Goal: Task Accomplishment & Management: Manage account settings

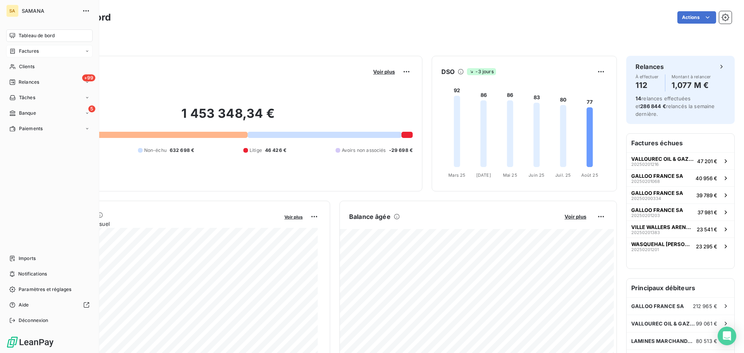
click at [20, 52] on span "Factures" at bounding box center [29, 51] width 20 height 7
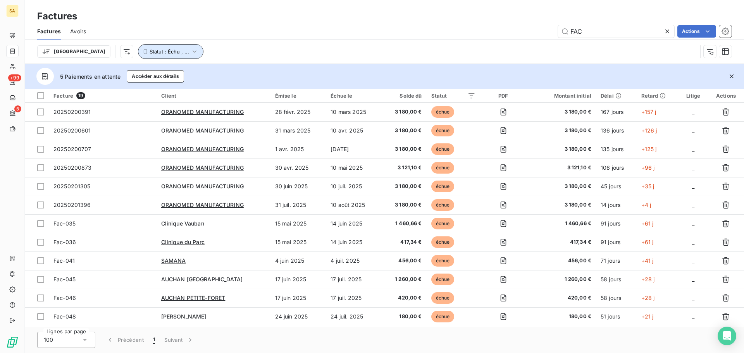
click at [150, 53] on span "Statut : Échu , ..." at bounding box center [170, 51] width 40 height 6
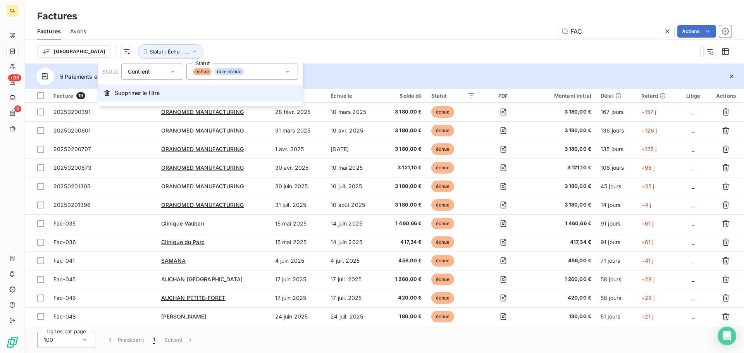
click at [156, 93] on span "Supprimer le filtre" at bounding box center [137, 93] width 45 height 8
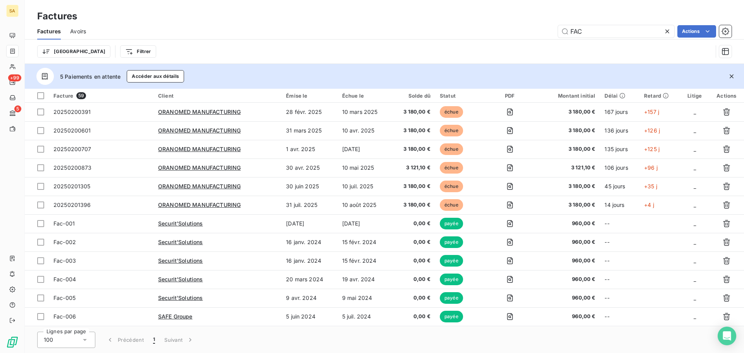
click at [668, 31] on icon at bounding box center [667, 31] width 4 height 4
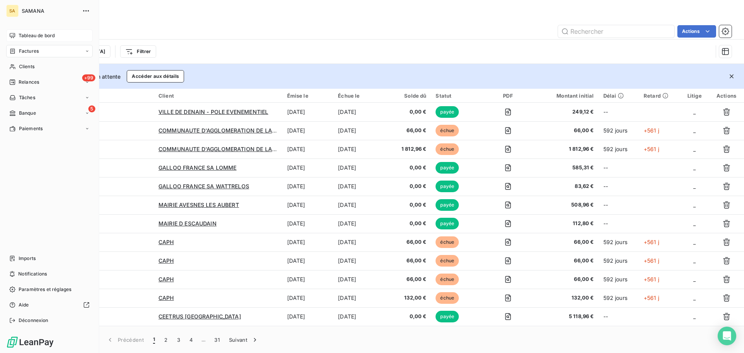
click at [33, 37] on span "Tableau de bord" at bounding box center [37, 35] width 36 height 7
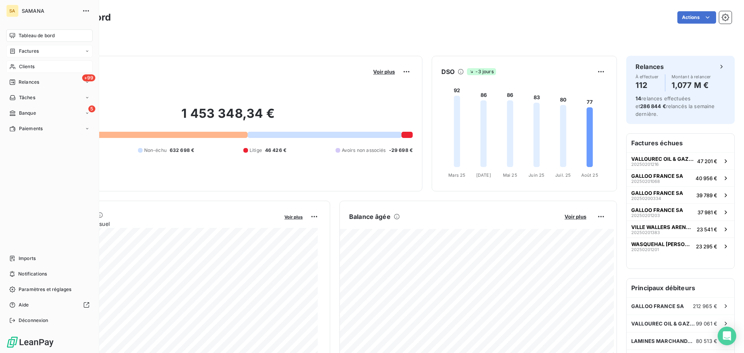
click at [24, 65] on span "Clients" at bounding box center [27, 66] width 16 height 7
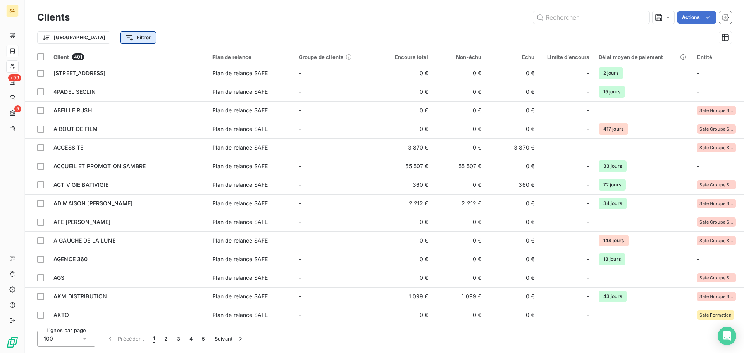
click at [108, 41] on html "SA +99 5 Clients Actions Trier Filtrer Client 401 Plan de relance Groupe de cli…" at bounding box center [372, 176] width 744 height 353
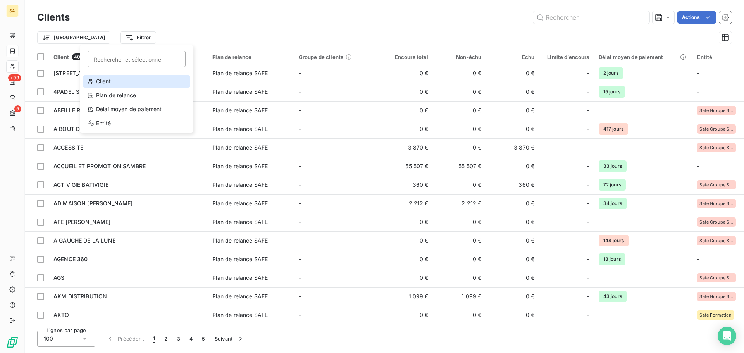
click at [126, 78] on div "Client" at bounding box center [136, 81] width 107 height 12
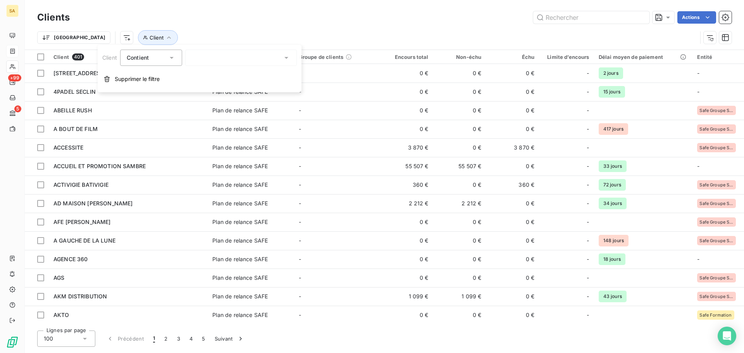
click at [218, 58] on div at bounding box center [241, 58] width 112 height 16
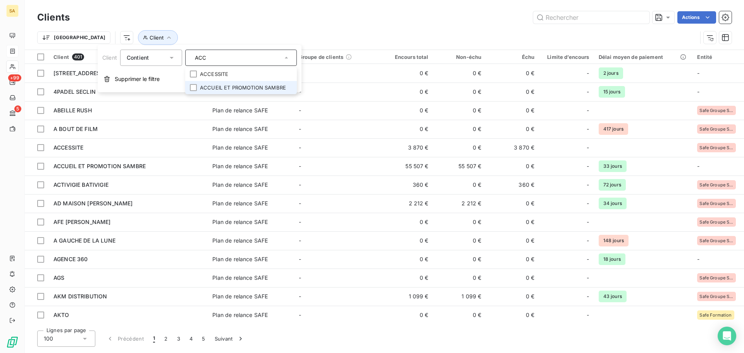
type input "ACC"
click at [245, 89] on li "ACCUEIL ET PROMOTION SAMBRE" at bounding box center [241, 88] width 112 height 14
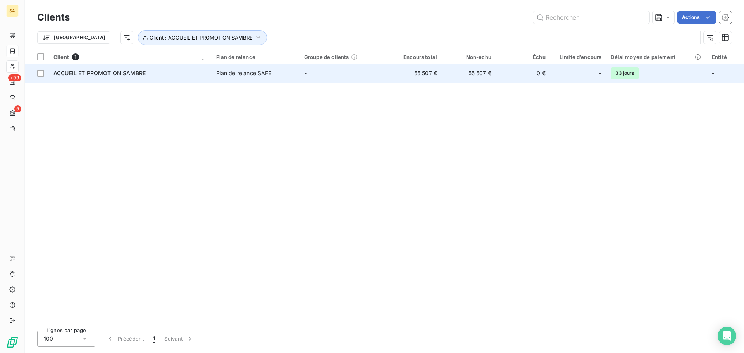
click at [70, 75] on span "ACCUEIL ET PROMOTION SAMBRE" at bounding box center [99, 73] width 92 height 7
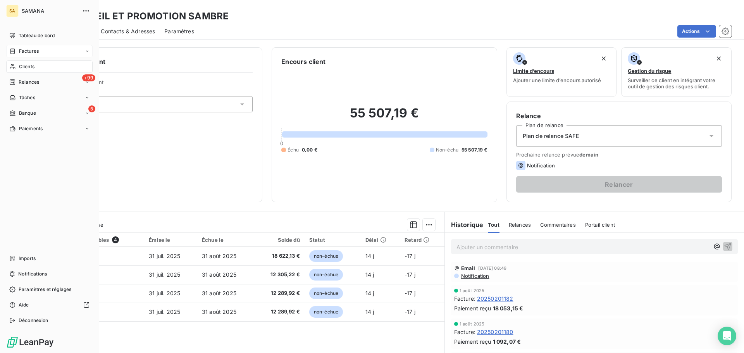
click at [21, 50] on span "Factures" at bounding box center [29, 51] width 20 height 7
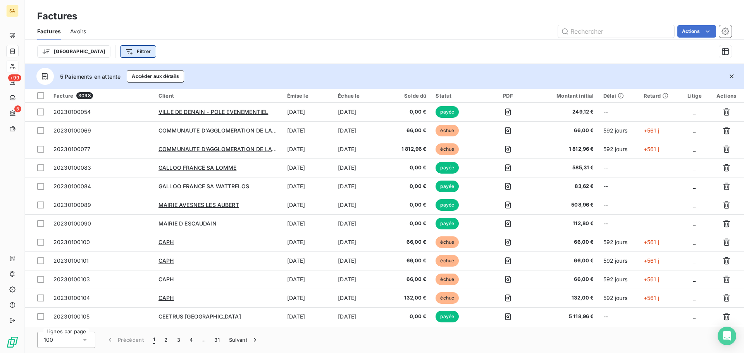
click at [107, 50] on html "SA +99 5 Factures Factures Avoirs Actions Trier Filtrer 5 Paiements en attente …" at bounding box center [372, 176] width 744 height 353
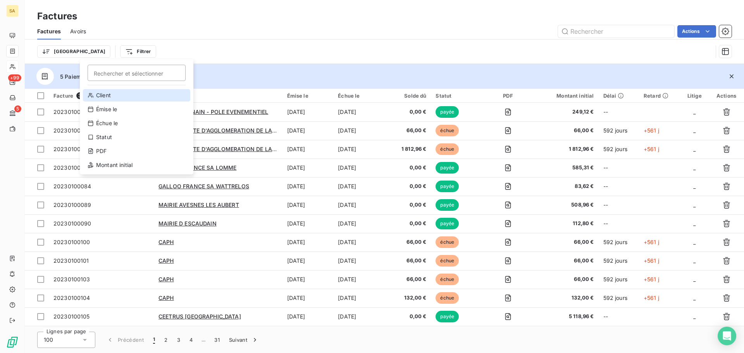
click at [116, 93] on div "Client" at bounding box center [136, 95] width 107 height 12
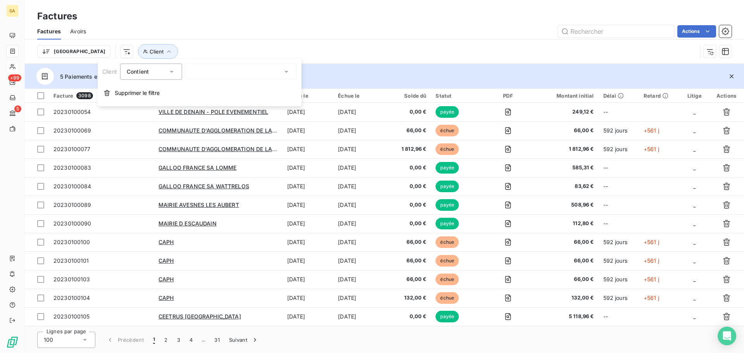
click at [264, 74] on div at bounding box center [241, 72] width 112 height 16
type input "ACC"
click at [252, 105] on li "ACCUEIL ET PROMOTION SAMBRE" at bounding box center [241, 102] width 112 height 14
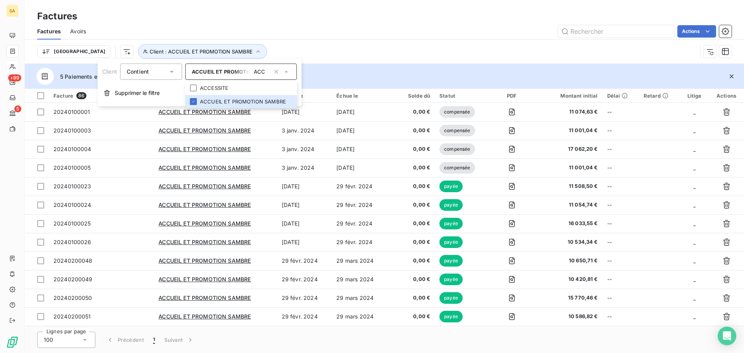
click at [409, 55] on div "Trier Client : ACCUEIL ET PROMOTION SAMBRE" at bounding box center [367, 51] width 660 height 15
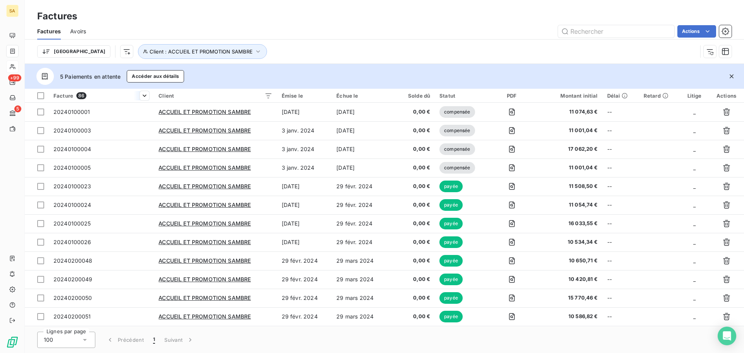
click at [61, 95] on span "Facture" at bounding box center [63, 96] width 20 height 6
click at [108, 128] on span "Trier par ordre décroissant" at bounding box center [107, 129] width 69 height 8
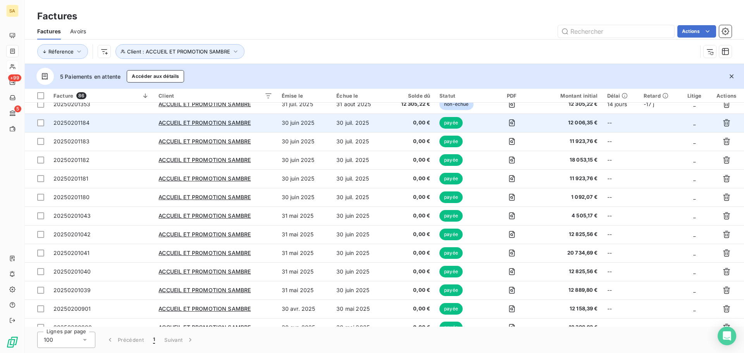
scroll to position [78, 0]
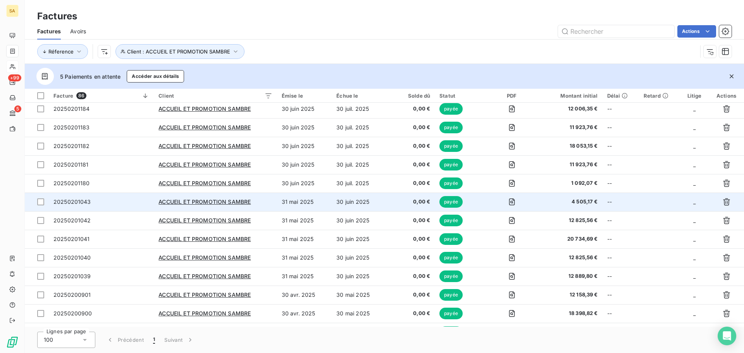
click at [298, 200] on td "31 mai 2025" at bounding box center [304, 202] width 55 height 19
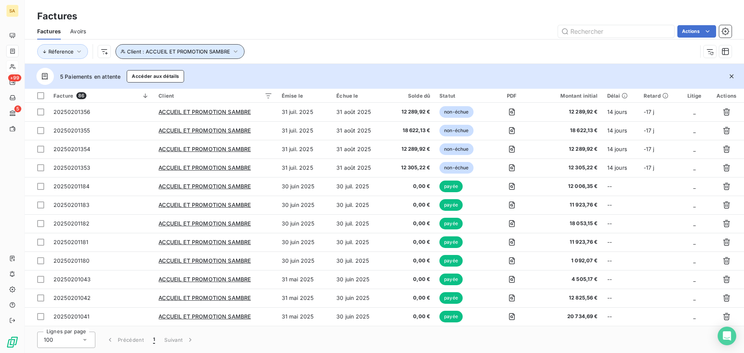
click at [221, 47] on button "Client : ACCUEIL ET PROMOTION SAMBRE" at bounding box center [179, 51] width 129 height 15
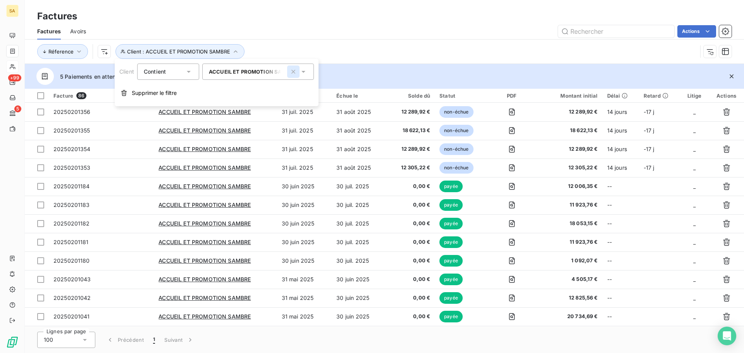
click at [296, 72] on icon "button" at bounding box center [293, 72] width 8 height 8
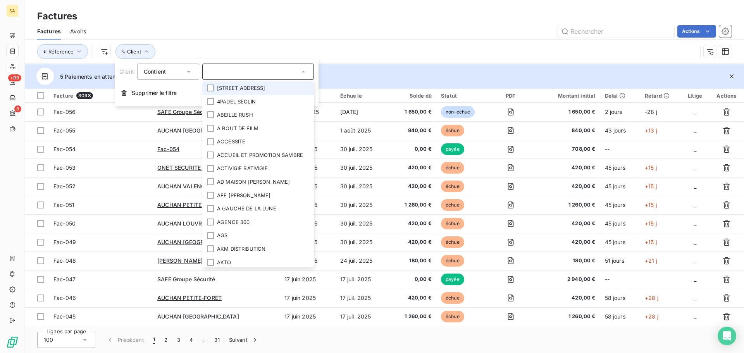
click at [258, 74] on input "text" at bounding box center [254, 71] width 91 height 7
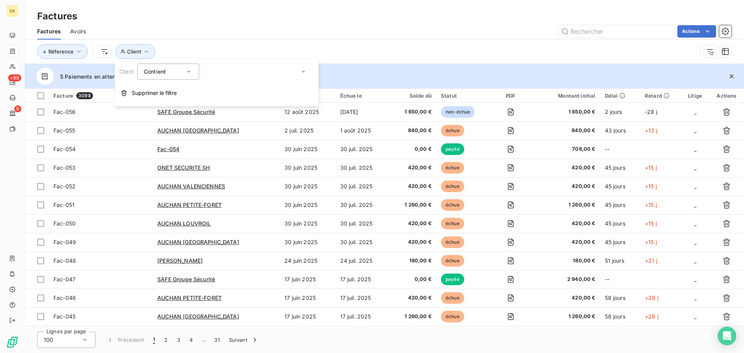
click at [258, 71] on div at bounding box center [258, 72] width 112 height 16
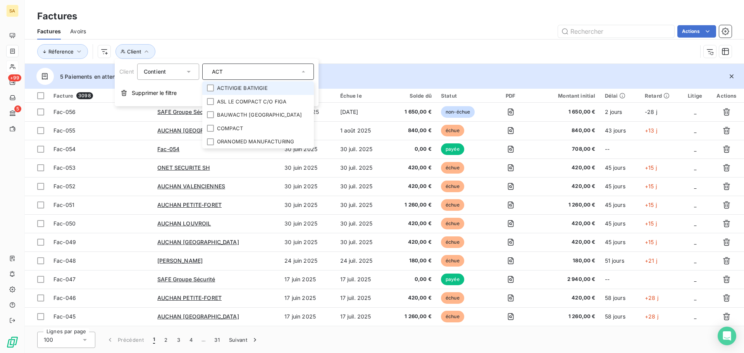
type input "ACT"
click at [259, 86] on li "ACTIVIGIE BATIVIGIE" at bounding box center [258, 88] width 112 height 14
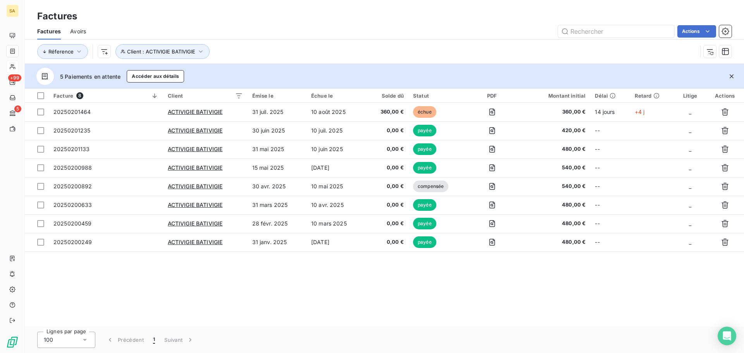
click at [406, 53] on div "Réference Client : ACTIVIGIE BATIVIGIE" at bounding box center [367, 51] width 660 height 15
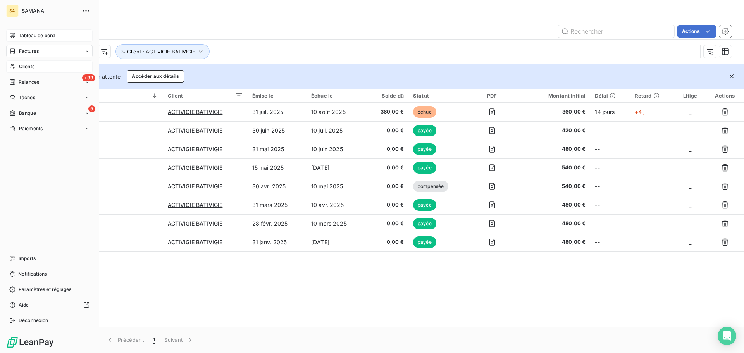
click at [35, 31] on div "Tableau de bord" at bounding box center [49, 35] width 86 height 12
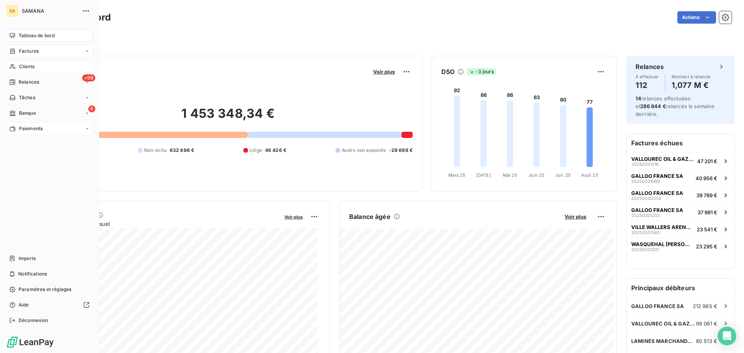
click at [35, 127] on span "Paiements" at bounding box center [31, 128] width 24 height 7
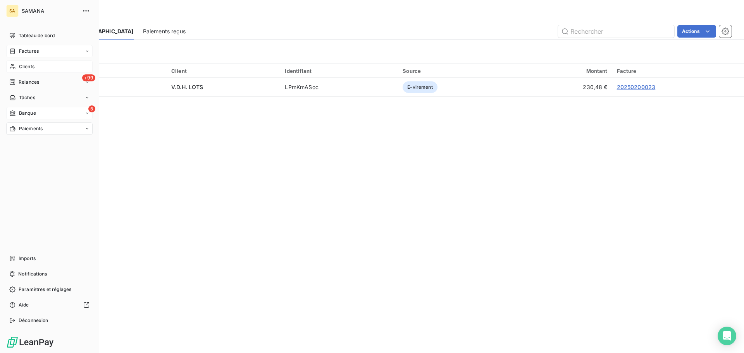
click at [26, 108] on div "5 Banque" at bounding box center [49, 113] width 86 height 12
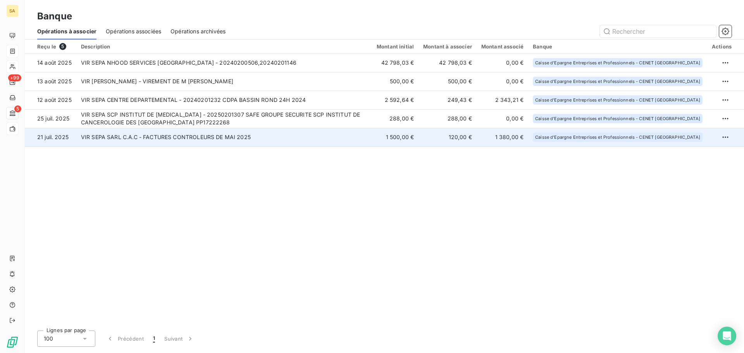
click at [136, 140] on td "VIR SEPA SARL C.A.C - FACTURES CONTROLEURS DE MAI 2025" at bounding box center [224, 137] width 296 height 19
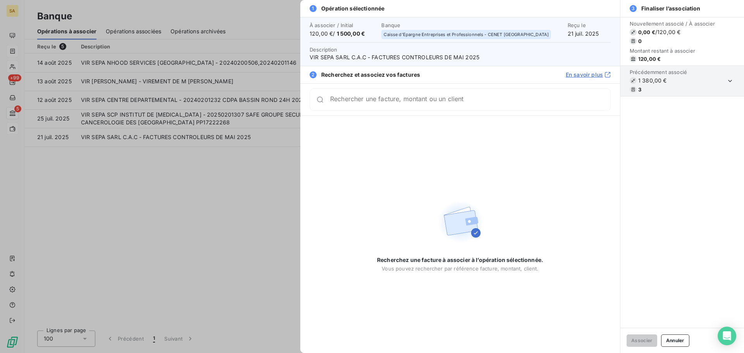
click at [195, 191] on div at bounding box center [372, 176] width 744 height 353
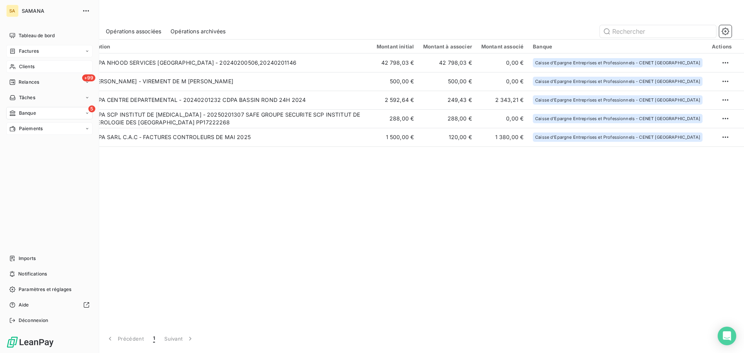
click at [28, 127] on span "Paiements" at bounding box center [31, 128] width 24 height 7
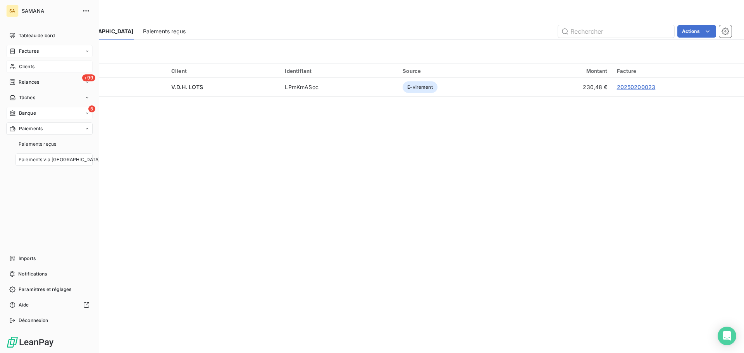
click at [31, 112] on span "Banque" at bounding box center [27, 113] width 17 height 7
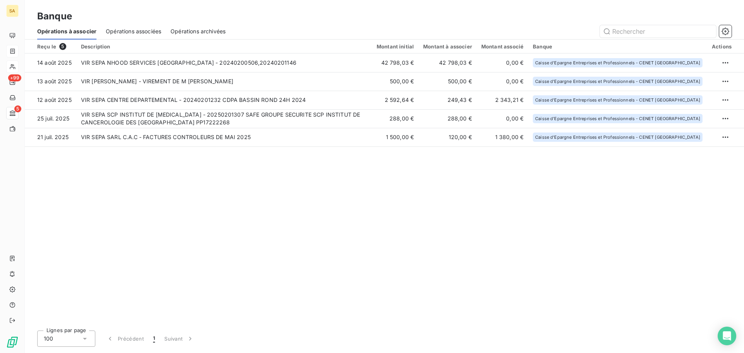
click at [390, 247] on div "Reçu le 5 Description Montant initial Montant à associer Montant associé Banque…" at bounding box center [384, 182] width 719 height 285
drag, startPoint x: 184, startPoint y: 29, endPoint x: 181, endPoint y: 30, distance: 4.0
click at [184, 29] on span "Opérations archivées" at bounding box center [198, 32] width 55 height 8
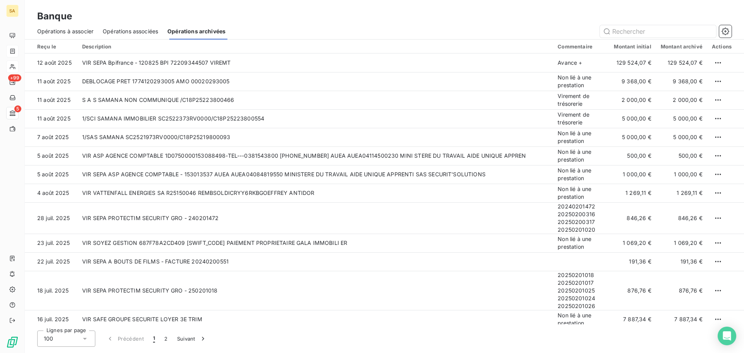
click at [146, 36] on div "Opérations associées" at bounding box center [130, 31] width 55 height 16
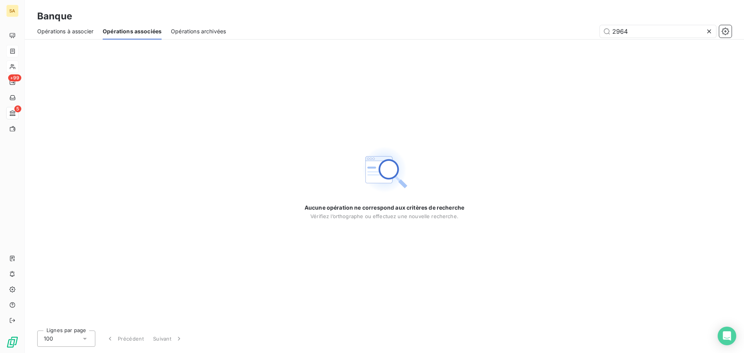
type input "2964"
drag, startPoint x: 706, startPoint y: 34, endPoint x: 711, endPoint y: 33, distance: 4.7
click at [710, 34] on icon at bounding box center [709, 32] width 8 height 8
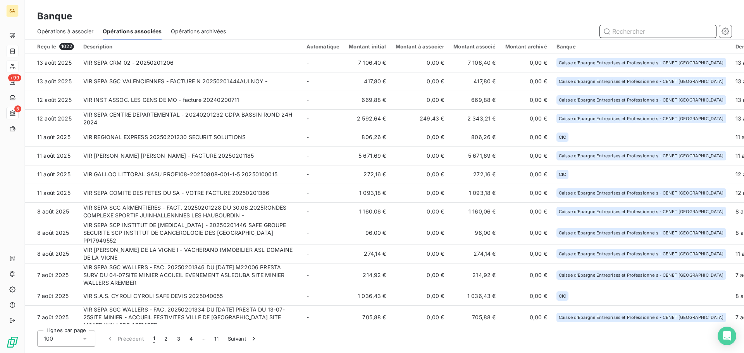
click at [673, 34] on input "text" at bounding box center [658, 31] width 116 height 12
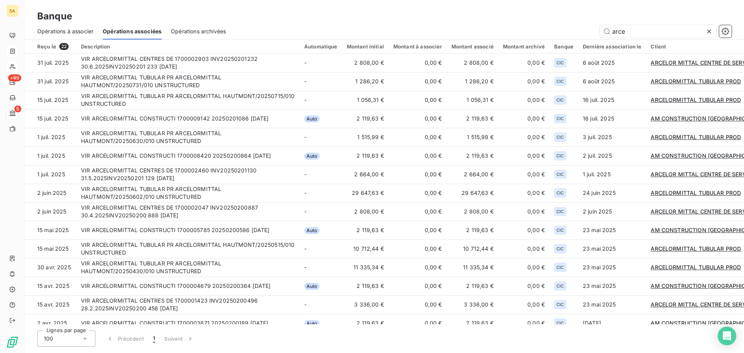
click at [45, 50] on div "Reçu le 22" at bounding box center [54, 46] width 34 height 7
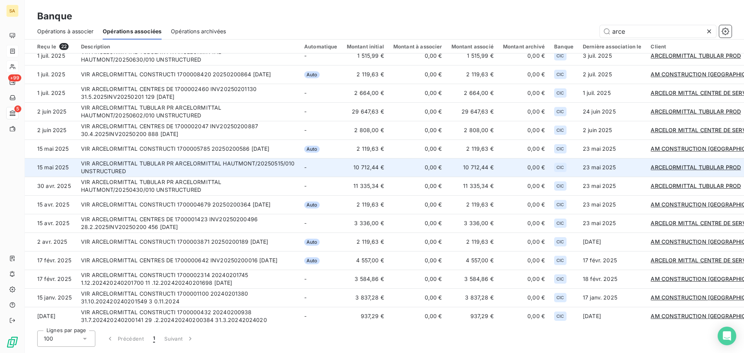
scroll to position [142, 0]
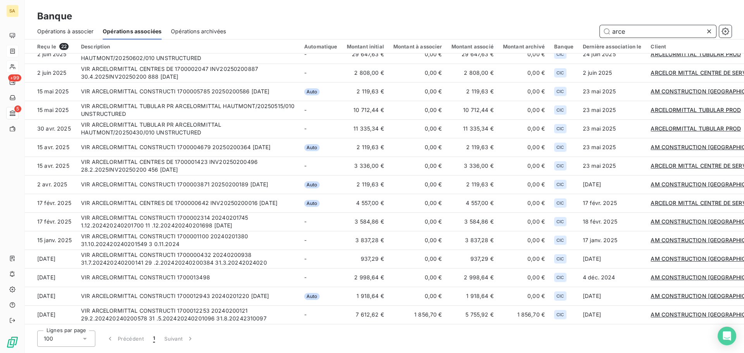
click at [637, 32] on input "arce" at bounding box center [658, 31] width 116 height 12
type input "arcelor"
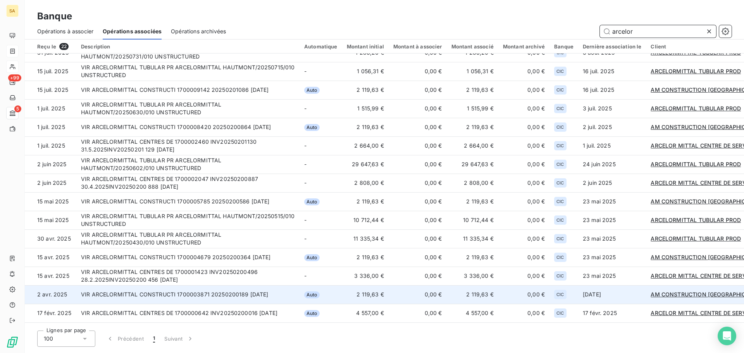
scroll to position [26, 0]
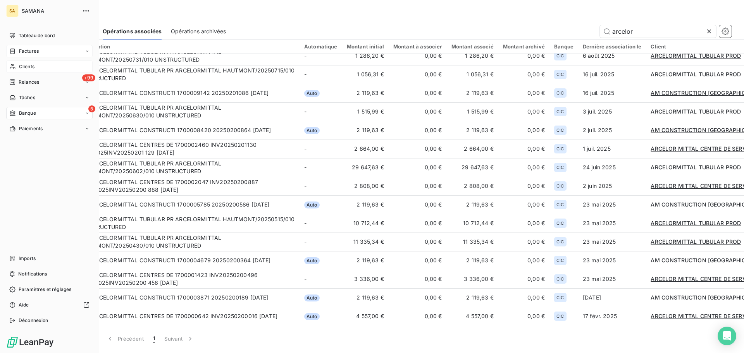
click at [27, 52] on span "Factures" at bounding box center [29, 51] width 20 height 7
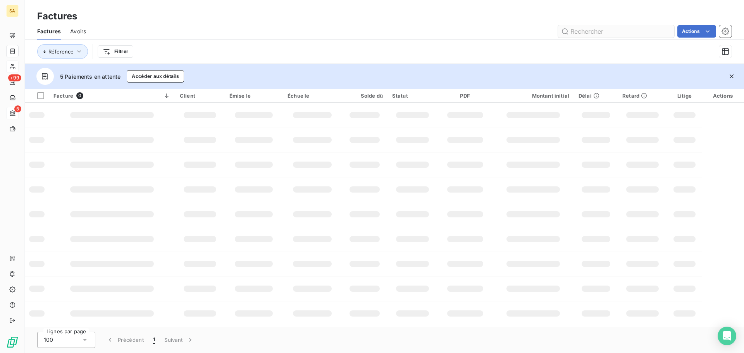
click at [603, 30] on input "text" at bounding box center [616, 31] width 116 height 12
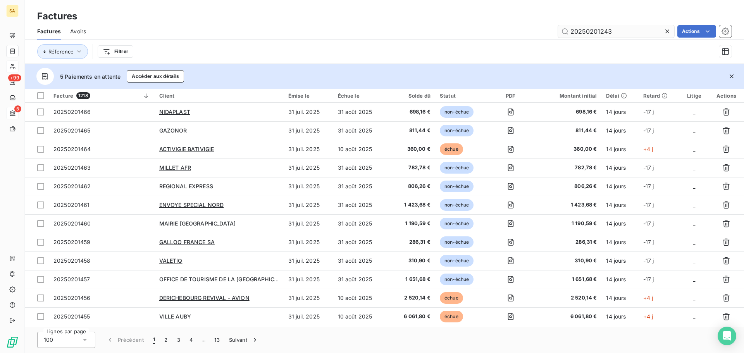
type input "20250201243"
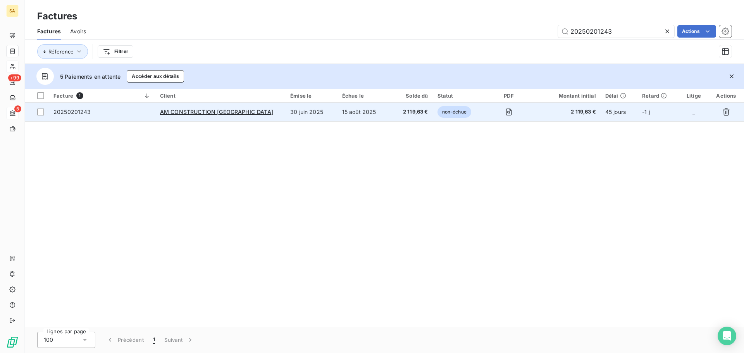
click at [96, 110] on span "20250201243" at bounding box center [101, 112] width 97 height 8
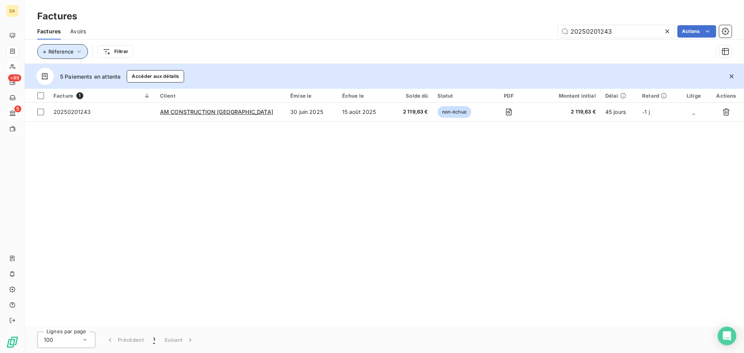
click at [78, 51] on icon "button" at bounding box center [79, 52] width 8 height 8
click at [664, 31] on icon at bounding box center [667, 32] width 8 height 8
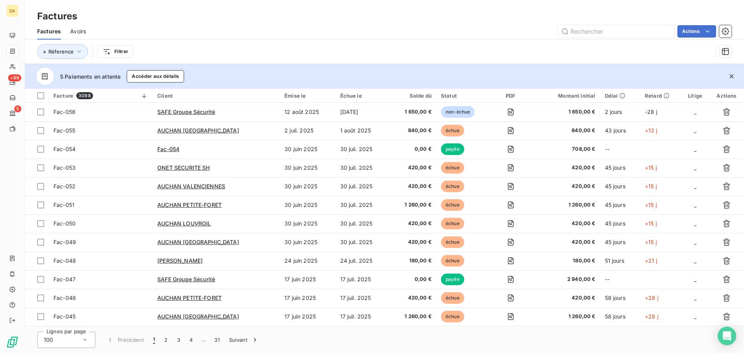
click at [300, 27] on div "Actions" at bounding box center [413, 31] width 636 height 12
click at [70, 51] on span "Réference" at bounding box center [60, 51] width 25 height 6
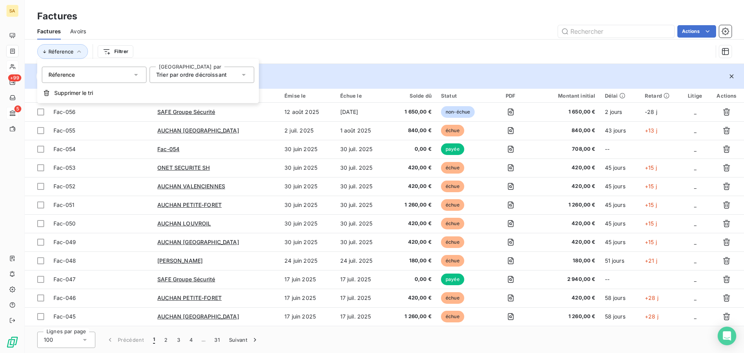
click at [194, 76] on span "Trier par ordre décroissant" at bounding box center [191, 74] width 71 height 7
click at [194, 74] on span "Trier par ordre décroissant" at bounding box center [191, 74] width 71 height 7
click at [180, 43] on div "Réference Filtrer" at bounding box center [384, 52] width 694 height 24
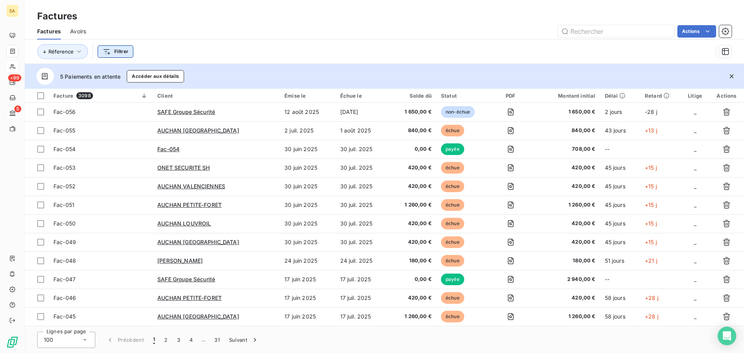
click at [126, 50] on html "SA +99 5 Factures Factures Avoirs Actions Réference Filtrer 5 Paiements en atte…" at bounding box center [372, 176] width 744 height 353
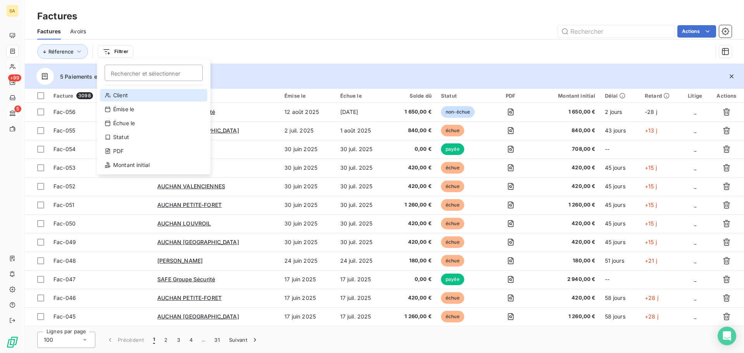
click at [150, 90] on div "Client" at bounding box center [153, 95] width 107 height 12
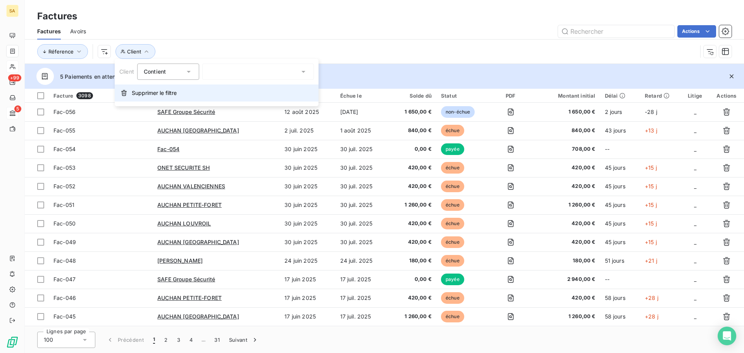
click at [155, 93] on span "Supprimer le filtre" at bounding box center [154, 93] width 45 height 8
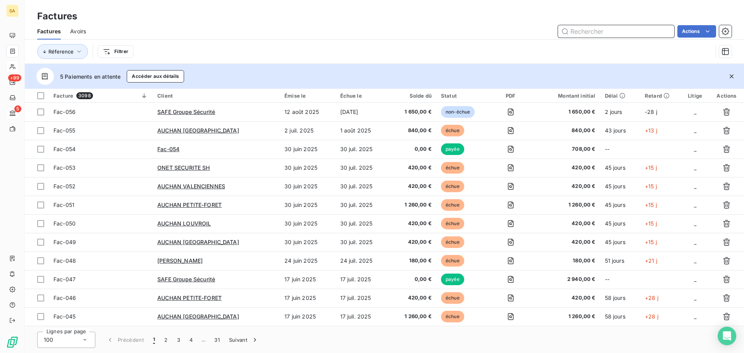
click at [623, 33] on input "text" at bounding box center [616, 31] width 116 height 12
click at [79, 55] on icon "button" at bounding box center [79, 52] width 8 height 8
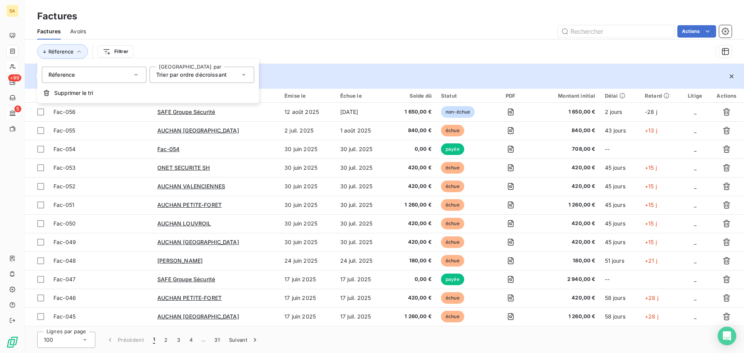
click at [121, 52] on html "SA +99 5 Factures Factures Avoirs Actions Réference Filtrer 5 Paiements en atte…" at bounding box center [372, 176] width 744 height 353
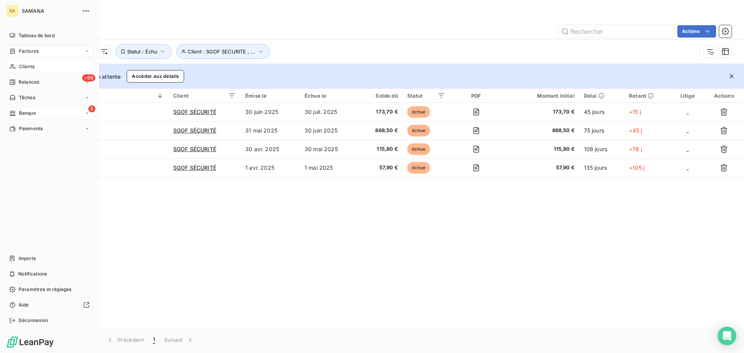
drag, startPoint x: 17, startPoint y: 59, endPoint x: 14, endPoint y: 46, distance: 12.8
click at [17, 57] on html "SA SAMANA Tableau de bord Factures Clients +99 Relances Tâches 5 Banque Paiemen…" at bounding box center [372, 176] width 744 height 353
click at [30, 67] on span "Clients" at bounding box center [27, 66] width 16 height 7
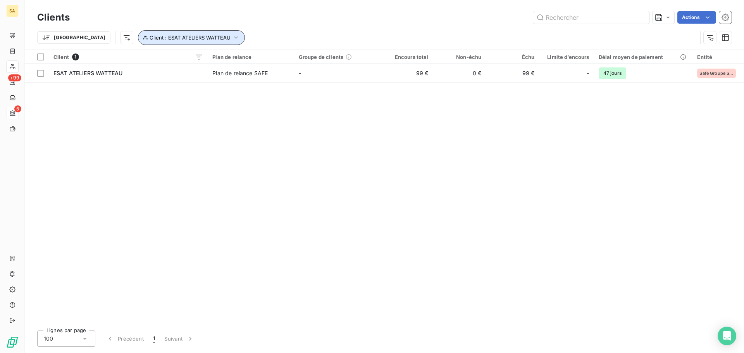
click at [164, 41] on button "Client : ESAT ATELIERS WATTEAU" at bounding box center [191, 37] width 107 height 15
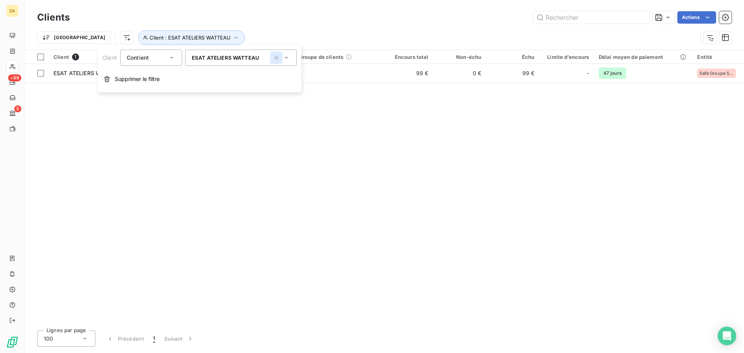
click at [276, 58] on icon "button" at bounding box center [276, 58] width 4 height 4
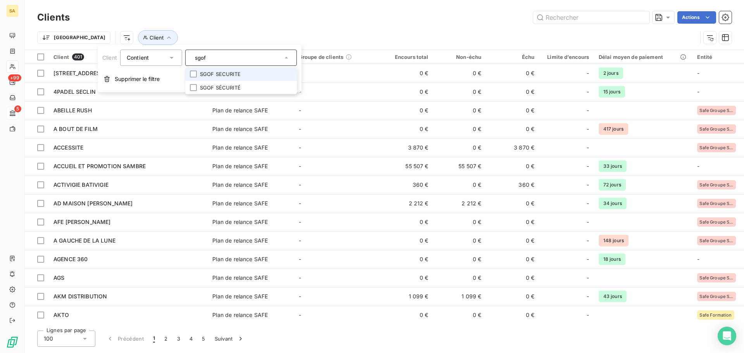
type input "sgof"
click at [253, 78] on li "SGOF SECURITE" at bounding box center [241, 74] width 112 height 14
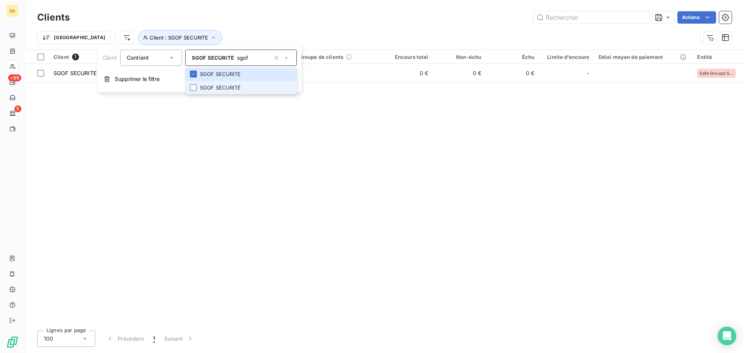
click at [227, 81] on li "SGOF SÉCURITÉ" at bounding box center [241, 88] width 112 height 14
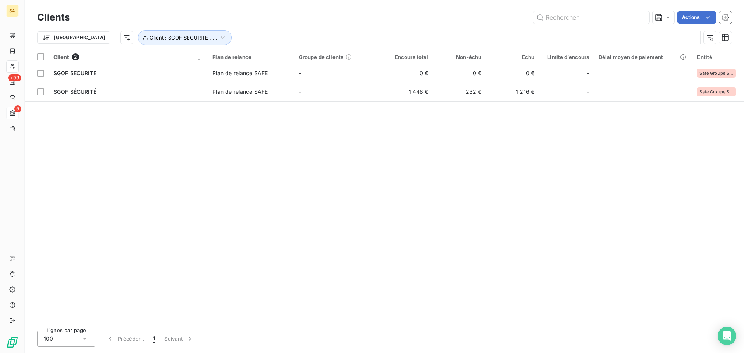
click at [392, 141] on div "Client 2 Plan de relance Groupe de clients Encours total Non-échu Échu Limite d…" at bounding box center [384, 187] width 719 height 274
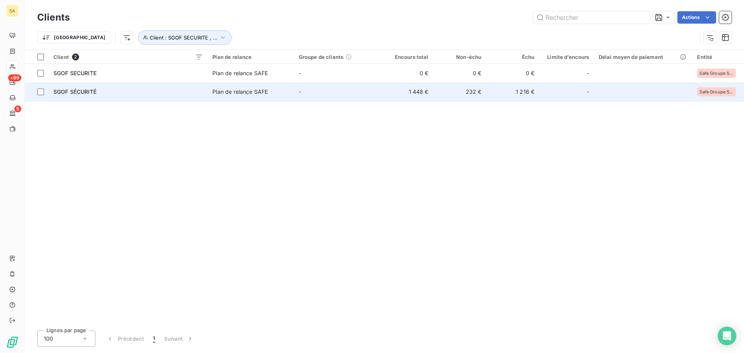
click at [128, 93] on div "SGOF SÉCURITÉ" at bounding box center [128, 92] width 150 height 8
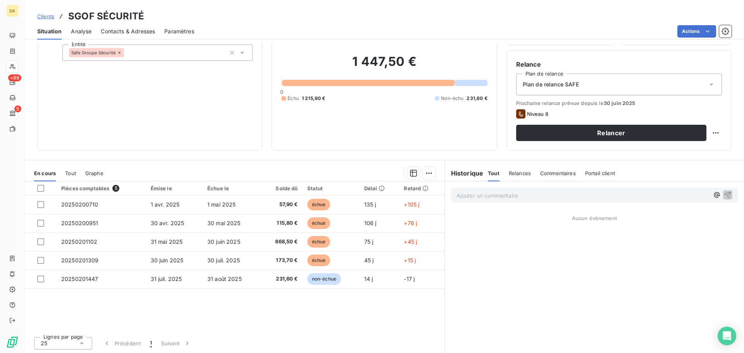
scroll to position [52, 0]
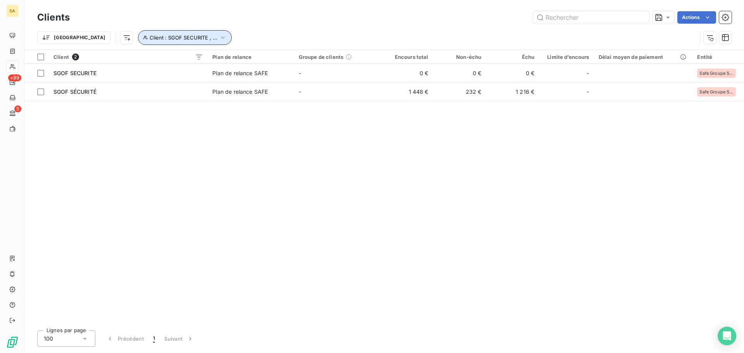
click at [153, 40] on span "Client : SGOF SECURITE , ..." at bounding box center [184, 37] width 68 height 6
click at [278, 60] on icon "button" at bounding box center [276, 58] width 8 height 8
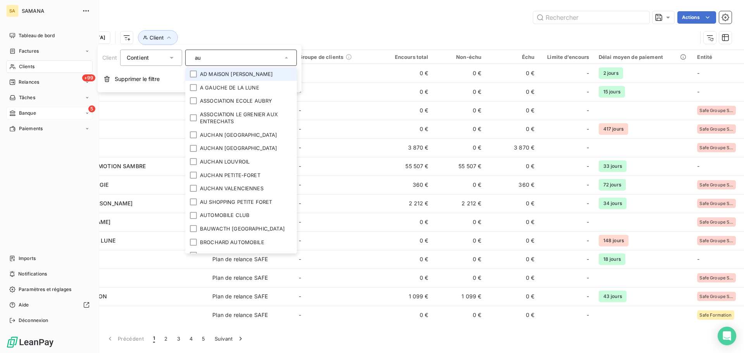
type input "a"
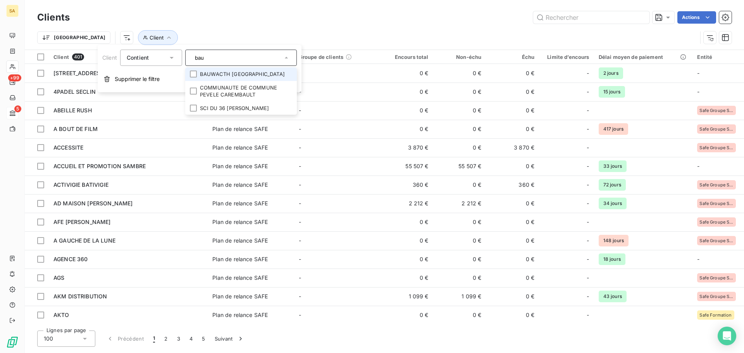
type input "bau"
click at [204, 78] on li "BAUWACTH [GEOGRAPHIC_DATA]" at bounding box center [241, 74] width 112 height 14
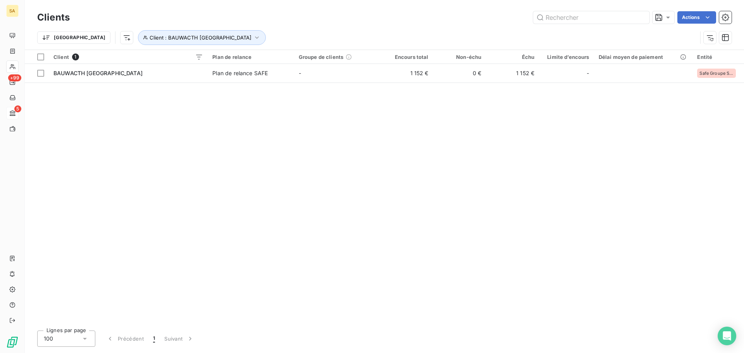
click at [319, 18] on div "Actions" at bounding box center [405, 17] width 653 height 12
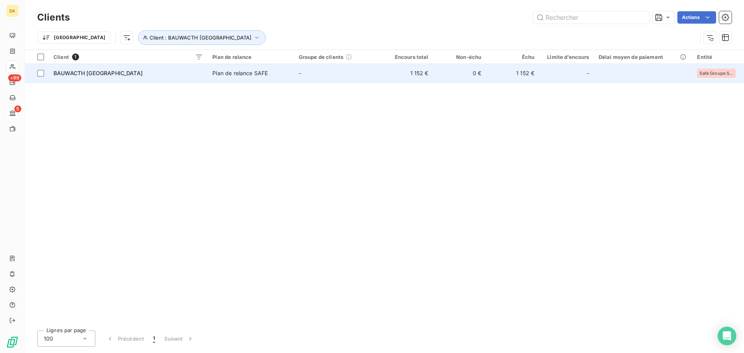
click at [89, 72] on span "BAUWACTH [GEOGRAPHIC_DATA]" at bounding box center [97, 73] width 89 height 7
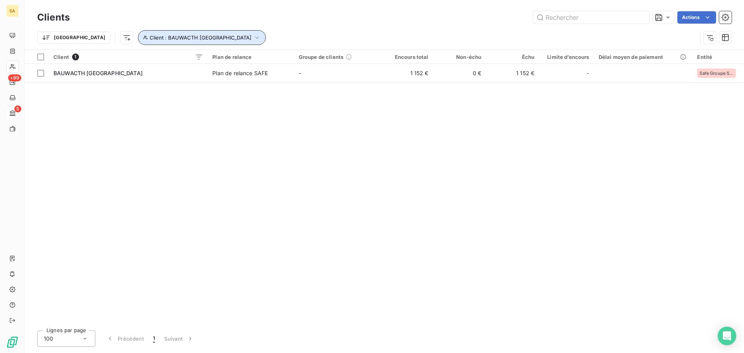
click at [150, 36] on span "Client : BAUWACTH FRANCE" at bounding box center [201, 37] width 102 height 6
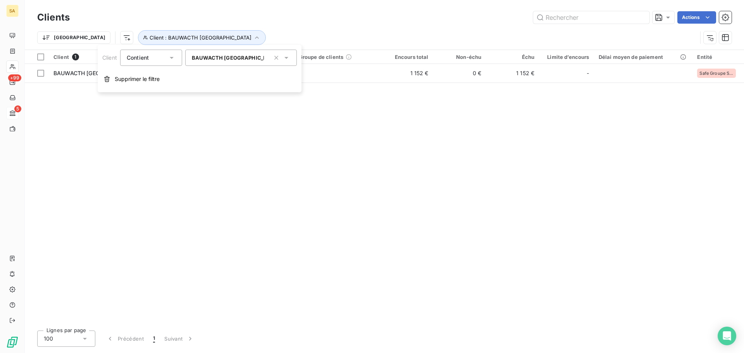
click at [227, 59] on span "BAUWACTH [GEOGRAPHIC_DATA]" at bounding box center [235, 58] width 87 height 6
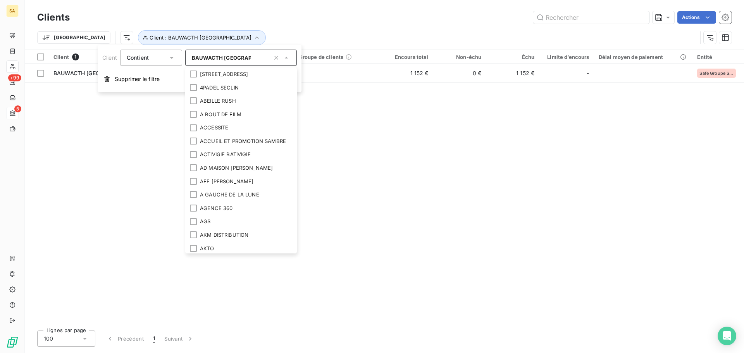
scroll to position [799, 0]
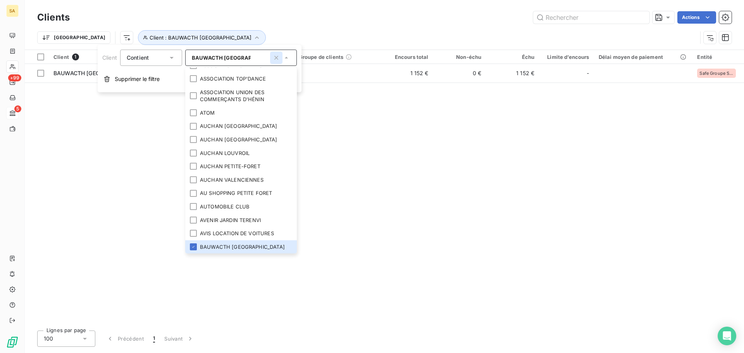
click at [274, 57] on icon "button" at bounding box center [276, 58] width 8 height 8
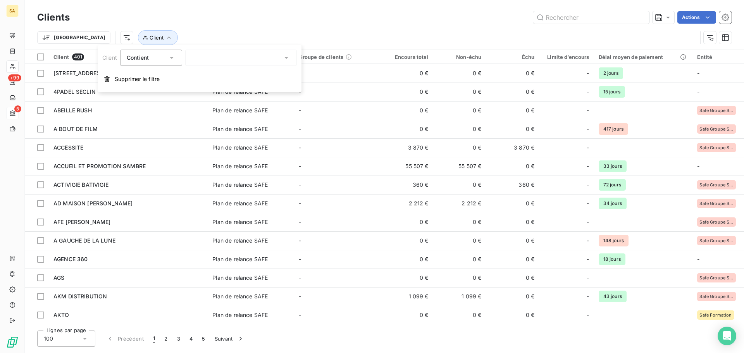
click at [262, 59] on div at bounding box center [241, 58] width 112 height 16
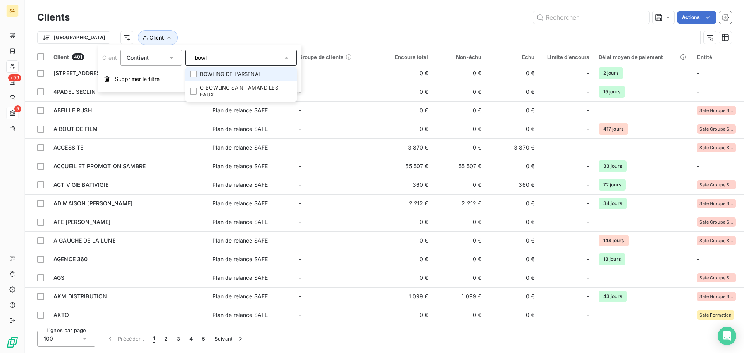
type input "bowl"
click at [257, 74] on li "BOWLING DE L'ARSENAL" at bounding box center [241, 74] width 112 height 14
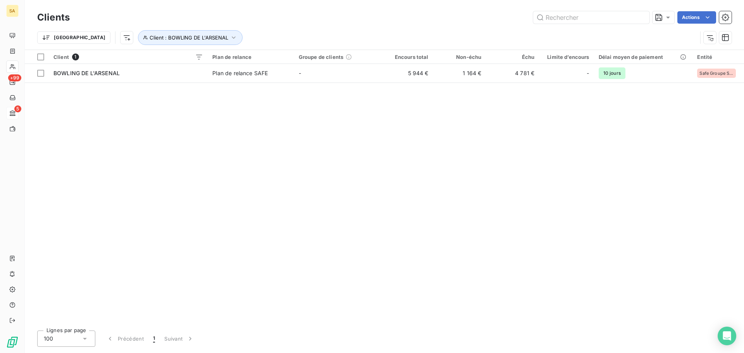
click at [334, 33] on div "Trier Client : BOWLING DE L'ARSENAL" at bounding box center [367, 37] width 660 height 15
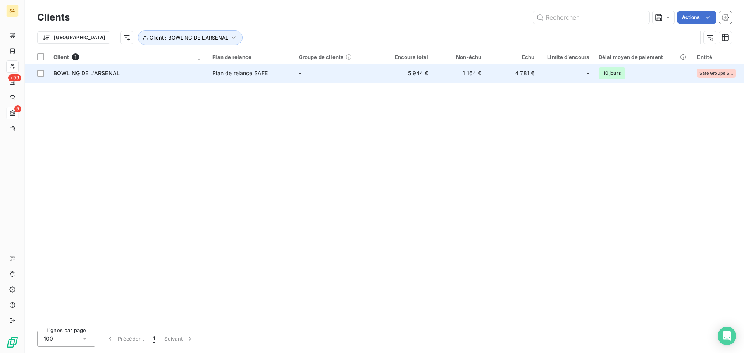
click at [112, 74] on span "BOWLING DE L'ARSENAL" at bounding box center [86, 73] width 66 height 7
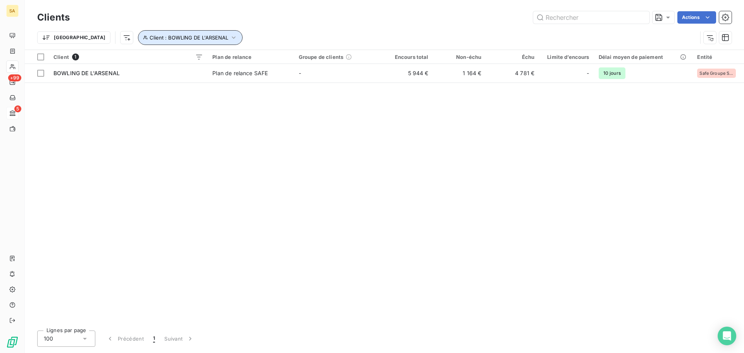
click at [188, 34] on button "Client : BOWLING DE L'ARSENAL" at bounding box center [190, 37] width 105 height 15
click at [286, 57] on icon at bounding box center [286, 58] width 4 height 2
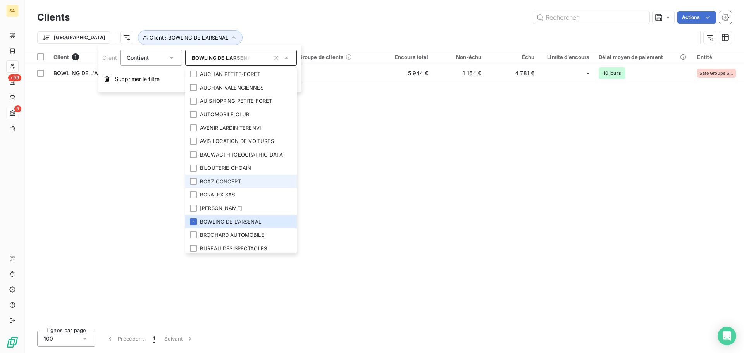
scroll to position [905, 0]
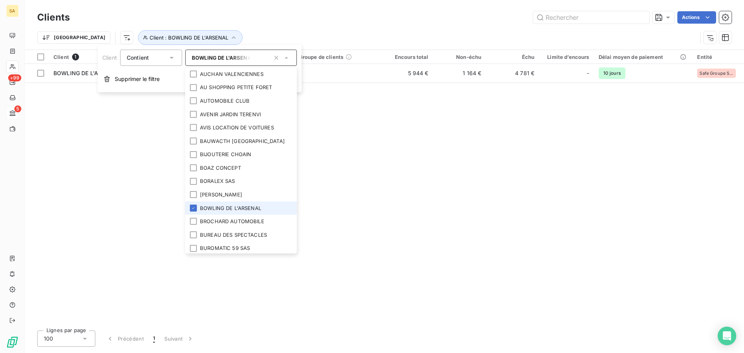
click at [234, 208] on li "BOWLING DE L'ARSENAL" at bounding box center [241, 209] width 112 height 14
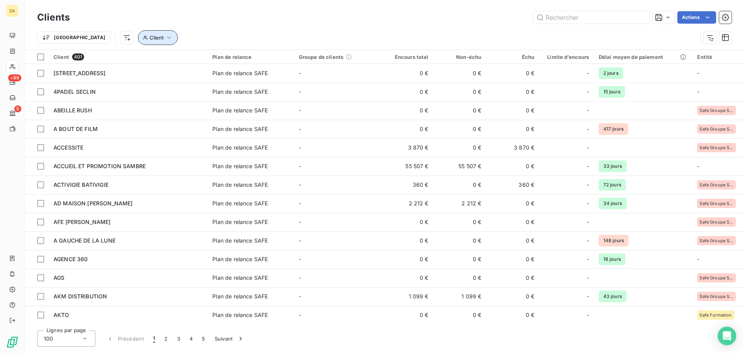
click at [138, 33] on button "Client" at bounding box center [158, 37] width 40 height 15
click at [222, 57] on div at bounding box center [241, 58] width 112 height 16
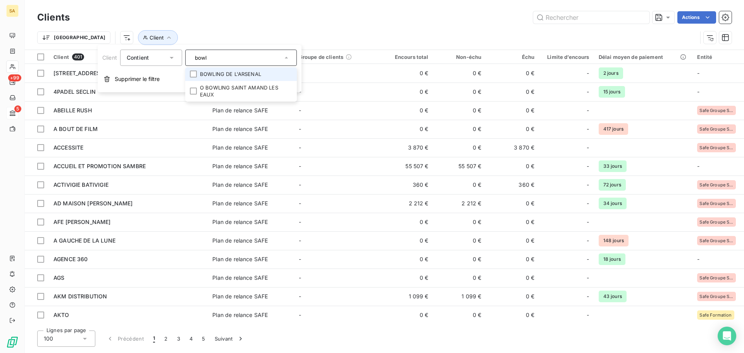
type input "bowl"
click at [227, 77] on li "BOWLING DE L'ARSENAL" at bounding box center [241, 74] width 112 height 14
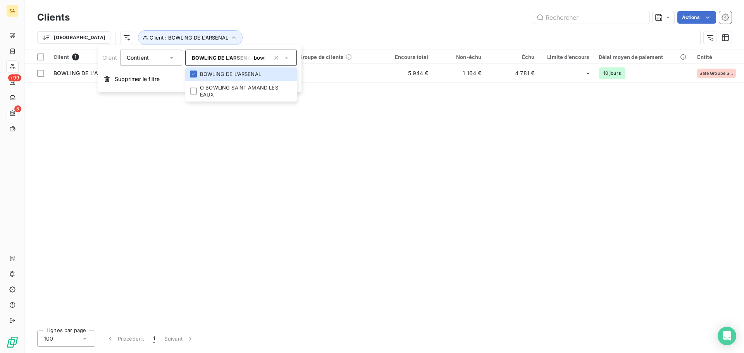
click at [407, 110] on div "Client 1 Plan de relance Groupe de clients Encours total Non-échu Échu Limite d…" at bounding box center [384, 187] width 719 height 274
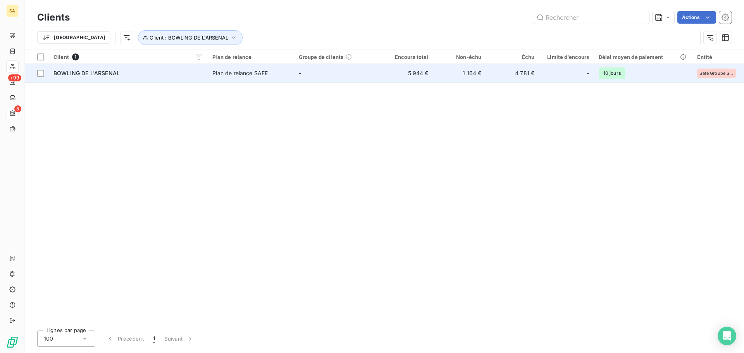
click at [107, 73] on span "BOWLING DE L'ARSENAL" at bounding box center [86, 73] width 66 height 7
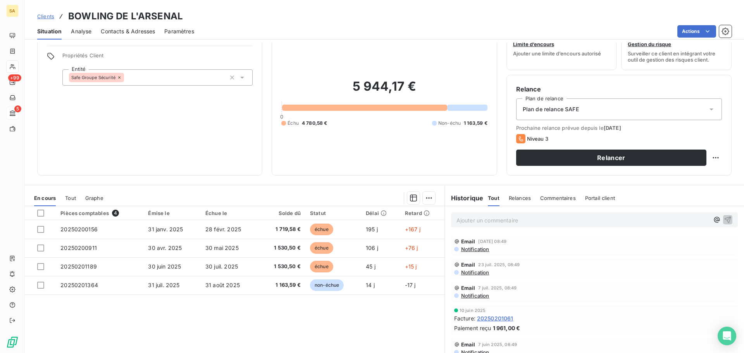
scroll to position [39, 0]
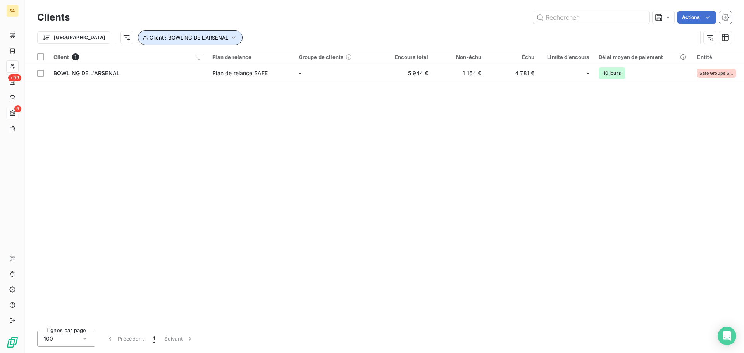
click at [166, 32] on button "Client : BOWLING DE L'ARSENAL" at bounding box center [190, 37] width 105 height 15
click at [223, 58] on span "BOWLING DE L'ARSENAL" at bounding box center [223, 58] width 62 height 6
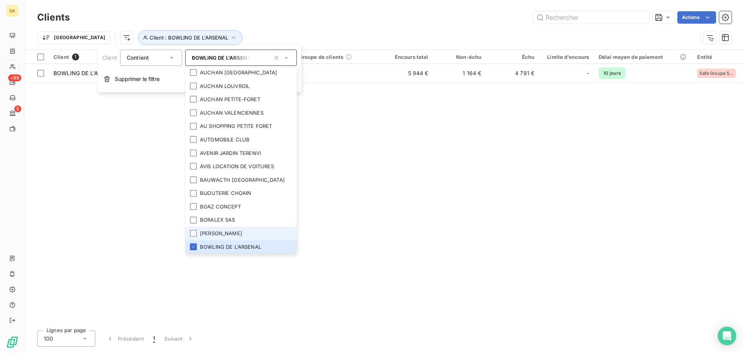
scroll to position [944, 0]
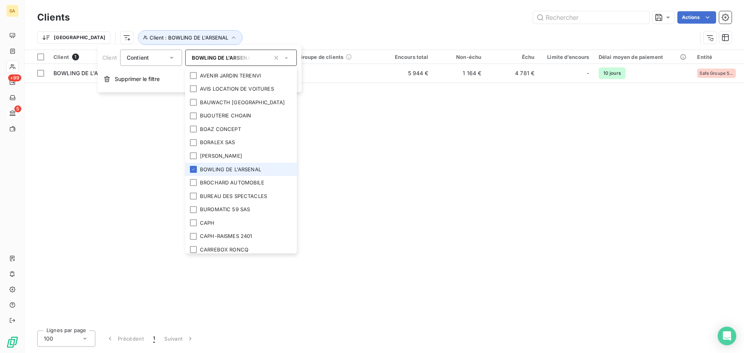
click at [234, 171] on li "BOWLING DE L'ARSENAL" at bounding box center [241, 170] width 112 height 14
click at [233, 180] on li "BROCHARD AUTOMOBILE" at bounding box center [241, 183] width 112 height 14
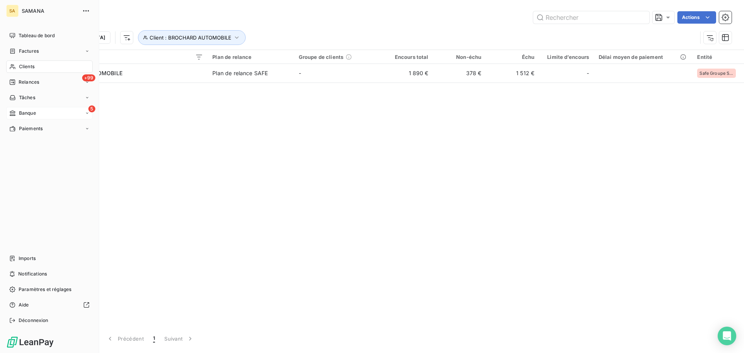
click at [84, 137] on div "Tableau de bord Factures Clients +99 Relances Tâches 5 Banque Paiements Imports…" at bounding box center [49, 177] width 86 height 297
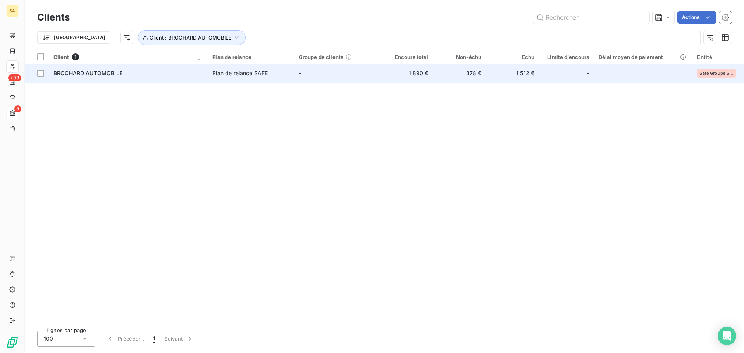
click at [117, 71] on span "BROCHARD AUTOMOBILE" at bounding box center [87, 73] width 69 height 7
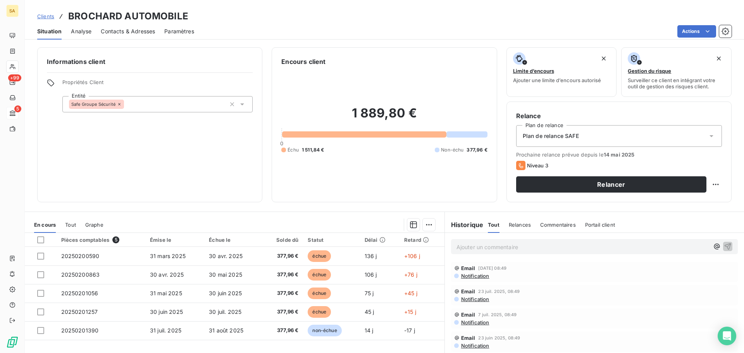
scroll to position [39, 0]
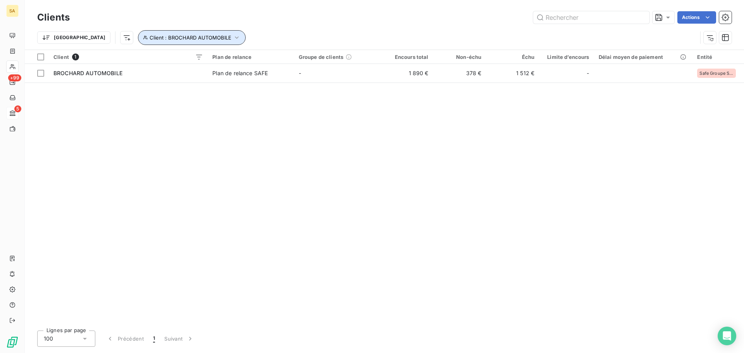
click at [165, 43] on button "Client : BROCHARD AUTOMOBILE" at bounding box center [192, 37] width 108 height 15
click at [219, 62] on div "BROCHARD AUTOMOBILE" at bounding box center [241, 58] width 112 height 16
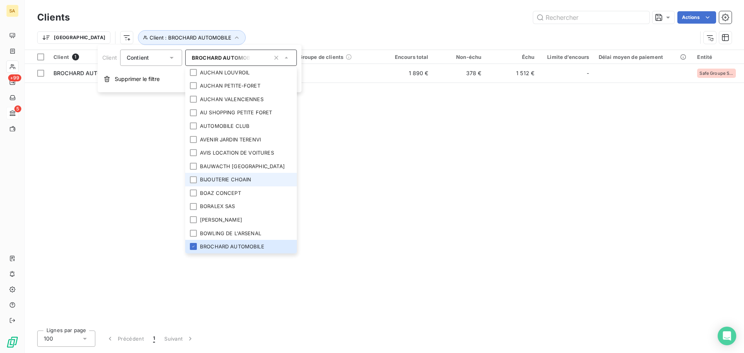
scroll to position [918, 0]
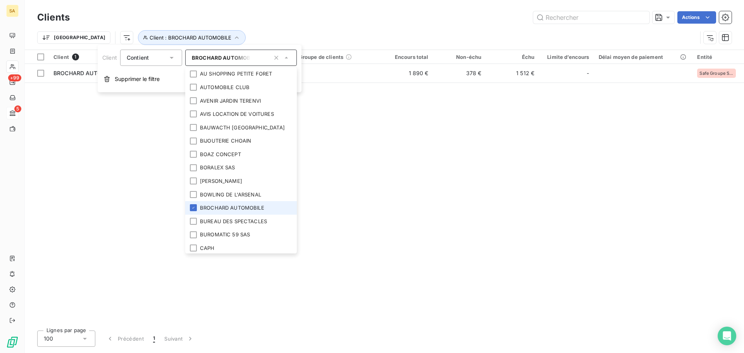
click at [231, 209] on li "BROCHARD AUTOMOBILE" at bounding box center [241, 208] width 112 height 14
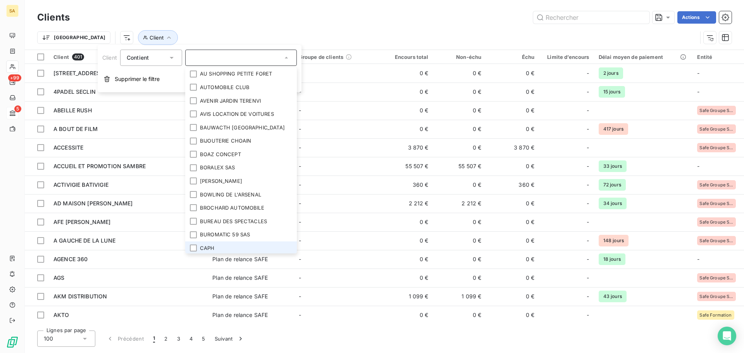
scroll to position [920, 0]
click at [217, 247] on li "CAPH" at bounding box center [241, 247] width 112 height 14
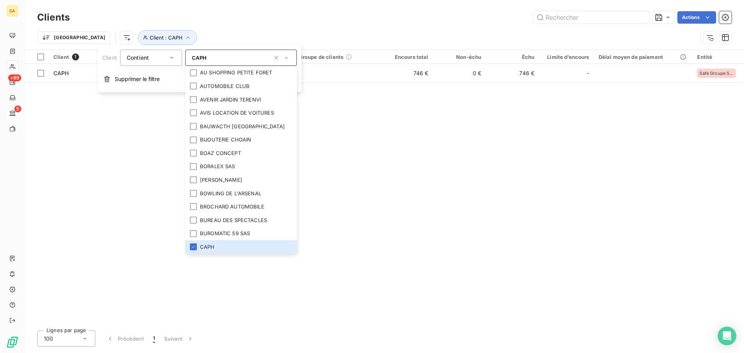
click at [280, 26] on div "Trier Client : CAPH" at bounding box center [384, 38] width 694 height 24
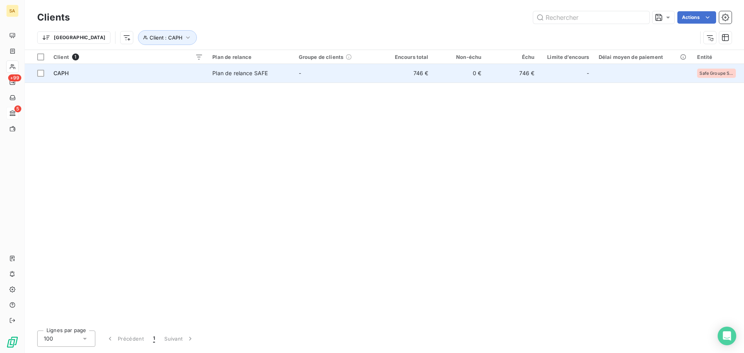
click at [68, 74] on span "CAPH" at bounding box center [61, 73] width 16 height 7
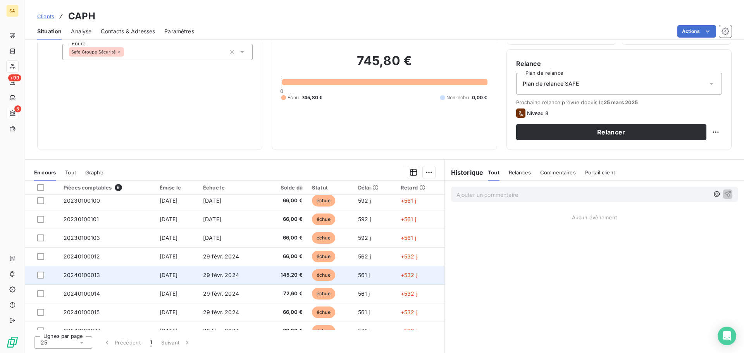
scroll to position [33, 0]
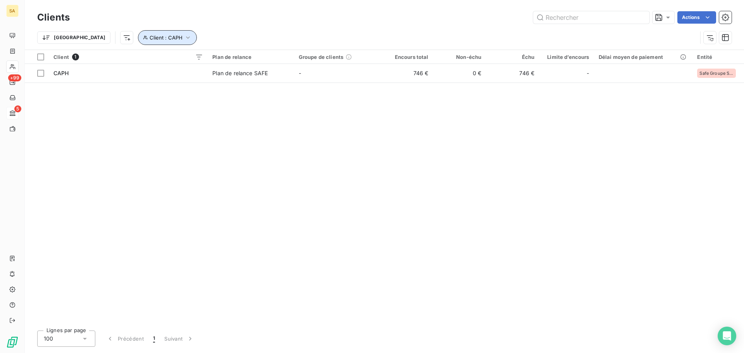
click at [151, 36] on button "Client : CAPH" at bounding box center [167, 37] width 59 height 15
click at [233, 60] on div "CAPH" at bounding box center [241, 58] width 112 height 16
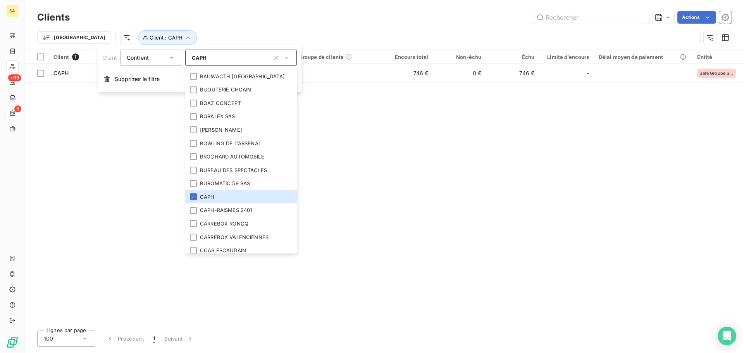
scroll to position [1036, 0]
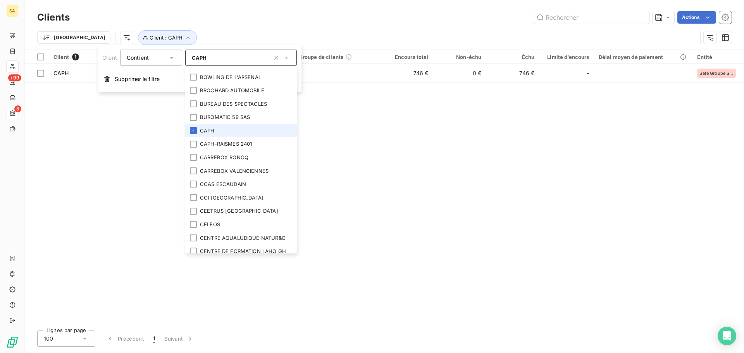
click at [234, 132] on li "CAPH" at bounding box center [241, 131] width 112 height 14
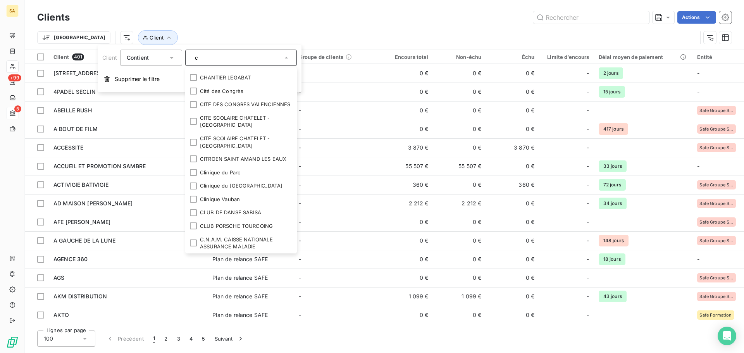
scroll to position [0, 0]
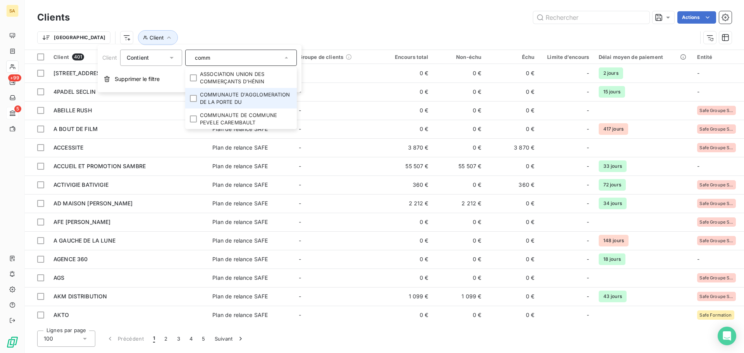
type input "comm"
click at [247, 96] on li "COMMUNAUTE D'AGGLOMERATION DE LA PORTE DU" at bounding box center [241, 98] width 112 height 21
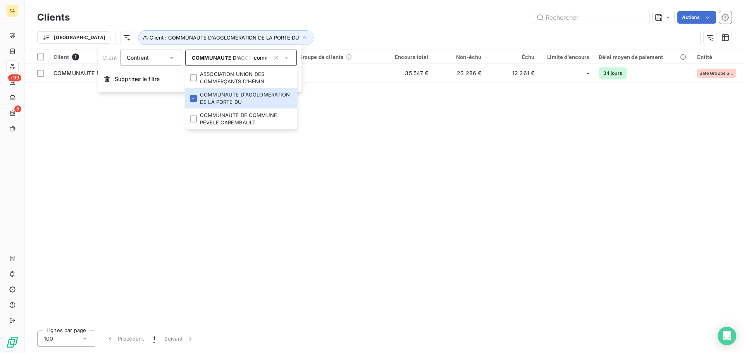
click at [343, 28] on div "Trier Client : COMMUNAUTE D'AGGLOMERATION DE LA PORTE DU" at bounding box center [384, 38] width 694 height 24
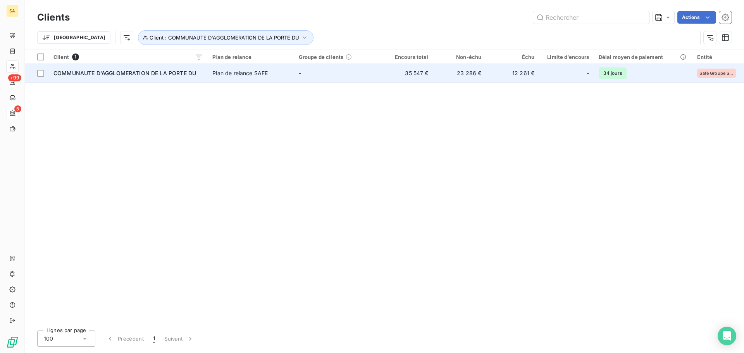
click at [104, 70] on span "COMMUNAUTE D'AGGLOMERATION DE LA PORTE DU" at bounding box center [124, 73] width 143 height 7
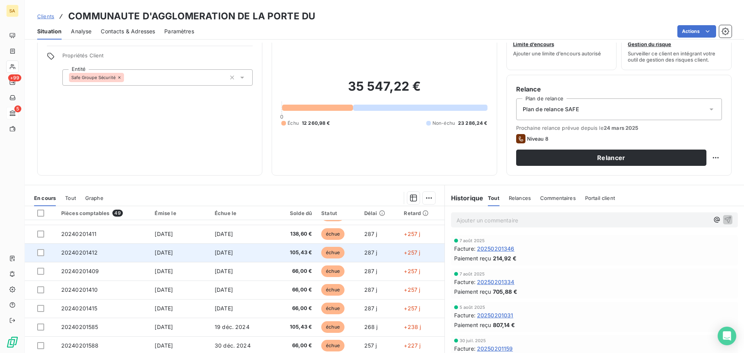
scroll to position [39, 0]
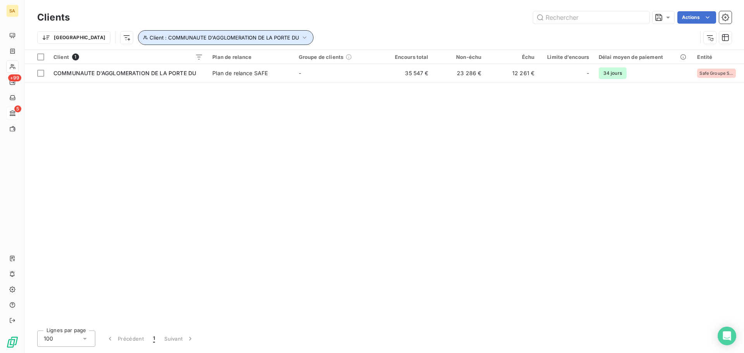
click at [159, 38] on span "Client : COMMUNAUTE D'AGGLOMERATION DE LA PORTE DU" at bounding box center [225, 37] width 150 height 6
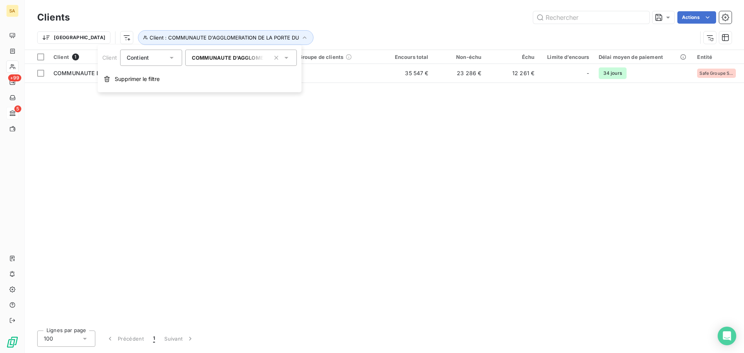
click at [234, 57] on span "COMMUNAUTE D'AGGLOMERATION DE LA PORTE DU" at bounding box center [259, 58] width 135 height 6
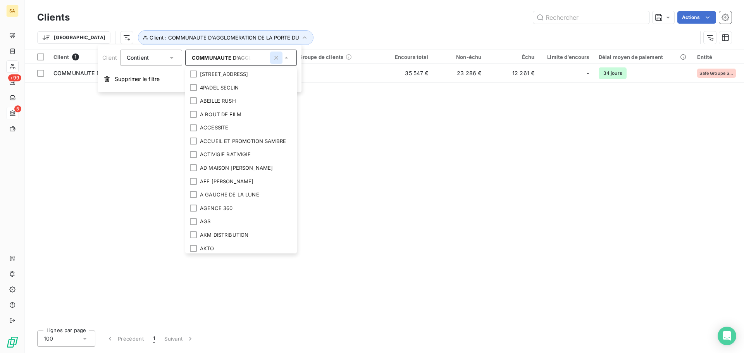
click at [277, 56] on icon "button" at bounding box center [276, 58] width 8 height 8
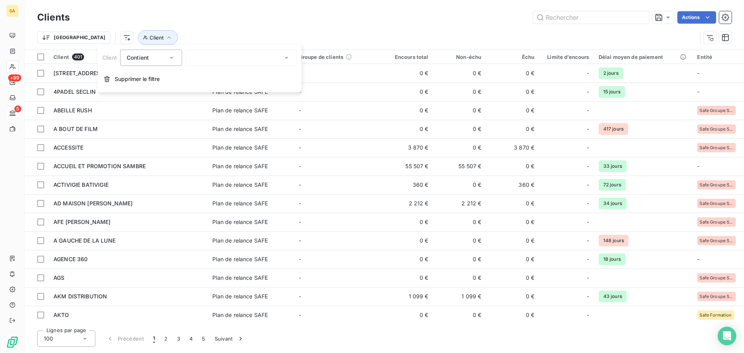
click at [236, 56] on div at bounding box center [241, 58] width 112 height 16
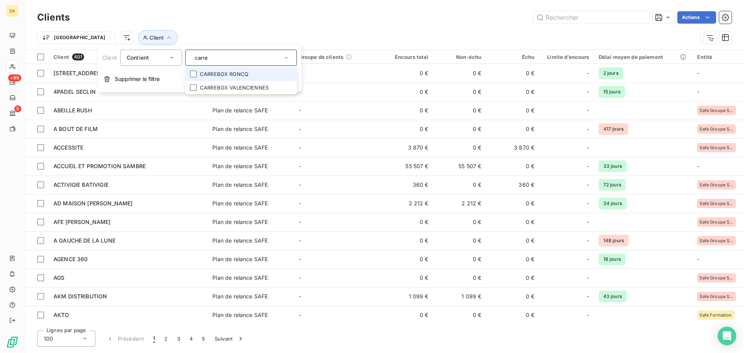
type input "carre"
click at [238, 74] on li "CARREBOX RONCQ" at bounding box center [241, 74] width 112 height 14
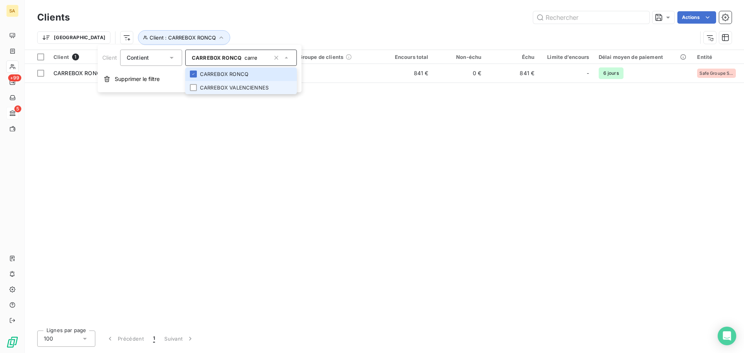
click at [238, 90] on li "CARREBOX VALENCIENNES" at bounding box center [241, 88] width 112 height 14
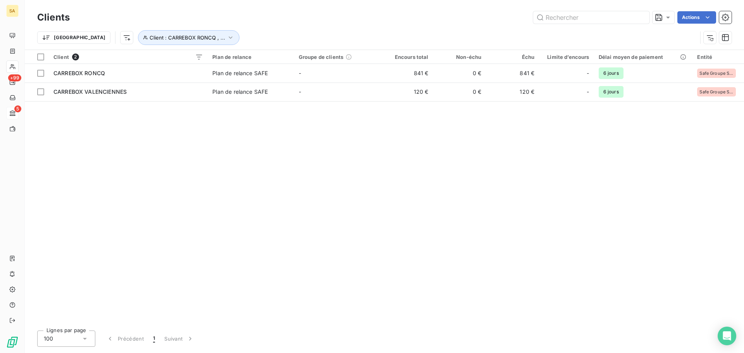
click at [466, 154] on div "Client 2 Plan de relance Groupe de clients Encours total Non-échu Échu Limite d…" at bounding box center [384, 187] width 719 height 274
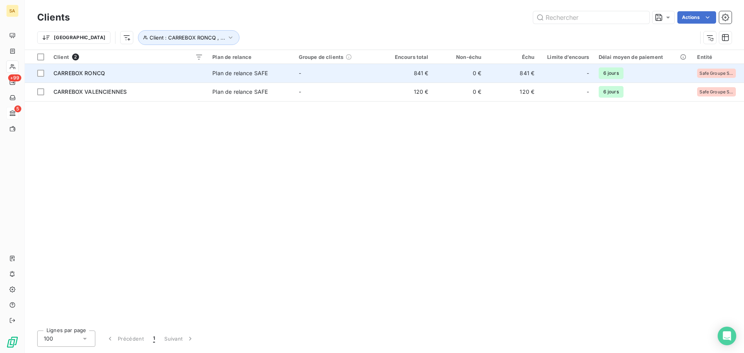
click at [101, 69] on td "CARREBOX RONCQ" at bounding box center [128, 73] width 159 height 19
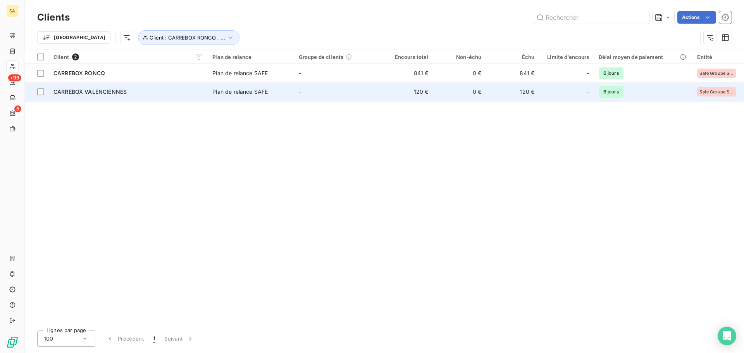
click at [122, 90] on span "CARREBOX VALENCIENNES" at bounding box center [89, 91] width 73 height 7
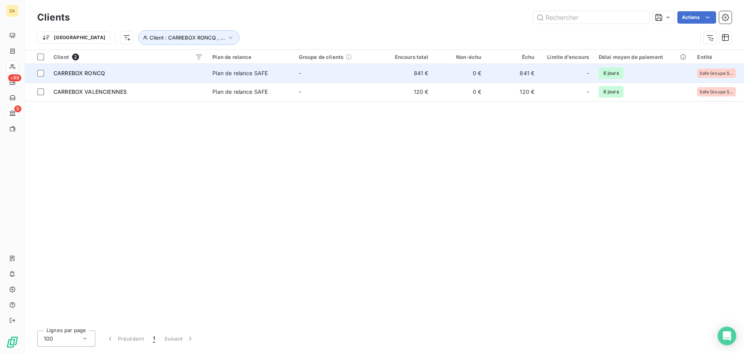
click at [96, 75] on span "CARREBOX RONCQ" at bounding box center [79, 73] width 52 height 7
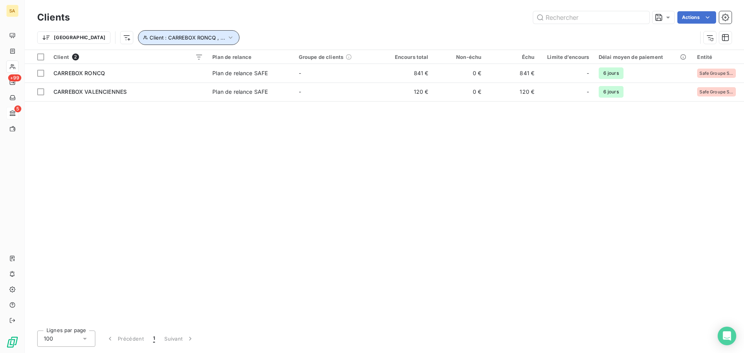
click at [155, 42] on button "Client : CARREBOX RONCQ , ..." at bounding box center [189, 37] width 102 height 15
drag, startPoint x: 276, startPoint y: 58, endPoint x: 275, endPoint y: 64, distance: 5.9
click at [276, 58] on icon "button" at bounding box center [276, 58] width 4 height 4
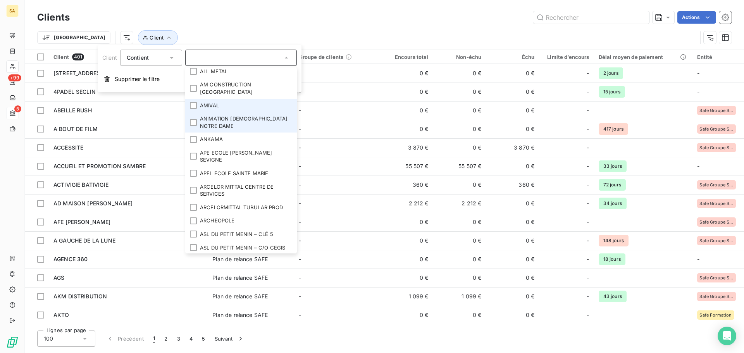
scroll to position [310, 0]
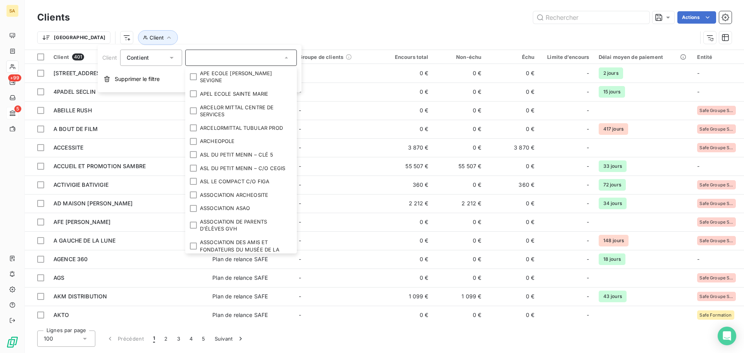
click at [216, 53] on div at bounding box center [241, 58] width 112 height 16
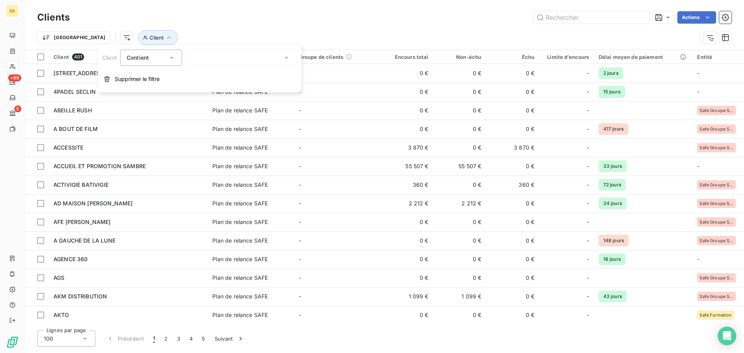
click at [218, 58] on div at bounding box center [241, 58] width 112 height 16
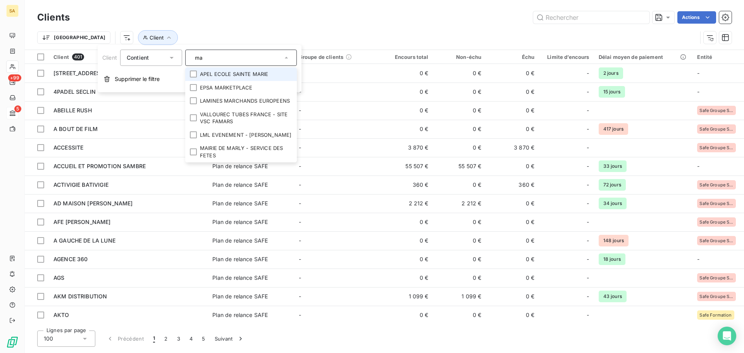
type input "m"
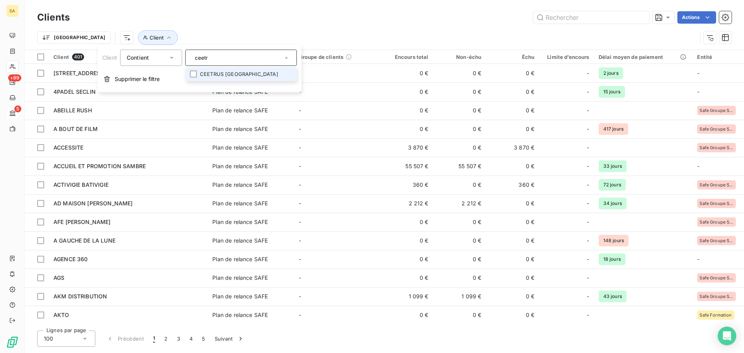
type input "ceetr"
click at [213, 72] on li "CEETRUS [GEOGRAPHIC_DATA]" at bounding box center [241, 74] width 112 height 14
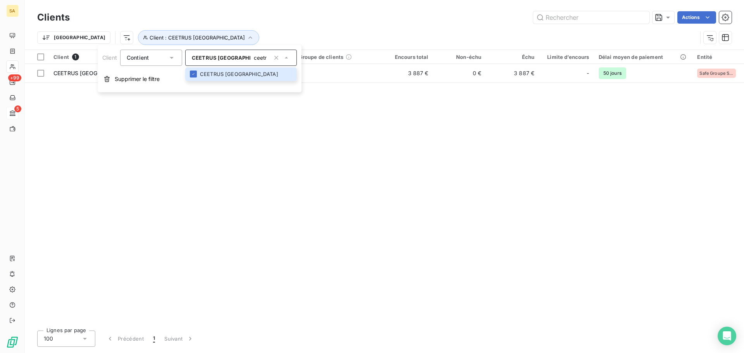
click at [358, 152] on div "Client 1 Plan de relance Groupe de clients Encours total Non-échu Échu Limite d…" at bounding box center [384, 187] width 719 height 274
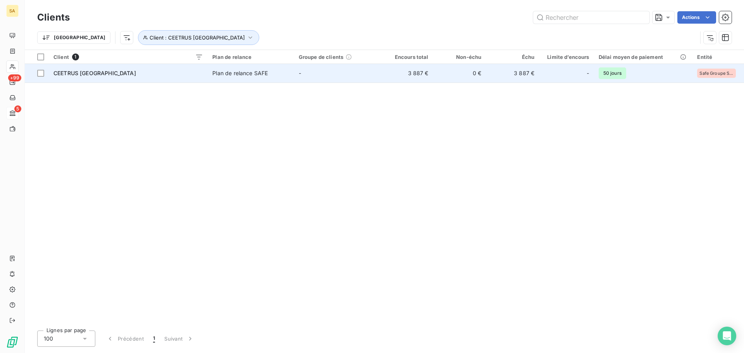
click at [74, 72] on span "CEETRUS [GEOGRAPHIC_DATA]" at bounding box center [94, 73] width 83 height 7
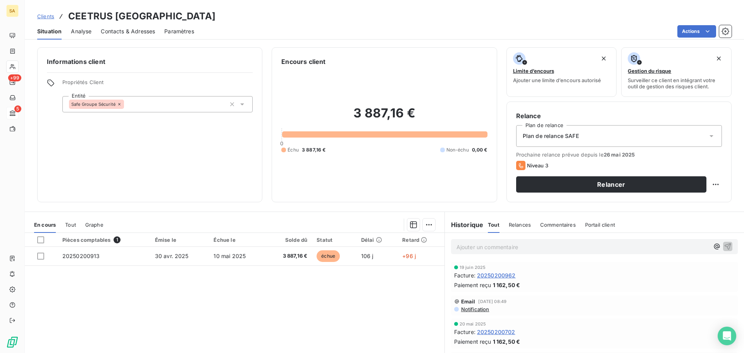
click at [201, 281] on div "Pièces comptables 1 Émise le Échue le Solde dû Statut Délai Retard 20250200913 …" at bounding box center [235, 307] width 420 height 149
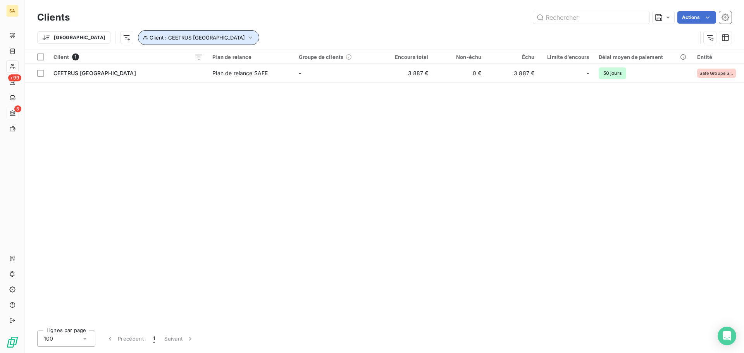
click at [150, 40] on span "Client : CEETRUS FRANCE" at bounding box center [197, 37] width 95 height 6
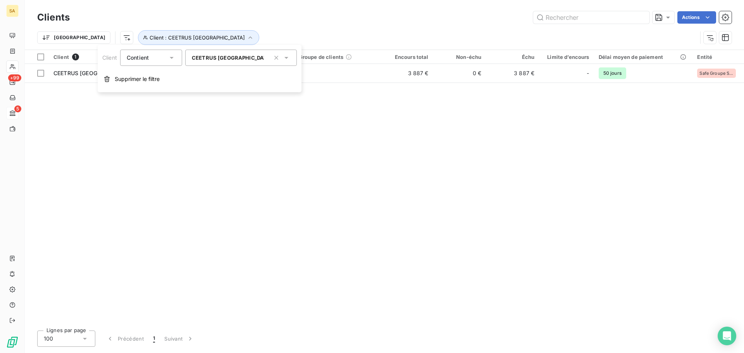
click at [278, 58] on icon "button" at bounding box center [276, 58] width 8 height 8
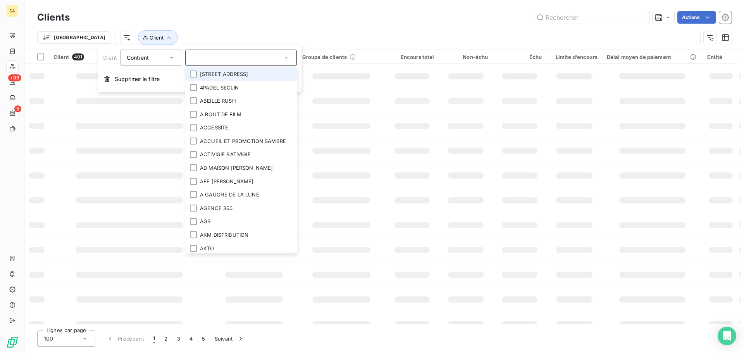
click at [237, 59] on input "text" at bounding box center [237, 57] width 91 height 7
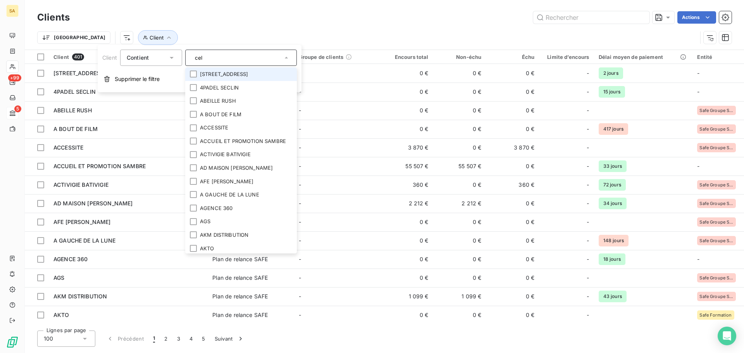
type input "cele"
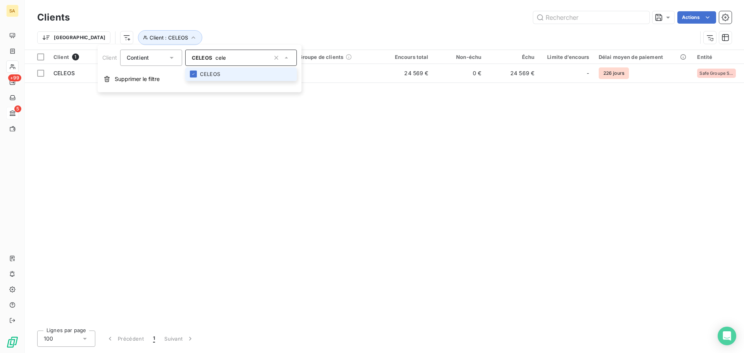
click at [326, 176] on div "Client 1 Plan de relance Groupe de clients Encours total Non-échu Échu Limite d…" at bounding box center [384, 187] width 719 height 274
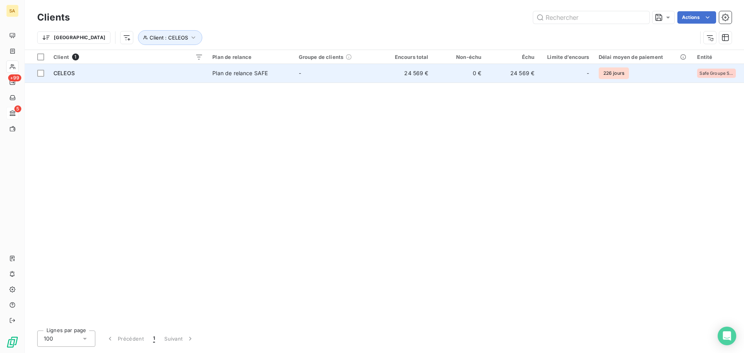
click at [67, 76] on div "CELEOS" at bounding box center [128, 73] width 150 height 8
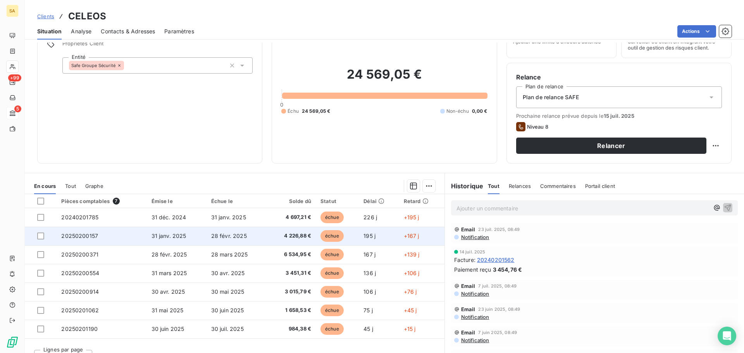
scroll to position [52, 0]
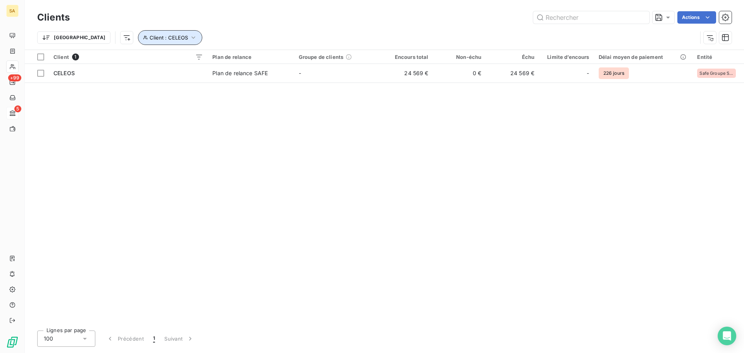
click at [150, 35] on span "Client : CELEOS" at bounding box center [169, 37] width 38 height 6
click at [274, 60] on icon "button" at bounding box center [276, 58] width 8 height 8
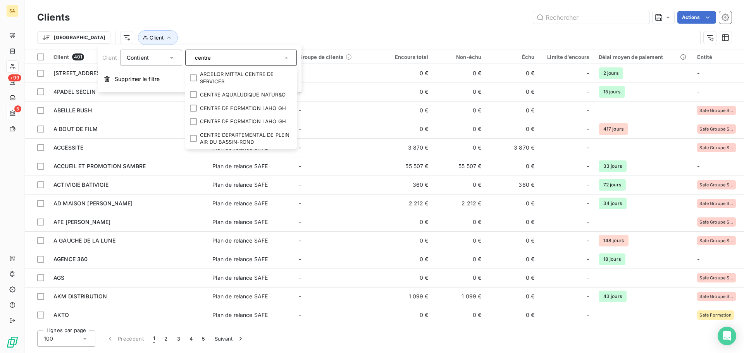
drag, startPoint x: 257, startPoint y: 55, endPoint x: 10, endPoint y: 53, distance: 246.5
click at [10, 53] on body "SA +99 5 Clients Actions Trier Client Client 401 Plan de relance Groupe de clie…" at bounding box center [372, 176] width 744 height 353
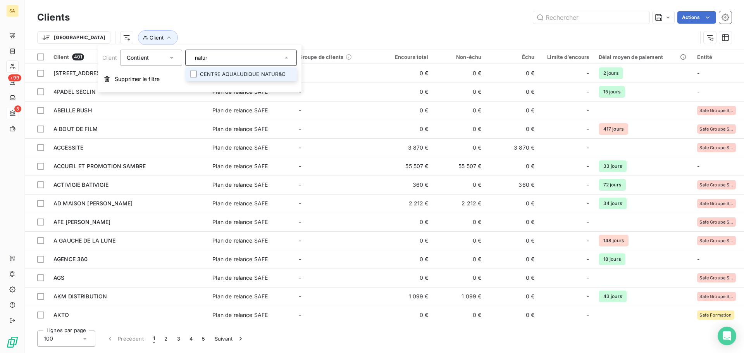
type input "natur"
click at [271, 72] on li "CENTRE AQUALUDIQUE NATUR&O" at bounding box center [241, 74] width 112 height 14
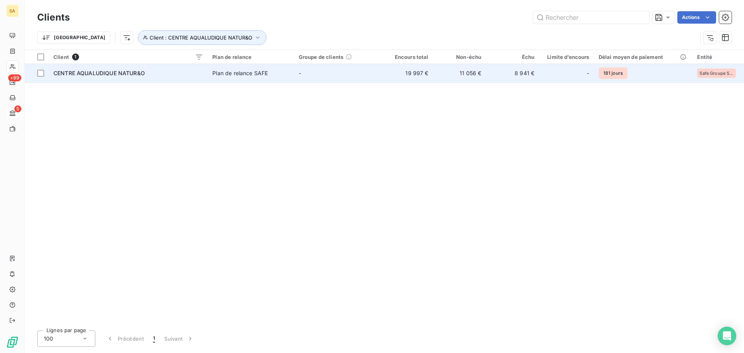
click at [75, 75] on span "CENTRE AQUALUDIQUE NATUR&O" at bounding box center [98, 73] width 91 height 7
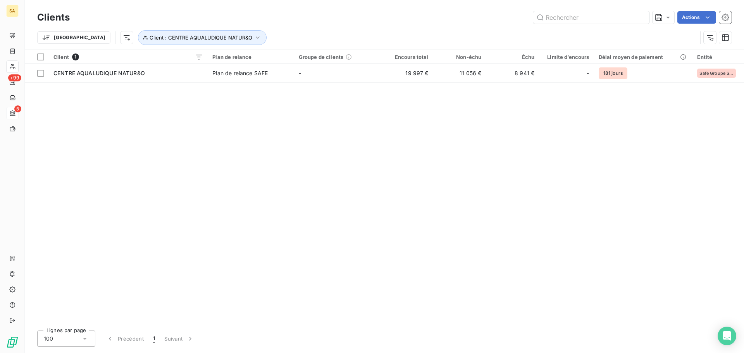
click at [137, 29] on div "Trier Client : CENTRE AQUALUDIQUE NATUR&O" at bounding box center [384, 38] width 694 height 24
click at [150, 38] on span "Client : CENTRE AQUALUDIQUE NATUR&O" at bounding box center [201, 37] width 103 height 6
click at [250, 63] on div "CENTRE AQUALUDIQUE NATUR&O" at bounding box center [241, 58] width 112 height 16
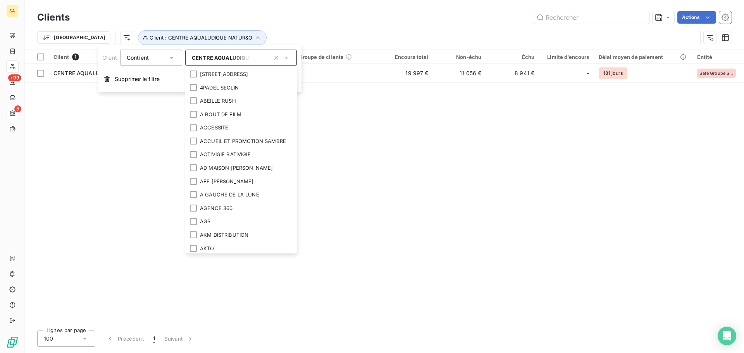
scroll to position [1027, 0]
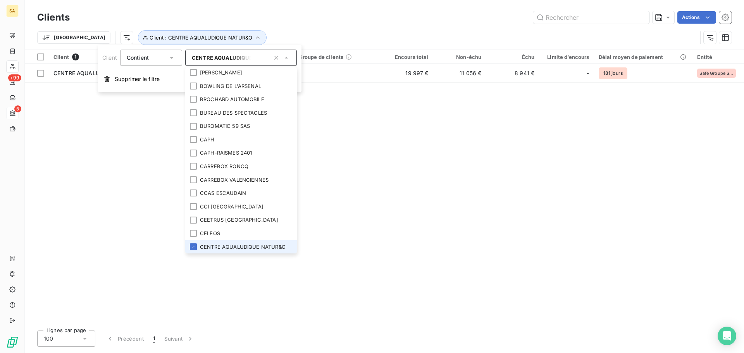
click at [246, 247] on li "CENTRE AQUALUDIQUE NATUR&O" at bounding box center [241, 247] width 112 height 14
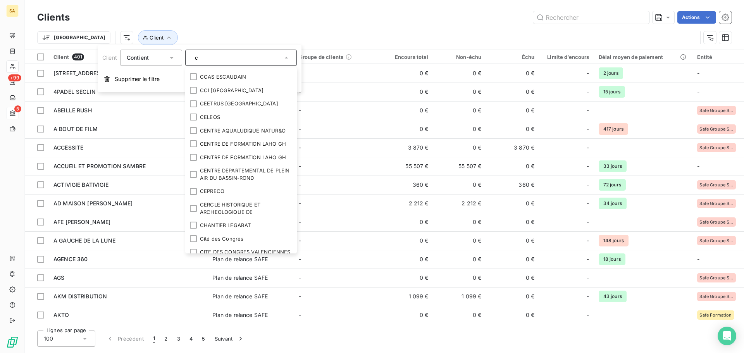
scroll to position [0, 0]
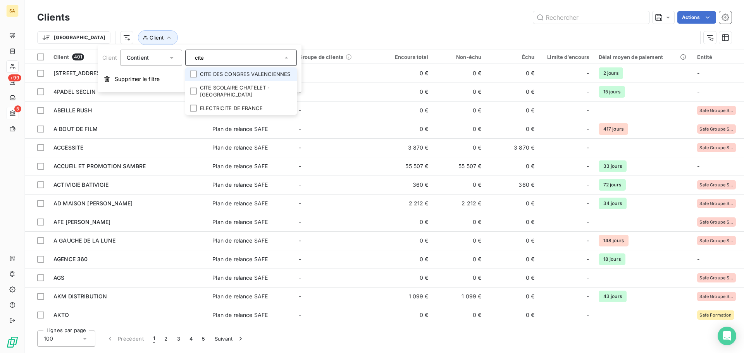
type input "cite"
click at [275, 76] on li "CITE DES CONGRES VALENCIENNES" at bounding box center [241, 74] width 112 height 14
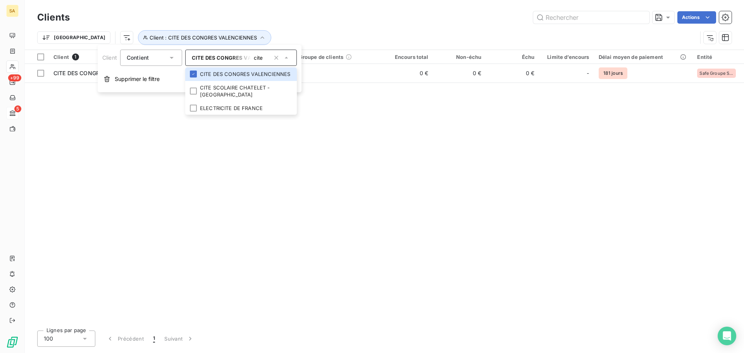
click at [349, 34] on div "Trier Client : CITE DES CONGRES VALENCIENNES" at bounding box center [367, 37] width 660 height 15
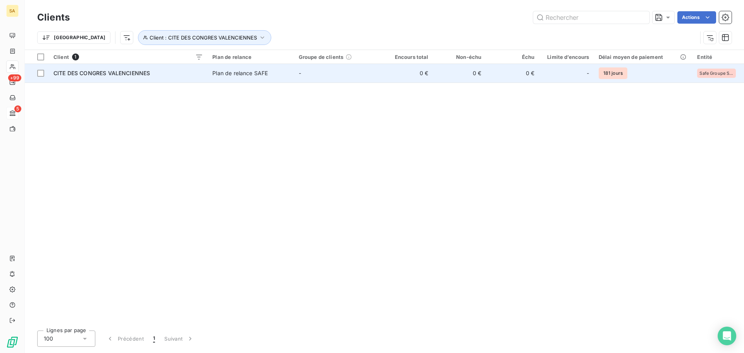
click at [124, 72] on span "CITE DES CONGRES VALENCIENNES" at bounding box center [101, 73] width 96 height 7
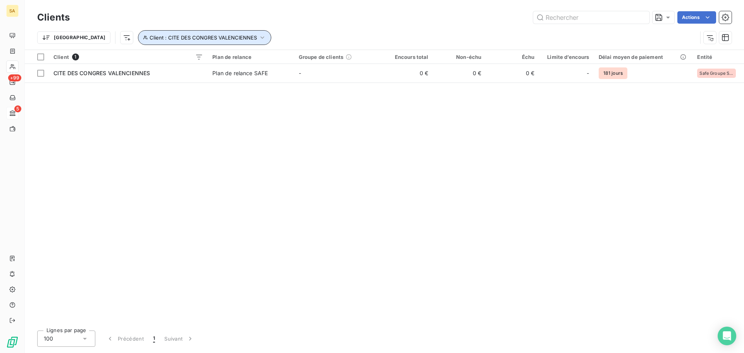
click at [150, 40] on span "Client : CITE DES CONGRES VALENCIENNES" at bounding box center [203, 37] width 107 height 6
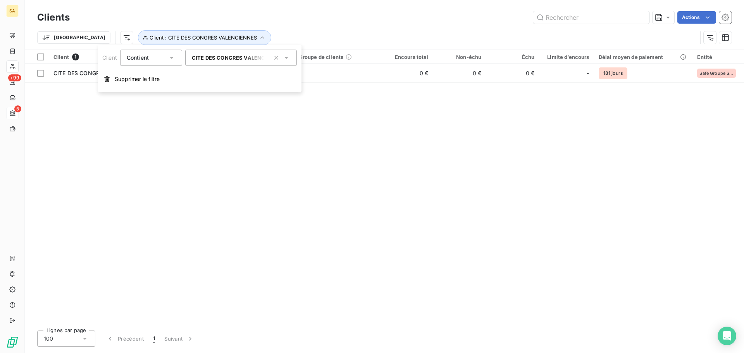
click at [213, 56] on span "CITE DES CONGRES VALENCIENNES" at bounding box center [238, 58] width 93 height 6
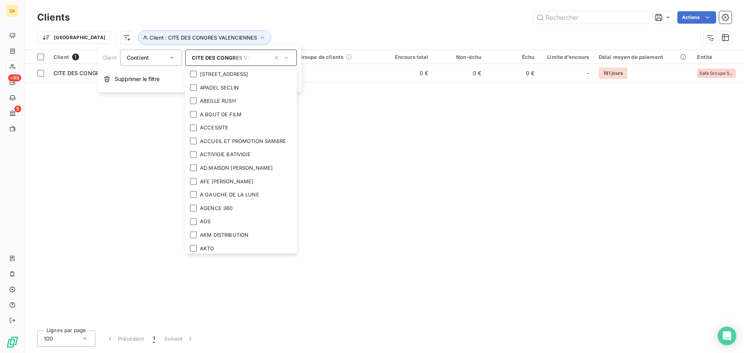
scroll to position [1156, 0]
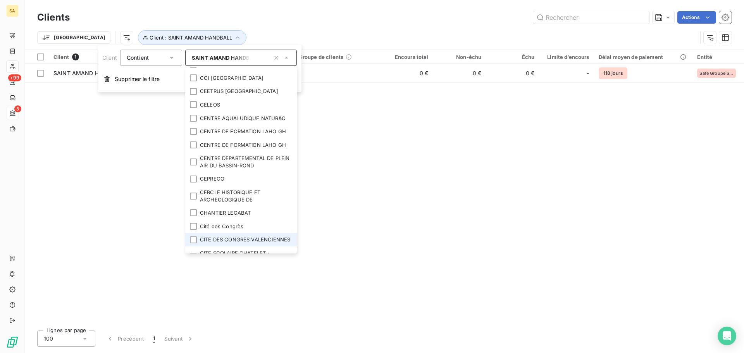
click at [370, 129] on div "Client 1 Plan de relance Groupe de clients Encours total Non-échu Échu Limite d…" at bounding box center [384, 187] width 719 height 274
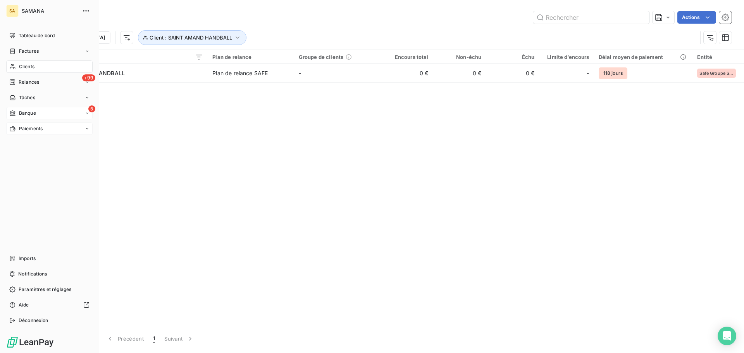
click at [24, 126] on span "Paiements" at bounding box center [31, 128] width 24 height 7
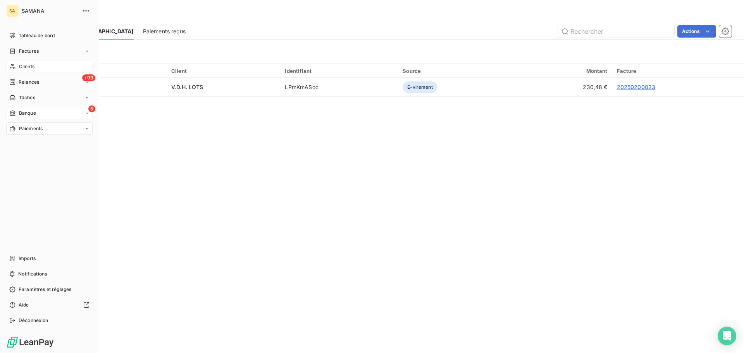
click at [58, 134] on div "Paiements" at bounding box center [49, 128] width 86 height 12
click at [55, 144] on span "Paiements reçus" at bounding box center [38, 144] width 38 height 7
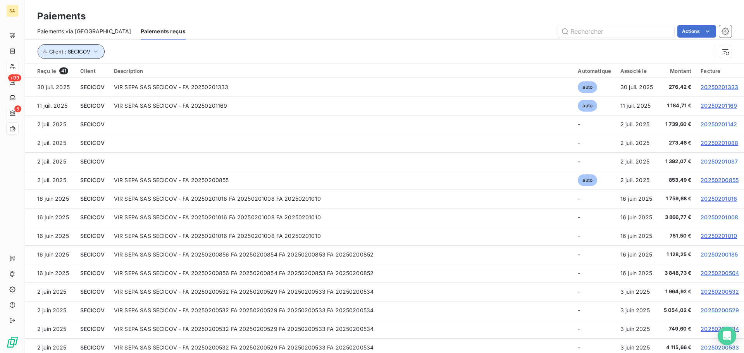
click at [99, 53] on button "Client : SECICOV" at bounding box center [71, 51] width 67 height 15
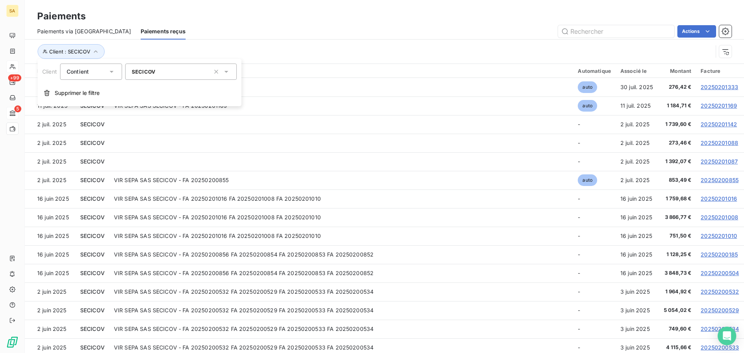
click at [172, 75] on div "SECICOV" at bounding box center [181, 72] width 112 height 16
type input "sain,"
click at [214, 72] on icon "button" at bounding box center [216, 72] width 8 height 8
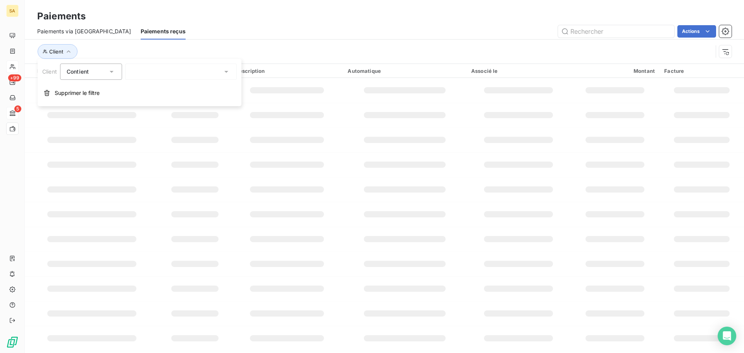
click at [171, 72] on div at bounding box center [181, 72] width 112 height 16
type input ","
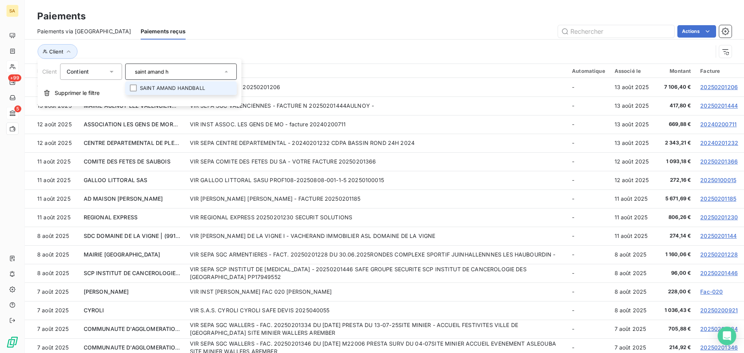
type input "saint amand h"
click at [196, 90] on li "SAINT AMAND HANDBALL" at bounding box center [181, 88] width 112 height 14
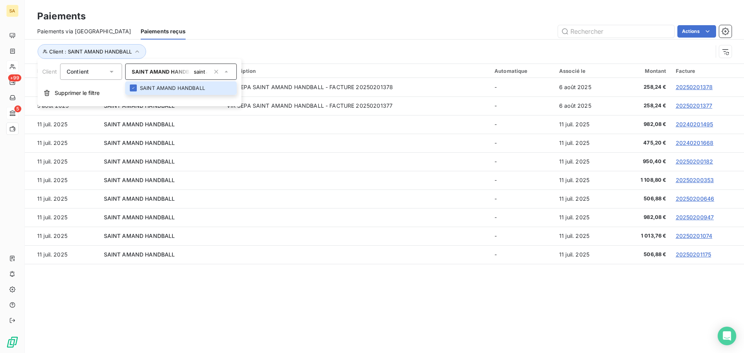
click at [307, 295] on section "Paiements Paiements via le Portail Paiements reçus Actions Client : SAINT AMAND…" at bounding box center [384, 176] width 719 height 353
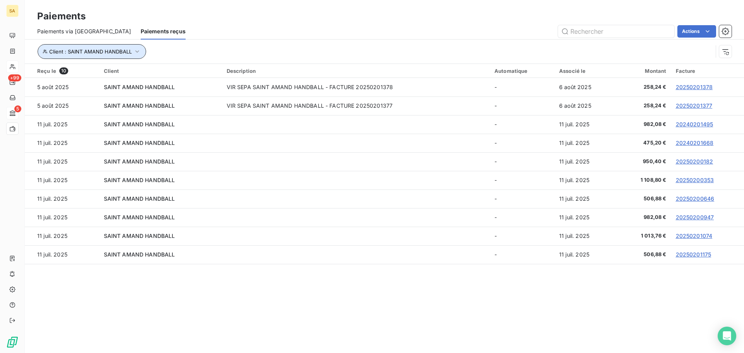
click at [104, 47] on button "Client : SAINT AMAND HANDBALL" at bounding box center [92, 51] width 109 height 15
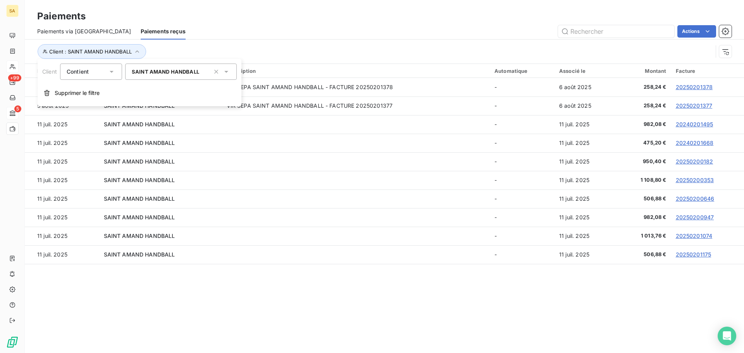
click at [202, 76] on div "SAINT AMAND HANDBALL" at bounding box center [181, 72] width 112 height 16
click at [136, 88] on div at bounding box center [133, 87] width 7 height 7
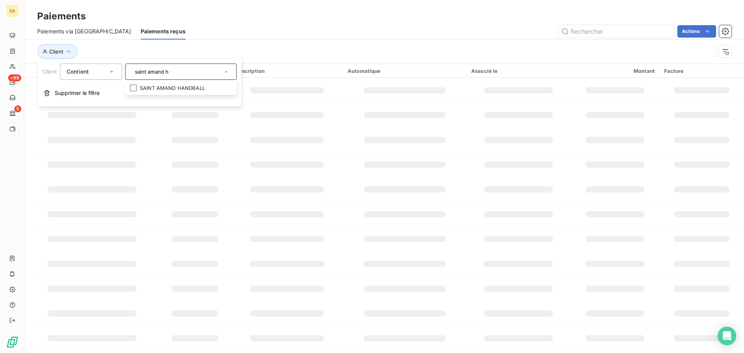
click at [194, 71] on input "saint amand h" at bounding box center [177, 71] width 91 height 7
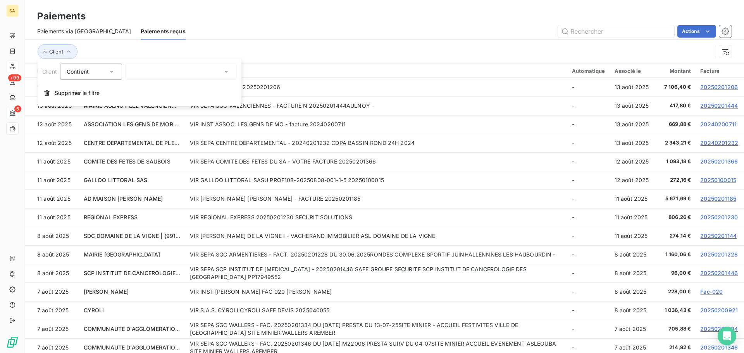
drag, startPoint x: 194, startPoint y: 71, endPoint x: 37, endPoint y: 61, distance: 157.2
click at [37, 61] on body "SA +99 5 Paiements Paiements via le Portail Paiements reçus Actions Client Reçu…" at bounding box center [372, 176] width 744 height 353
click at [228, 73] on icon at bounding box center [226, 72] width 8 height 8
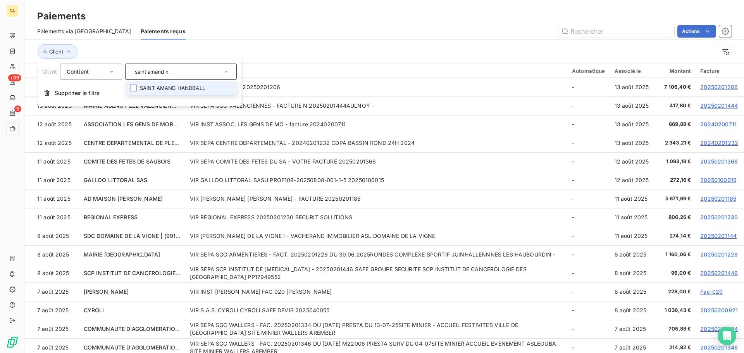
drag, startPoint x: 210, startPoint y: 71, endPoint x: 126, endPoint y: 69, distance: 83.7
click at [126, 69] on div "saint amand h" at bounding box center [181, 72] width 112 height 16
type input "saint amand hle"
click at [189, 65] on div "saint amand hle" at bounding box center [181, 72] width 112 height 16
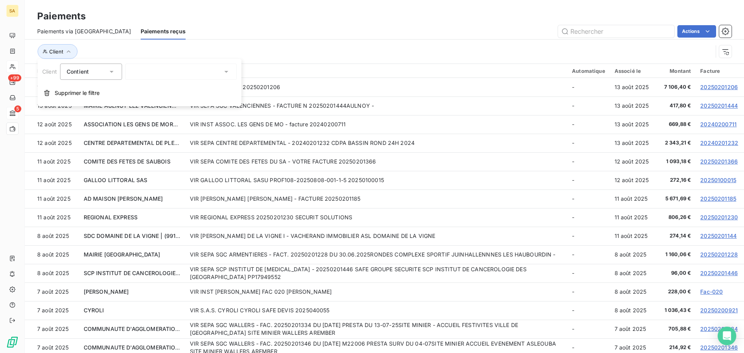
click at [190, 71] on div at bounding box center [181, 72] width 112 height 16
type input "saint amand hle"
drag, startPoint x: 191, startPoint y: 71, endPoint x: 70, endPoint y: 67, distance: 121.0
click at [72, 67] on div "Client Contient saint amand hle" at bounding box center [139, 72] width 195 height 16
type input "le comp"
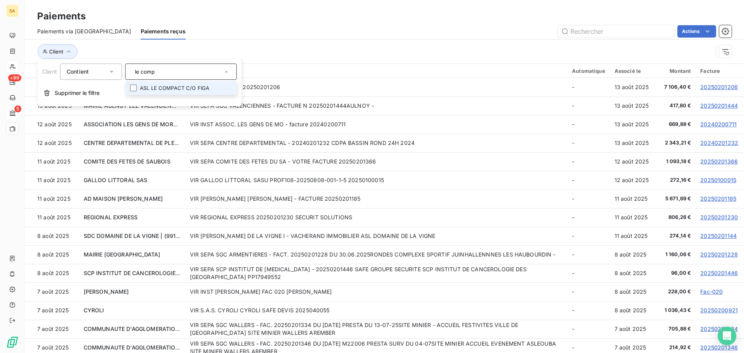
click at [170, 94] on li "ASL LE COMPACT C/O FIGA" at bounding box center [181, 88] width 112 height 14
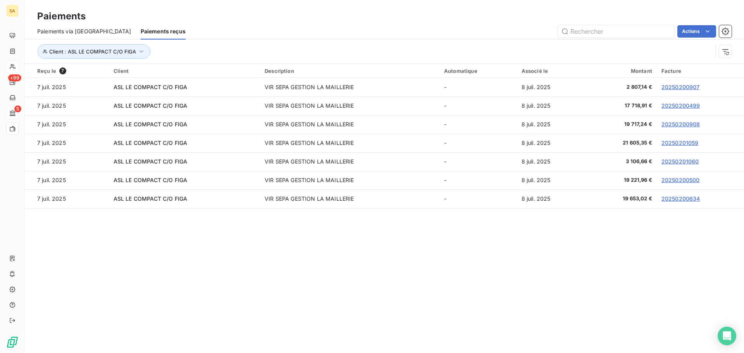
click at [411, 288] on section "Paiements Paiements via le Portail Paiements reçus Actions Client : ASL LE COMP…" at bounding box center [384, 176] width 719 height 353
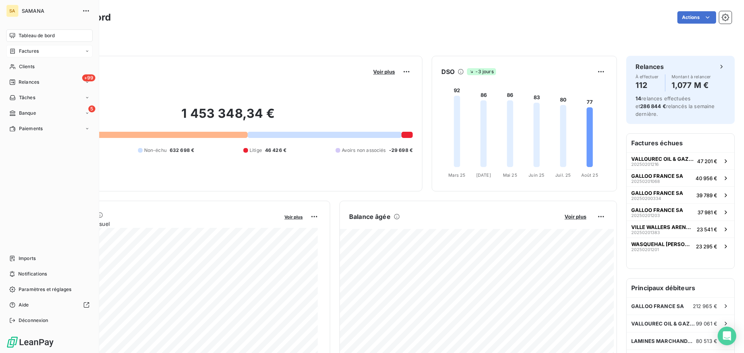
click at [24, 53] on span "Factures" at bounding box center [29, 51] width 20 height 7
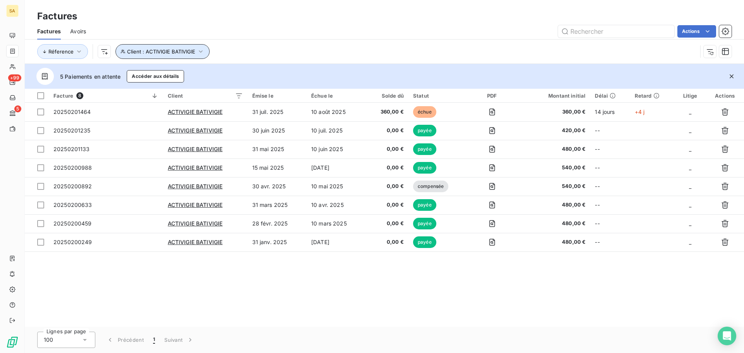
click at [200, 52] on icon "button" at bounding box center [200, 51] width 3 height 2
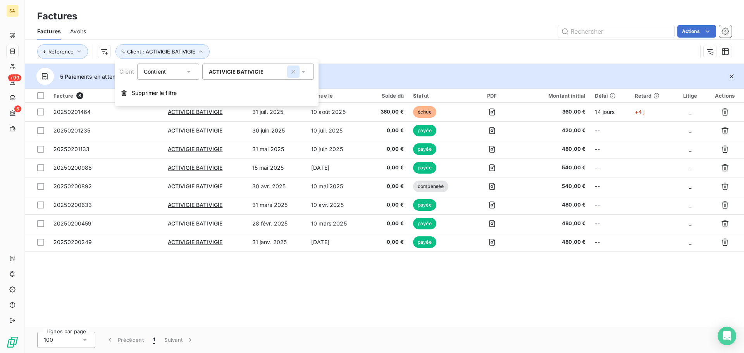
click at [294, 70] on icon "button" at bounding box center [293, 72] width 8 height 8
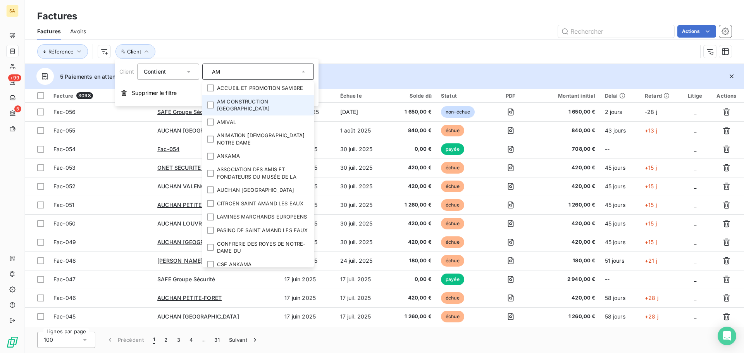
type input "AM"
click at [284, 102] on li "AM CONSTRUCTION [GEOGRAPHIC_DATA]" at bounding box center [258, 105] width 112 height 21
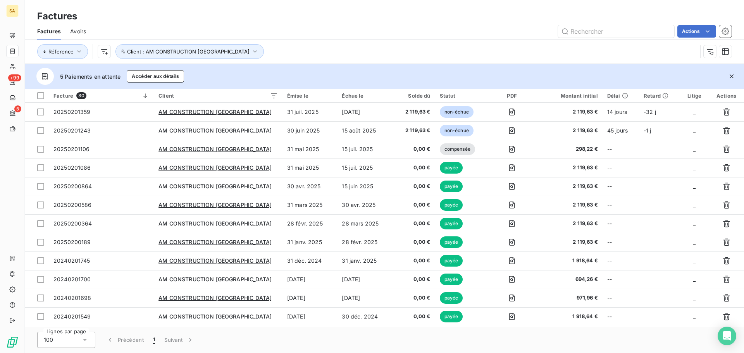
click at [501, 46] on div "Réference Client : AM CONSTRUCTION FRANCE" at bounding box center [367, 51] width 660 height 15
click at [630, 30] on input "text" at bounding box center [616, 31] width 116 height 12
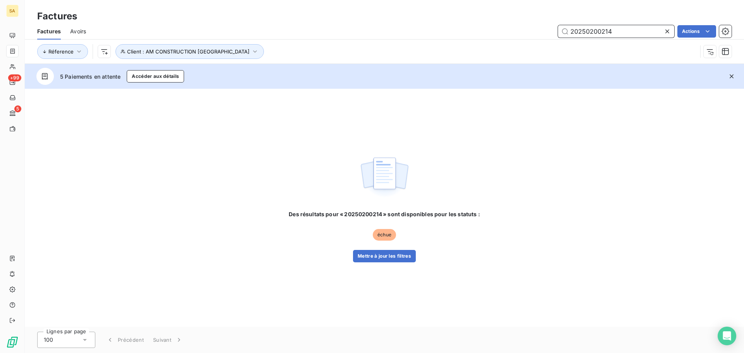
type input "20250200214"
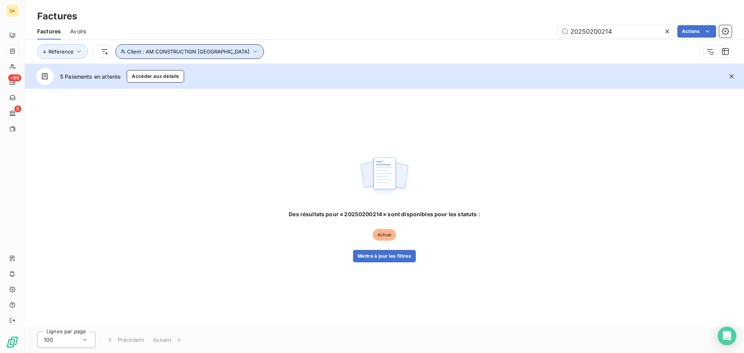
click at [251, 54] on icon "button" at bounding box center [255, 52] width 8 height 8
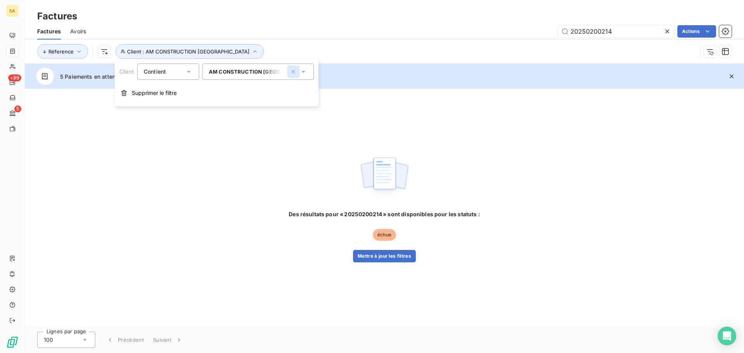
click at [291, 72] on icon "button" at bounding box center [293, 72] width 8 height 8
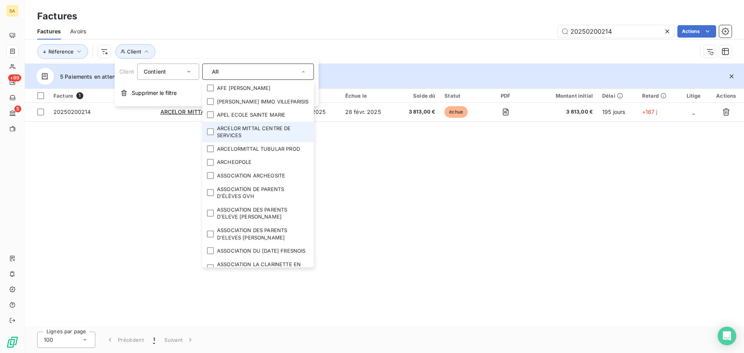
type input "AR"
click at [238, 129] on li "ARCELOR MITTAL CENTRE DE SERVICES" at bounding box center [258, 132] width 112 height 21
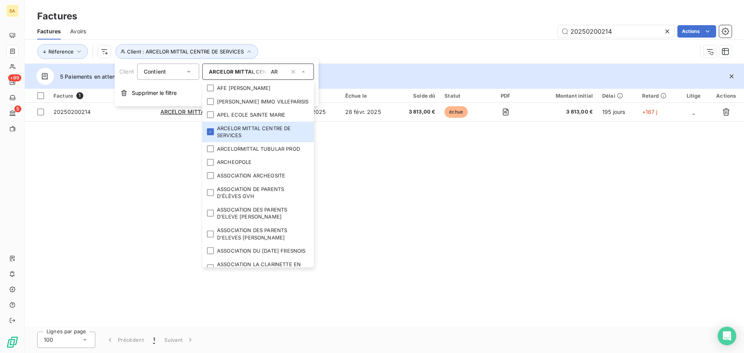
click at [406, 53] on div "Réference Client : ARCELOR MITTAL CENTRE DE SERVICES" at bounding box center [367, 51] width 660 height 15
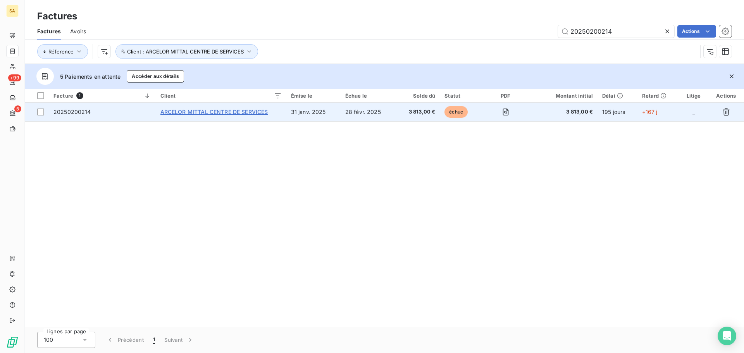
click at [194, 114] on span "ARCELOR MITTAL CENTRE DE SERVICES" at bounding box center [214, 112] width 108 height 7
click at [72, 110] on span "20250200214" at bounding box center [72, 112] width 38 height 7
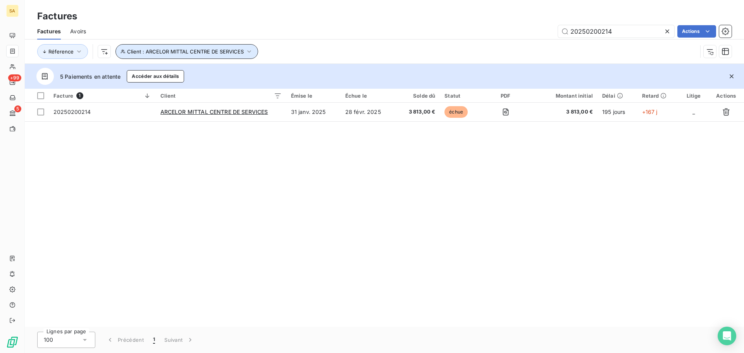
click at [251, 53] on icon "button" at bounding box center [249, 52] width 8 height 8
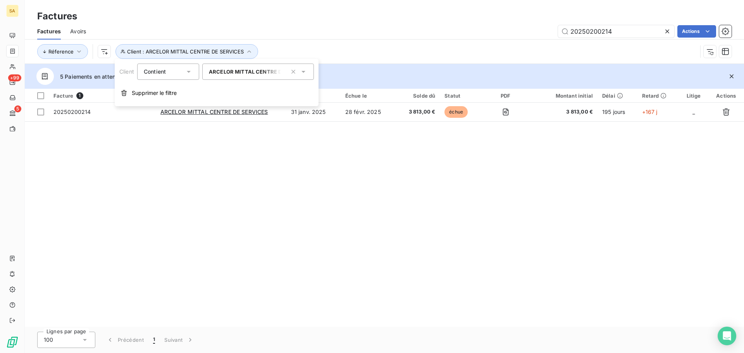
click at [256, 72] on span "ARCELOR MITTAL CENTRE DE SERVICES" at bounding box center [261, 72] width 104 height 6
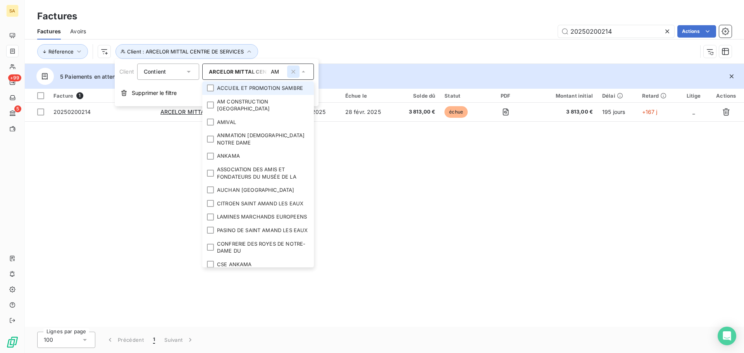
click at [291, 72] on icon "button" at bounding box center [293, 72] width 8 height 8
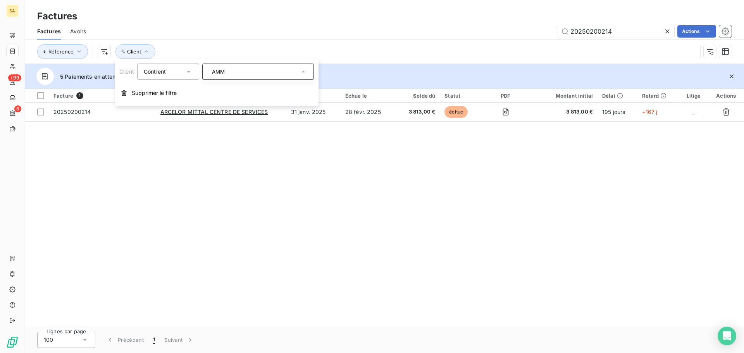
type input "AM"
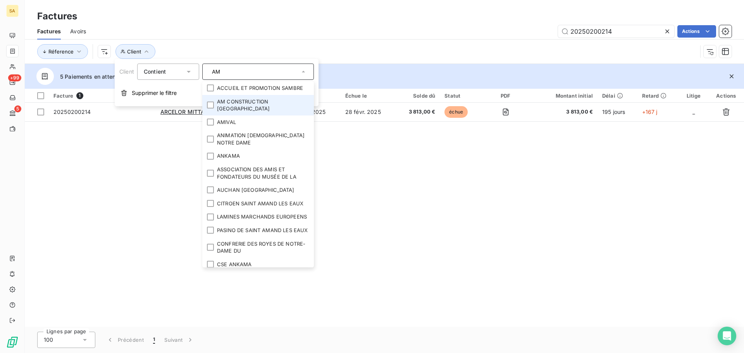
click at [275, 103] on li "AM CONSTRUCTION FRANCE" at bounding box center [258, 105] width 112 height 21
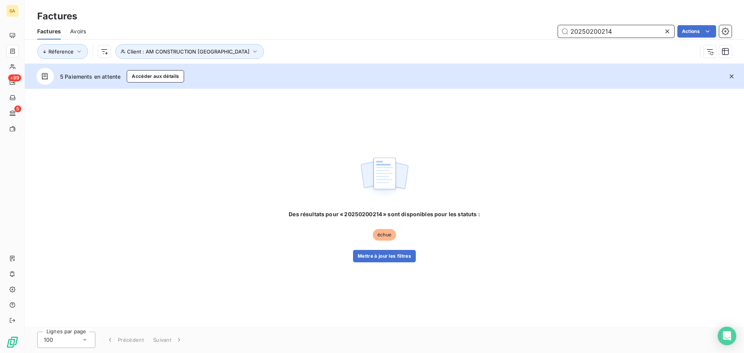
drag, startPoint x: 617, startPoint y: 31, endPoint x: 369, endPoint y: 28, distance: 247.6
click at [369, 27] on div "20250200214 Actions" at bounding box center [413, 31] width 636 height 12
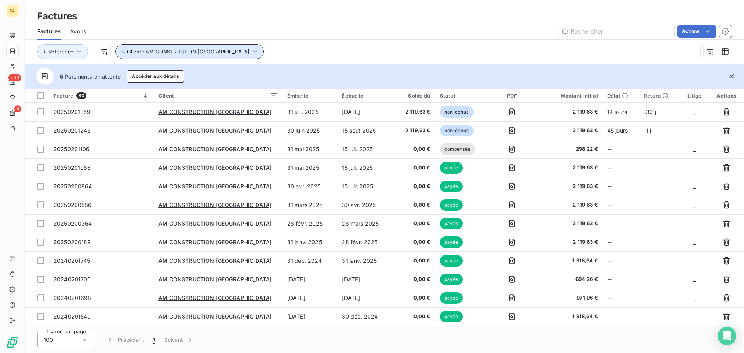
click at [189, 49] on span "Client : AM CONSTRUCTION FRANCE" at bounding box center [188, 51] width 122 height 6
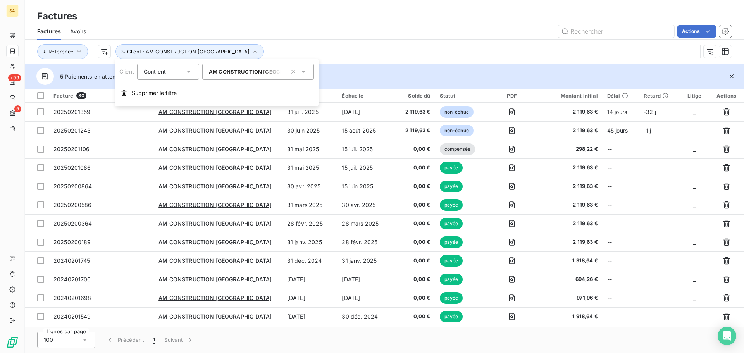
click at [255, 69] on span "AM CONSTRUCTION FRANCE" at bounding box center [263, 72] width 109 height 6
type input "AM"
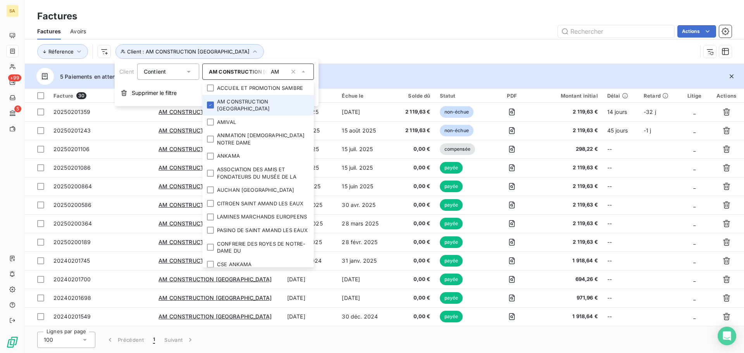
click at [243, 99] on li "AM CONSTRUCTION FRANCE" at bounding box center [258, 105] width 112 height 21
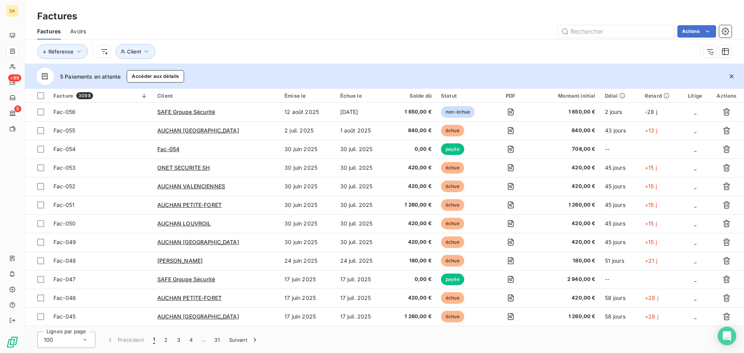
click at [336, 40] on div "Réference Client" at bounding box center [384, 52] width 694 height 24
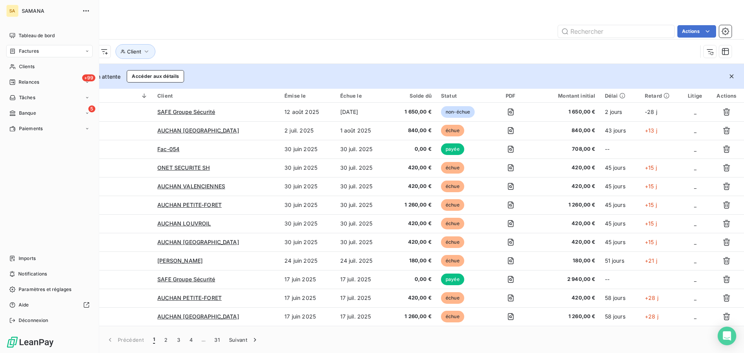
drag, startPoint x: 25, startPoint y: 55, endPoint x: 103, endPoint y: 62, distance: 78.2
click at [25, 54] on div "Factures" at bounding box center [49, 51] width 86 height 12
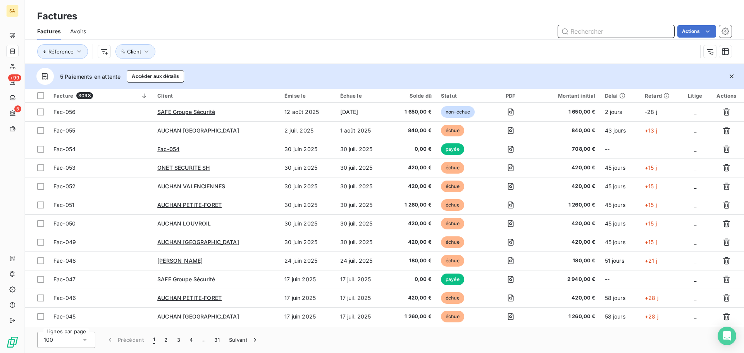
click at [627, 31] on input "text" at bounding box center [616, 31] width 116 height 12
click at [135, 52] on span "Client" at bounding box center [134, 51] width 14 height 6
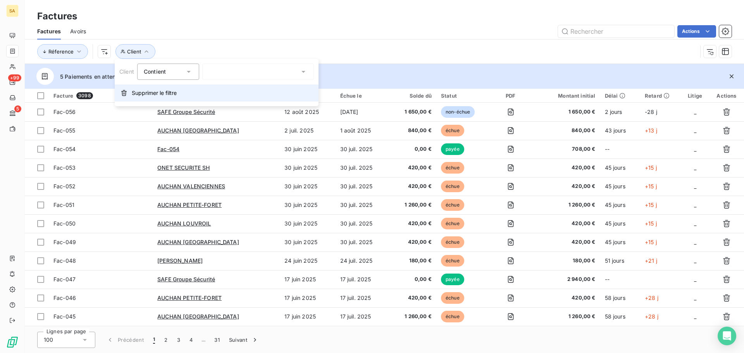
click at [141, 91] on span "Supprimer le filtre" at bounding box center [154, 93] width 45 height 8
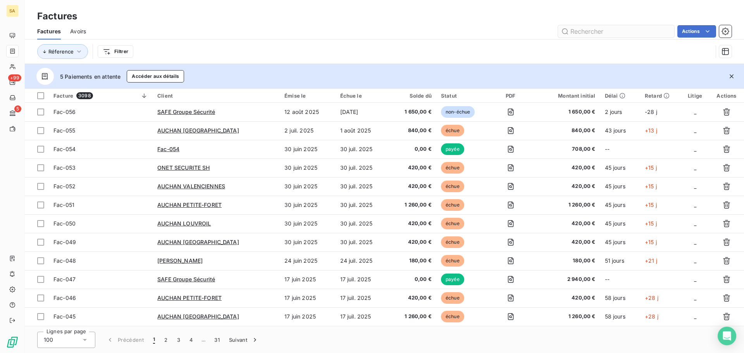
drag, startPoint x: 606, startPoint y: 21, endPoint x: 604, endPoint y: 34, distance: 12.6
click at [605, 33] on div "Factures Factures Avoirs Actions Réference Filtrer" at bounding box center [384, 32] width 719 height 64
click at [604, 34] on input "text" at bounding box center [616, 31] width 116 height 12
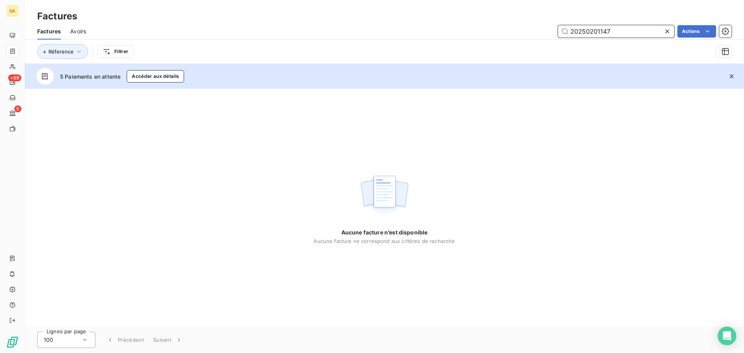
type input "20250201147"
drag, startPoint x: 670, startPoint y: 27, endPoint x: 78, endPoint y: 34, distance: 591.8
click at [78, 34] on span "Avoirs" at bounding box center [78, 32] width 16 height 8
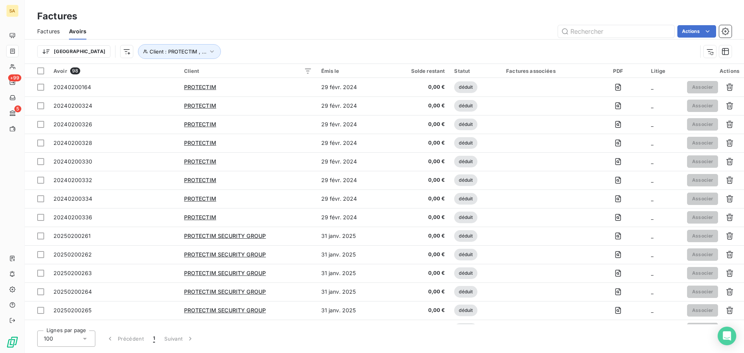
drag, startPoint x: 163, startPoint y: 65, endPoint x: 160, endPoint y: 59, distance: 6.6
click at [162, 63] on div "Factures Factures Avoirs Actions Trier Client : PROTECTIM , ... Avoir 98 Client…" at bounding box center [384, 176] width 719 height 353
click at [152, 49] on span "Client : PROTECTIM , ..." at bounding box center [178, 51] width 57 height 6
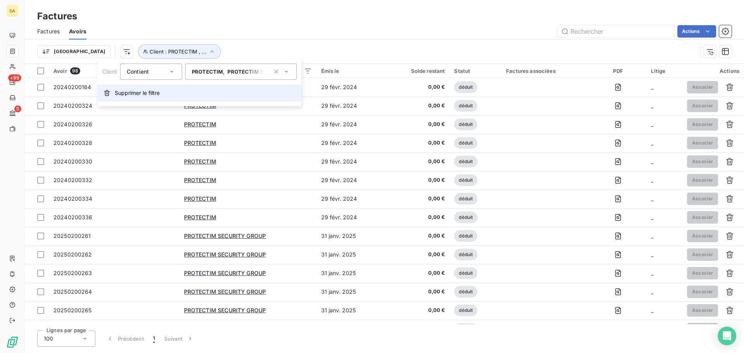
click at [138, 95] on span "Supprimer le filtre" at bounding box center [137, 93] width 45 height 8
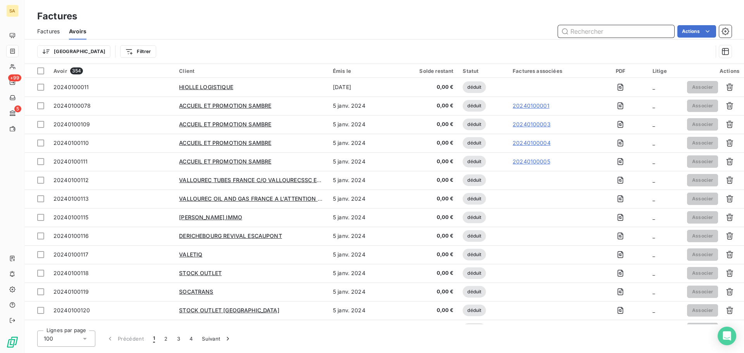
click at [636, 33] on input "text" at bounding box center [616, 31] width 116 height 12
type input "20250201147"
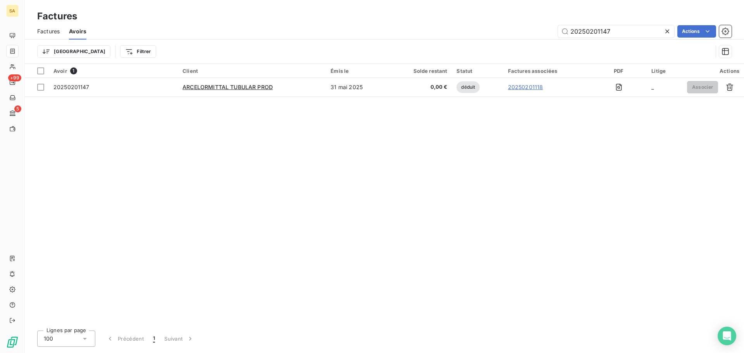
click at [670, 30] on icon at bounding box center [667, 32] width 8 height 8
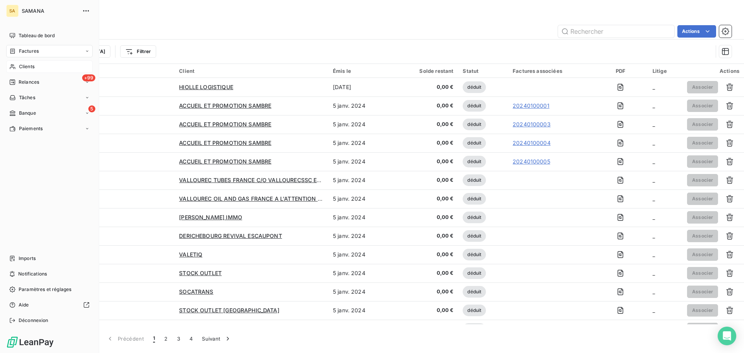
click at [22, 62] on div "Clients" at bounding box center [49, 66] width 86 height 12
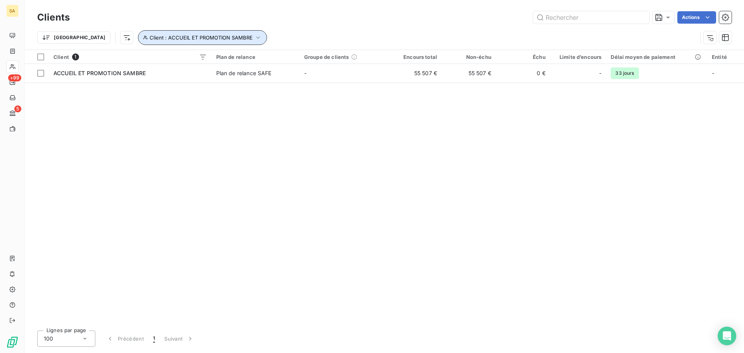
click at [205, 42] on button "Client : ACCUEIL ET PROMOTION SAMBRE" at bounding box center [202, 37] width 129 height 15
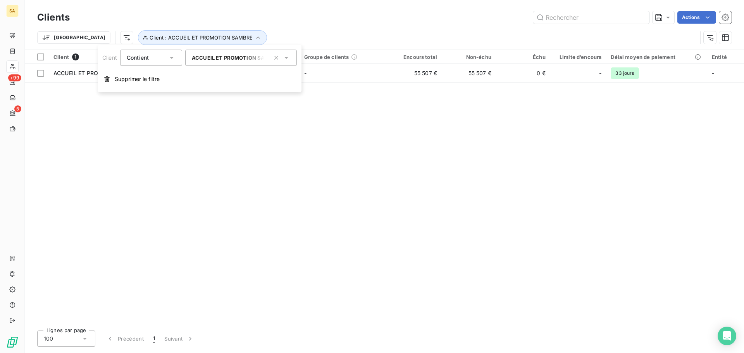
click at [255, 57] on span "ACCUEIL ET PROMOTION SAMBRE" at bounding box center [236, 58] width 88 height 6
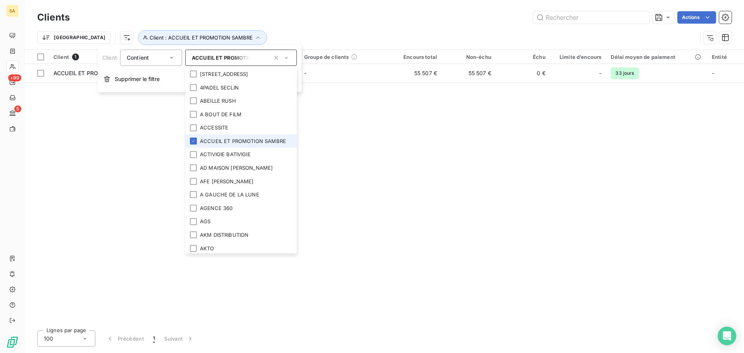
click at [224, 141] on li "ACCUEIL ET PROMOTION SAMBRE" at bounding box center [241, 141] width 112 height 14
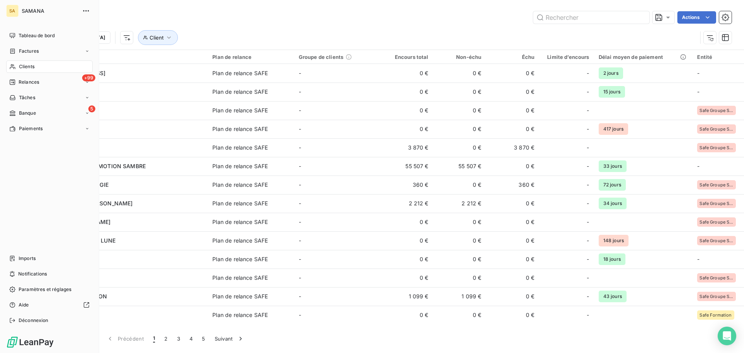
click at [39, 174] on div "Tableau de bord Factures Clients +99 Relances Tâches 5 Banque Paiements Imports…" at bounding box center [49, 177] width 86 height 297
click at [32, 127] on span "Paiements" at bounding box center [31, 128] width 24 height 7
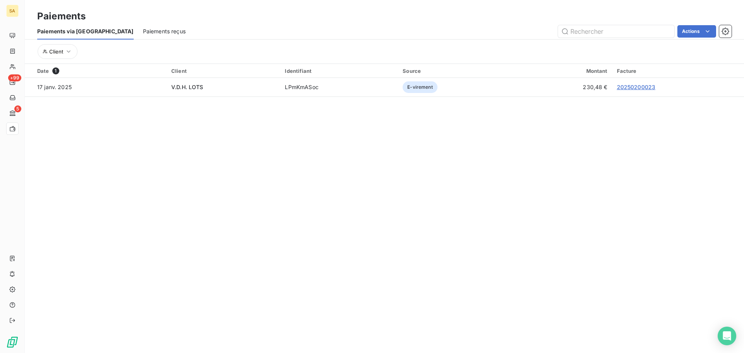
click at [143, 29] on span "Paiements reçus" at bounding box center [164, 32] width 43 height 8
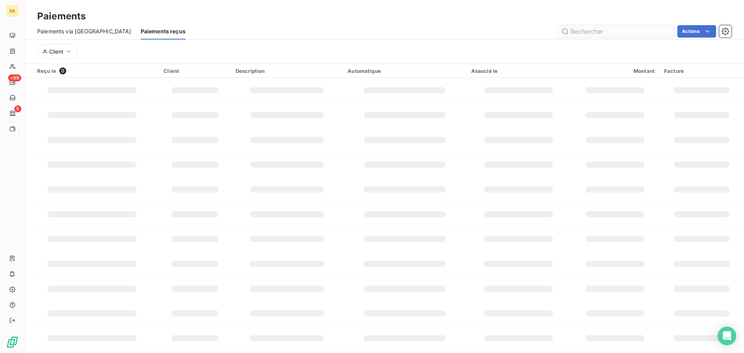
click at [615, 30] on input "text" at bounding box center [616, 31] width 116 height 12
click at [62, 54] on span "Client" at bounding box center [56, 51] width 14 height 6
click at [164, 72] on div at bounding box center [181, 72] width 112 height 16
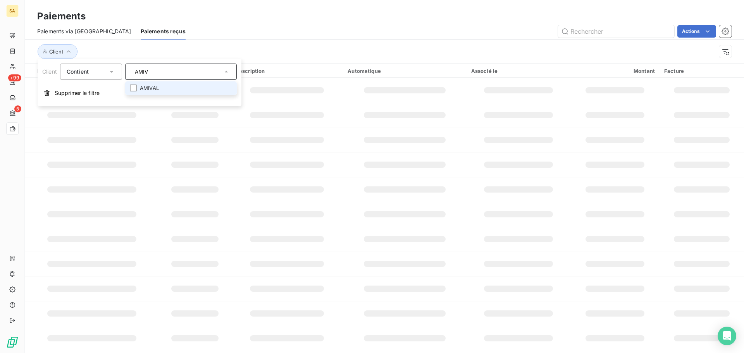
type input "AMIV"
click at [164, 92] on li "AMIVAL" at bounding box center [181, 88] width 112 height 14
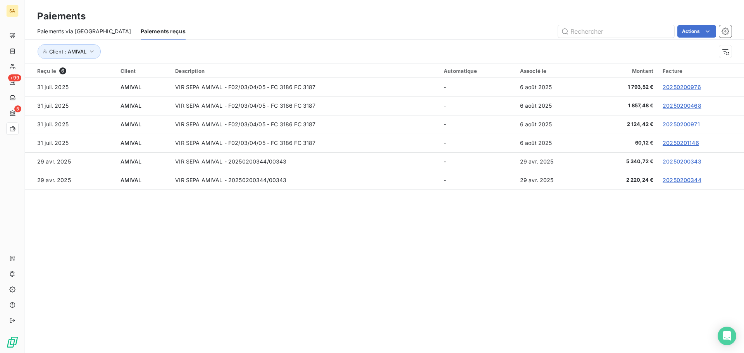
click at [380, 43] on div "Client : AMIVAL" at bounding box center [384, 52] width 694 height 24
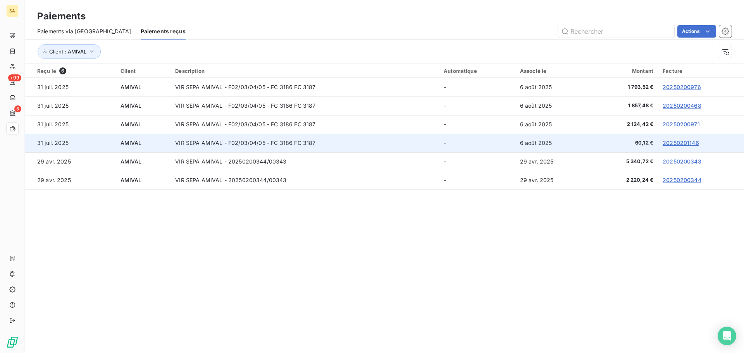
click at [185, 146] on td "VIR SEPA AMIVAL - F02/03/04/05 - FC 3186 FC 3187" at bounding box center [305, 143] width 269 height 19
click at [681, 142] on link "20250201146" at bounding box center [681, 143] width 36 height 7
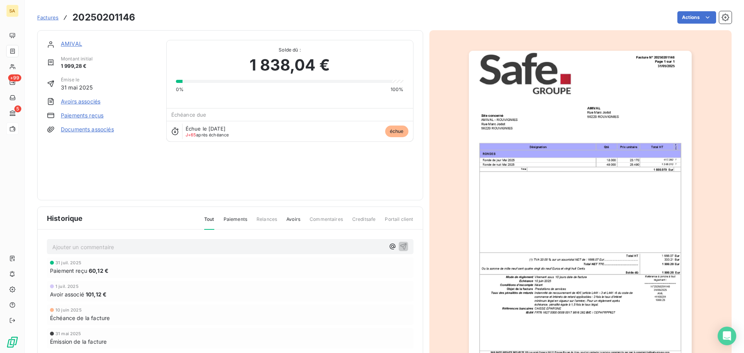
click at [49, 16] on span "Factures" at bounding box center [47, 17] width 21 height 6
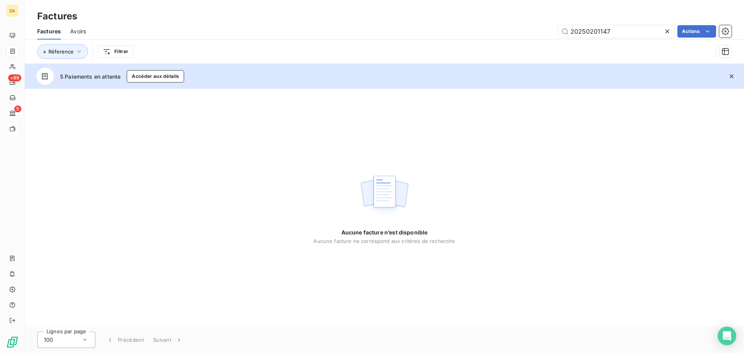
click at [665, 31] on icon at bounding box center [667, 32] width 8 height 8
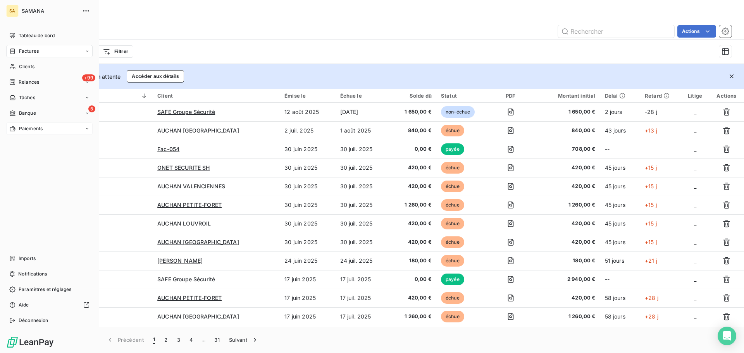
click at [36, 129] on span "Paiements" at bounding box center [31, 128] width 24 height 7
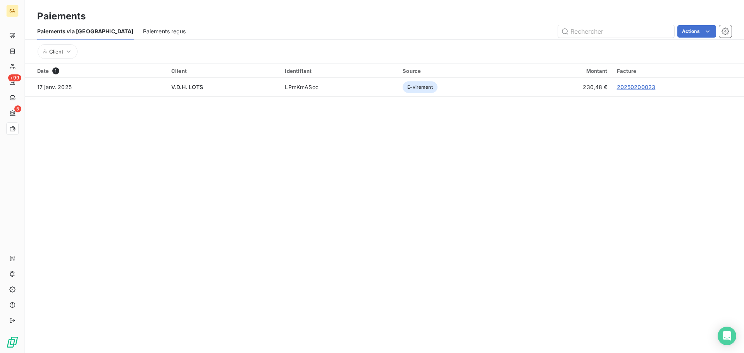
click at [143, 29] on span "Paiements reçus" at bounding box center [164, 32] width 43 height 8
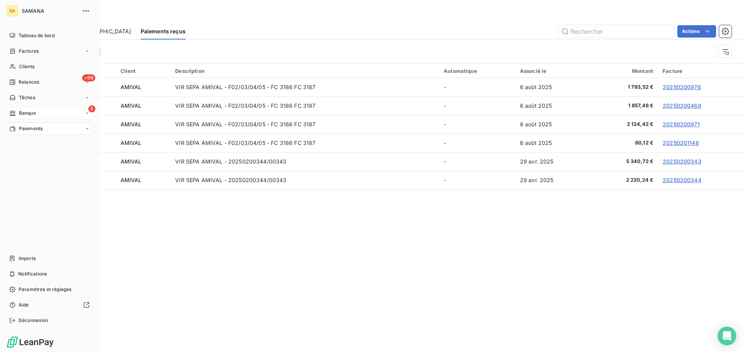
click at [31, 111] on span "Banque" at bounding box center [27, 113] width 17 height 7
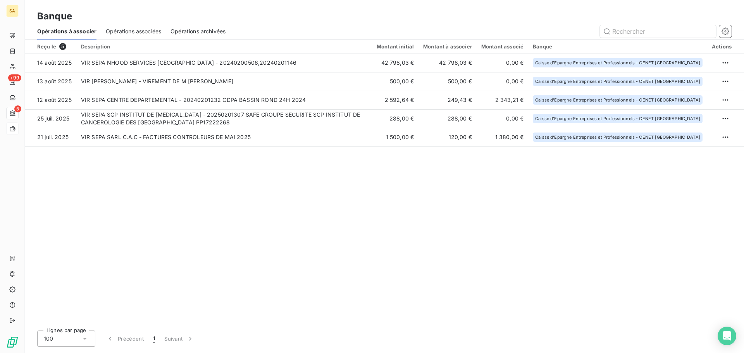
click at [158, 32] on span "Opérations associées" at bounding box center [133, 32] width 55 height 8
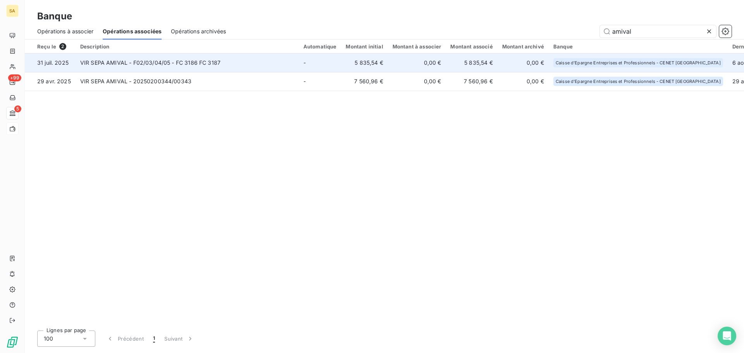
type input "amival"
click at [212, 60] on td "VIR SEPA AMIVAL - F02/03/04/05 - FC 3186 FC 3187" at bounding box center [187, 62] width 223 height 19
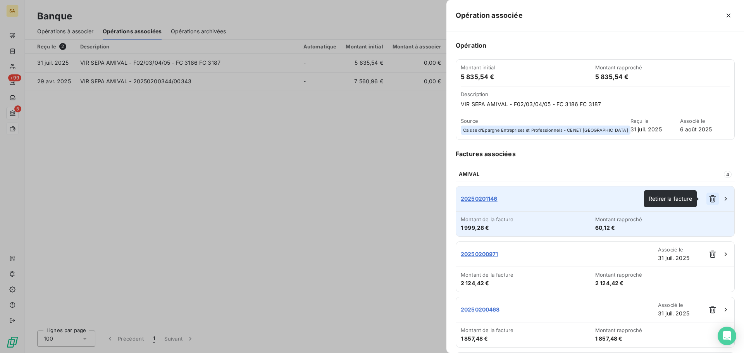
click at [710, 199] on icon "button" at bounding box center [713, 199] width 8 height 8
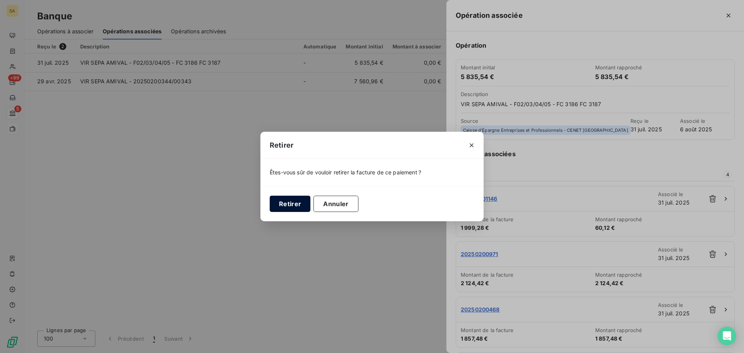
click at [298, 202] on button "Retirer" at bounding box center [290, 204] width 41 height 16
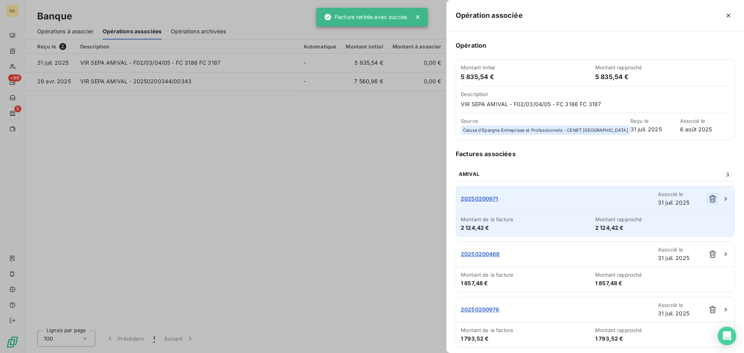
click at [710, 198] on icon "button" at bounding box center [713, 199] width 8 height 8
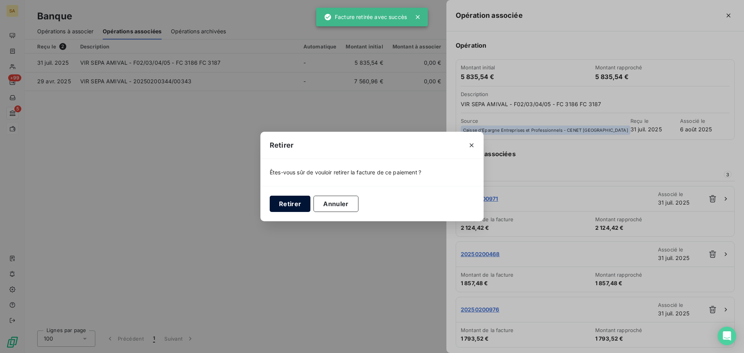
click at [282, 199] on button "Retirer" at bounding box center [290, 204] width 41 height 16
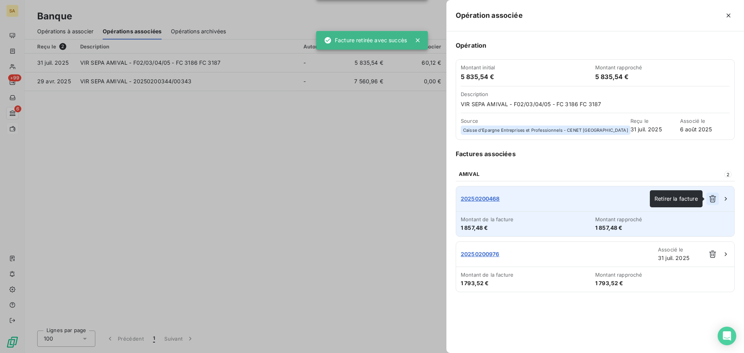
click at [714, 201] on icon "button" at bounding box center [713, 199] width 8 height 8
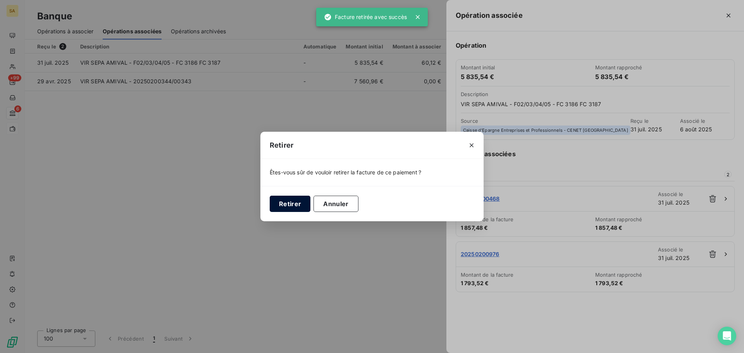
click at [289, 206] on button "Retirer" at bounding box center [290, 204] width 41 height 16
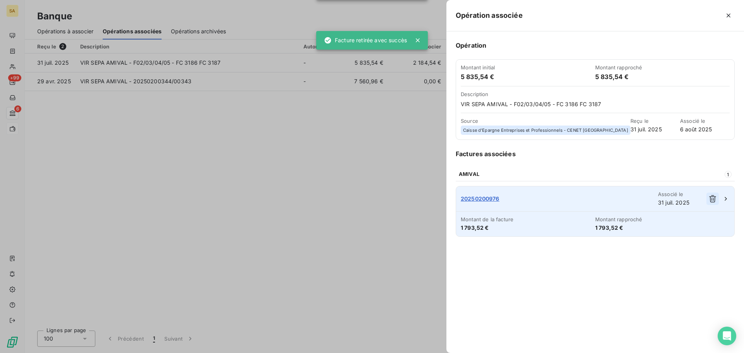
click at [712, 201] on icon "button" at bounding box center [713, 199] width 8 height 8
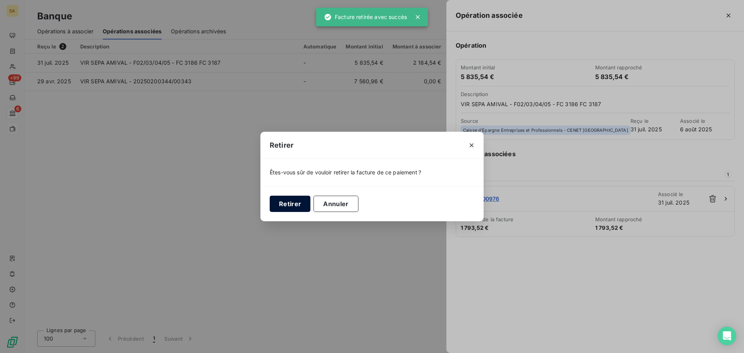
drag, startPoint x: 285, startPoint y: 195, endPoint x: 285, endPoint y: 199, distance: 4.7
click at [286, 197] on div "Retirer Annuler" at bounding box center [371, 203] width 223 height 35
click at [270, 206] on div "Retirer Annuler" at bounding box center [371, 203] width 223 height 35
click at [282, 200] on button "Retirer" at bounding box center [290, 204] width 41 height 16
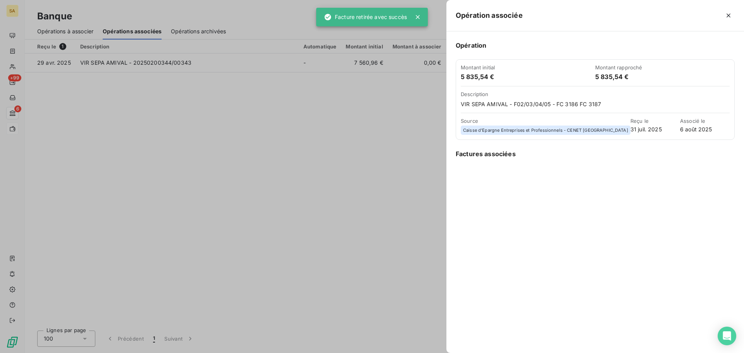
click at [17, 111] on div at bounding box center [372, 176] width 744 height 353
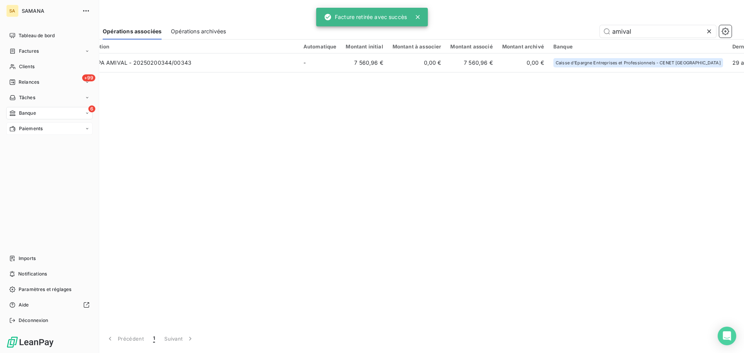
click at [13, 114] on icon at bounding box center [12, 113] width 7 height 6
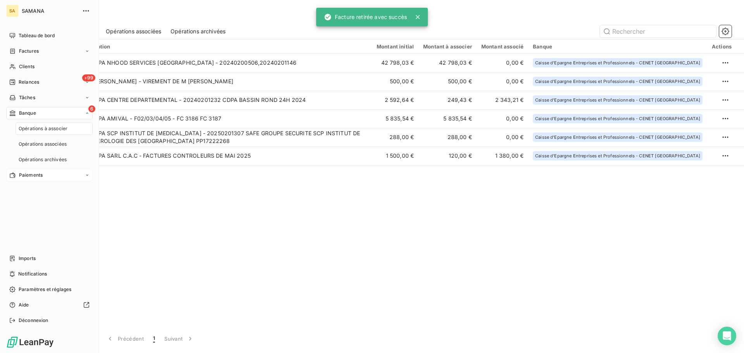
click at [31, 130] on span "Opérations à associer" at bounding box center [43, 128] width 49 height 7
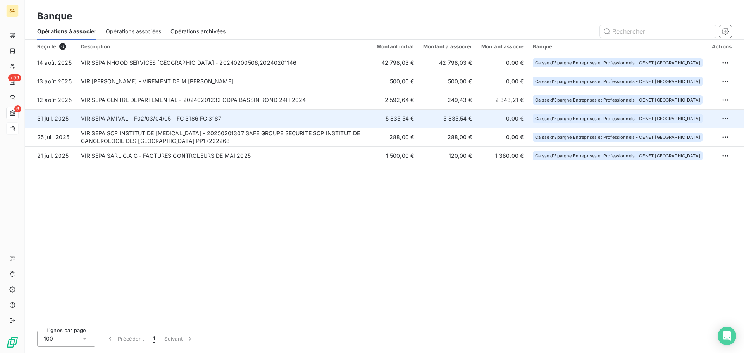
click at [127, 117] on td "VIR SEPA AMIVAL - F02/03/04/05 - FC 3186 FC 3187" at bounding box center [224, 118] width 296 height 19
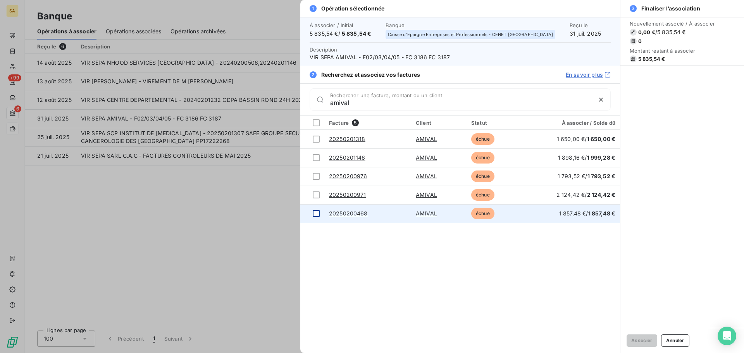
type input "amival"
click at [315, 215] on div at bounding box center [316, 213] width 7 height 7
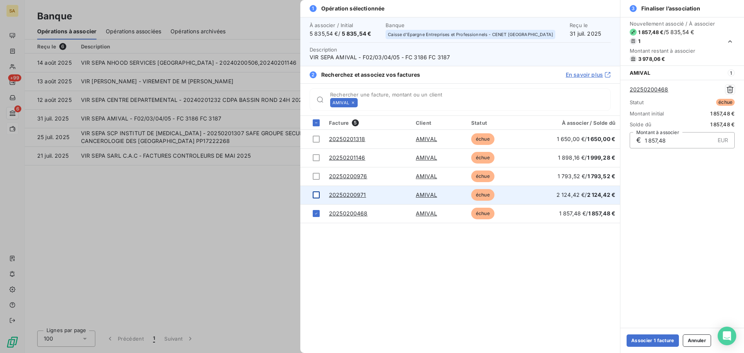
click at [317, 196] on div at bounding box center [316, 194] width 7 height 7
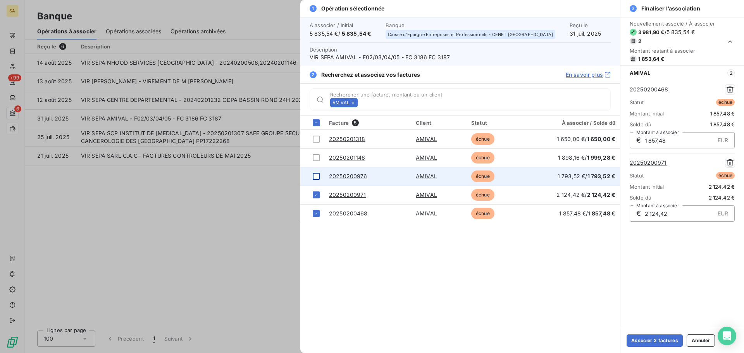
click at [317, 178] on div at bounding box center [316, 176] width 7 height 7
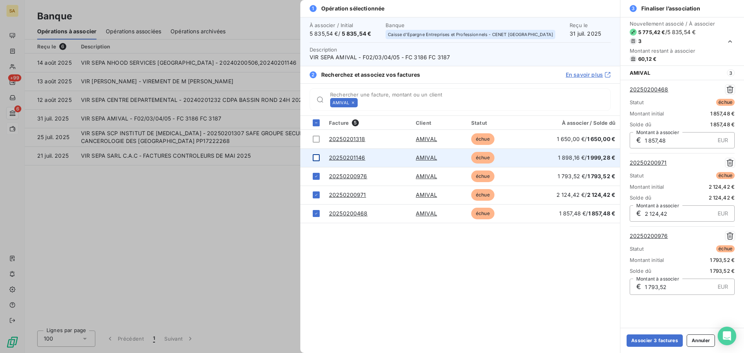
click at [316, 158] on div at bounding box center [316, 157] width 7 height 7
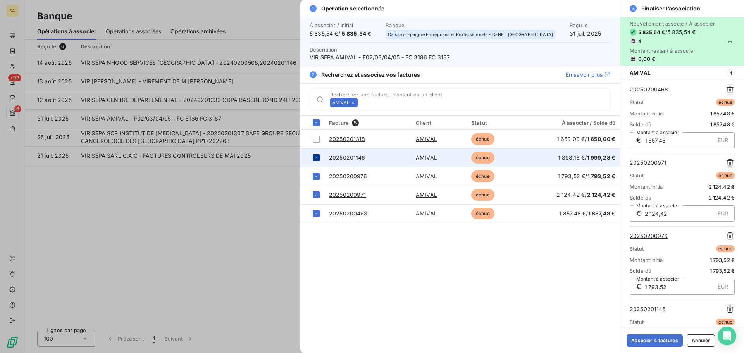
scroll to position [45, 0]
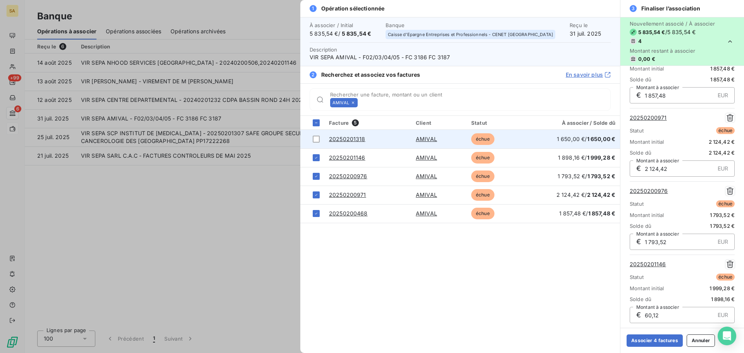
click at [345, 139] on link "20250201318" at bounding box center [347, 139] width 36 height 7
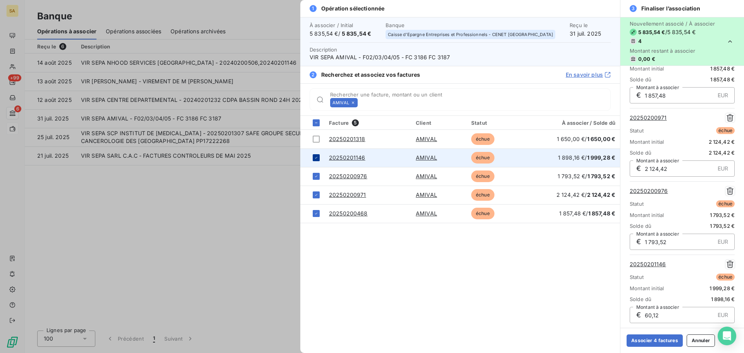
click at [317, 157] on icon at bounding box center [316, 157] width 5 height 5
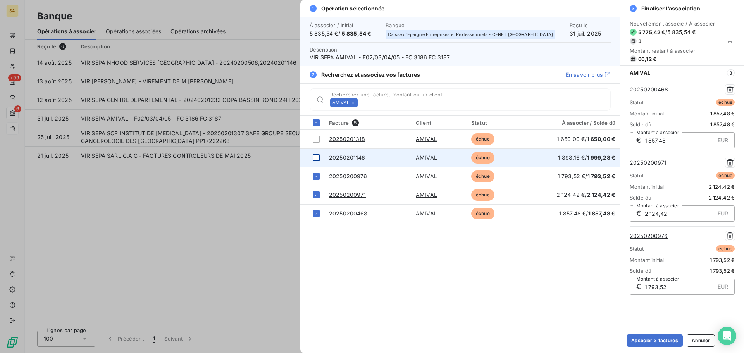
click at [317, 157] on div at bounding box center [316, 157] width 7 height 7
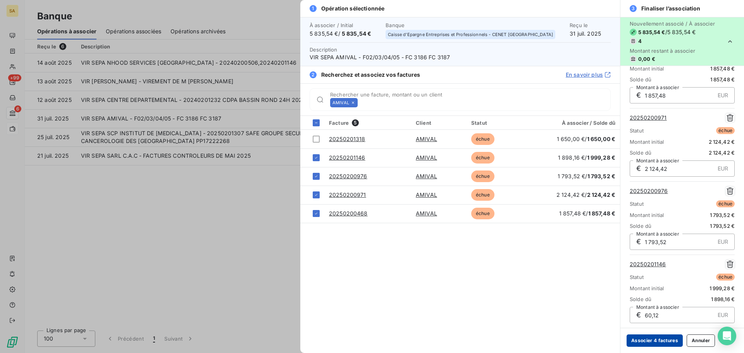
click at [649, 344] on button "Associer 4 factures" at bounding box center [655, 340] width 56 height 12
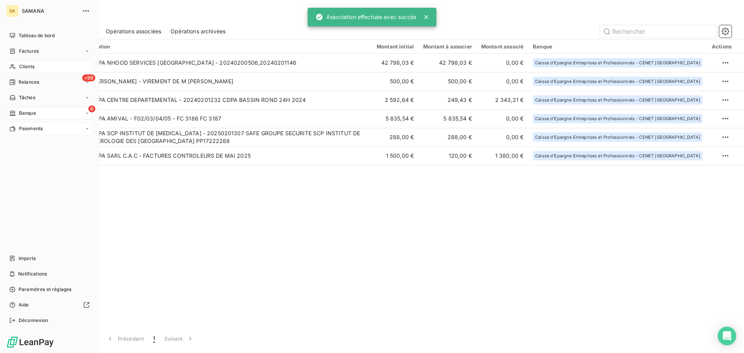
click at [27, 67] on span "Clients" at bounding box center [27, 66] width 16 height 7
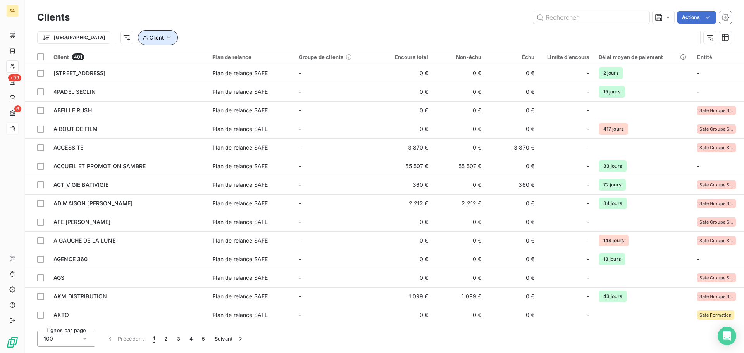
click at [165, 35] on icon "button" at bounding box center [169, 38] width 8 height 8
click at [216, 57] on div at bounding box center [241, 58] width 112 height 16
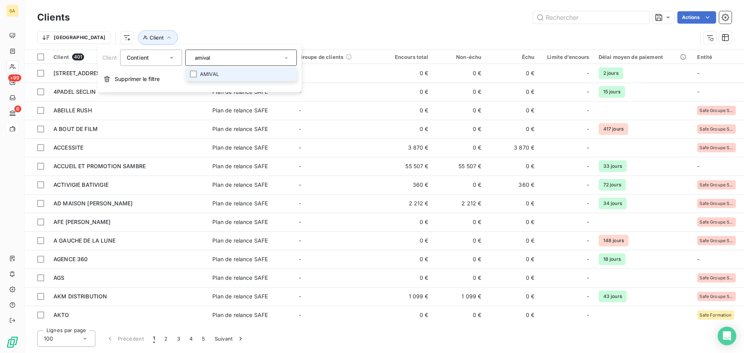
type input "amival"
click at [215, 74] on li "AMIVAL" at bounding box center [241, 74] width 112 height 14
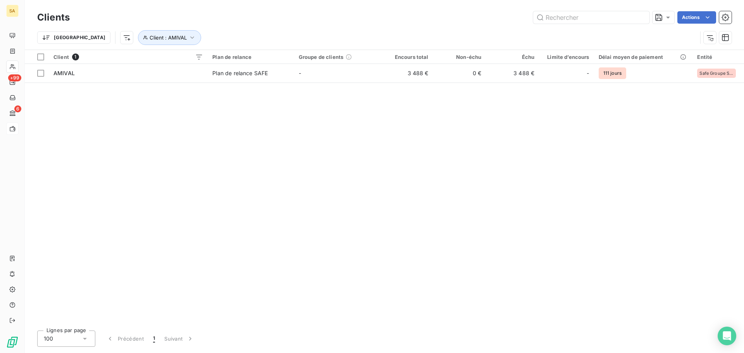
click at [403, 142] on div "Client 1 Plan de relance Groupe de clients Encours total Non-échu Échu Limite d…" at bounding box center [384, 187] width 719 height 274
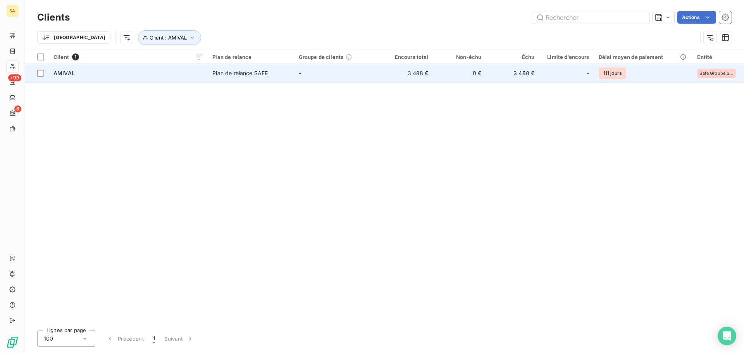
click at [66, 74] on span "AMIVAL" at bounding box center [63, 73] width 21 height 7
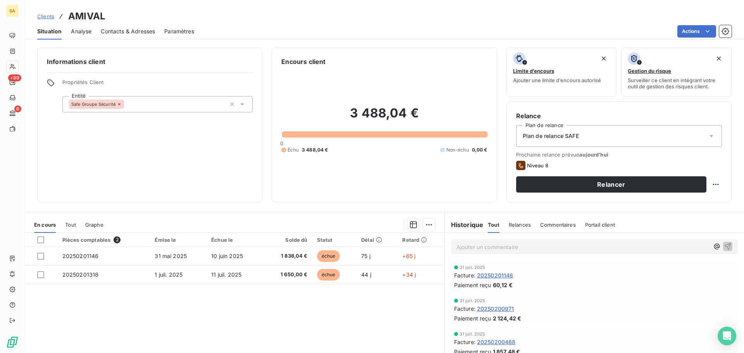
click at [499, 276] on span "20250201146" at bounding box center [495, 275] width 36 height 8
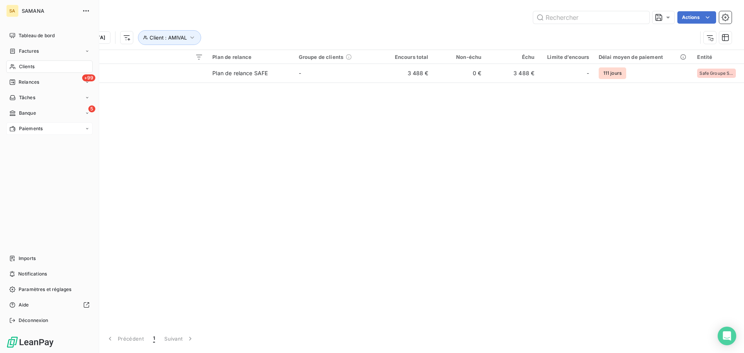
click at [22, 52] on span "Factures" at bounding box center [29, 51] width 20 height 7
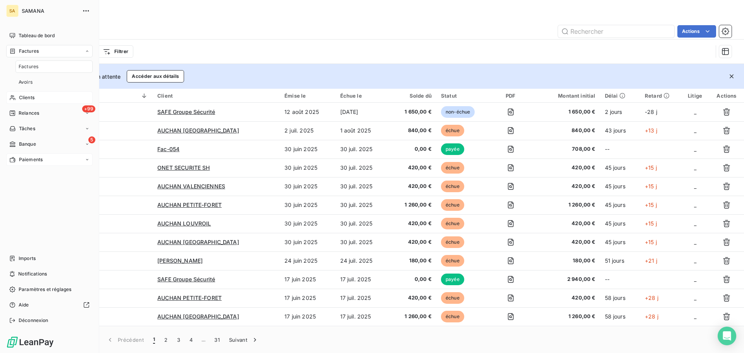
click at [22, 52] on span "Factures" at bounding box center [29, 51] width 20 height 7
click at [29, 64] on span "Clients" at bounding box center [27, 66] width 16 height 7
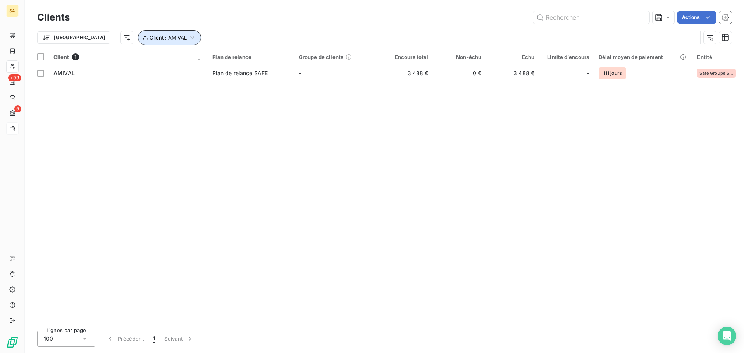
click at [138, 39] on button "Client : AMIVAL" at bounding box center [169, 37] width 63 height 15
click at [215, 62] on div "AMIVAL" at bounding box center [241, 58] width 112 height 16
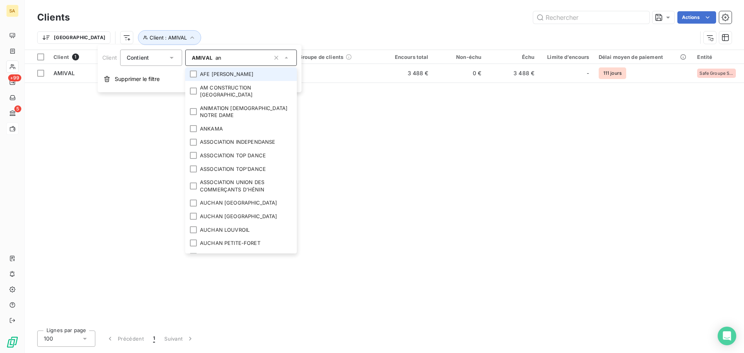
type input "a"
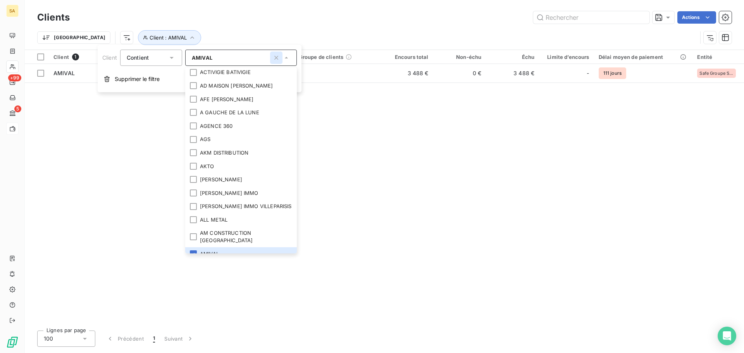
click at [277, 59] on icon "button" at bounding box center [276, 58] width 4 height 4
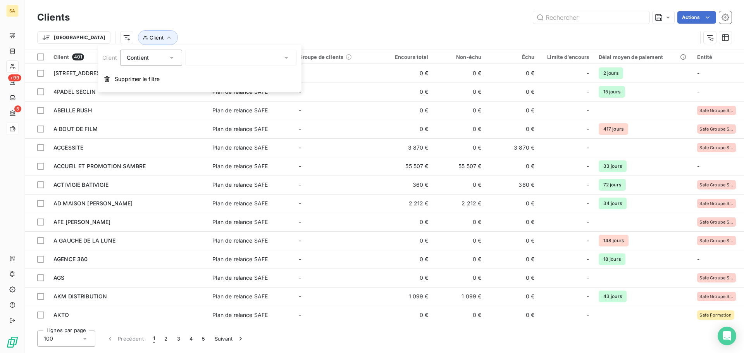
click at [255, 61] on div at bounding box center [241, 58] width 112 height 16
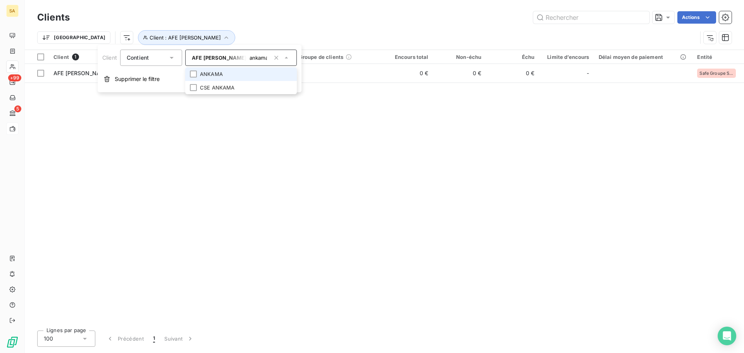
click at [250, 60] on div "AFE JORDAN BARDELLA ankama" at bounding box center [241, 58] width 112 height 16
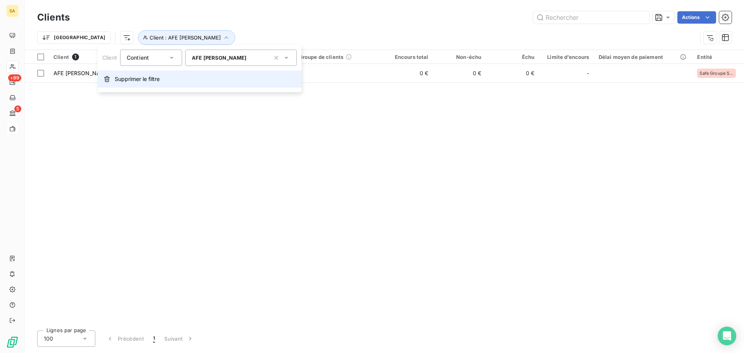
drag, startPoint x: 255, startPoint y: 58, endPoint x: 229, endPoint y: 72, distance: 30.2
click at [13, 43] on body "SA +99 5 Clients Actions Trier Client : AFE JORDAN BARDELLA Client 1 Plan de re…" at bounding box center [372, 176] width 744 height 353
drag, startPoint x: 278, startPoint y: 57, endPoint x: 266, endPoint y: 61, distance: 13.1
click at [278, 57] on icon "button" at bounding box center [276, 58] width 8 height 8
type input "ankama"
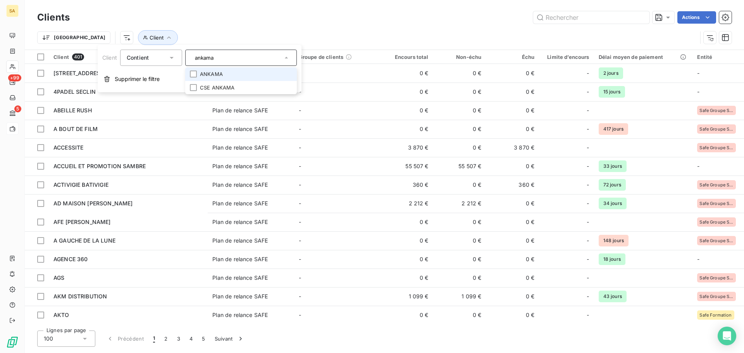
drag, startPoint x: 224, startPoint y: 71, endPoint x: 223, endPoint y: 75, distance: 4.3
click at [223, 75] on li "ANKAMA" at bounding box center [241, 74] width 112 height 14
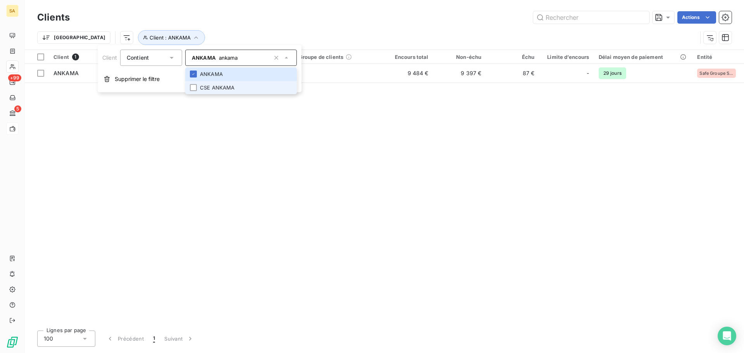
click at [226, 90] on li "CSE ANKAMA" at bounding box center [241, 88] width 112 height 14
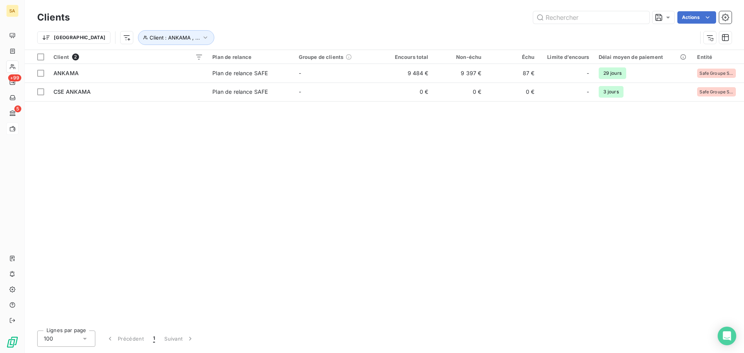
click at [336, 33] on div "Trier Client : ANKAMA , ..." at bounding box center [367, 37] width 660 height 15
click at [239, 180] on div "Client 2 Plan de relance Groupe de clients Encours total Non-échu Échu Limite d…" at bounding box center [384, 187] width 719 height 274
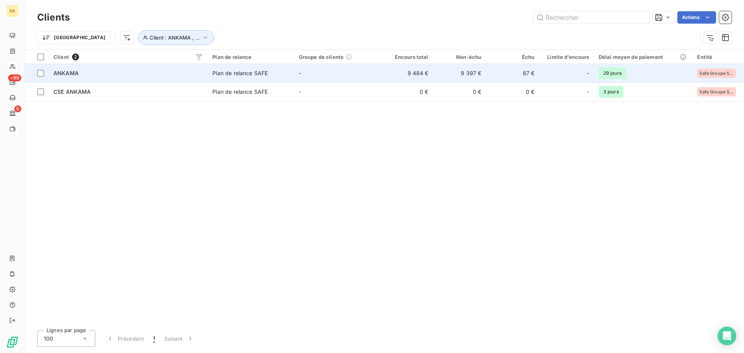
click at [61, 76] on span "ANKAMA" at bounding box center [65, 73] width 25 height 7
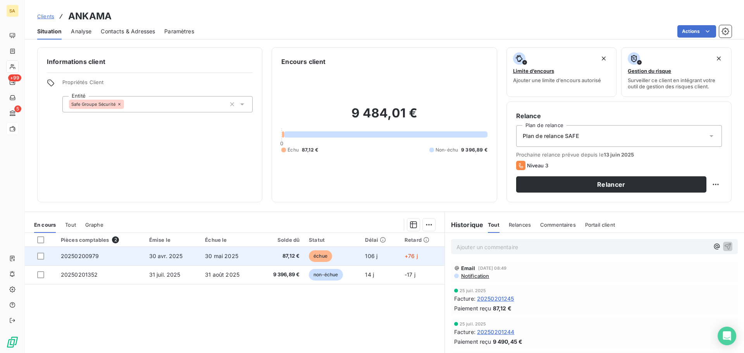
click at [90, 255] on span "20250200979" at bounding box center [80, 256] width 38 height 7
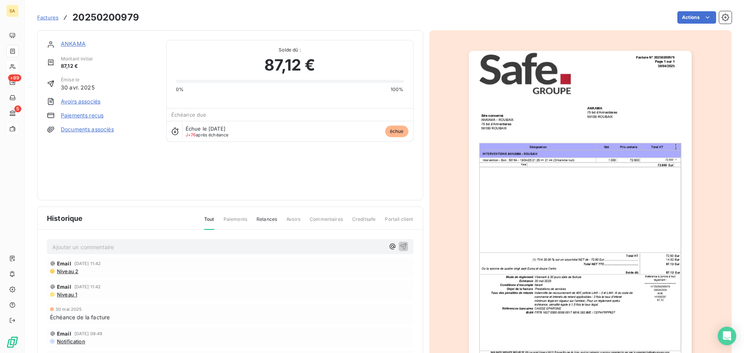
click at [544, 206] on img "button" at bounding box center [580, 208] width 223 height 315
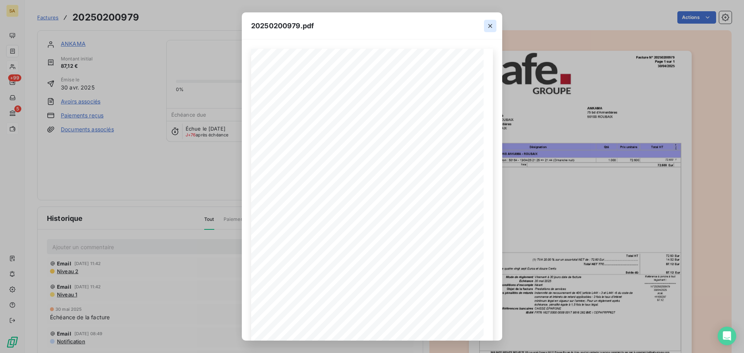
click at [487, 27] on icon "button" at bounding box center [490, 26] width 8 height 8
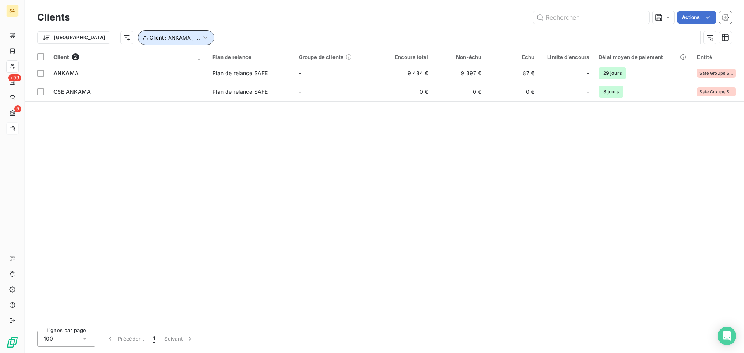
click at [150, 37] on span "Client : ANKAMA , ..." at bounding box center [175, 37] width 50 height 6
click at [227, 59] on span "CSE ANKAMA" at bounding box center [238, 58] width 36 height 6
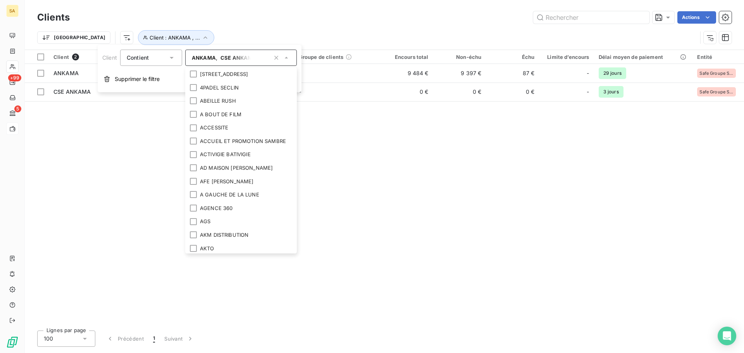
scroll to position [116, 0]
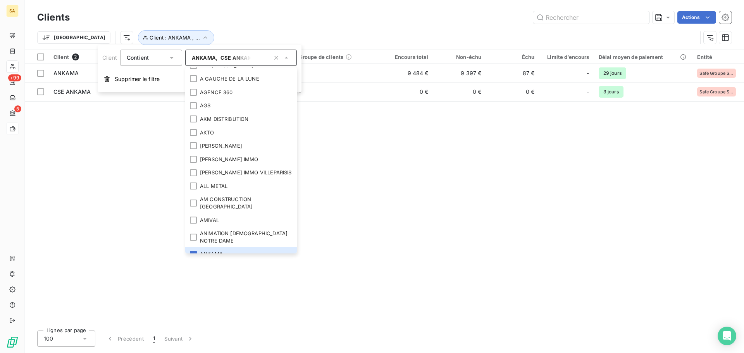
click at [282, 57] on icon at bounding box center [286, 58] width 8 height 8
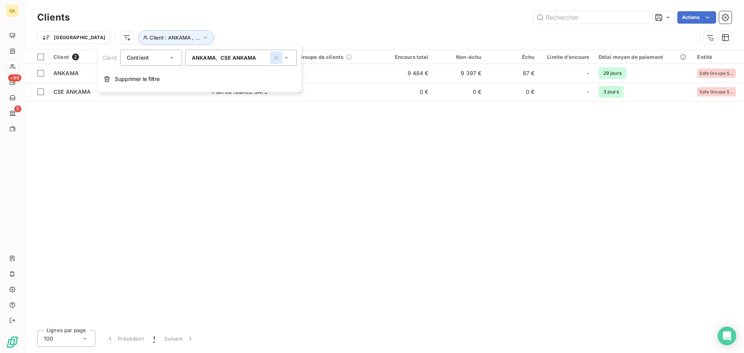
click at [279, 57] on icon "button" at bounding box center [276, 58] width 8 height 8
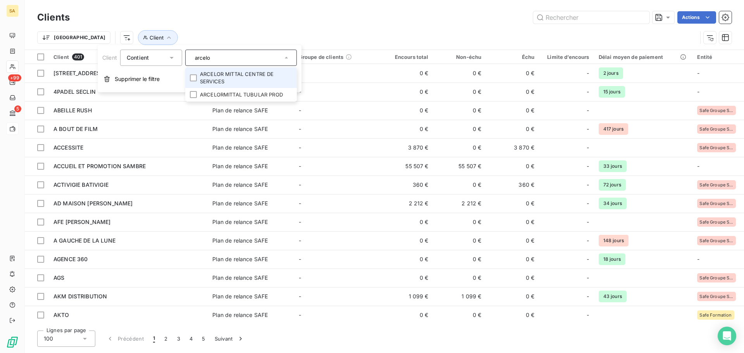
type input "arcelo"
click at [262, 79] on li "ARCELOR MITTAL CENTRE DE SERVICES" at bounding box center [241, 77] width 112 height 21
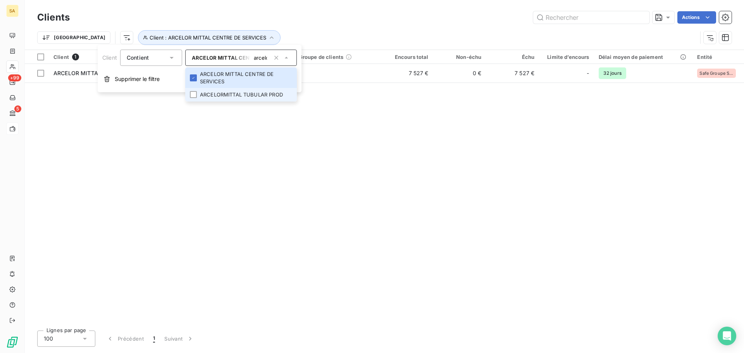
click at [253, 89] on li "ARCELORMITTAL TUBULAR PROD" at bounding box center [241, 95] width 112 height 14
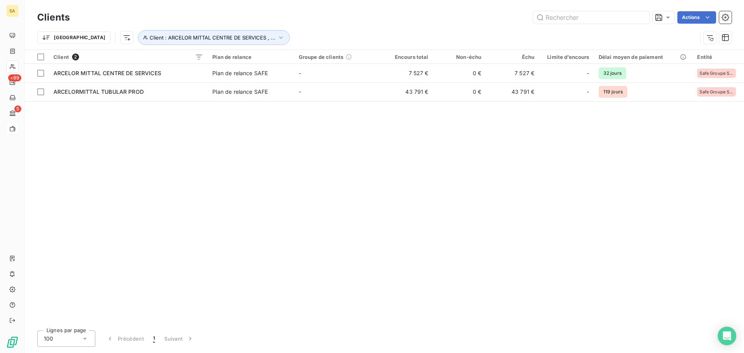
click at [302, 155] on div "Client 2 Plan de relance Groupe de clients Encours total Non-échu Échu Limite d…" at bounding box center [384, 187] width 719 height 274
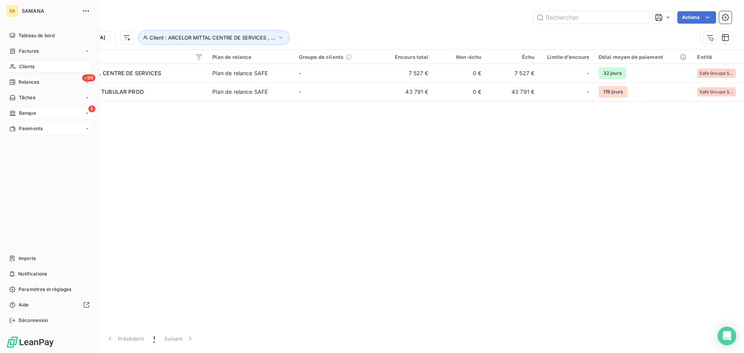
click at [21, 108] on div "5 Banque" at bounding box center [49, 113] width 86 height 12
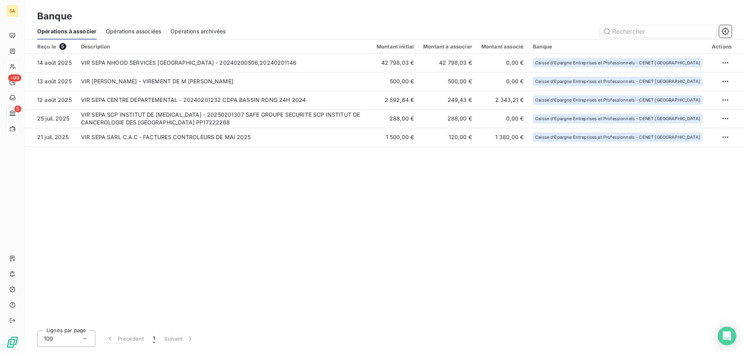
click at [142, 32] on span "Opérations associées" at bounding box center [133, 32] width 55 height 8
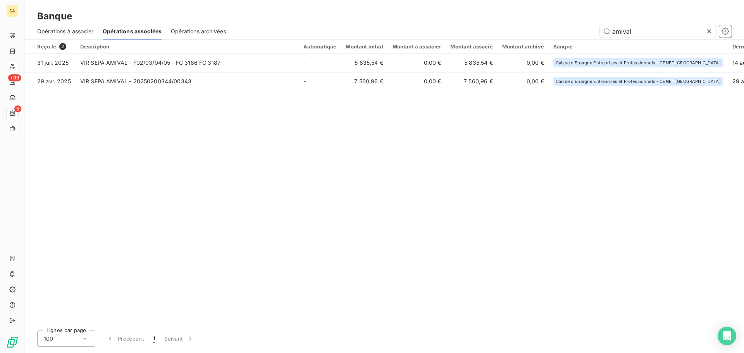
drag, startPoint x: 646, startPoint y: 33, endPoint x: 355, endPoint y: 40, distance: 291.9
click at [355, 40] on section "Banque Opérations à associer Opérations associées Opérations archivées amival R…" at bounding box center [384, 176] width 719 height 353
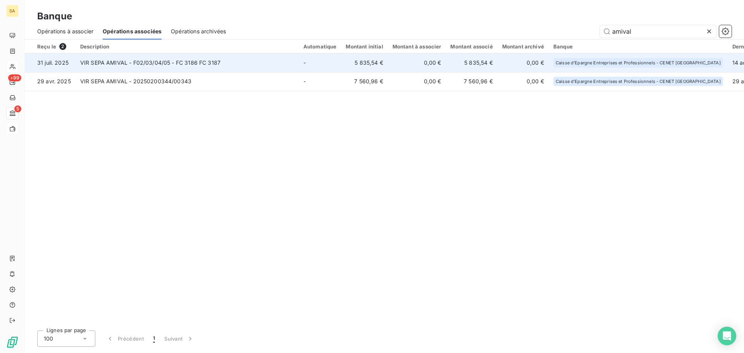
click at [135, 64] on td "VIR SEPA AMIVAL - F02/03/04/05 - FC 3186 FC 3187" at bounding box center [187, 62] width 223 height 19
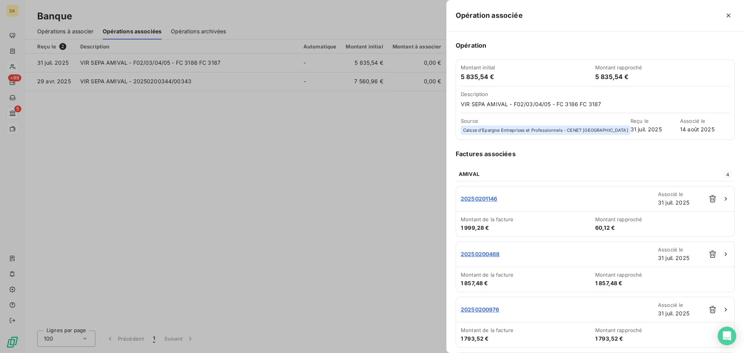
click at [191, 157] on div at bounding box center [372, 176] width 744 height 353
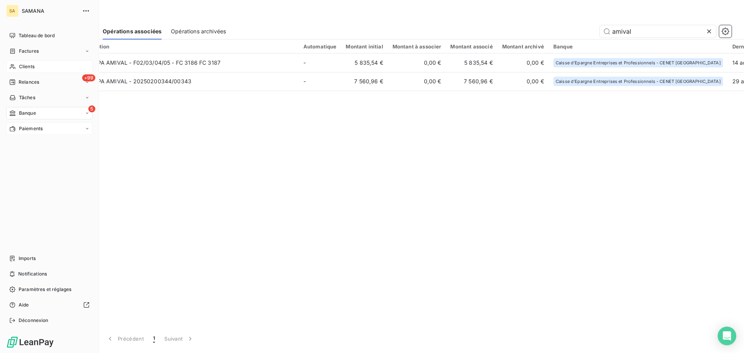
click at [30, 127] on span "Paiements" at bounding box center [31, 128] width 24 height 7
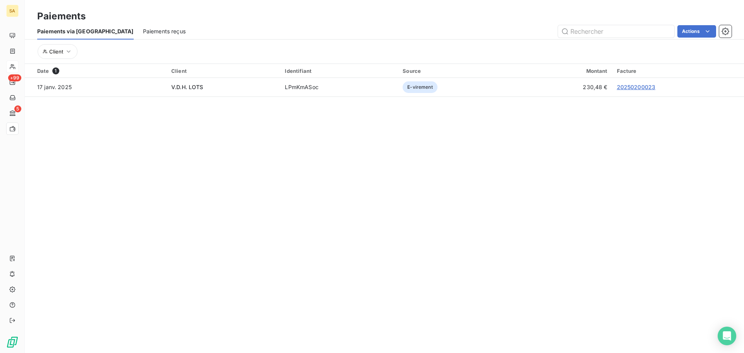
drag, startPoint x: 146, startPoint y: 32, endPoint x: 153, endPoint y: 31, distance: 7.1
click at [145, 32] on span "Paiements reçus" at bounding box center [164, 32] width 43 height 8
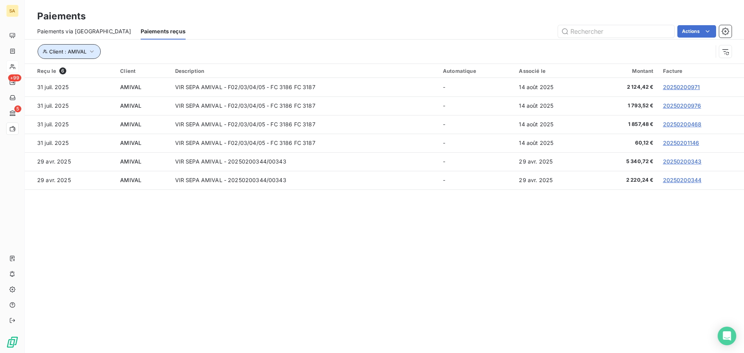
click at [93, 52] on icon "button" at bounding box center [92, 52] width 8 height 8
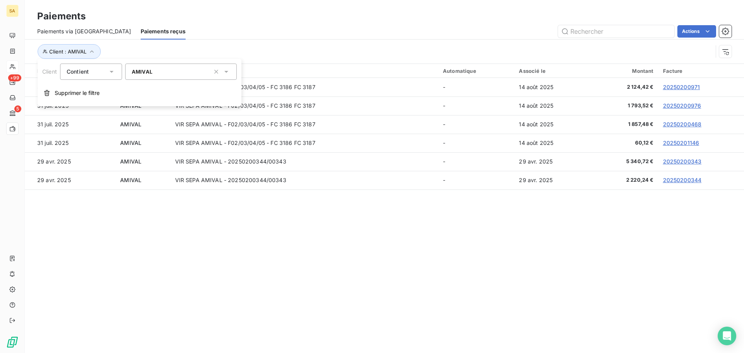
click at [179, 74] on div "AMIVAL" at bounding box center [181, 72] width 112 height 16
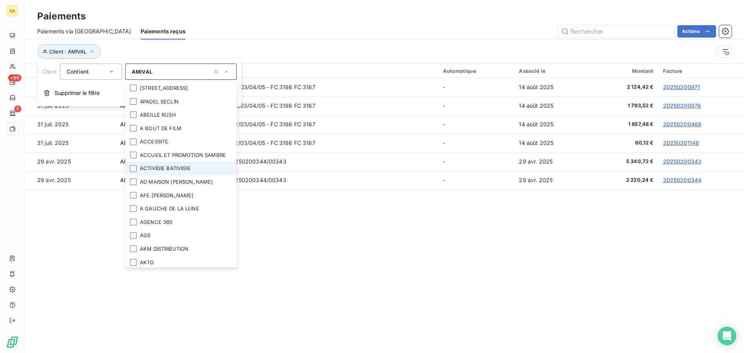
scroll to position [82, 0]
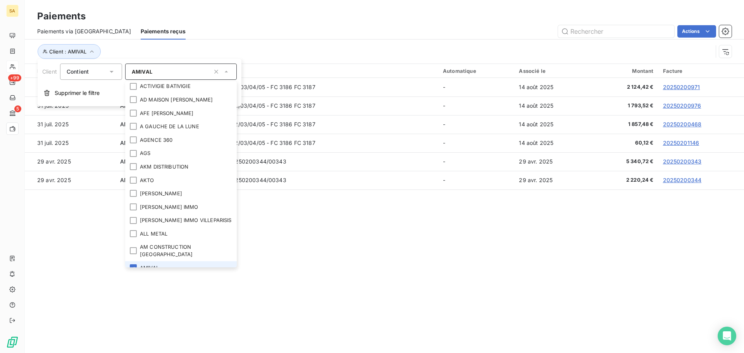
click at [141, 261] on li "AMIVAL" at bounding box center [181, 268] width 112 height 14
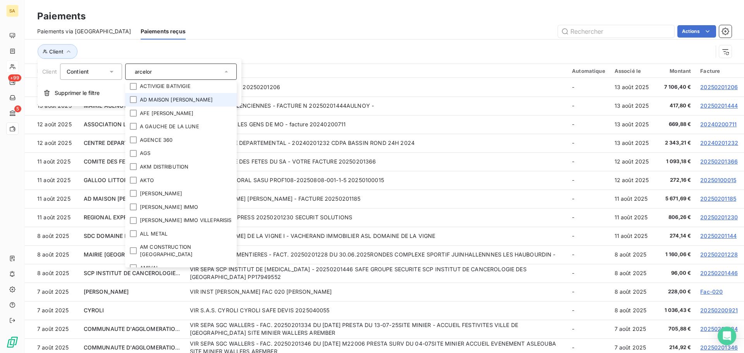
scroll to position [0, 0]
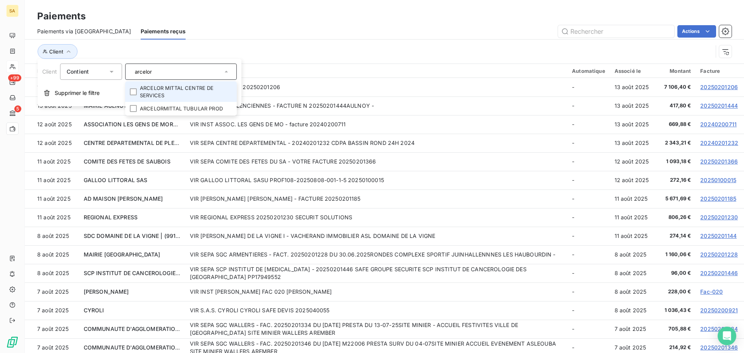
type input "arcelor"
click at [156, 96] on li "ARCELOR MITTAL CENTRE DE SERVICES" at bounding box center [181, 91] width 112 height 21
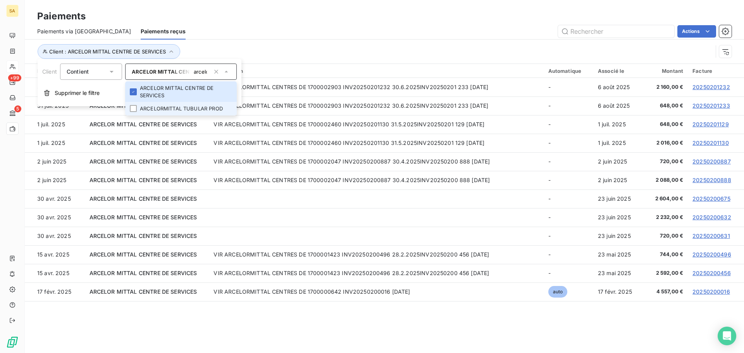
click at [156, 107] on li "ARCELORMITTAL TUBULAR PROD" at bounding box center [181, 109] width 112 height 14
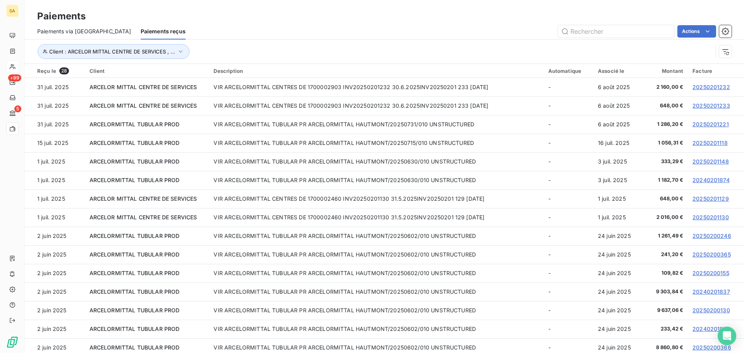
drag, startPoint x: 413, startPoint y: 24, endPoint x: 412, endPoint y: 31, distance: 7.1
click at [413, 25] on div "Paiements via le Portail Paiements reçus Actions" at bounding box center [384, 31] width 719 height 16
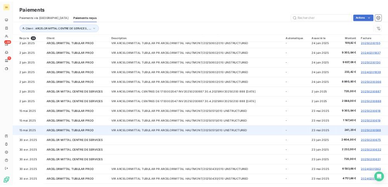
scroll to position [246, 0]
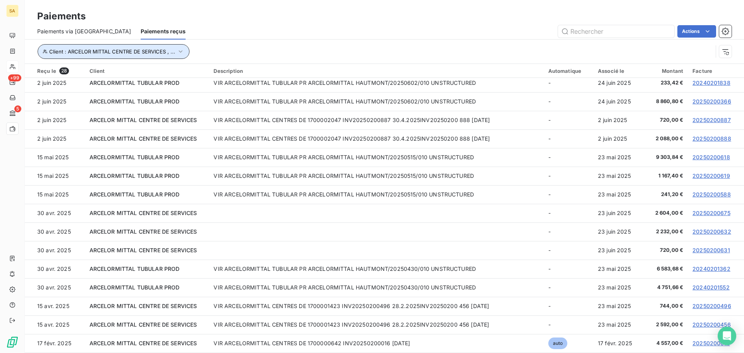
click at [157, 51] on span "Client : ARCELOR MITTAL CENTRE DE SERVICES , ..." at bounding box center [112, 51] width 126 height 6
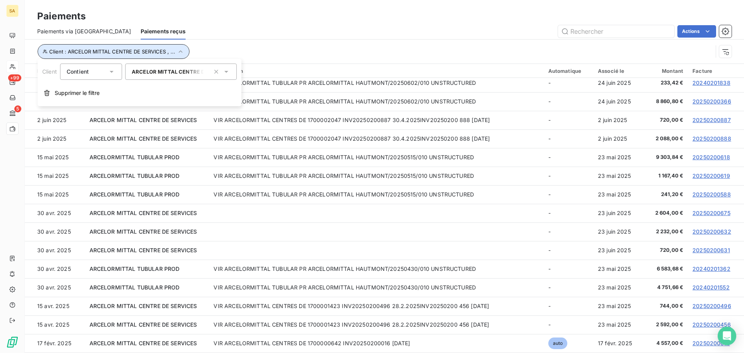
click at [143, 55] on button "Client : ARCELOR MITTAL CENTRE DE SERVICES , ..." at bounding box center [114, 51] width 152 height 15
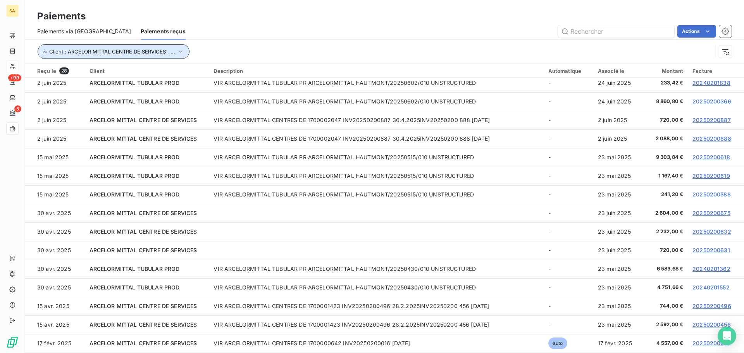
click at [150, 49] on span "Client : ARCELOR MITTAL CENTRE DE SERVICES , ..." at bounding box center [112, 51] width 126 height 6
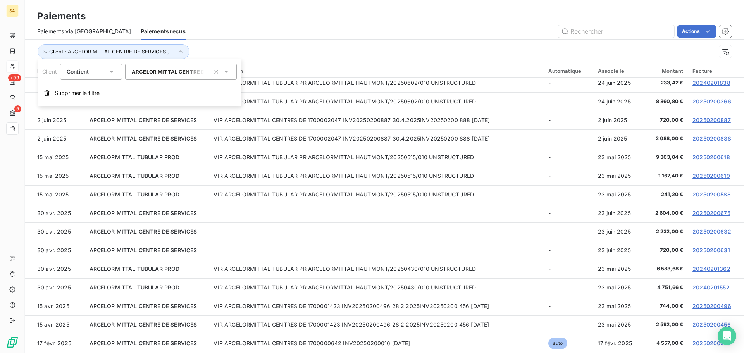
click at [188, 68] on div "ARCELOR MITTAL CENTRE DE SERVICES , ARCELORMITTAL TUBULAR PROD" at bounding box center [168, 72] width 72 height 8
type input "arcelor"
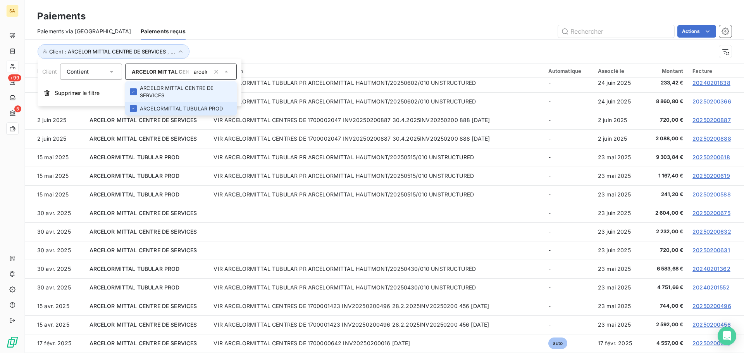
click at [186, 83] on li "ARCELOR MITTAL CENTRE DE SERVICES" at bounding box center [181, 91] width 112 height 21
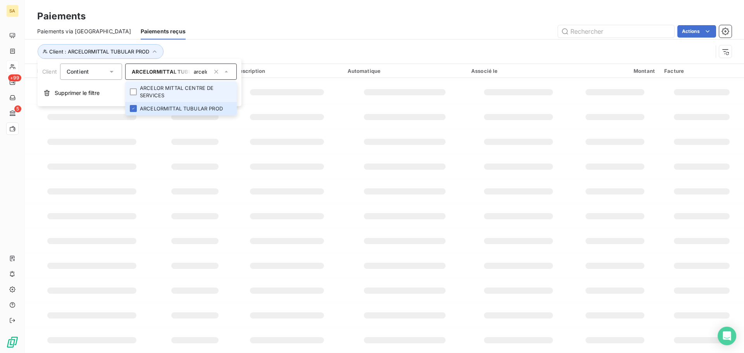
scroll to position [23, 0]
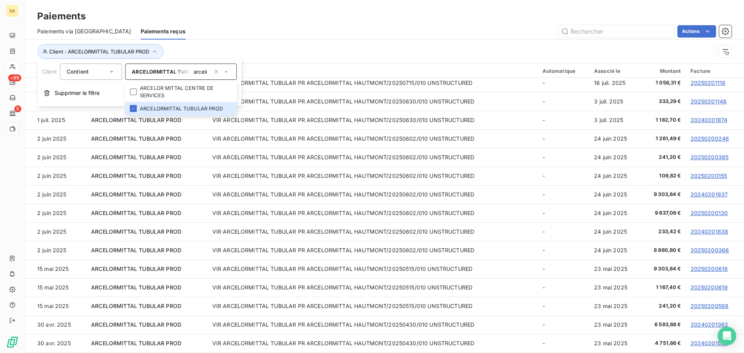
click at [373, 54] on div "Client : ARCELORMITTAL TUBULAR PROD" at bounding box center [374, 51] width 675 height 15
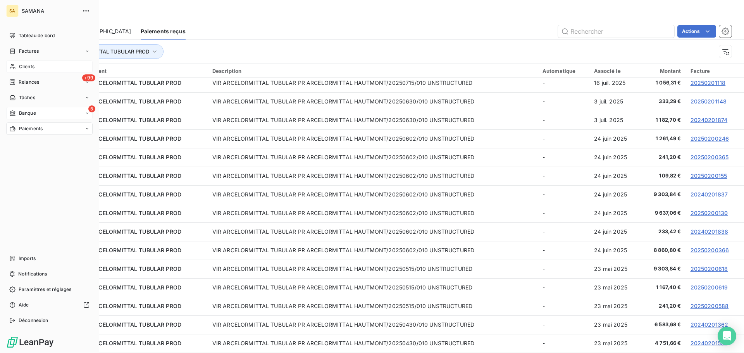
click at [55, 112] on div "5 Banque" at bounding box center [49, 113] width 86 height 12
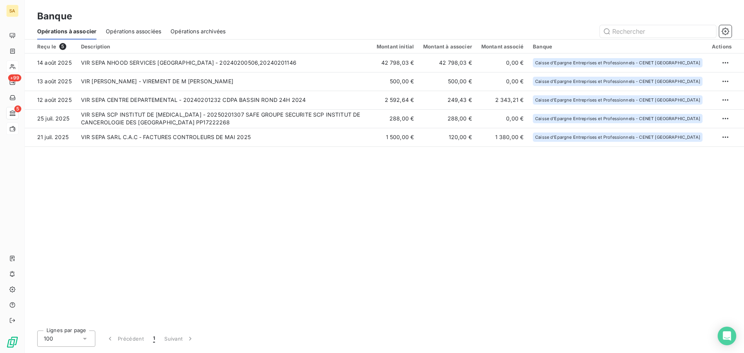
click at [146, 31] on span "Opérations associées" at bounding box center [133, 32] width 55 height 8
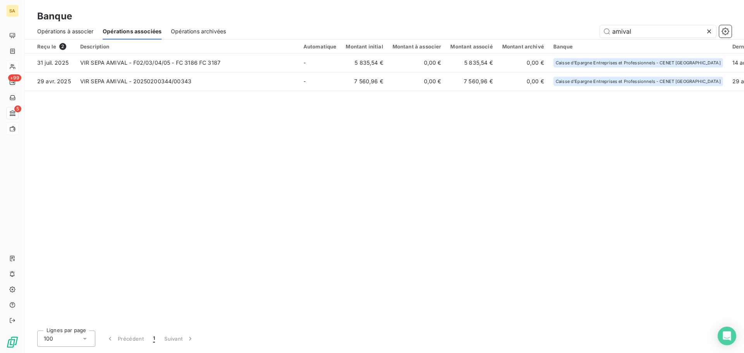
drag, startPoint x: 632, startPoint y: 31, endPoint x: 583, endPoint y: 31, distance: 49.2
click at [583, 31] on div "amival" at bounding box center [483, 31] width 496 height 12
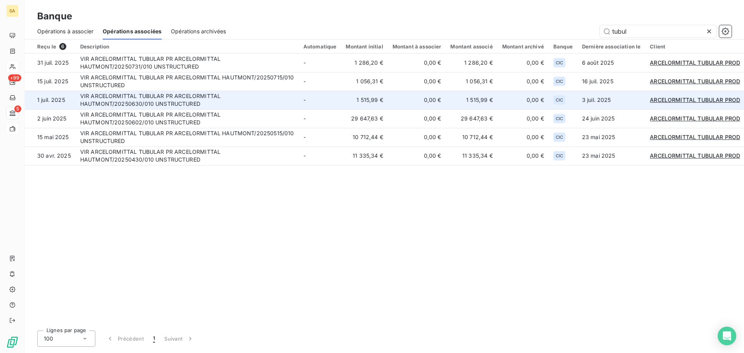
click at [326, 100] on td "-" at bounding box center [320, 100] width 43 height 19
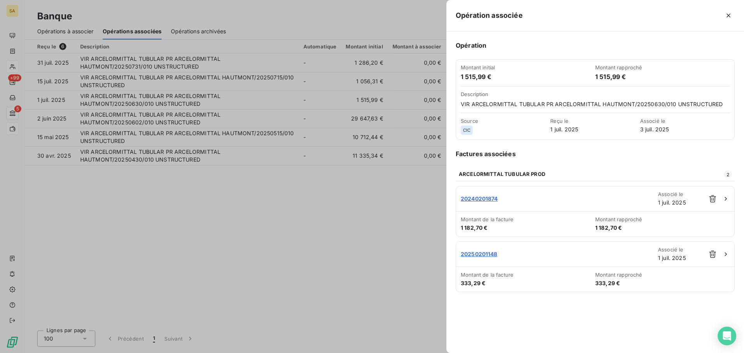
click at [307, 204] on div at bounding box center [372, 176] width 744 height 353
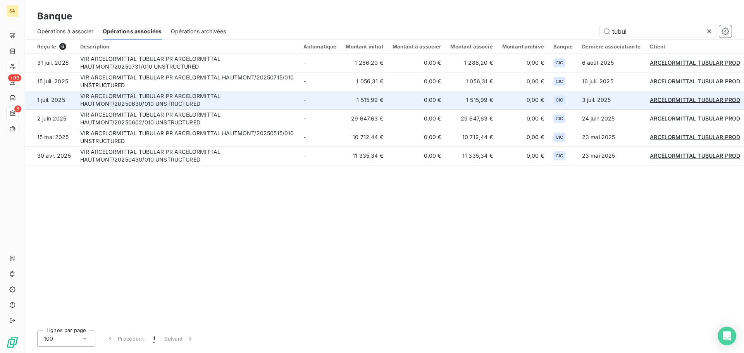
click at [226, 98] on td "VIR ARCELORMITTAL TUBULAR PR ARCELORMITTAL HAUTMONT/20250630/010 UNSTRUCTURED" at bounding box center [187, 100] width 223 height 19
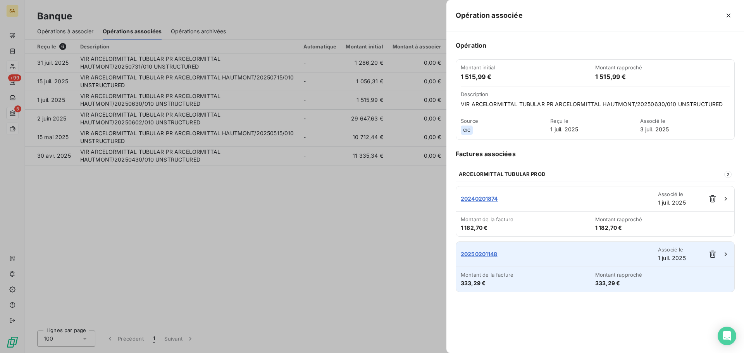
click at [489, 255] on span "20250201148" at bounding box center [559, 254] width 197 height 8
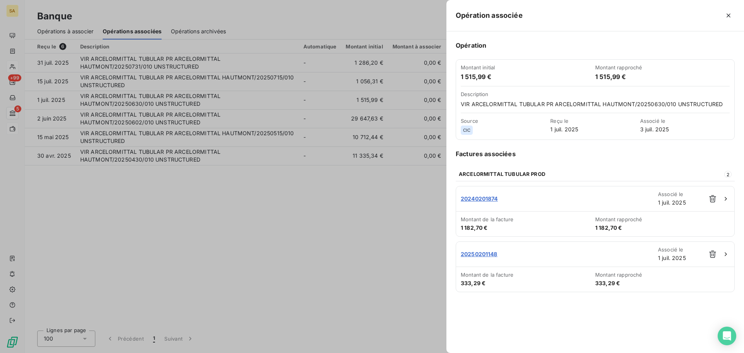
click at [258, 251] on div at bounding box center [372, 176] width 744 height 353
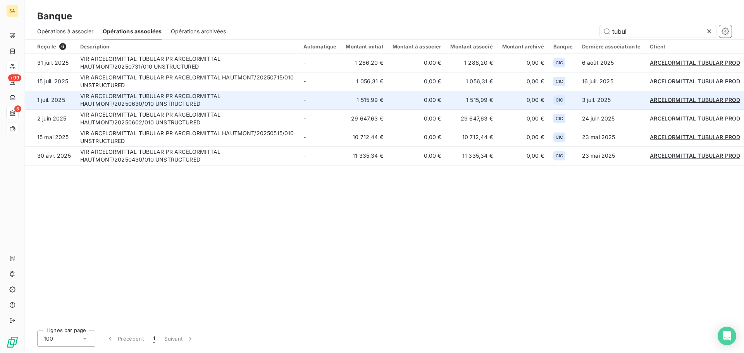
click at [209, 100] on td "VIR ARCELORMITTAL TUBULAR PR ARCELORMITTAL HAUTMONT/20250630/010 UNSTRUCTURED" at bounding box center [187, 100] width 223 height 19
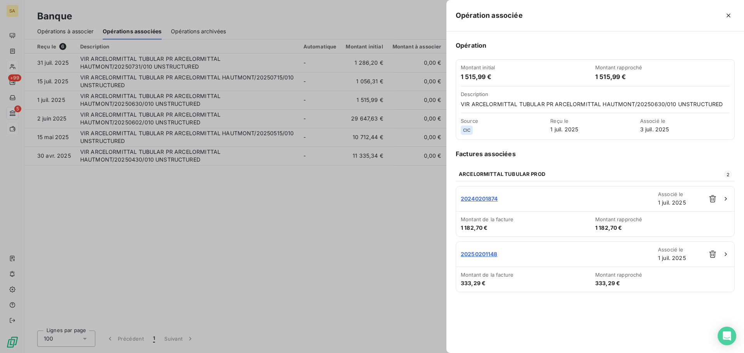
click at [208, 249] on div at bounding box center [372, 176] width 744 height 353
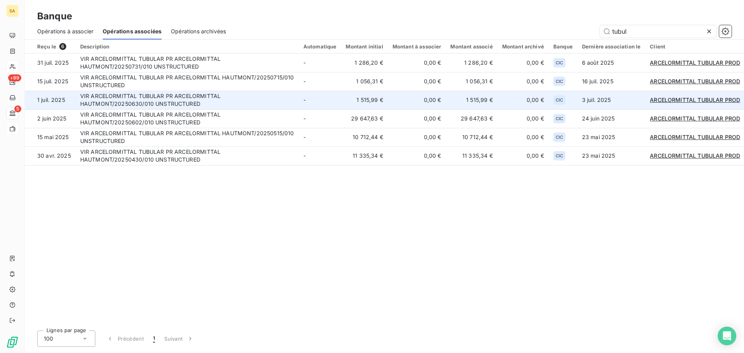
click at [225, 94] on td "VIR ARCELORMITTAL TUBULAR PR ARCELORMITTAL HAUTMONT/20250630/010 UNSTRUCTURED" at bounding box center [187, 100] width 223 height 19
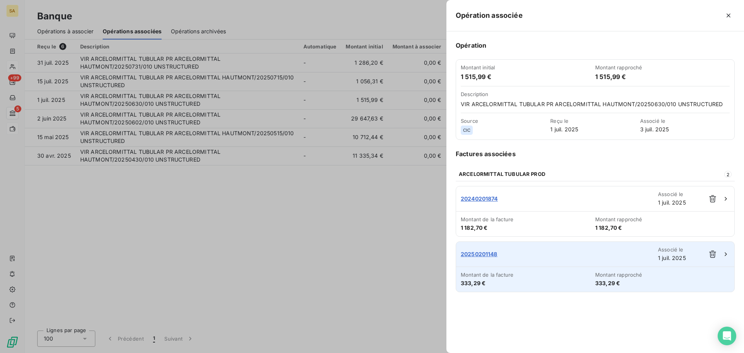
click at [472, 253] on span "20250201148" at bounding box center [559, 254] width 197 height 8
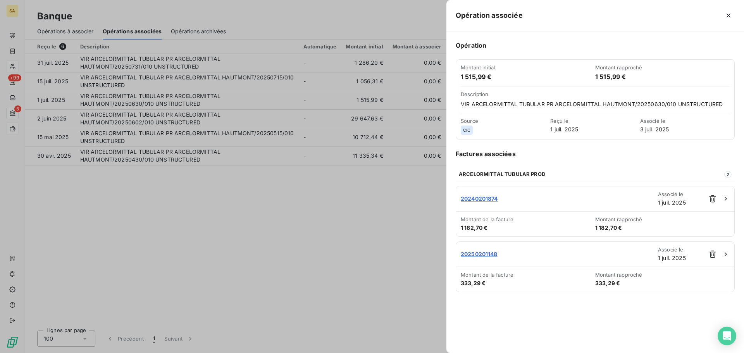
click at [327, 215] on div at bounding box center [372, 176] width 744 height 353
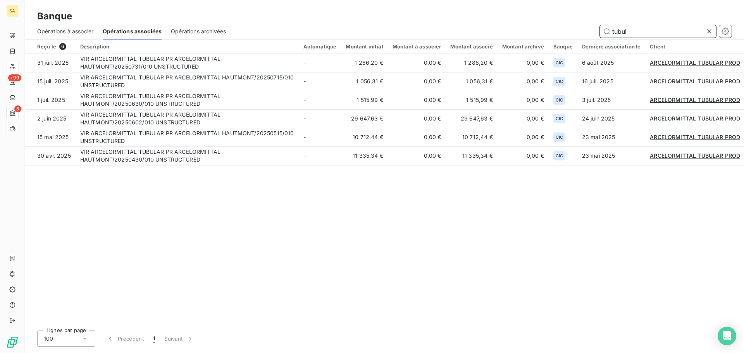
drag, startPoint x: 661, startPoint y: 34, endPoint x: 451, endPoint y: 18, distance: 211.0
click at [451, 18] on div "Banque Opérations à associer Opérations associées Opérations archivées tubul" at bounding box center [384, 20] width 719 height 40
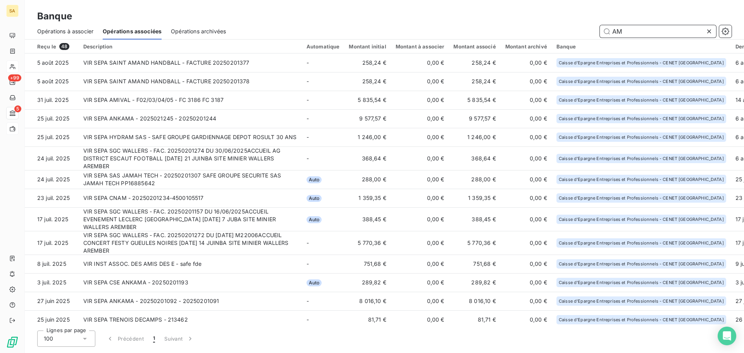
type input "AM"
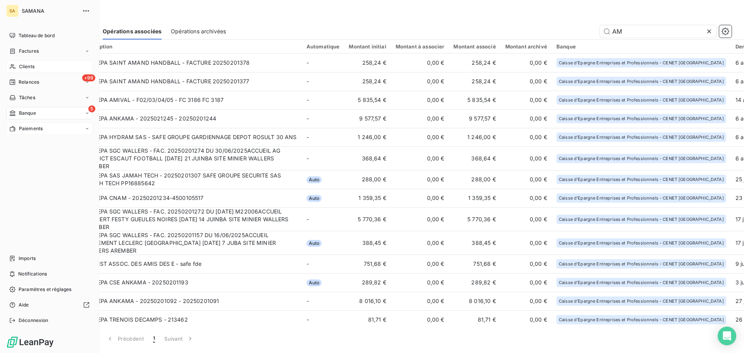
click at [38, 131] on span "Paiements" at bounding box center [31, 128] width 24 height 7
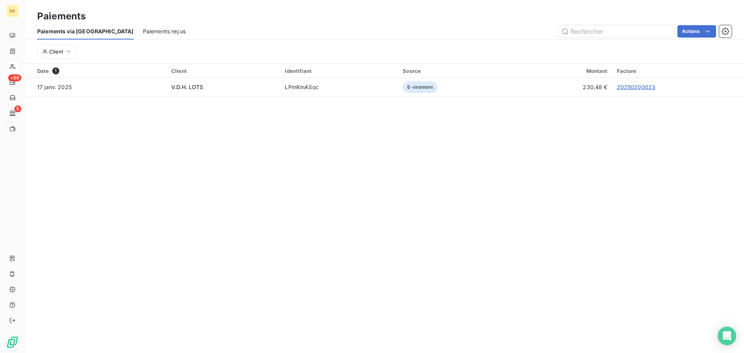
click at [143, 29] on span "Paiements reçus" at bounding box center [164, 32] width 43 height 8
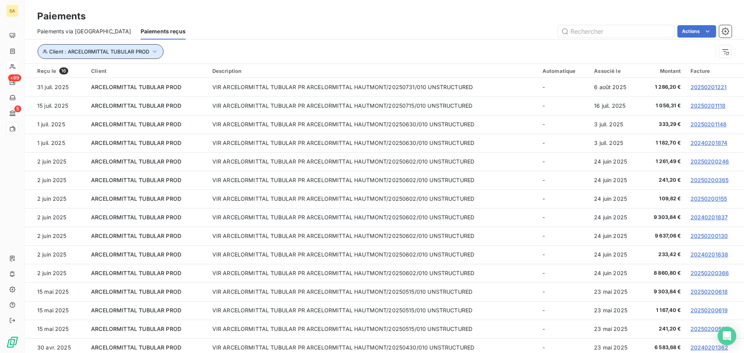
click at [118, 50] on span "Client : ARCELORMITTAL TUBULAR PROD" at bounding box center [99, 51] width 100 height 6
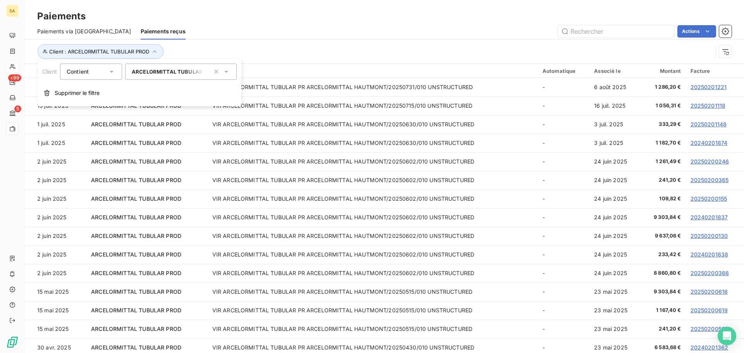
click at [212, 69] on button "button" at bounding box center [216, 71] width 12 height 12
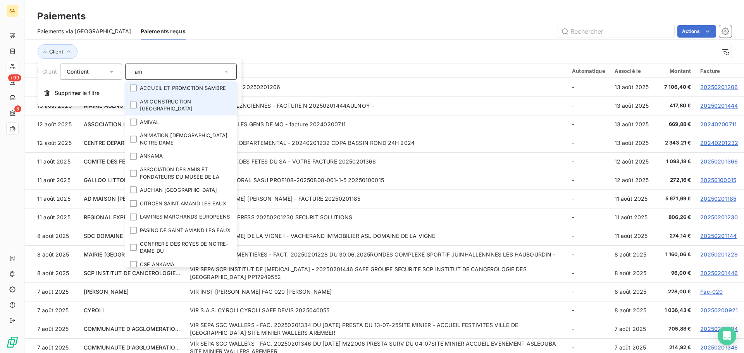
type input "am"
click at [172, 100] on li "AM CONSTRUCTION [GEOGRAPHIC_DATA]" at bounding box center [181, 105] width 112 height 21
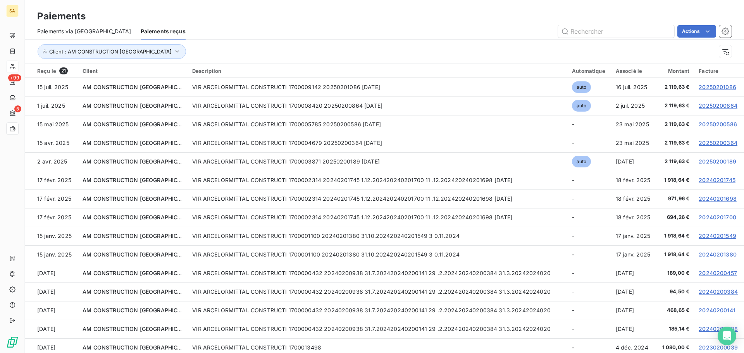
click at [298, 48] on div "Client : AM CONSTRUCTION FRANCE" at bounding box center [374, 51] width 675 height 15
click at [126, 45] on button "Client : AM CONSTRUCTION FRANCE" at bounding box center [112, 51] width 148 height 15
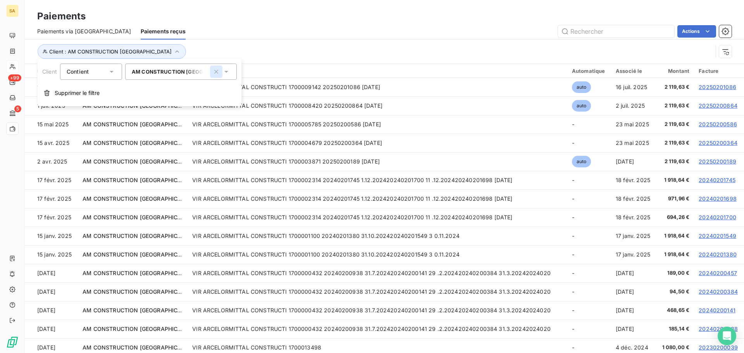
click at [219, 70] on icon "button" at bounding box center [216, 72] width 8 height 8
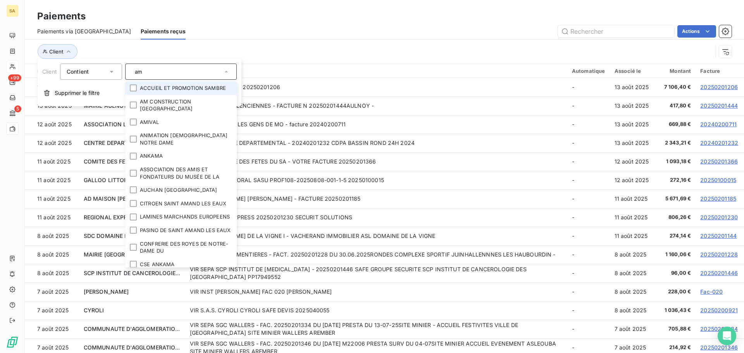
click at [183, 73] on input "am" at bounding box center [177, 71] width 91 height 7
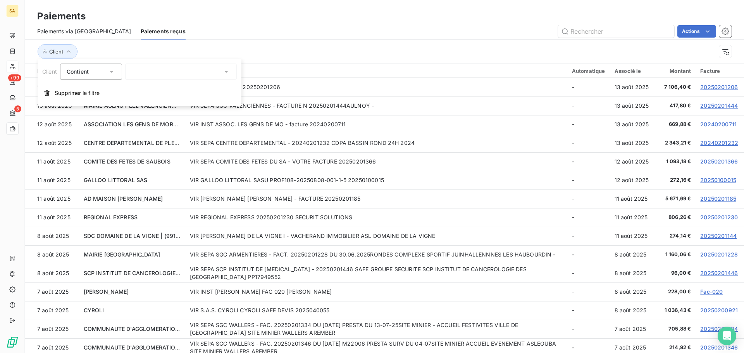
drag, startPoint x: 176, startPoint y: 71, endPoint x: 119, endPoint y: 68, distance: 56.7
click at [119, 68] on div "Client Contient am" at bounding box center [139, 72] width 195 height 16
click at [143, 70] on div "am" at bounding box center [181, 72] width 112 height 16
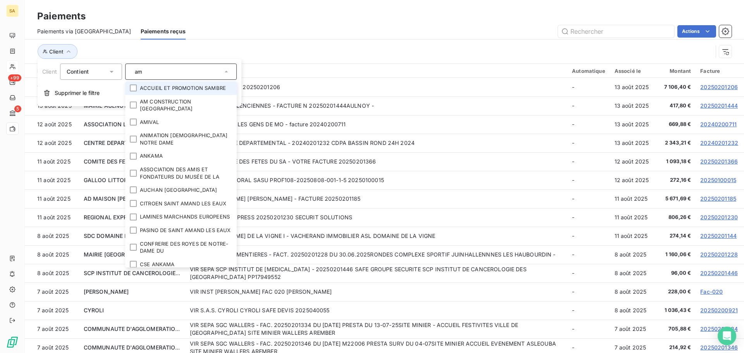
type input "m"
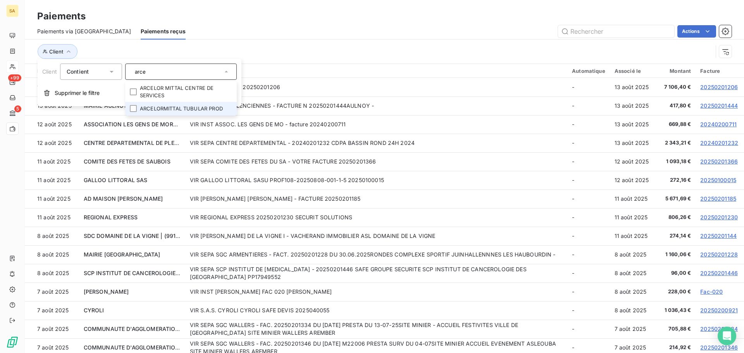
type input "arce"
click at [188, 109] on li "ARCELORMITTAL TUBULAR PROD" at bounding box center [181, 109] width 112 height 14
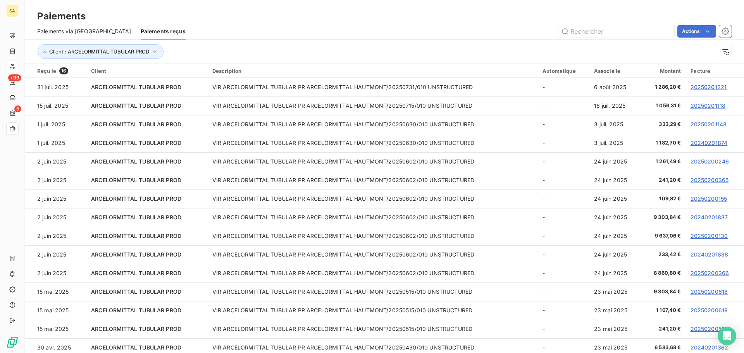
click at [317, 50] on div "Client : ARCELORMITTAL TUBULAR PROD" at bounding box center [374, 51] width 675 height 15
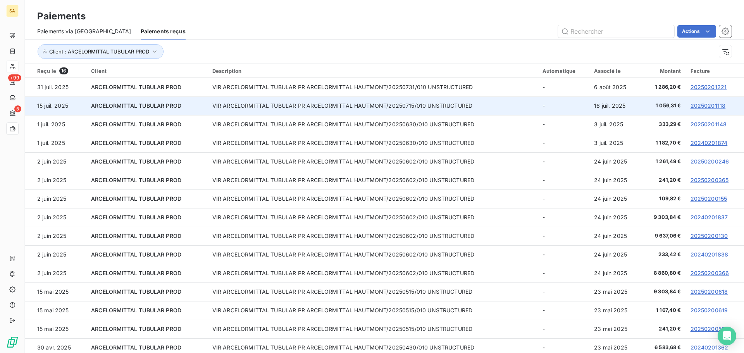
click at [705, 107] on link "20250201118" at bounding box center [708, 105] width 35 height 7
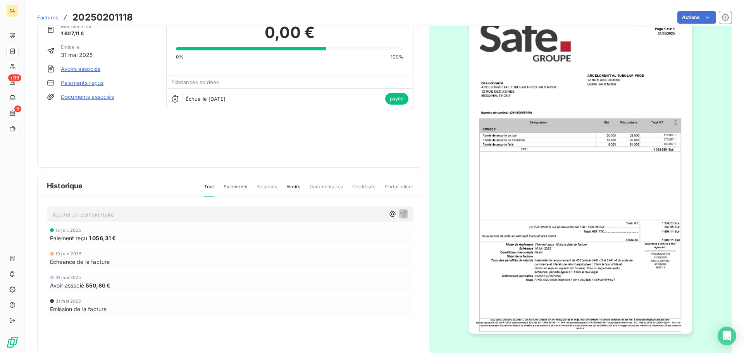
scroll to position [47, 0]
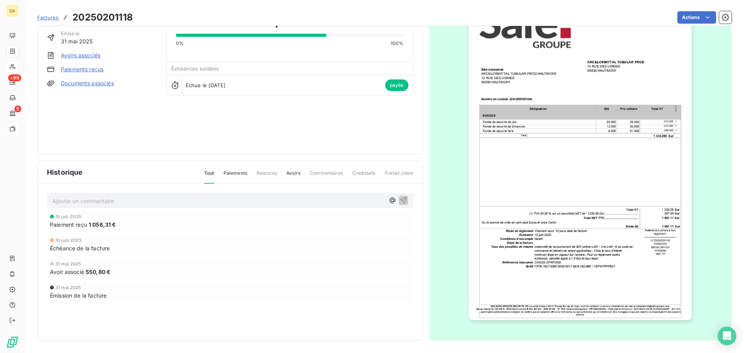
click at [102, 270] on span "550,80 €" at bounding box center [98, 272] width 25 height 8
click at [86, 56] on link "Avoirs associés" at bounding box center [81, 56] width 40 height 8
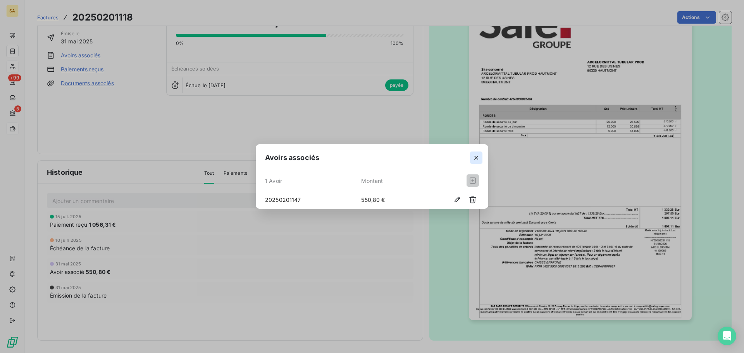
click at [477, 156] on icon "button" at bounding box center [476, 158] width 8 height 8
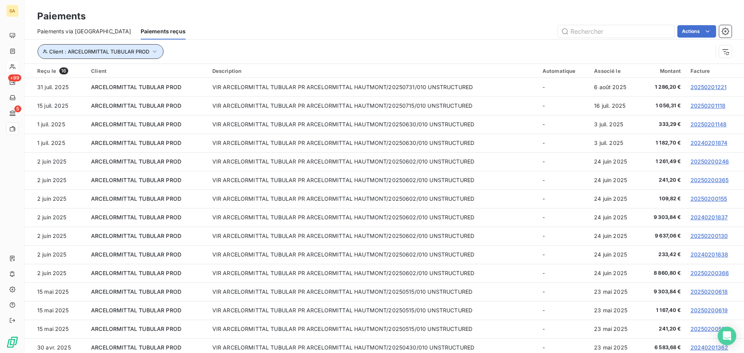
click at [102, 49] on span "Client : ARCELORMITTAL TUBULAR PROD" at bounding box center [99, 51] width 100 height 6
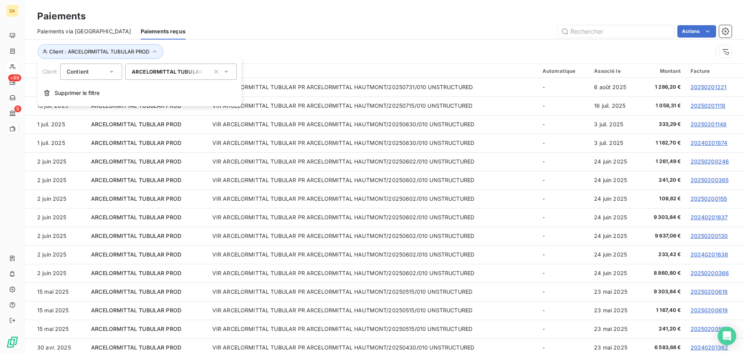
click at [157, 74] on span "ARCELORMITTAL TUBULAR PROD" at bounding box center [175, 72] width 86 height 6
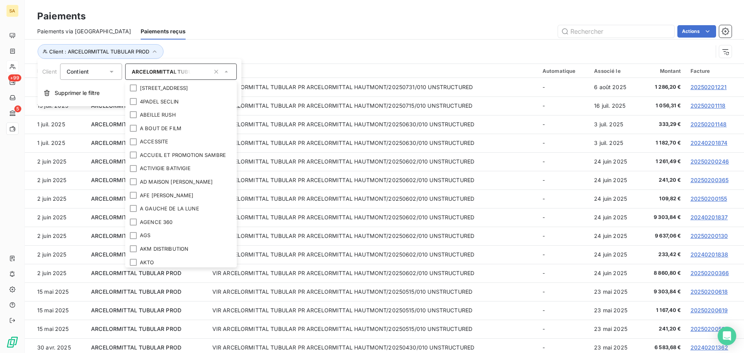
scroll to position [177, 0]
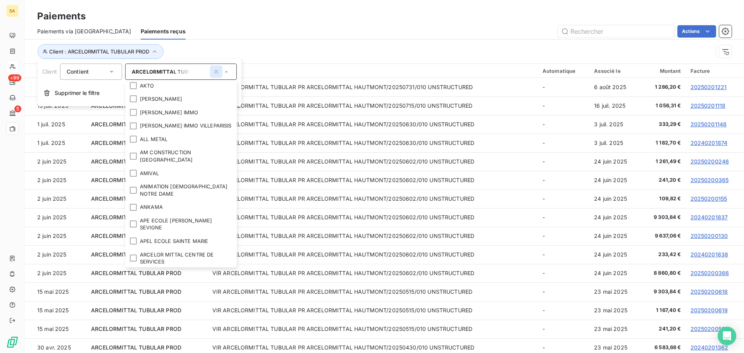
click at [222, 76] on button "button" at bounding box center [216, 71] width 12 height 12
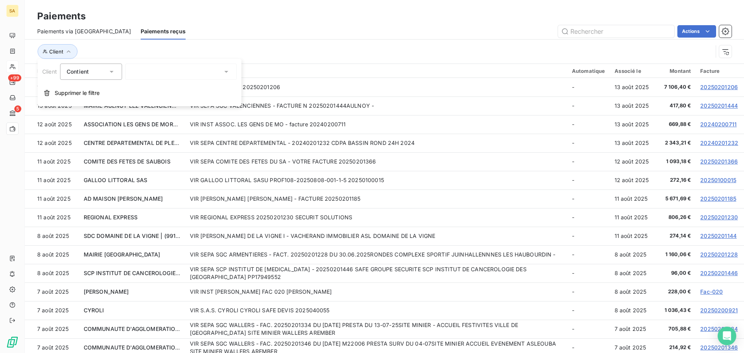
click at [179, 70] on div at bounding box center [181, 72] width 112 height 16
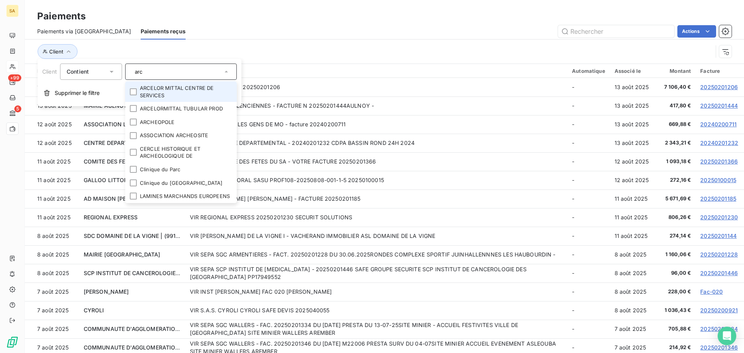
type input "arc"
click at [186, 96] on li "ARCELOR MITTAL CENTRE DE SERVICES" at bounding box center [181, 91] width 112 height 21
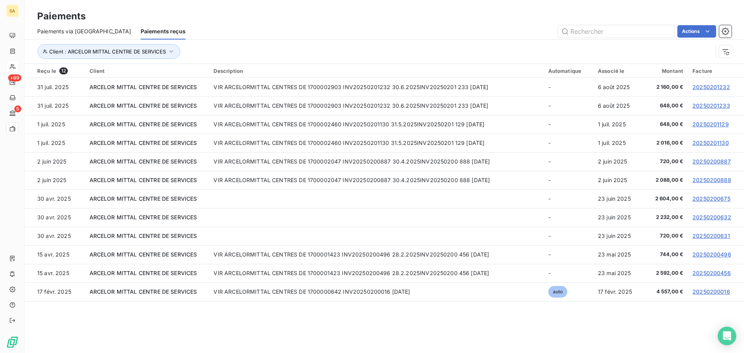
click at [349, 61] on div "Client : ARCELOR MITTAL CENTRE DE SERVICES" at bounding box center [384, 52] width 694 height 24
click at [110, 46] on button "Client : ARCELOR MITTAL CENTRE DE SERVICES" at bounding box center [109, 51] width 143 height 15
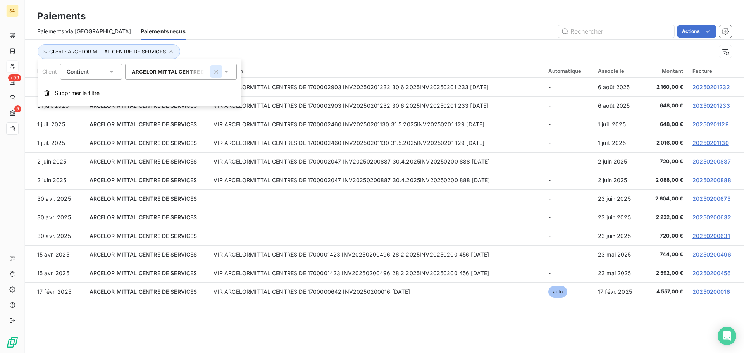
click at [214, 72] on icon "button" at bounding box center [216, 72] width 8 height 8
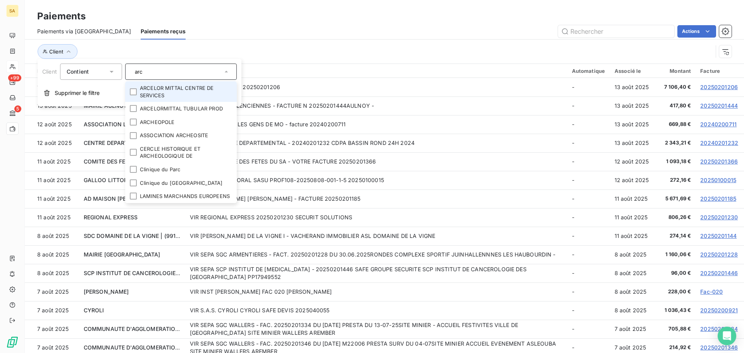
click at [189, 71] on input "arc" at bounding box center [177, 71] width 91 height 7
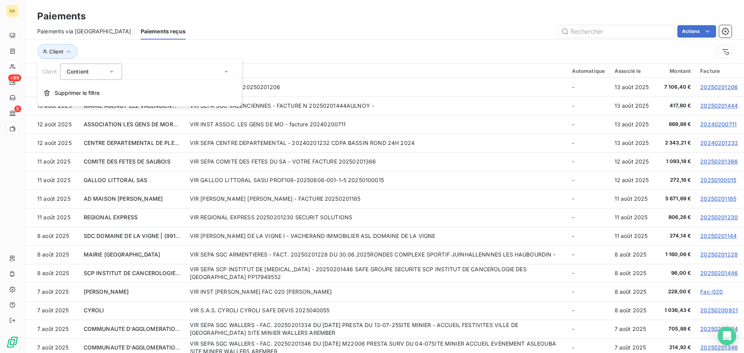
drag, startPoint x: 181, startPoint y: 71, endPoint x: 171, endPoint y: 71, distance: 9.7
click at [171, 71] on div "arc" at bounding box center [181, 72] width 112 height 16
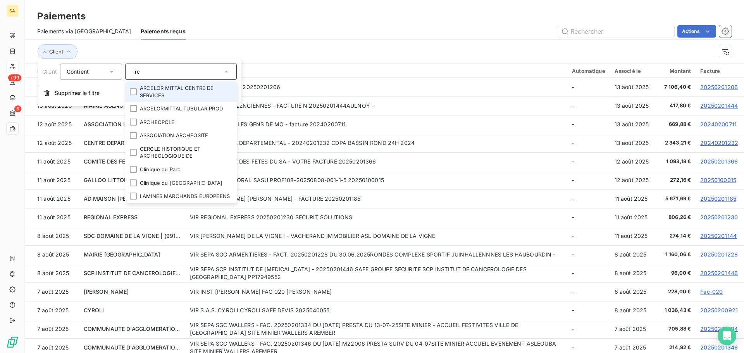
type input "c"
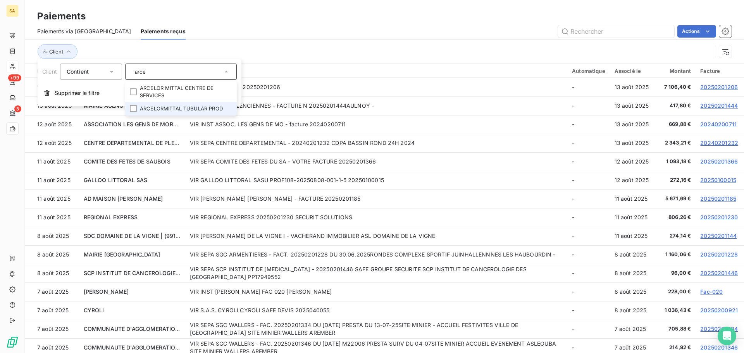
type input "arce"
click at [189, 107] on li "ARCELORMITTAL TUBULAR PROD" at bounding box center [181, 109] width 112 height 14
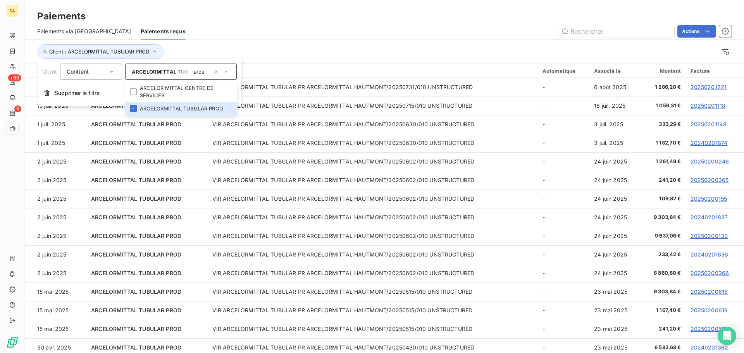
click at [393, 52] on div "Client : ARCELORMITTAL TUBULAR PROD" at bounding box center [374, 51] width 675 height 15
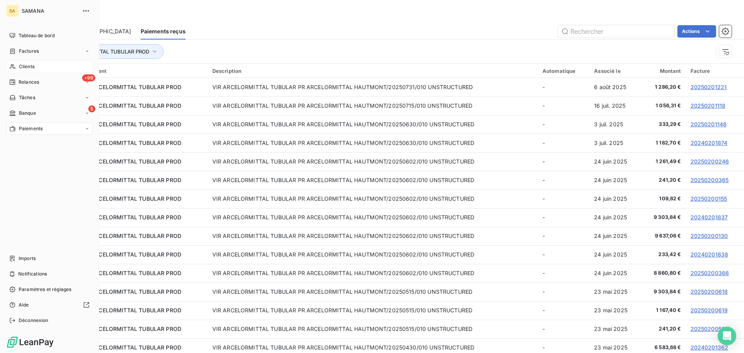
click at [28, 65] on span "Clients" at bounding box center [27, 66] width 16 height 7
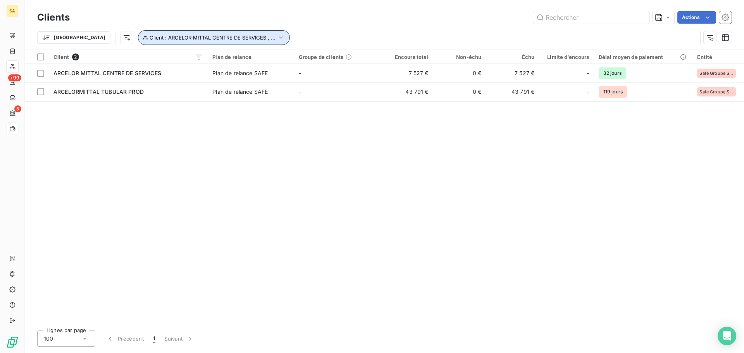
click at [173, 40] on span "Client : ARCELOR MITTAL CENTRE DE SERVICES , ..." at bounding box center [213, 37] width 126 height 6
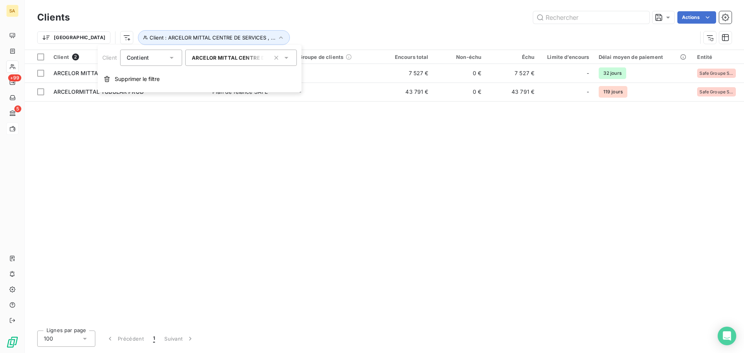
click at [224, 59] on span "ARCELOR MITTAL CENTRE DE SERVICES" at bounding box center [244, 58] width 104 height 6
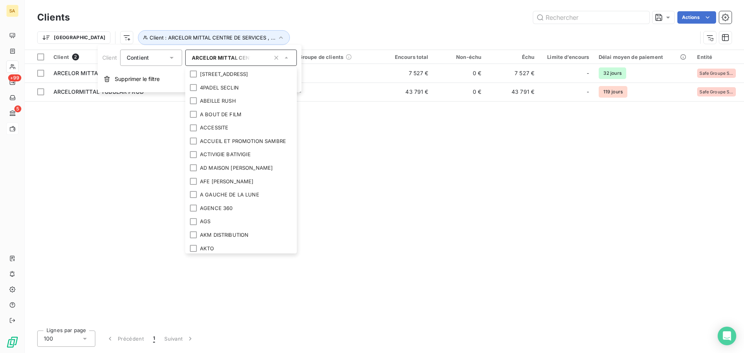
scroll to position [164, 0]
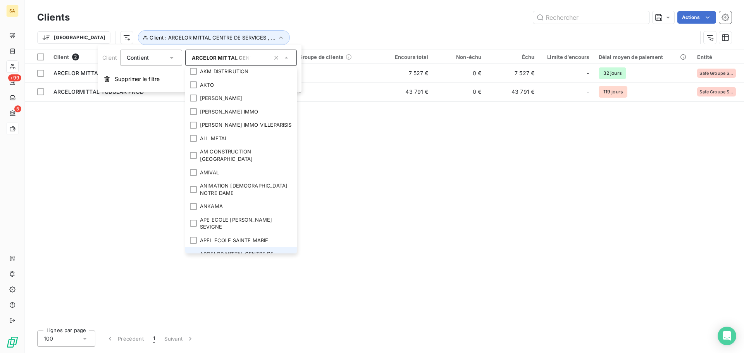
click at [526, 197] on div "Client 2 Plan de relance Groupe de clients Encours total Non-échu Échu Limite d…" at bounding box center [384, 187] width 719 height 274
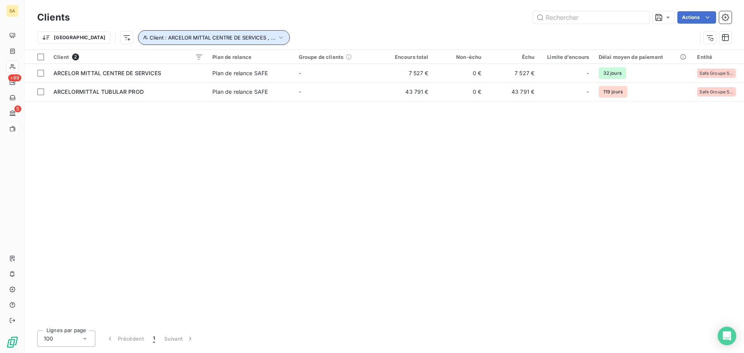
click at [148, 42] on button "Client : ARCELOR MITTAL CENTRE DE SERVICES , ..." at bounding box center [214, 37] width 152 height 15
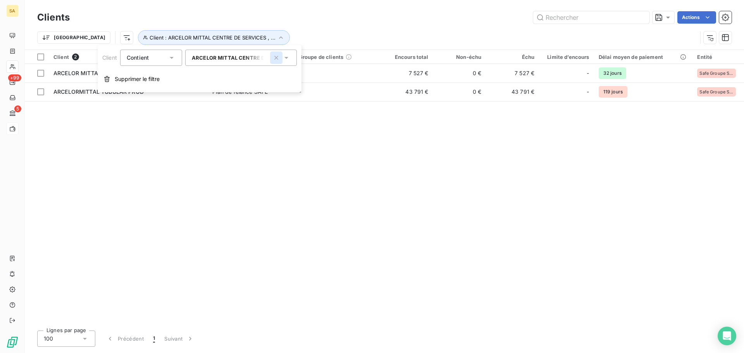
click at [279, 57] on icon "button" at bounding box center [276, 58] width 8 height 8
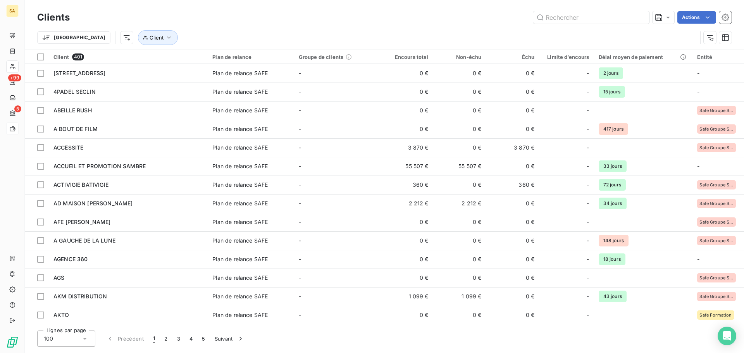
click at [287, 24] on div "Clients Actions" at bounding box center [384, 17] width 694 height 16
click at [165, 41] on icon "button" at bounding box center [169, 38] width 8 height 8
click at [215, 61] on div at bounding box center [241, 58] width 112 height 16
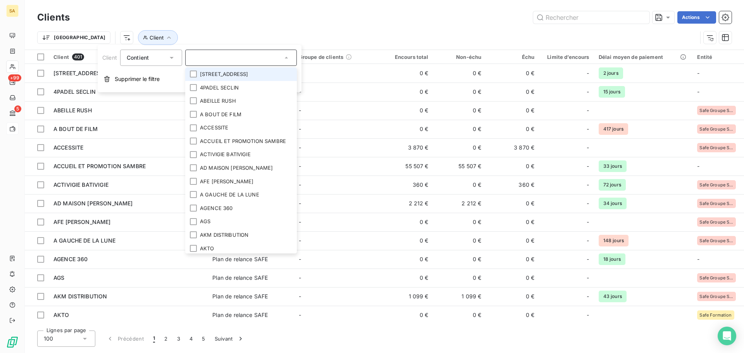
type input "a"
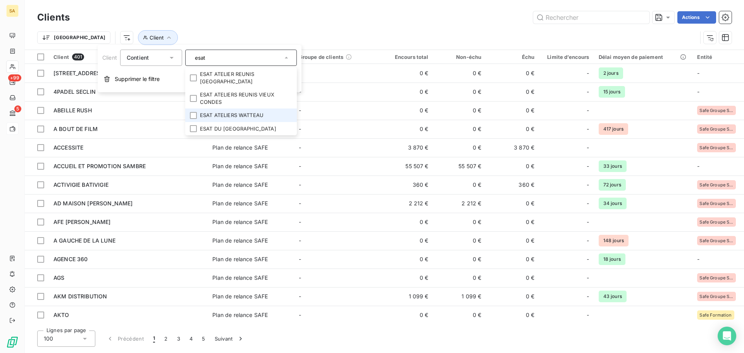
type input "esat"
click at [234, 118] on li "ESAT ATELIERS WATTEAU" at bounding box center [241, 116] width 112 height 14
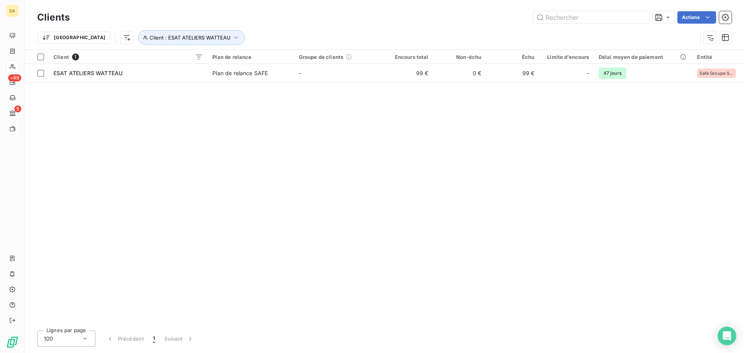
click at [363, 25] on div "Clients Actions" at bounding box center [384, 17] width 694 height 16
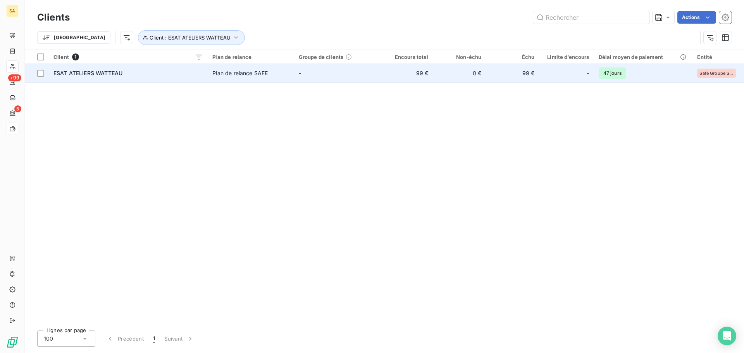
click at [91, 74] on span "ESAT ATELIERS WATTEAU" at bounding box center [87, 73] width 69 height 7
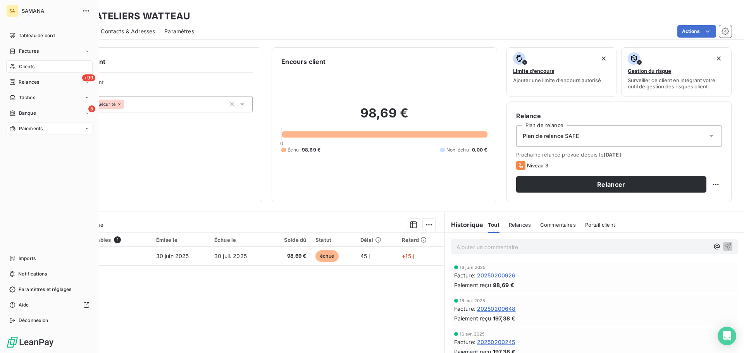
click at [36, 129] on span "Paiements" at bounding box center [31, 128] width 24 height 7
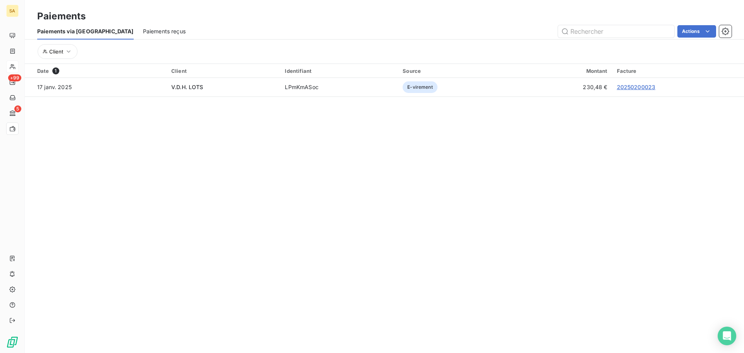
click at [143, 32] on span "Paiements reçus" at bounding box center [164, 32] width 43 height 8
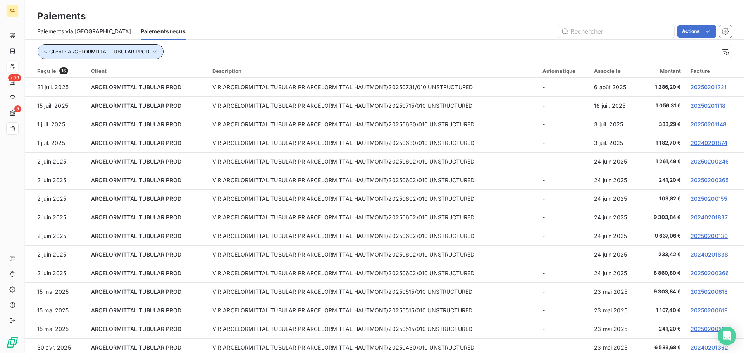
click at [141, 53] on span "Client : ARCELORMITTAL TUBULAR PROD" at bounding box center [99, 51] width 100 height 6
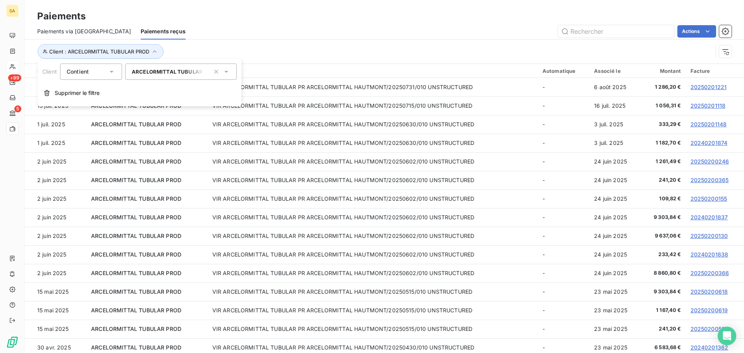
click at [206, 67] on div "ARCELORMITTAL TUBULAR PROD" at bounding box center [181, 72] width 112 height 16
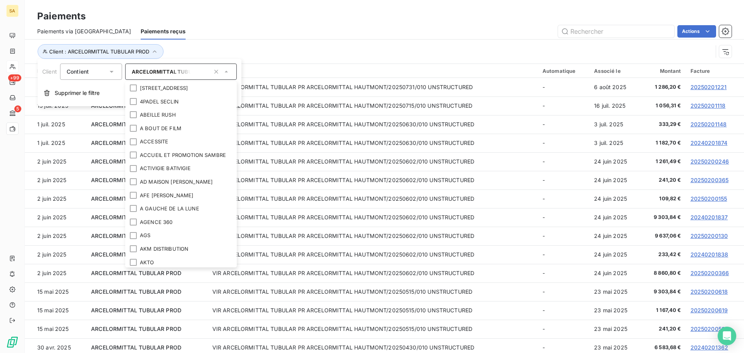
scroll to position [177, 0]
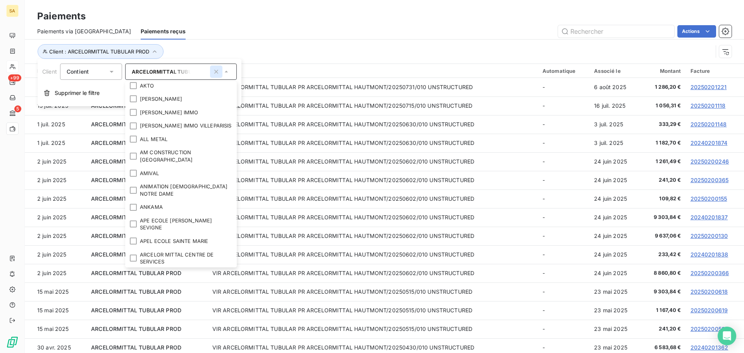
click at [219, 74] on icon "button" at bounding box center [216, 72] width 8 height 8
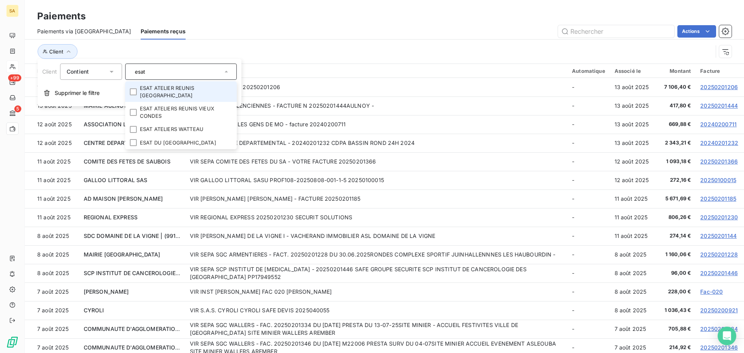
type input "esat"
click at [221, 91] on li "ESAT ATELIER REUNIS SAINT AMAND" at bounding box center [181, 91] width 112 height 21
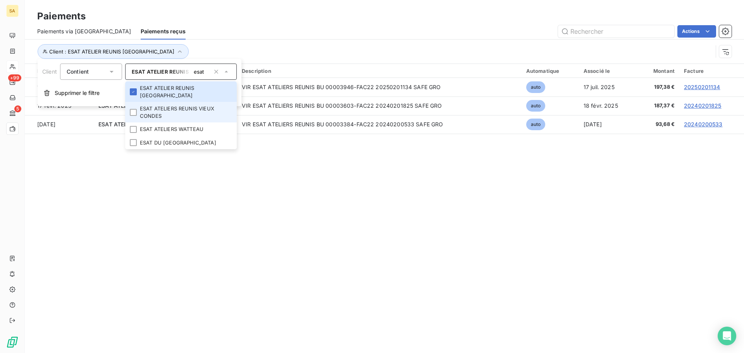
click at [182, 114] on li "ESAT ATELIERS REUNIS VIEUX CONDES" at bounding box center [181, 112] width 112 height 21
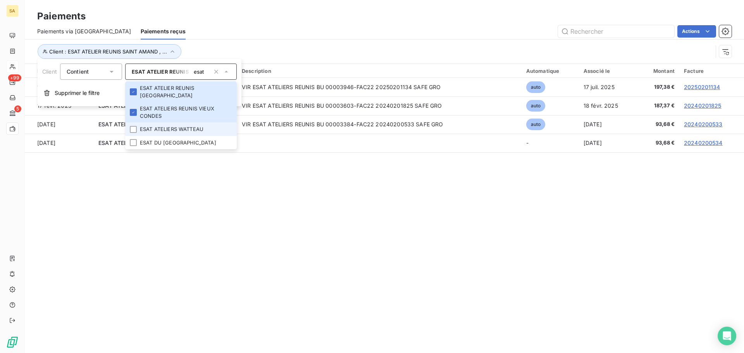
click at [169, 131] on li "ESAT ATELIERS WATTEAU" at bounding box center [181, 129] width 112 height 14
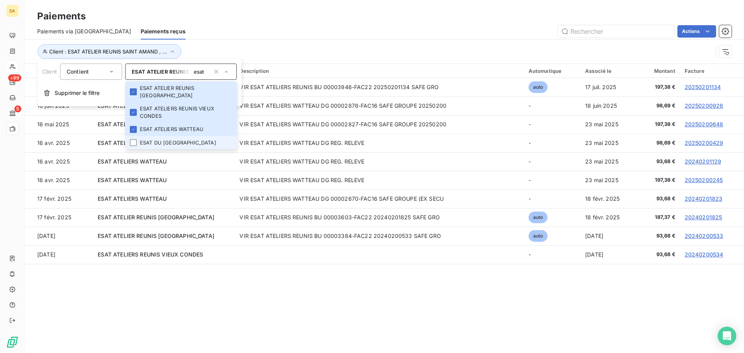
click at [168, 146] on li "ESAT DU HAINAUT" at bounding box center [181, 143] width 112 height 14
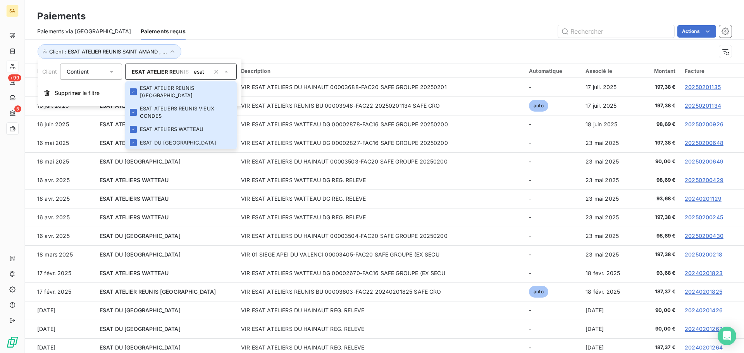
click at [328, 34] on div "Actions" at bounding box center [463, 31] width 537 height 12
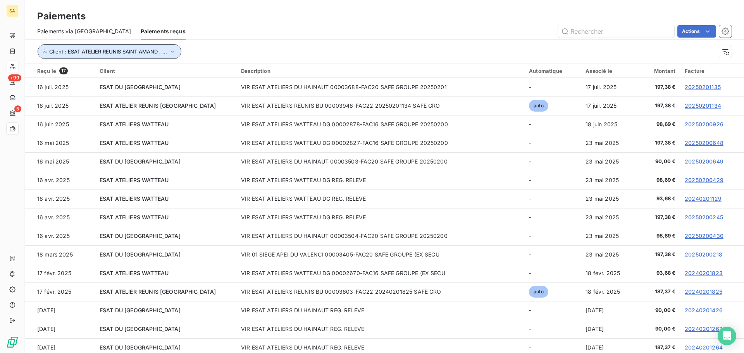
click at [140, 51] on span "Client : ESAT ATELIER REUNIS SAINT AMAND , ..." at bounding box center [108, 51] width 118 height 6
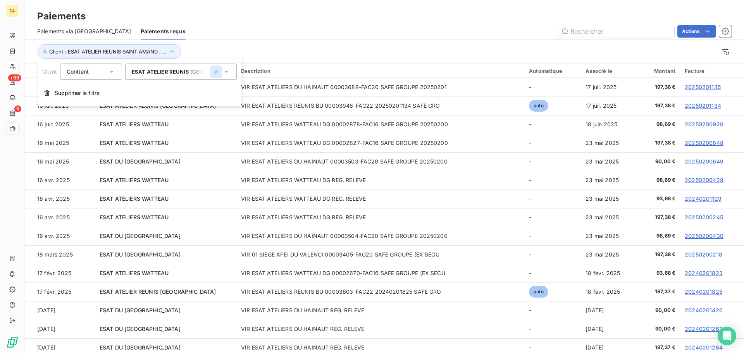
click at [218, 67] on button "button" at bounding box center [216, 71] width 12 height 12
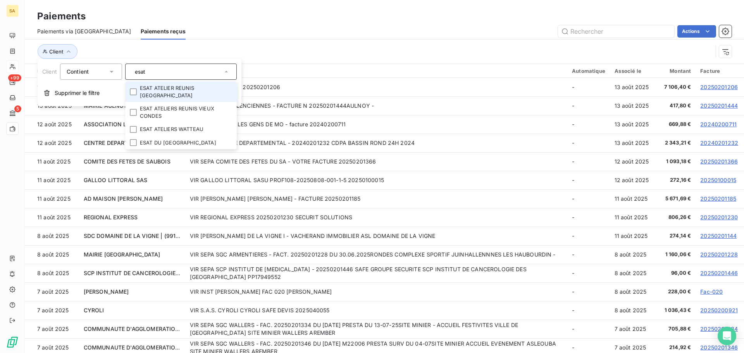
drag, startPoint x: 207, startPoint y: 74, endPoint x: 38, endPoint y: 63, distance: 169.7
click at [38, 63] on div "Client Contient esat ESAT ATELIER REUNIS SAINT AMAND ESAT ATELIERS REUNIS VIEUX…" at bounding box center [140, 82] width 204 height 47
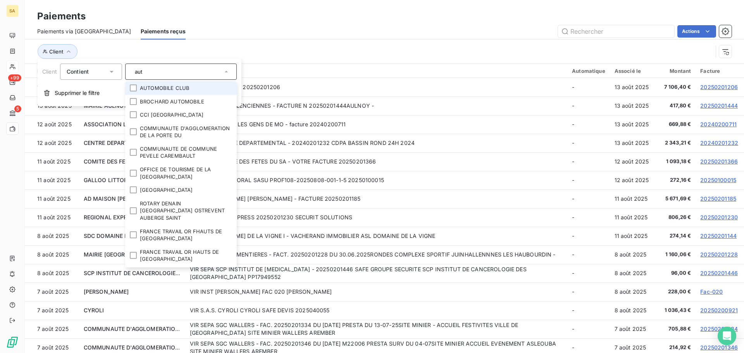
type input "aut"
click at [187, 85] on li "AUTOMOBILE CLUB" at bounding box center [181, 88] width 112 height 14
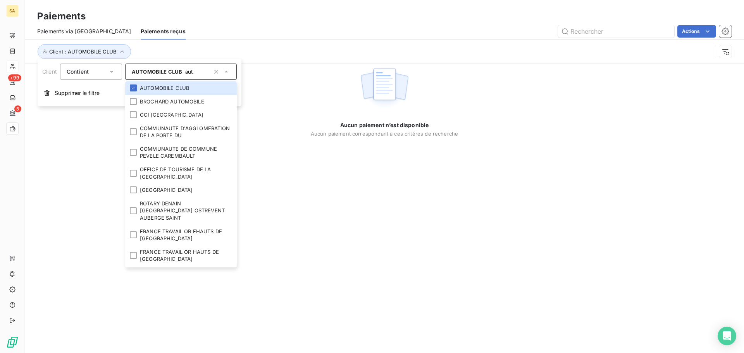
click at [168, 49] on div "Client : AUTOMOBILE CLUB" at bounding box center [374, 51] width 675 height 15
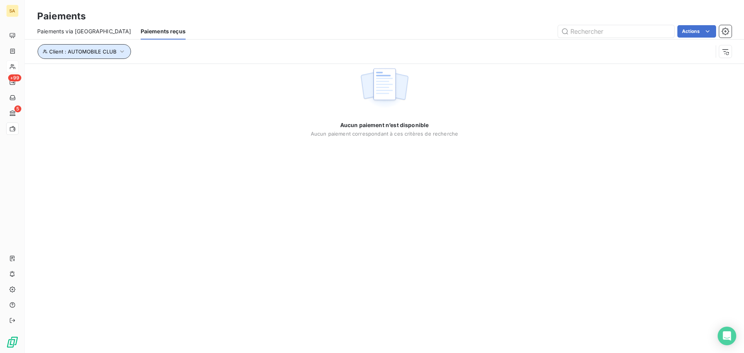
click at [124, 50] on icon "button" at bounding box center [122, 52] width 8 height 8
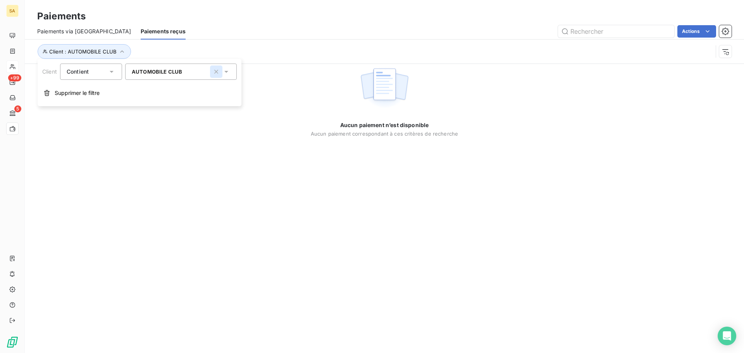
click at [219, 71] on icon "button" at bounding box center [216, 72] width 8 height 8
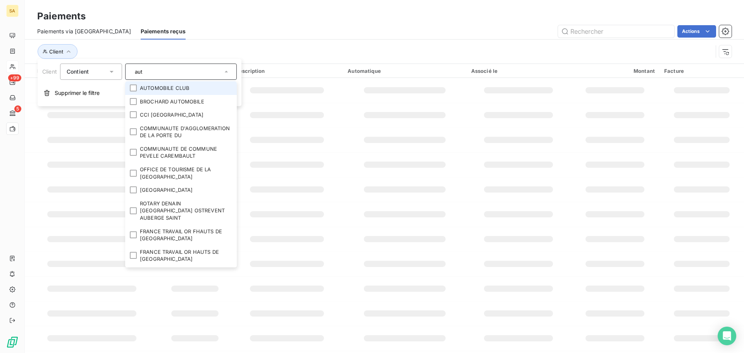
drag, startPoint x: 186, startPoint y: 72, endPoint x: 115, endPoint y: 67, distance: 70.7
click at [115, 67] on div "Client Contient aut AUTOMOBILE CLUB BROCHARD AUTOMOBILE CCI GRAND HAINAUT COMMU…" at bounding box center [139, 72] width 195 height 16
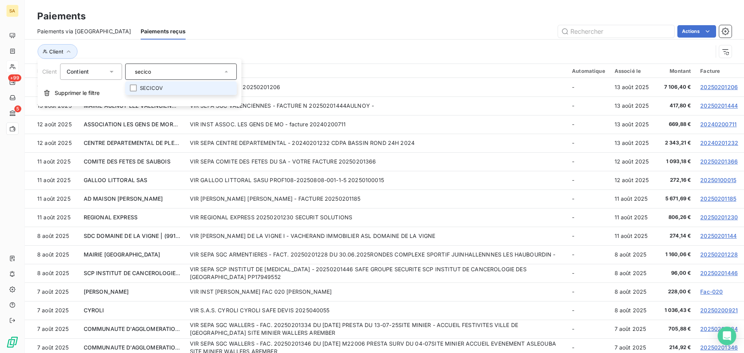
type input "secicov"
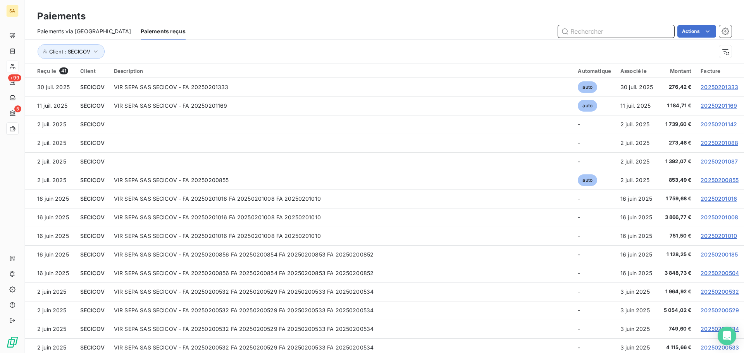
click at [597, 31] on input "text" at bounding box center [616, 31] width 116 height 12
paste input "20250200504"
type input "20250200504"
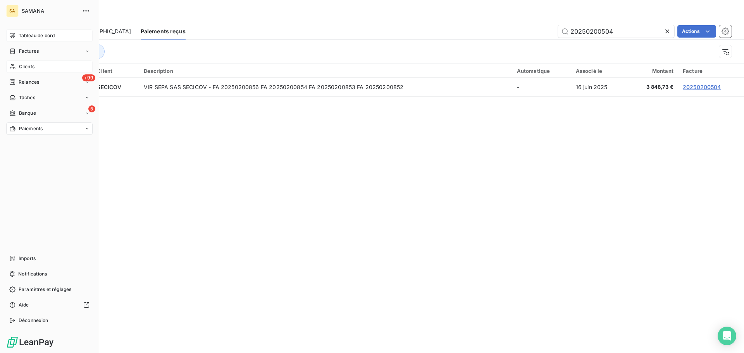
click at [17, 36] on div "Tableau de bord" at bounding box center [49, 35] width 86 height 12
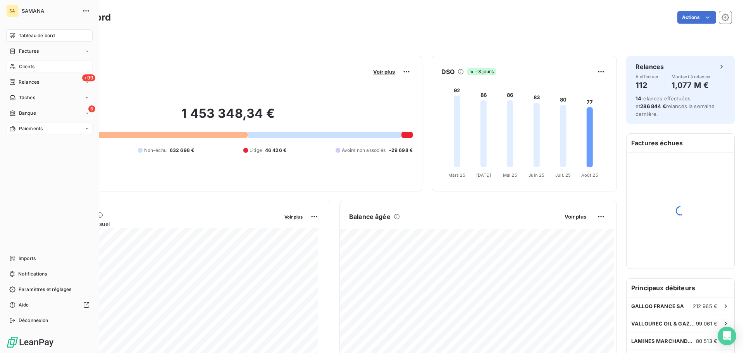
click at [22, 52] on span "Factures" at bounding box center [29, 51] width 20 height 7
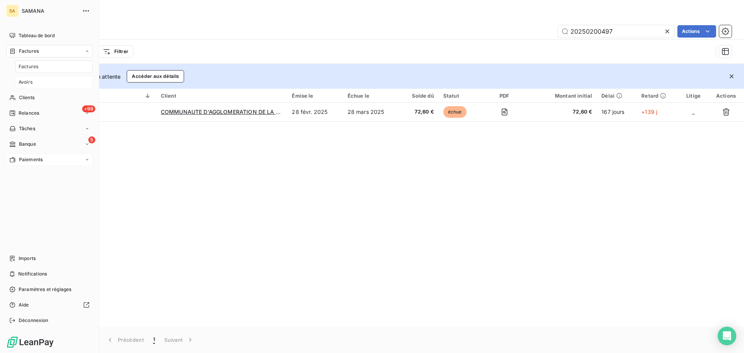
drag, startPoint x: 33, startPoint y: 100, endPoint x: 78, endPoint y: 78, distance: 50.1
click at [33, 99] on span "Clients" at bounding box center [27, 97] width 16 height 7
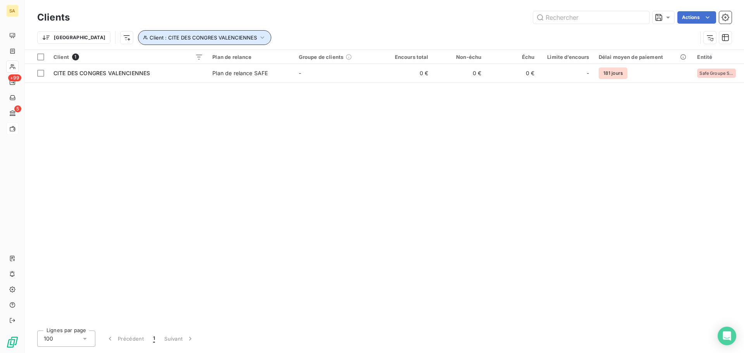
click at [171, 37] on span "Client : CITE DES CONGRES VALENCIENNES" at bounding box center [203, 37] width 107 height 6
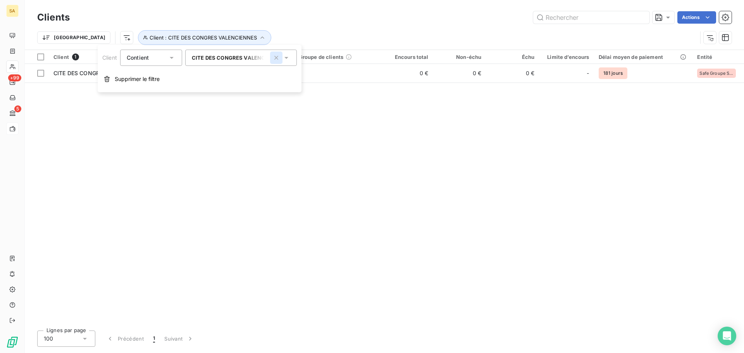
click at [279, 60] on icon "button" at bounding box center [276, 58] width 8 height 8
click at [264, 63] on div "CITE DES CONGRES VALENCIENNES" at bounding box center [241, 58] width 112 height 16
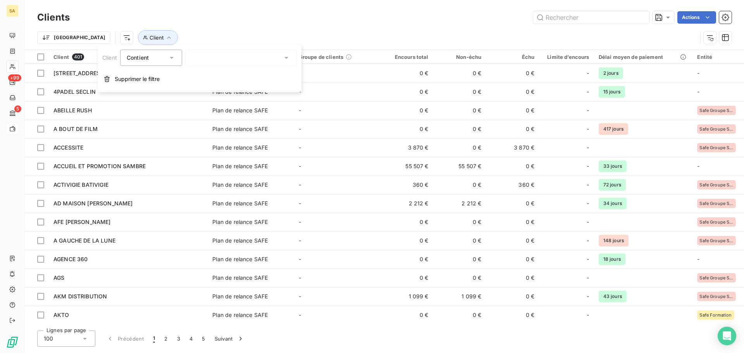
click at [251, 62] on div at bounding box center [241, 58] width 112 height 16
type input "a"
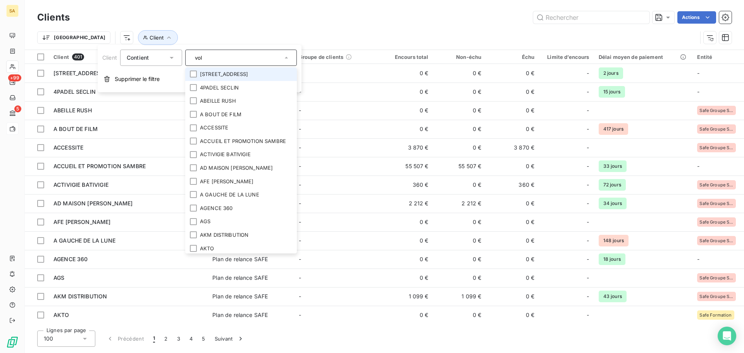
type input "volt"
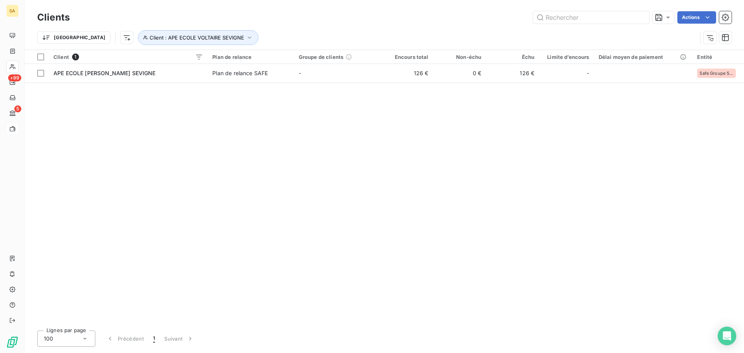
drag, startPoint x: 422, startPoint y: 194, endPoint x: 291, endPoint y: 148, distance: 138.2
click at [415, 190] on div "Client 1 Plan de relance Groupe de clients Encours total Non-échu Échu Limite d…" at bounding box center [384, 187] width 719 height 274
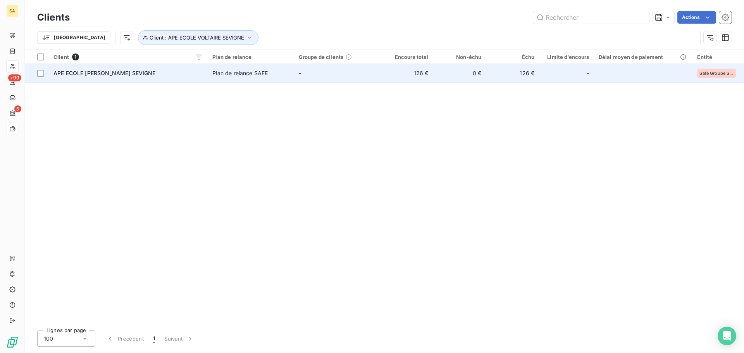
drag, startPoint x: 84, startPoint y: 55, endPoint x: 88, endPoint y: 68, distance: 13.3
click at [84, 56] on div "Client 1" at bounding box center [128, 56] width 150 height 7
click at [88, 73] on span "APE ECOLE VOLTAIRE SEVIGNE" at bounding box center [104, 73] width 102 height 7
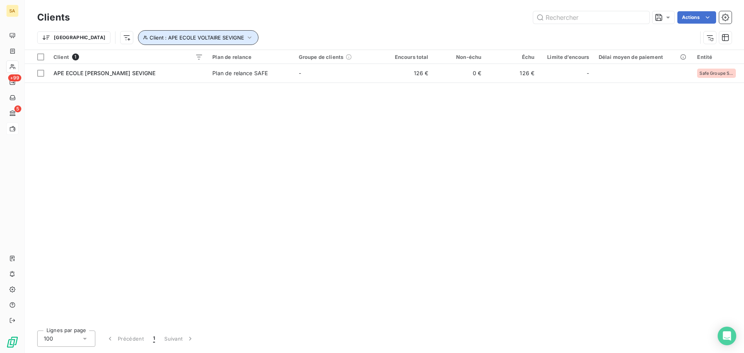
click at [150, 39] on span "Client : APE ECOLE VOLTAIRE SEVIGNE" at bounding box center [197, 37] width 95 height 6
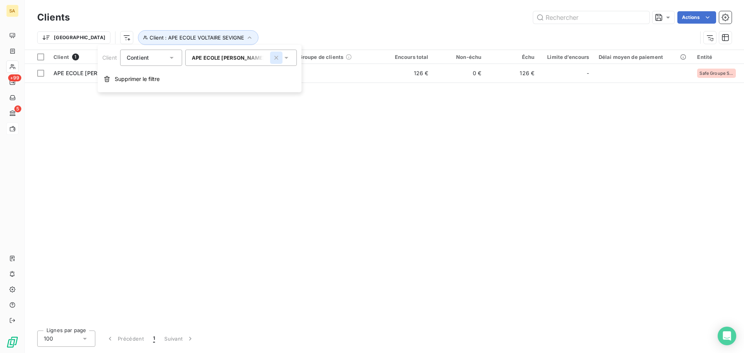
click at [276, 58] on icon "button" at bounding box center [276, 58] width 8 height 8
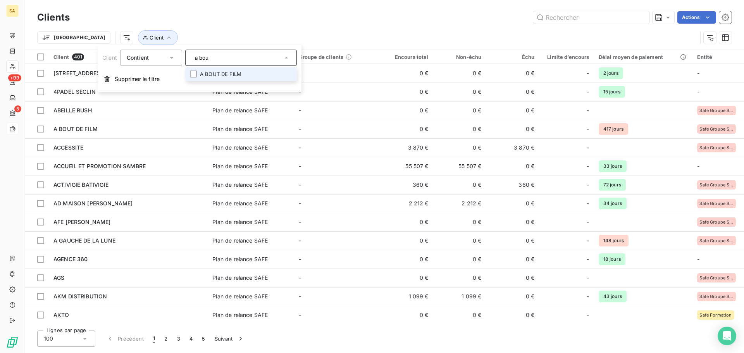
type input "a bou"
click at [241, 74] on li "A BOUT DE FILM" at bounding box center [241, 74] width 112 height 14
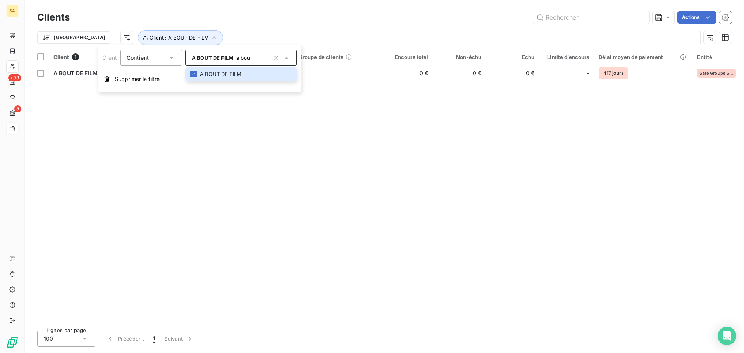
click at [450, 145] on div "Client 1 Plan de relance Groupe de clients Encours total Non-échu Échu Limite d…" at bounding box center [384, 187] width 719 height 274
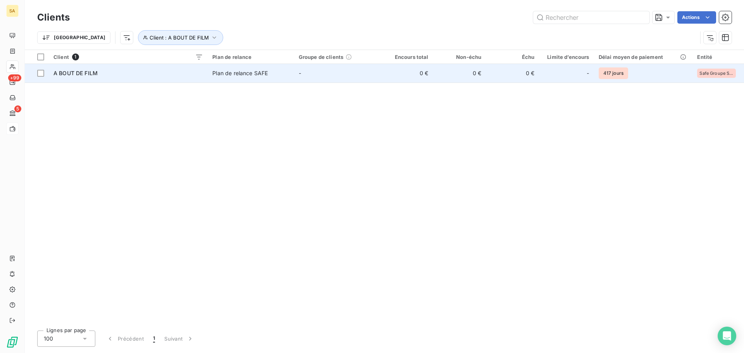
click at [162, 75] on div "A BOUT DE FILM" at bounding box center [128, 73] width 150 height 8
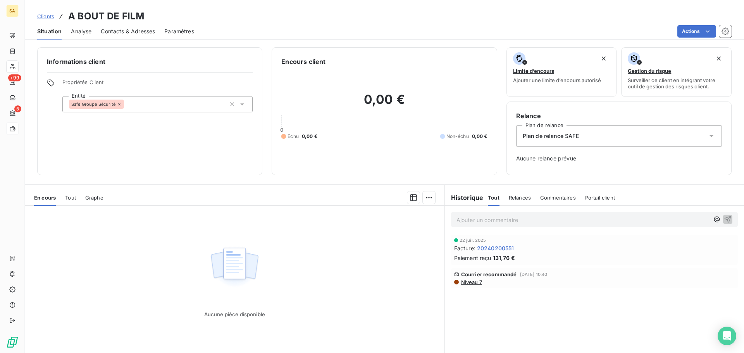
click at [471, 281] on span "Niveau 7" at bounding box center [471, 282] width 22 height 6
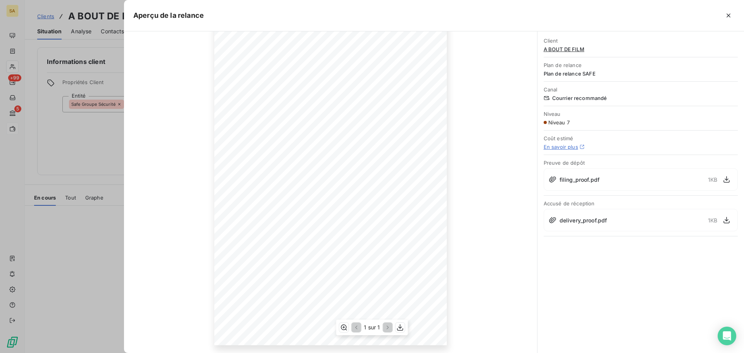
scroll to position [53, 0]
click at [345, 327] on icon "button" at bounding box center [344, 328] width 8 height 8
click at [726, 19] on icon "button" at bounding box center [729, 16] width 8 height 8
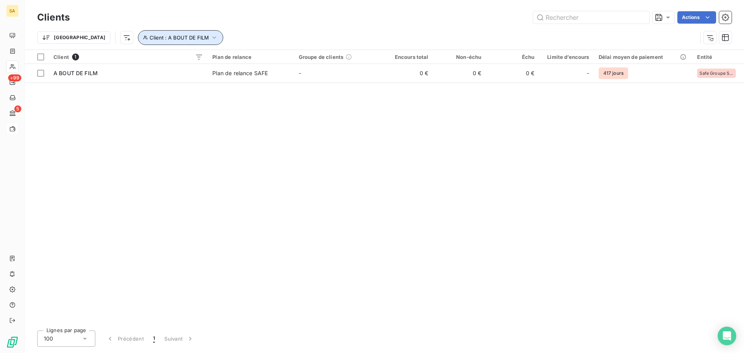
click at [152, 39] on span "Client : A BOUT DE FILM" at bounding box center [179, 37] width 59 height 6
click at [207, 58] on span "A BOUT DE FILM" at bounding box center [212, 58] width 41 height 6
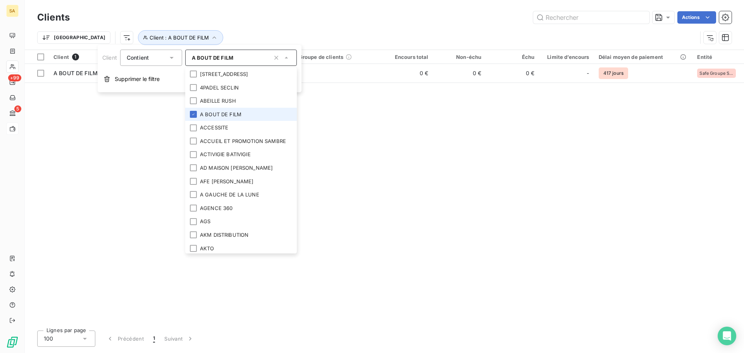
click at [222, 112] on li "A BOUT DE FILM" at bounding box center [241, 115] width 112 height 14
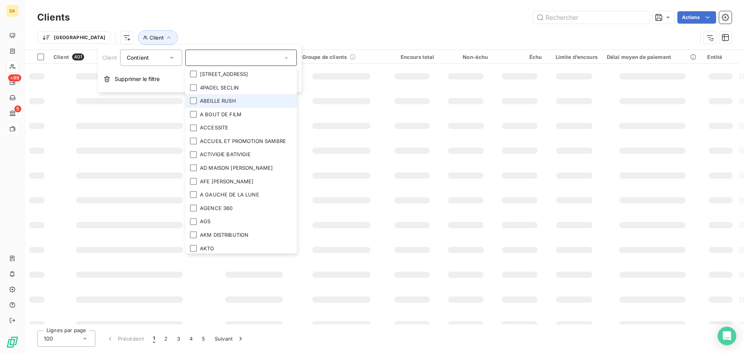
click at [220, 125] on li "ACCESSITE" at bounding box center [241, 128] width 112 height 14
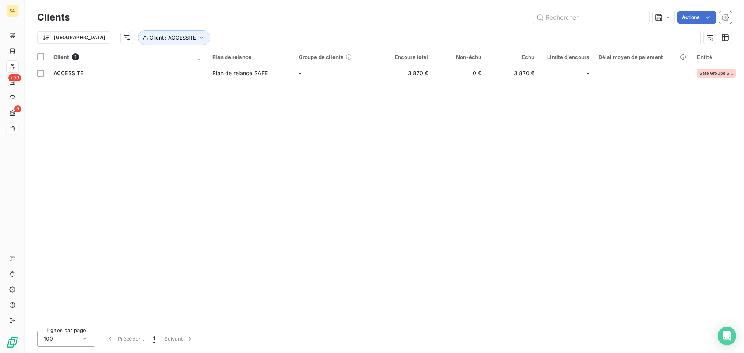
click at [338, 31] on div "Trier Client : ACCESSITE" at bounding box center [367, 37] width 660 height 15
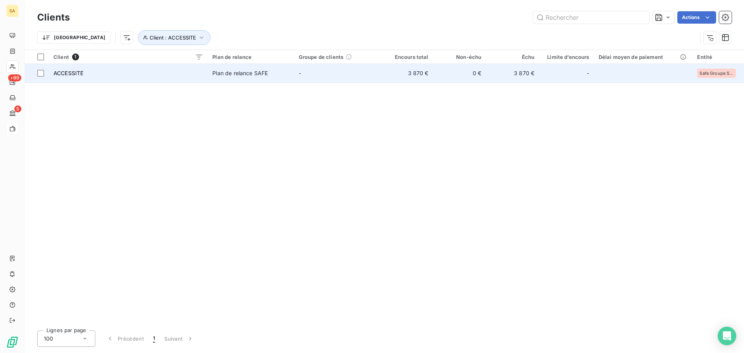
click at [83, 74] on span "ACCESSITE" at bounding box center [68, 73] width 30 height 7
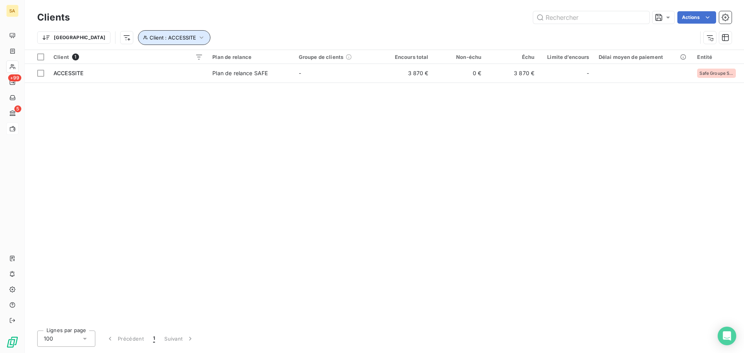
click at [156, 39] on button "Client : ACCESSITE" at bounding box center [174, 37] width 72 height 15
click at [217, 57] on span "ACCESSITE" at bounding box center [207, 58] width 30 height 6
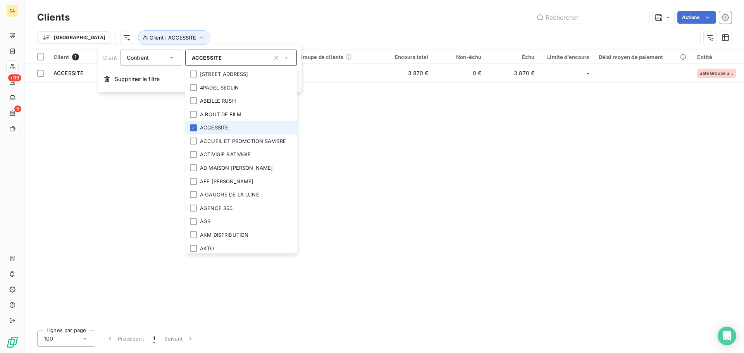
click at [236, 129] on li "ACCESSITE" at bounding box center [241, 128] width 112 height 14
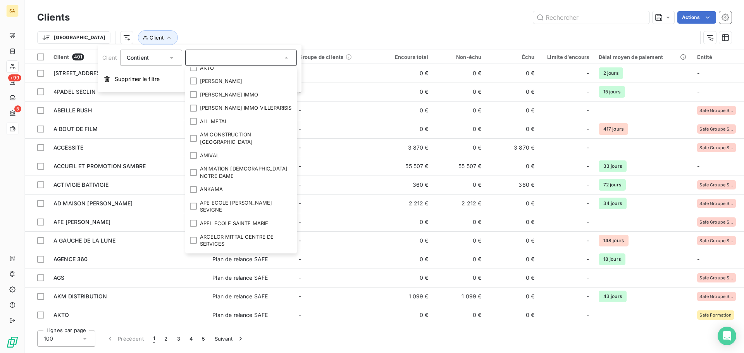
scroll to position [194, 0]
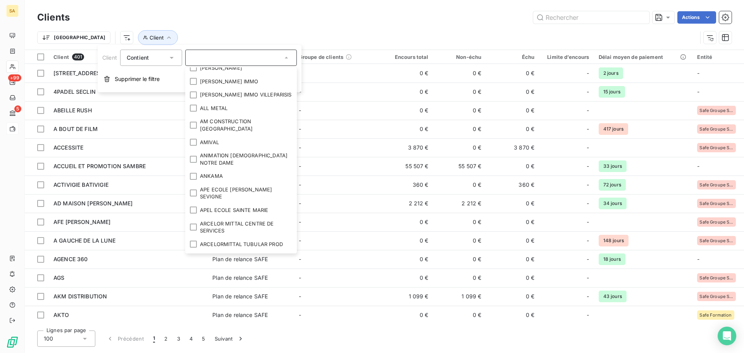
click at [220, 59] on input "text" at bounding box center [237, 57] width 91 height 7
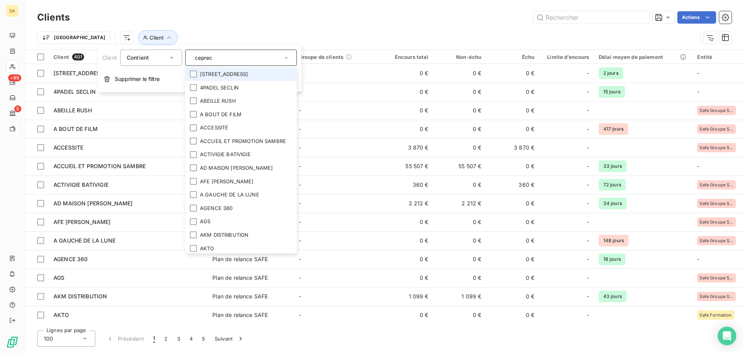
type input "cepreco"
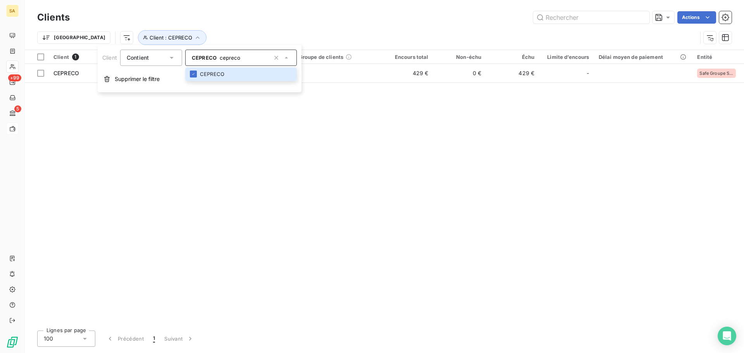
click at [342, 178] on div "Client 1 Plan de relance Groupe de clients Encours total Non-échu Échu Limite d…" at bounding box center [384, 187] width 719 height 274
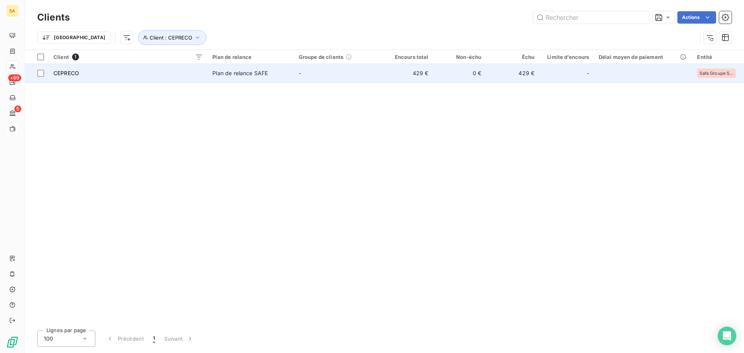
click at [67, 75] on span "CEPRECO" at bounding box center [66, 73] width 26 height 7
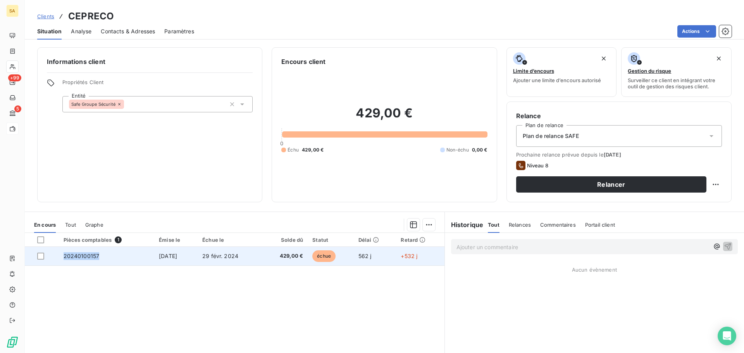
drag, startPoint x: 100, startPoint y: 257, endPoint x: 60, endPoint y: 260, distance: 40.0
click at [60, 260] on td "20240100157" at bounding box center [107, 256] width 96 height 19
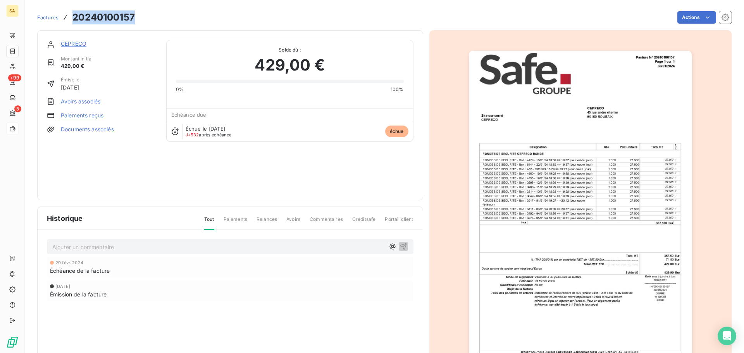
drag, startPoint x: 139, startPoint y: 21, endPoint x: 74, endPoint y: 18, distance: 65.5
click at [74, 18] on div "Factures 20240100157 Actions" at bounding box center [384, 17] width 694 height 16
copy h3 "20240100157"
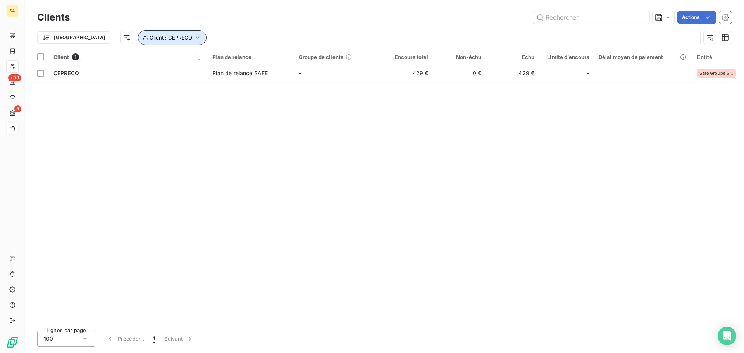
click at [152, 38] on button "Client : CEPRECO" at bounding box center [172, 37] width 69 height 15
click at [211, 60] on span "CEPRECO" at bounding box center [204, 58] width 25 height 6
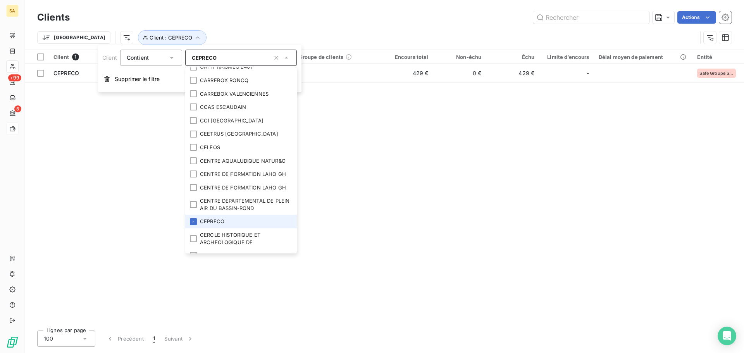
scroll to position [1126, 0]
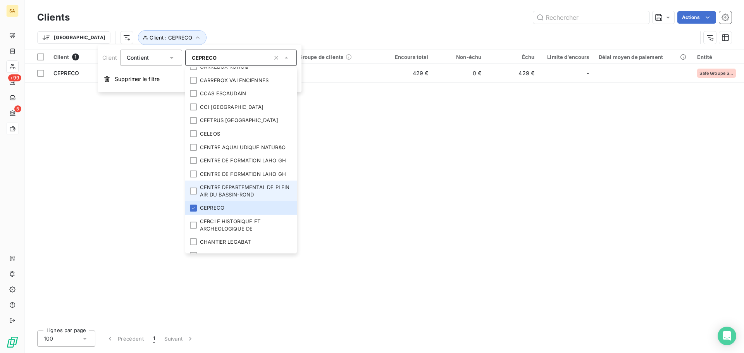
click at [260, 184] on li "CENTRE DEPARTEMENTAL DE PLEIN AIR DU BASSIN-ROND" at bounding box center [241, 191] width 112 height 21
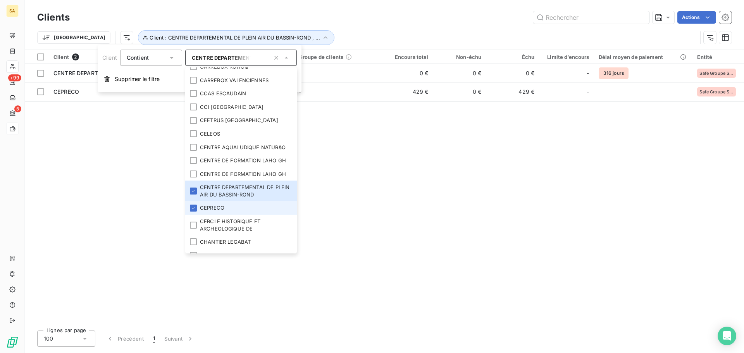
click at [226, 206] on li "CEPRECO" at bounding box center [241, 208] width 112 height 14
click at [443, 167] on div "Client 1 Plan de relance Groupe de clients Encours total Non-échu Échu Limite d…" at bounding box center [384, 187] width 719 height 274
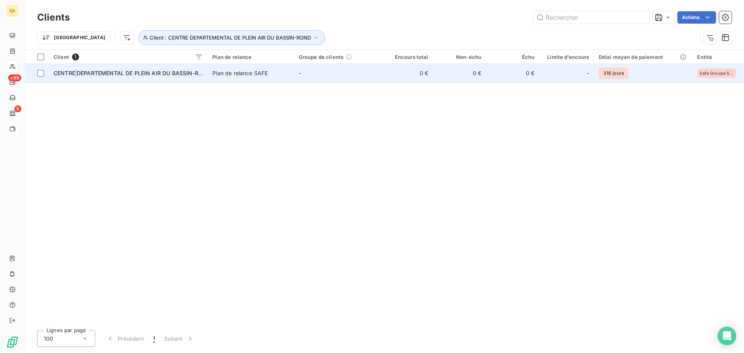
click at [76, 75] on span "CENTRE DEPARTEMENTAL DE PLEIN AIR DU BASSIN-ROND" at bounding box center [131, 73] width 157 height 7
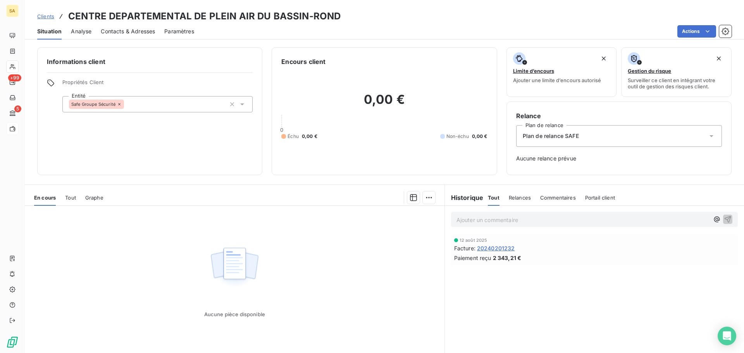
click at [500, 250] on span "20240201232" at bounding box center [496, 248] width 38 height 8
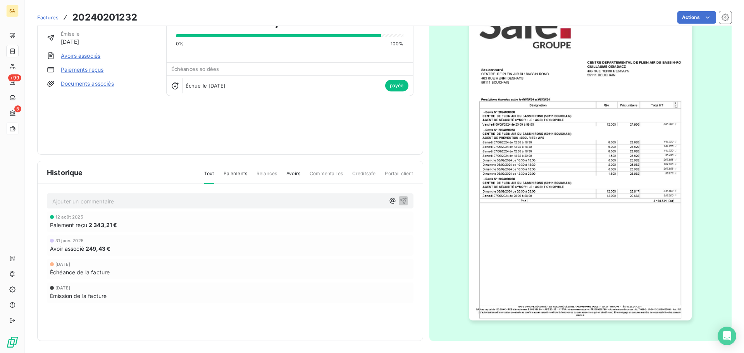
scroll to position [47, 0]
click at [611, 255] on img "button" at bounding box center [580, 162] width 223 height 315
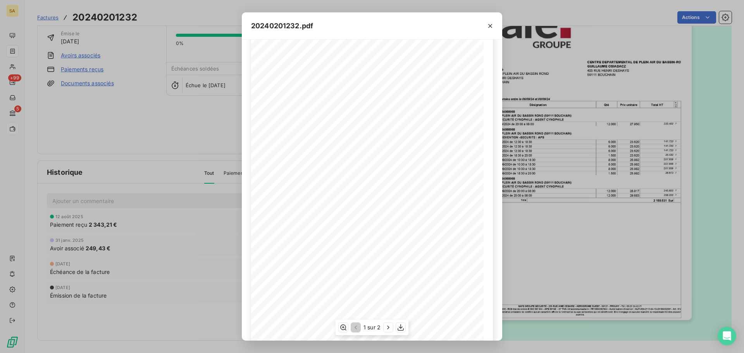
scroll to position [46, 0]
click at [388, 330] on icon "button" at bounding box center [388, 328] width 8 height 8
click at [342, 327] on icon "button" at bounding box center [343, 328] width 8 height 8
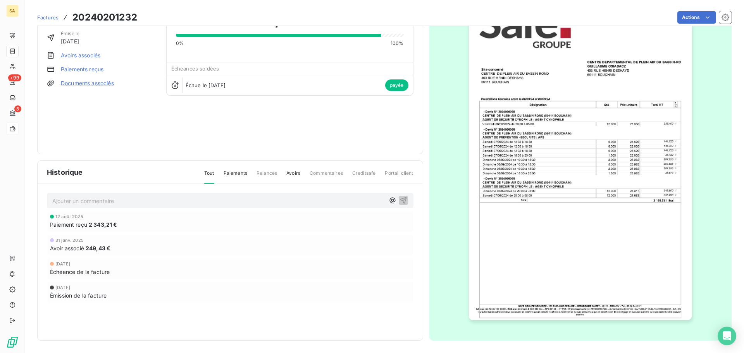
click at [87, 246] on span "249,43 €" at bounding box center [98, 248] width 25 height 8
click at [80, 56] on link "Avoirs associés" at bounding box center [81, 56] width 40 height 8
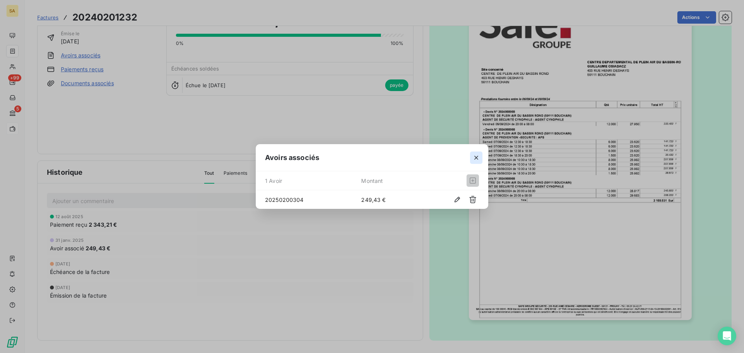
click at [475, 155] on icon "button" at bounding box center [476, 158] width 8 height 8
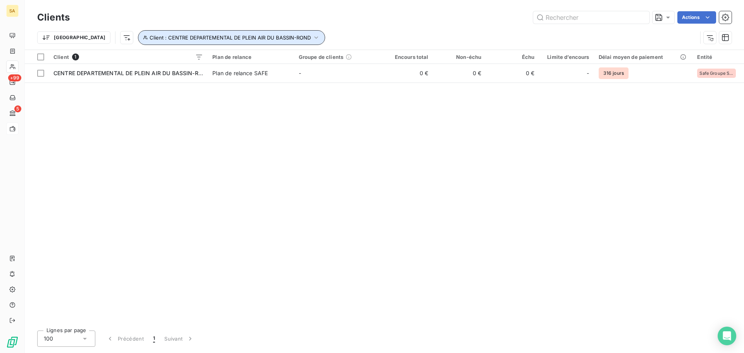
click at [162, 37] on span "Client : CENTRE DEPARTEMENTAL DE PLEIN AIR DU BASSIN-ROND" at bounding box center [230, 37] width 161 height 6
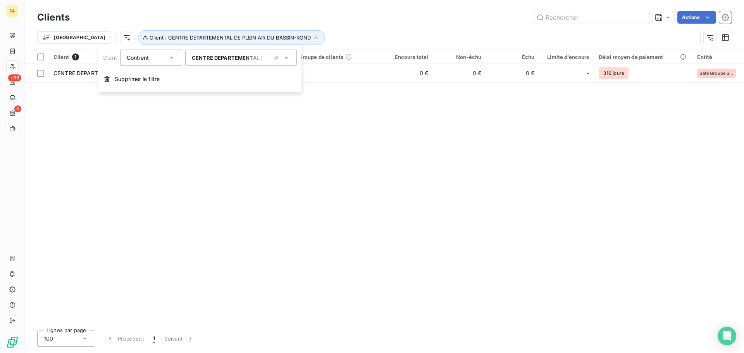
click at [215, 60] on span "CENTRE DEPARTEMENTAL DE PLEIN AIR DU BASSIN-ROND" at bounding box center [266, 58] width 149 height 6
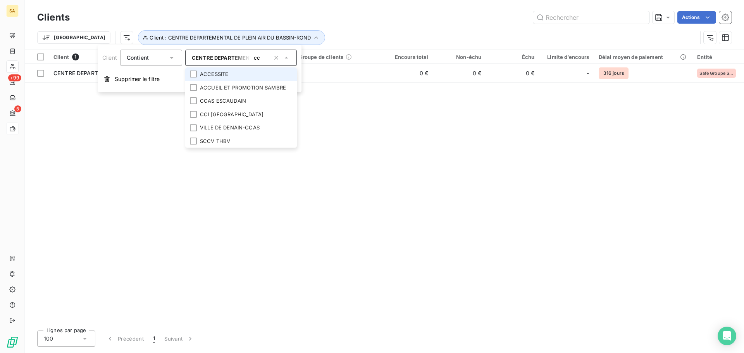
click at [286, 57] on icon at bounding box center [286, 58] width 8 height 8
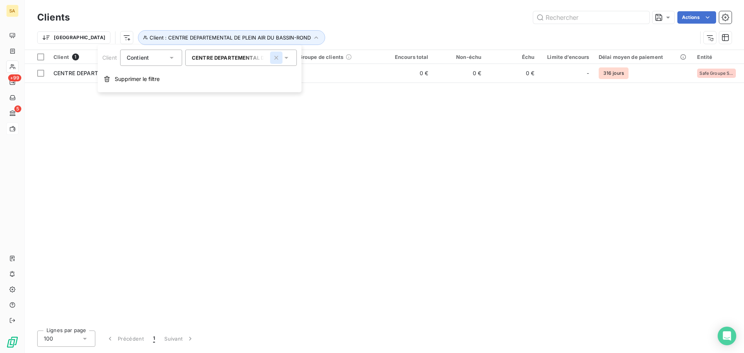
click at [276, 58] on icon "button" at bounding box center [276, 58] width 8 height 8
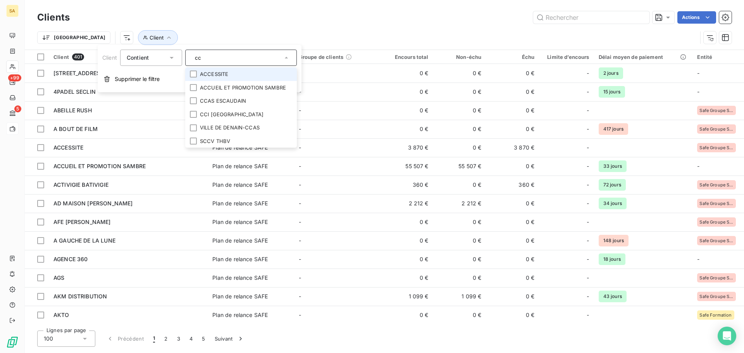
click at [256, 58] on input "cc" at bounding box center [237, 57] width 91 height 7
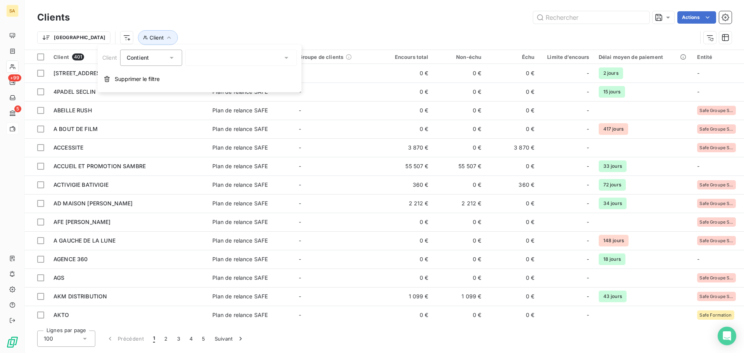
click at [256, 58] on div "cc" at bounding box center [241, 58] width 112 height 16
type input "cc"
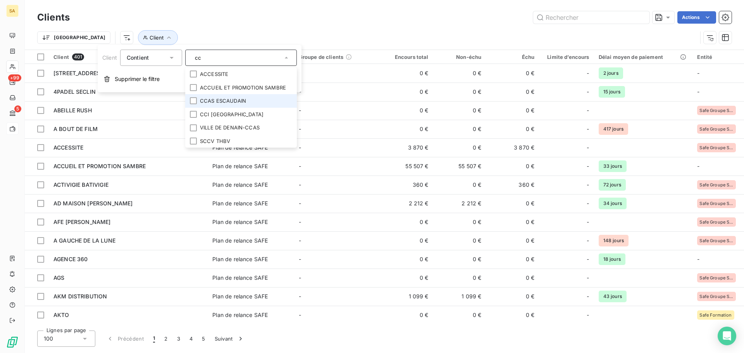
click at [246, 101] on li "CCAS ESCAUDAIN" at bounding box center [241, 101] width 112 height 14
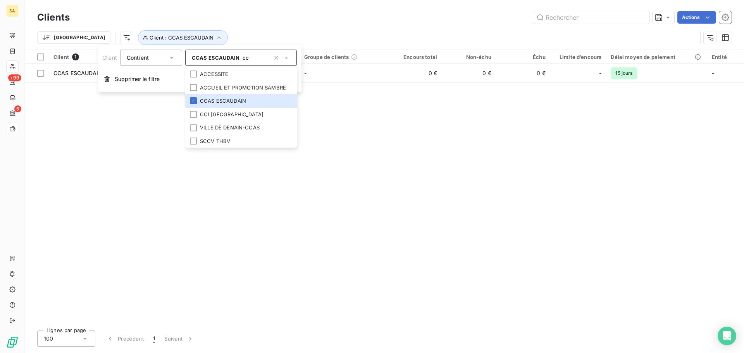
click at [390, 26] on div "Clients Actions Trier Client : CCAS ESCAUDAIN" at bounding box center [384, 29] width 694 height 40
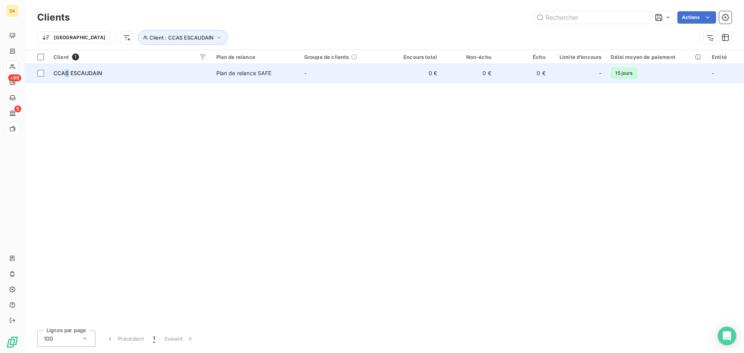
click at [67, 75] on span "CCAS ESCAUDAIN" at bounding box center [77, 73] width 49 height 7
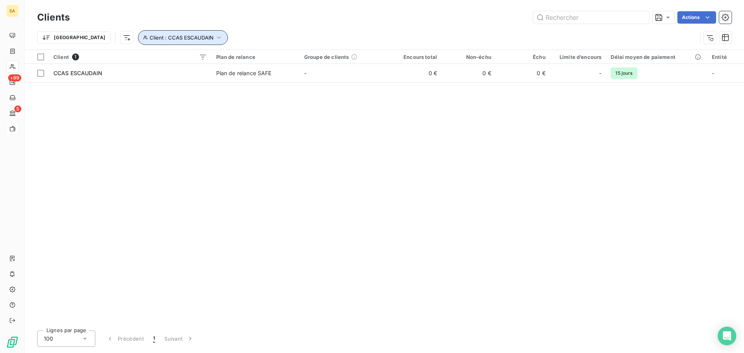
click at [138, 45] on button "Client : CCAS ESCAUDAIN" at bounding box center [183, 37] width 90 height 15
click at [234, 60] on span "CCAS ESCAUDAIN" at bounding box center [216, 58] width 48 height 6
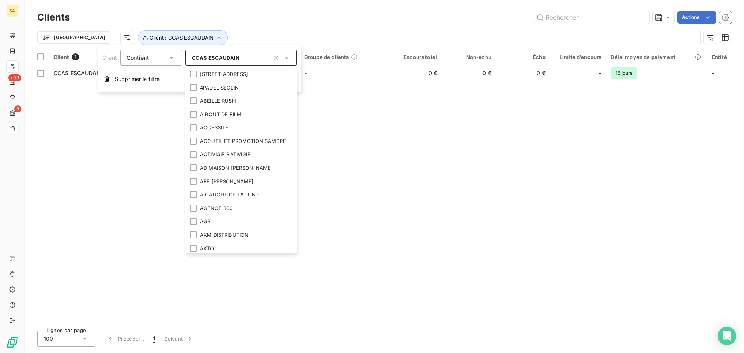
scroll to position [973, 0]
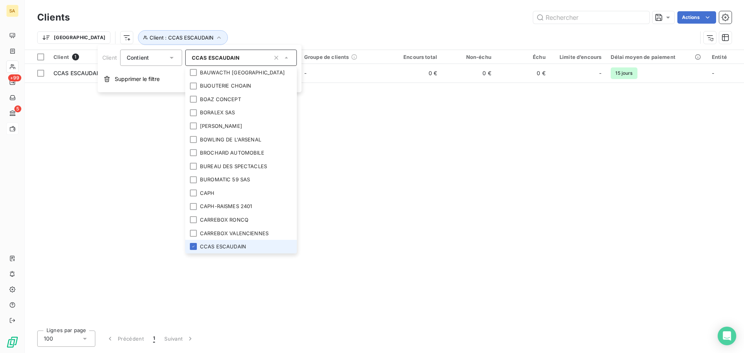
click at [230, 245] on li "CCAS ESCAUDAIN" at bounding box center [241, 247] width 112 height 14
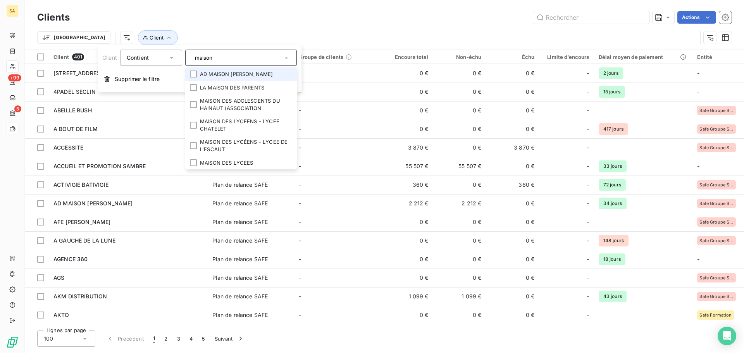
scroll to position [0, 0]
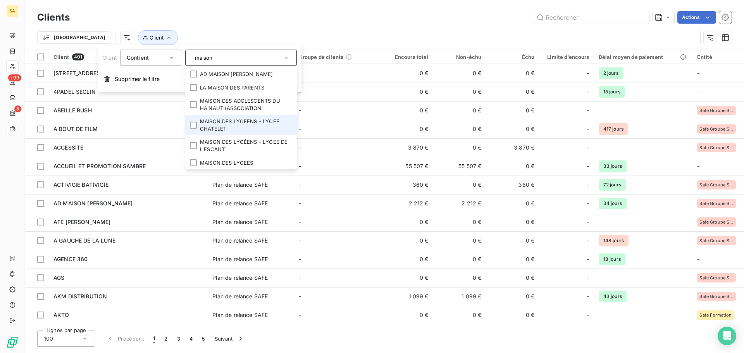
type input "maison"
click at [262, 120] on li "MAISON DES LYCEENS - LYCEE CHATELET" at bounding box center [241, 125] width 112 height 21
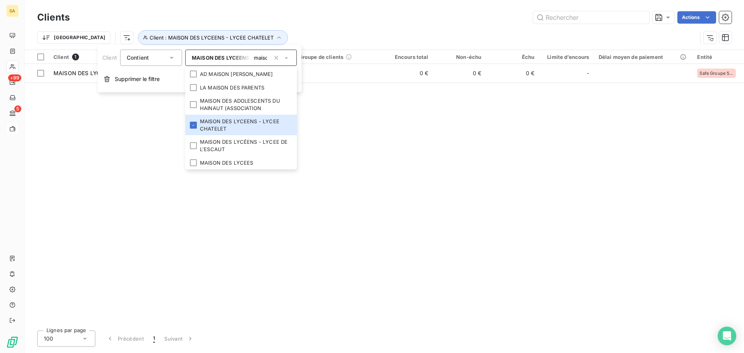
drag, startPoint x: 503, startPoint y: 191, endPoint x: 362, endPoint y: 167, distance: 143.5
click at [503, 191] on div "Client 1 Plan de relance Groupe de clients Encours total Non-échu Échu Limite d…" at bounding box center [384, 187] width 719 height 274
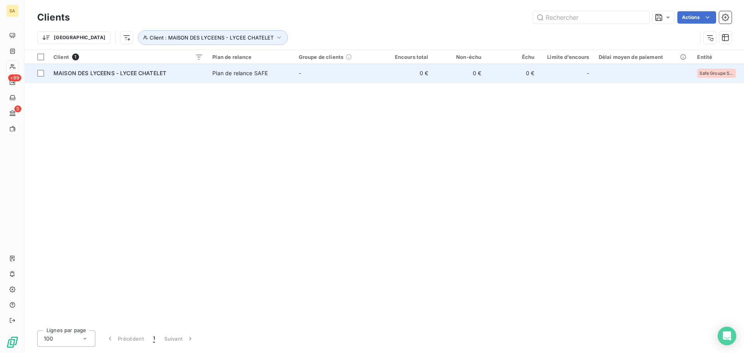
click at [139, 74] on span "MAISON DES LYCEENS - LYCEE CHATELET" at bounding box center [109, 73] width 113 height 7
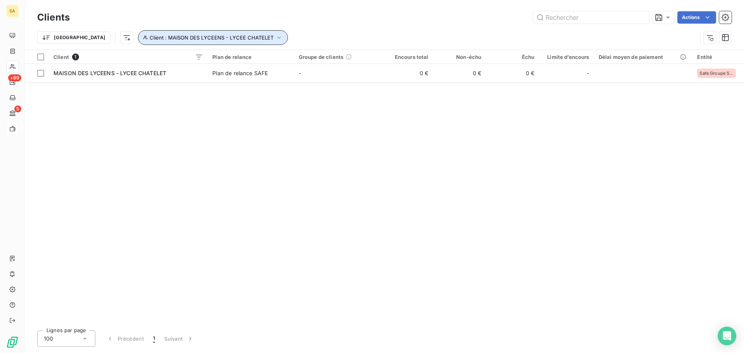
click at [160, 37] on span "Client : MAISON DES LYCEENS - LYCEE CHATELET" at bounding box center [212, 37] width 124 height 6
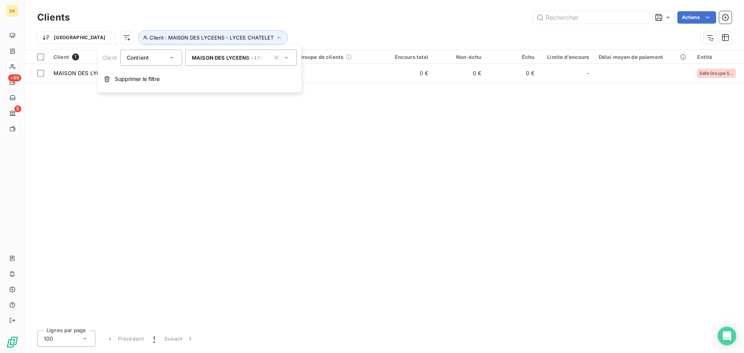
click at [232, 58] on span "MAISON DES LYCEENS - LYCEE CHATELET" at bounding box center [246, 58] width 108 height 6
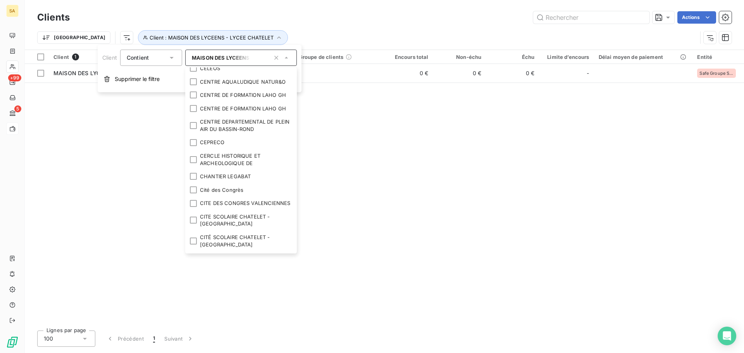
scroll to position [1298, 0]
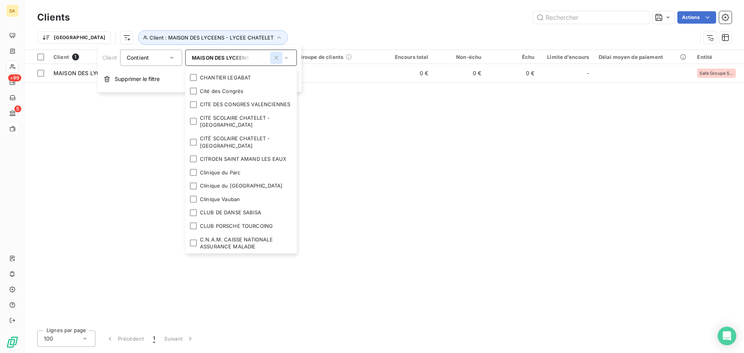
click at [281, 58] on button "button" at bounding box center [276, 58] width 12 height 12
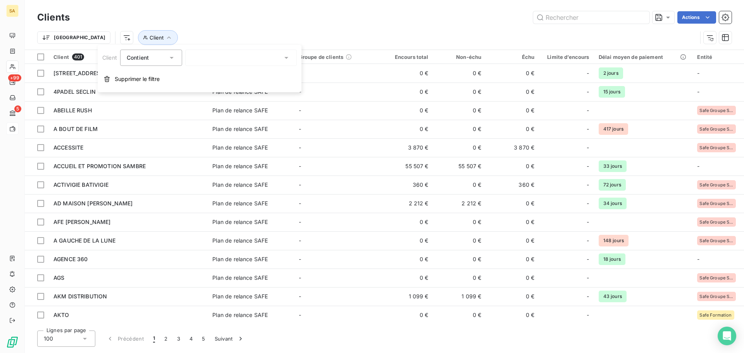
click at [248, 55] on div at bounding box center [241, 58] width 112 height 16
type input "rovi"
click at [238, 76] on li "SARL ROVI" at bounding box center [241, 74] width 112 height 14
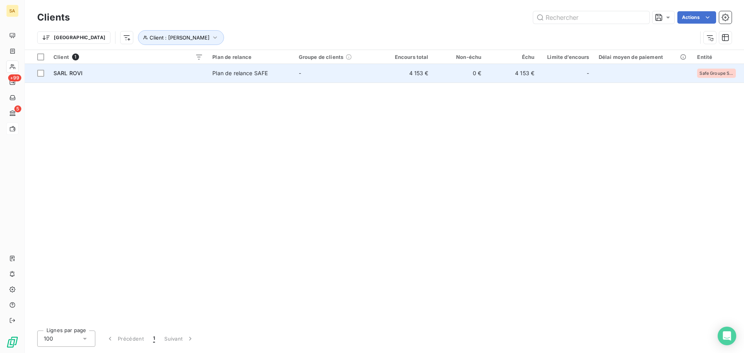
click at [69, 72] on span "SARL ROVI" at bounding box center [67, 73] width 29 height 7
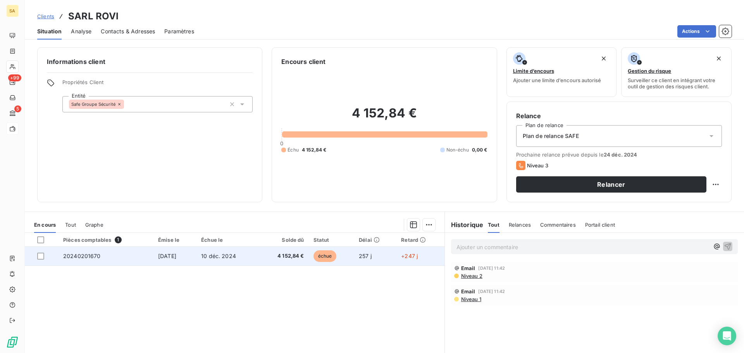
click at [89, 255] on span "20240201670" at bounding box center [82, 256] width 38 height 7
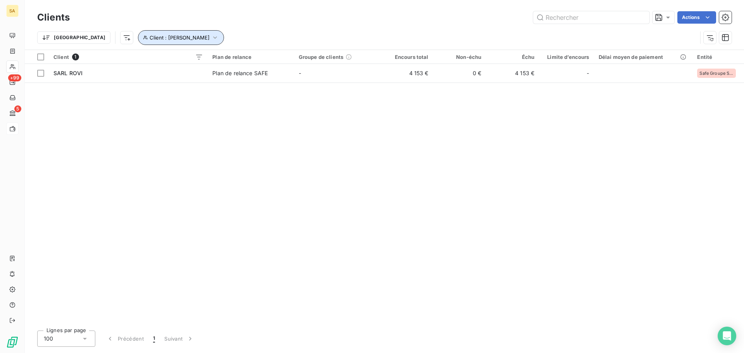
click at [211, 39] on icon "button" at bounding box center [215, 38] width 8 height 8
click at [278, 57] on icon "button" at bounding box center [276, 58] width 8 height 8
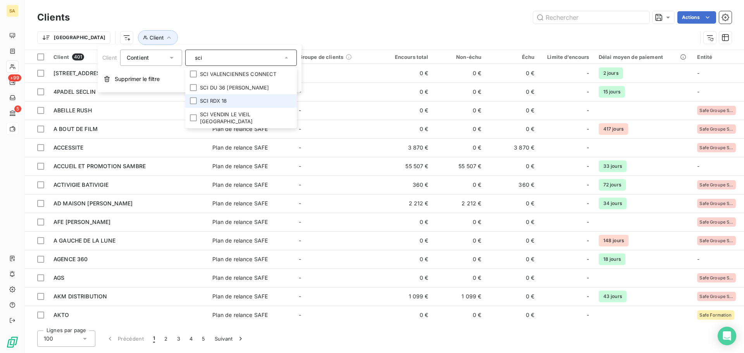
type input "sci"
click at [222, 100] on li "SCI RDX 18" at bounding box center [241, 101] width 112 height 14
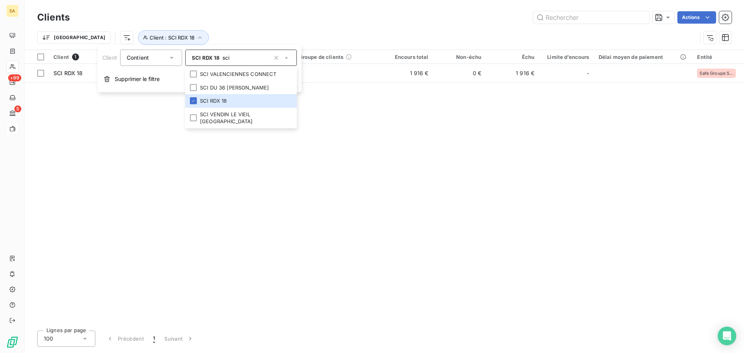
click at [363, 154] on div "Client 1 Plan de relance Groupe de clients Encours total Non-échu Échu Limite d…" at bounding box center [384, 187] width 719 height 274
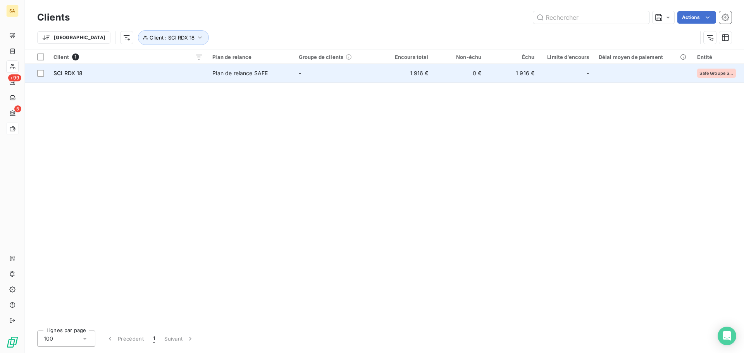
click at [58, 76] on span "SCI RDX 18" at bounding box center [67, 73] width 29 height 7
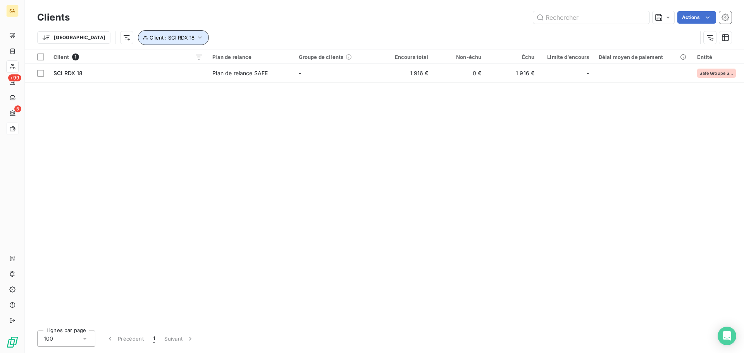
click at [150, 38] on span "Client : SCI RDX 18" at bounding box center [172, 37] width 45 height 6
click at [279, 56] on icon "button" at bounding box center [276, 58] width 8 height 8
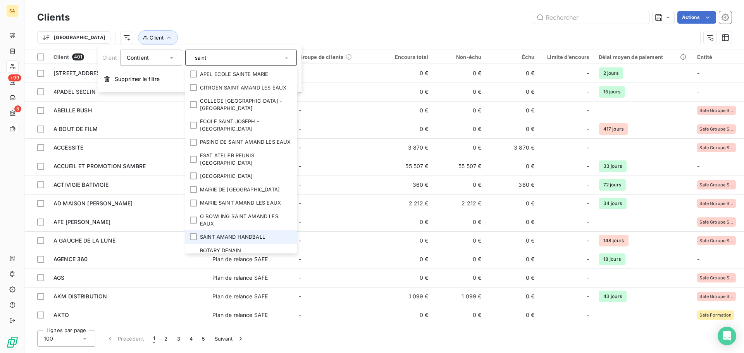
type input "saint"
click at [263, 233] on li "SAINT AMAND HANDBALL" at bounding box center [241, 237] width 112 height 14
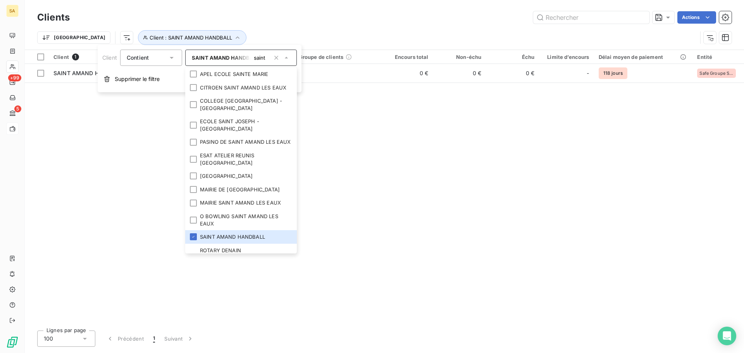
click at [451, 183] on div "Client 1 Plan de relance Groupe de clients Encours total Non-échu Échu Limite d…" at bounding box center [384, 187] width 719 height 274
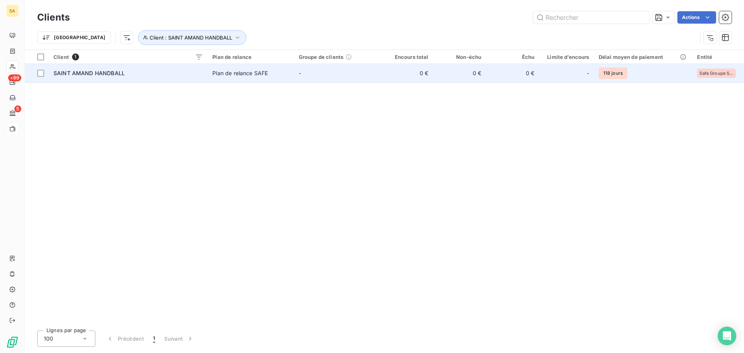
click at [111, 78] on td "SAINT AMAND HANDBALL" at bounding box center [128, 73] width 159 height 19
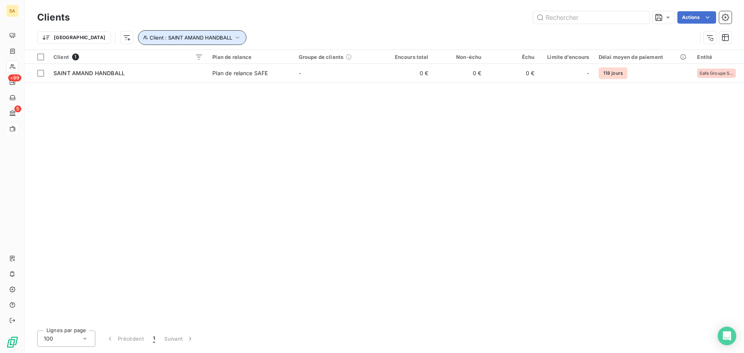
click at [170, 34] on button "Client : SAINT AMAND HANDBALL" at bounding box center [192, 37] width 109 height 15
click at [247, 59] on span "SAINT AMAND HANDBALL" at bounding box center [225, 58] width 67 height 6
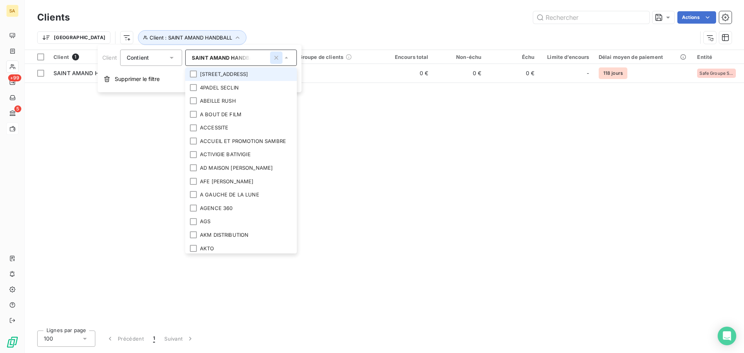
click at [275, 59] on icon "button" at bounding box center [276, 58] width 8 height 8
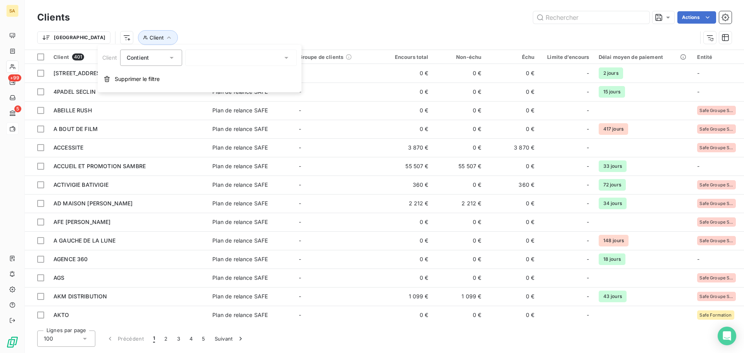
click at [268, 62] on div at bounding box center [241, 58] width 112 height 16
type input "rondes"
click at [263, 74] on li "RONDES ST AMAND" at bounding box center [241, 74] width 112 height 14
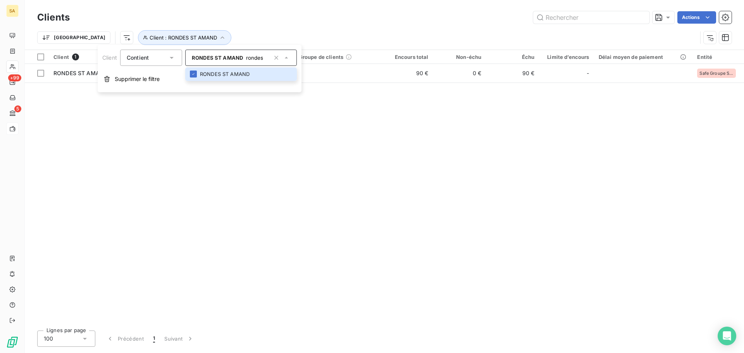
click at [338, 154] on div "Client 1 Plan de relance Groupe de clients Encours total Non-échu Échu Limite d…" at bounding box center [384, 187] width 719 height 274
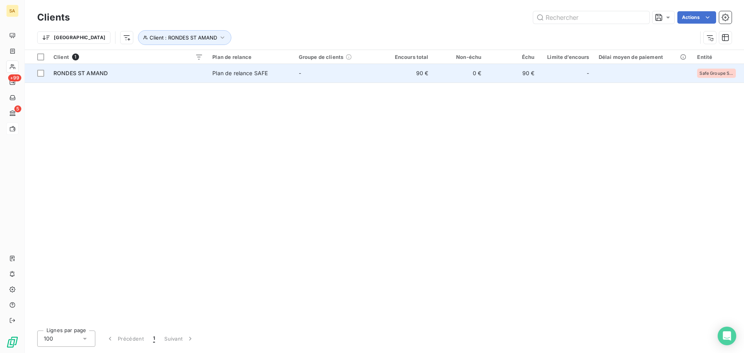
click at [101, 76] on div "RONDES ST AMAND" at bounding box center [128, 73] width 150 height 8
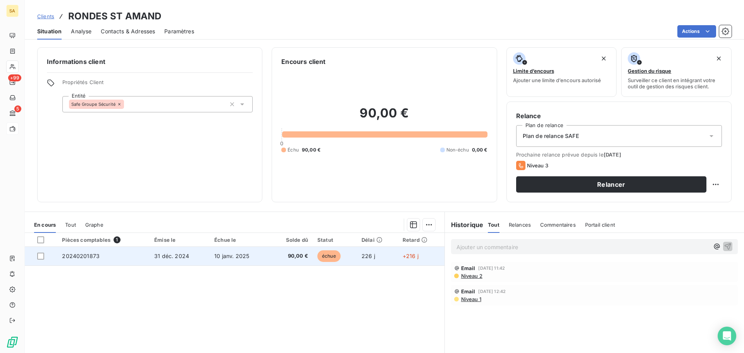
click at [88, 255] on span "20240201873" at bounding box center [81, 256] width 38 height 7
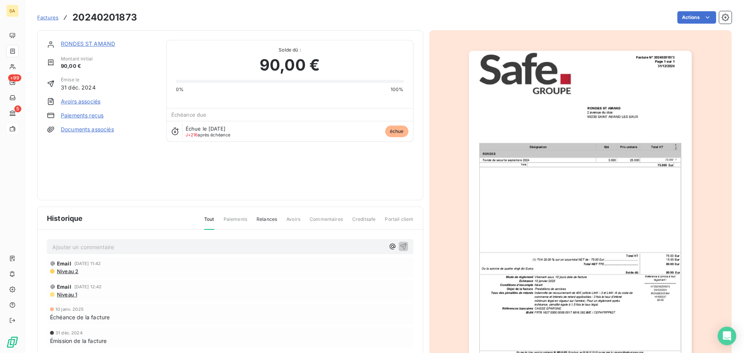
click at [660, 130] on img "button" at bounding box center [580, 208] width 223 height 315
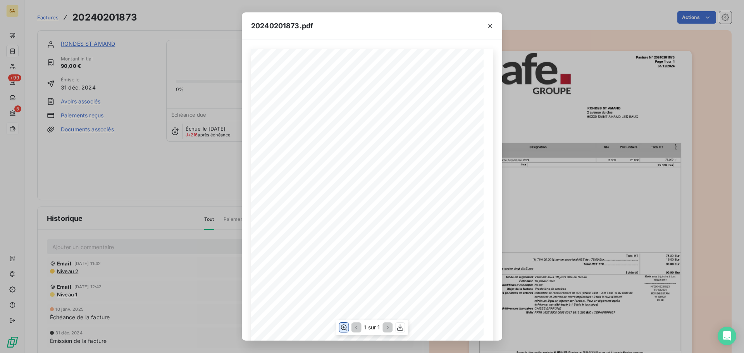
click at [344, 327] on icon "button" at bounding box center [344, 328] width 8 height 8
click at [494, 26] on button "button" at bounding box center [490, 26] width 12 height 12
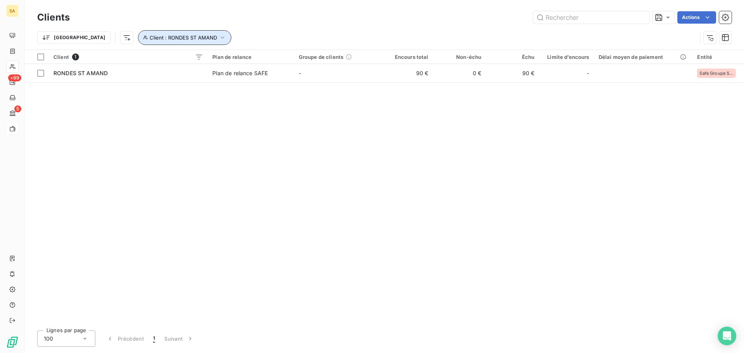
click at [182, 41] on button "Client : RONDES ST AMAND" at bounding box center [184, 37] width 93 height 15
drag, startPoint x: 274, startPoint y: 59, endPoint x: 265, endPoint y: 59, distance: 9.3
click at [275, 59] on icon "button" at bounding box center [276, 58] width 8 height 8
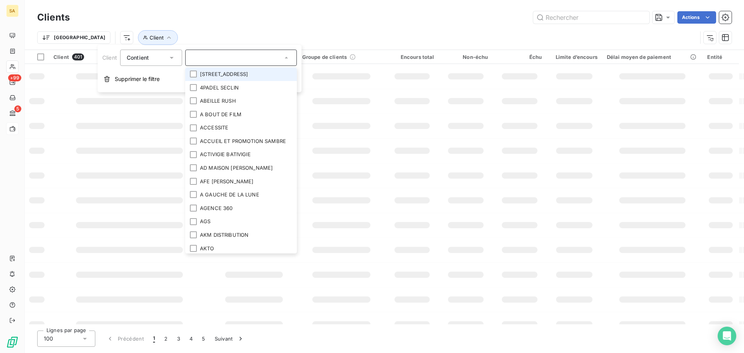
click at [260, 60] on input "text" at bounding box center [237, 57] width 91 height 7
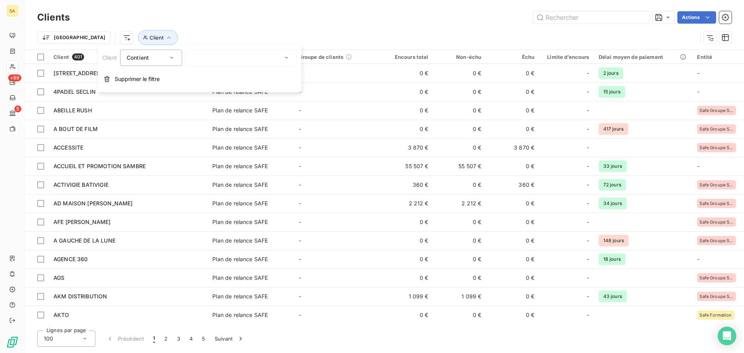
click at [264, 67] on div "Client Contient comite de Supprimer le filtre" at bounding box center [200, 68] width 204 height 47
click at [260, 59] on div "comite de" at bounding box center [241, 58] width 112 height 16
type input "comite de"
click at [262, 75] on li "COMITE DES FETES DE SAUBOIS" at bounding box center [241, 74] width 112 height 14
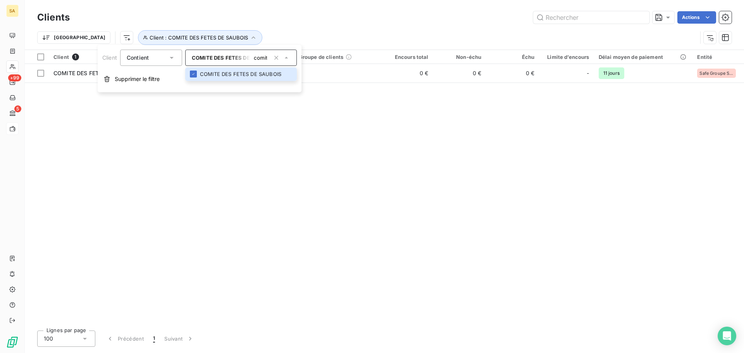
click at [329, 158] on div "Client 1 Plan de relance Groupe de clients Encours total Non-échu Échu Limite d…" at bounding box center [384, 187] width 719 height 274
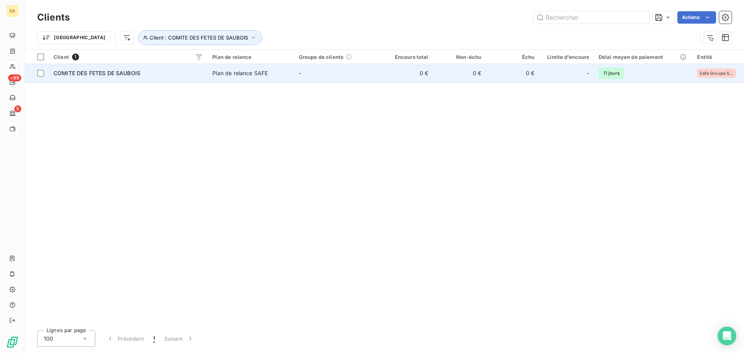
click at [83, 70] on span "COMITE DES FETES DE SAUBOIS" at bounding box center [96, 73] width 87 height 7
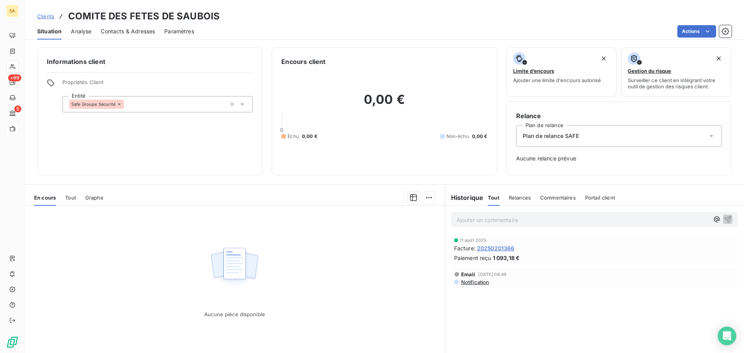
click at [485, 250] on span "20250201366" at bounding box center [496, 248] width 38 height 8
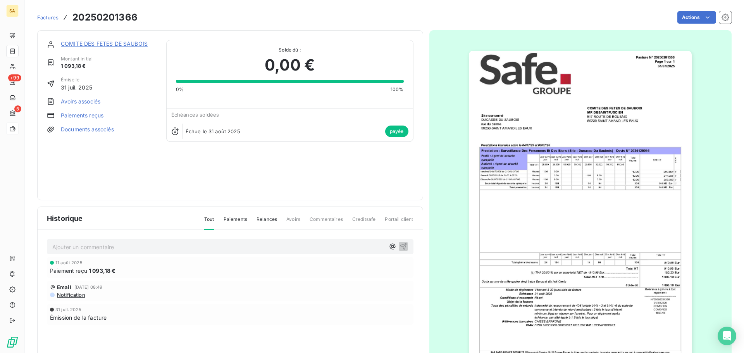
click at [608, 236] on img "button" at bounding box center [580, 208] width 223 height 315
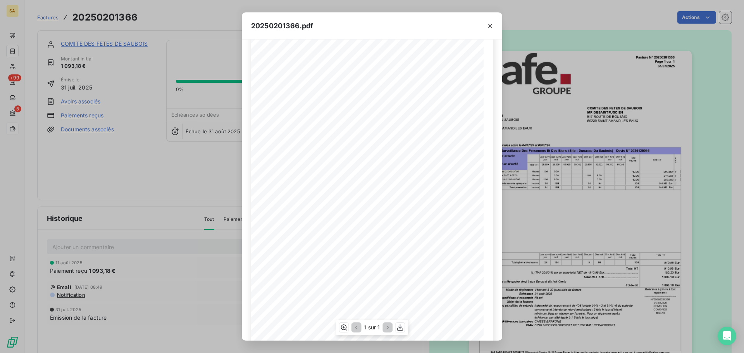
scroll to position [39, 0]
click at [343, 328] on icon "button" at bounding box center [344, 328] width 8 height 8
click at [487, 28] on icon "button" at bounding box center [490, 26] width 8 height 8
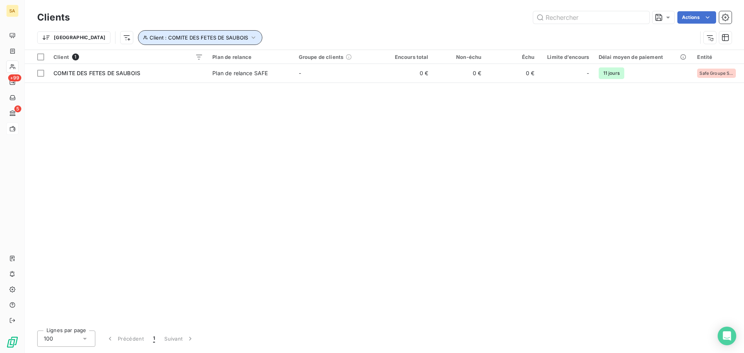
click at [202, 38] on span "Client : COMITE DES FETES DE SAUBOIS" at bounding box center [199, 37] width 98 height 6
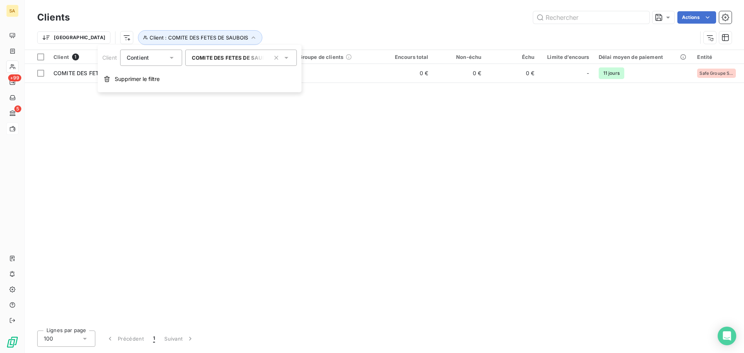
click at [237, 57] on span "COMITE DES FETES DE SAUBOIS" at bounding box center [233, 58] width 83 height 6
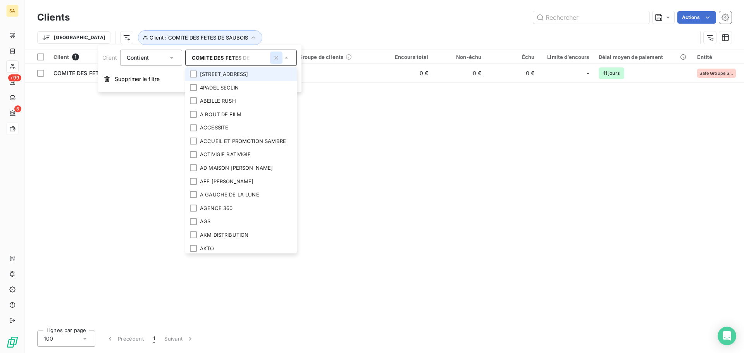
click at [276, 57] on icon "button" at bounding box center [276, 58] width 8 height 8
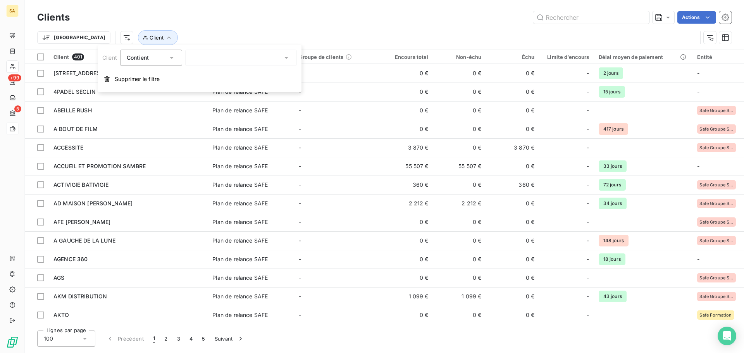
click at [251, 61] on div at bounding box center [241, 58] width 112 height 16
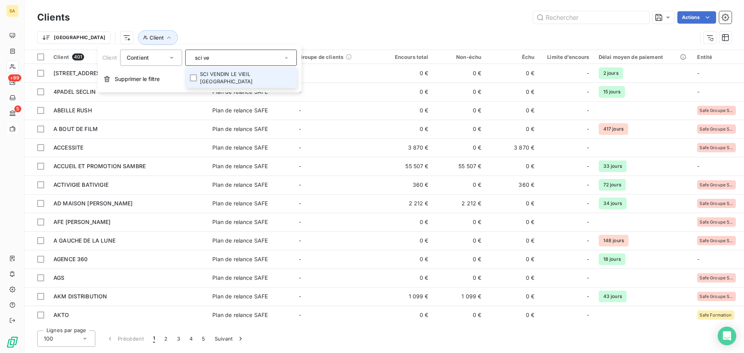
type input "sci ve"
click at [252, 77] on li "SCI VENDIN LE VIEIL RUE PASTEUR LHDF" at bounding box center [241, 77] width 112 height 21
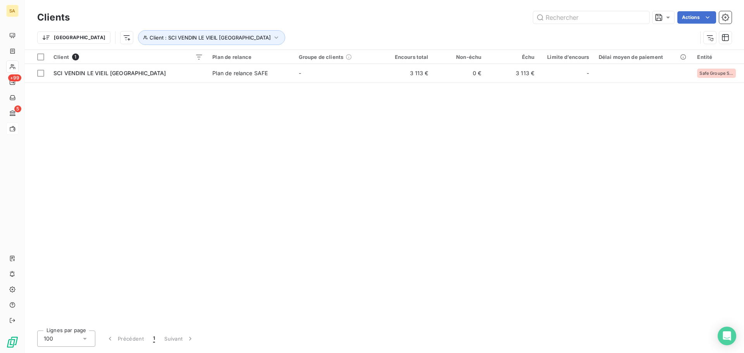
drag, startPoint x: 346, startPoint y: 192, endPoint x: 131, endPoint y: 139, distance: 221.9
click at [346, 191] on div "Client 1 Plan de relance Groupe de clients Encours total Non-échu Échu Limite d…" at bounding box center [384, 187] width 719 height 274
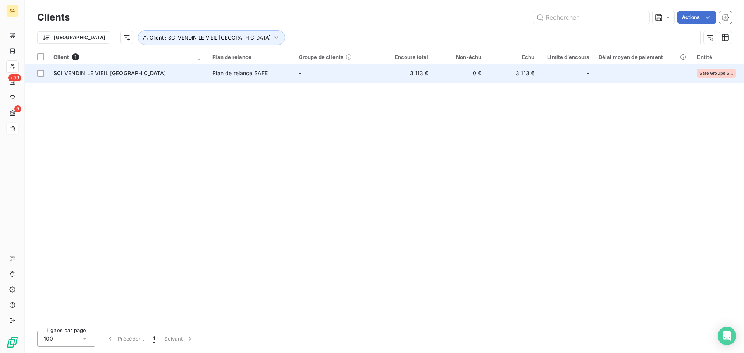
click at [98, 76] on span "SCI VENDIN LE VIEIL RUE PASTEUR LHDF" at bounding box center [109, 73] width 113 height 7
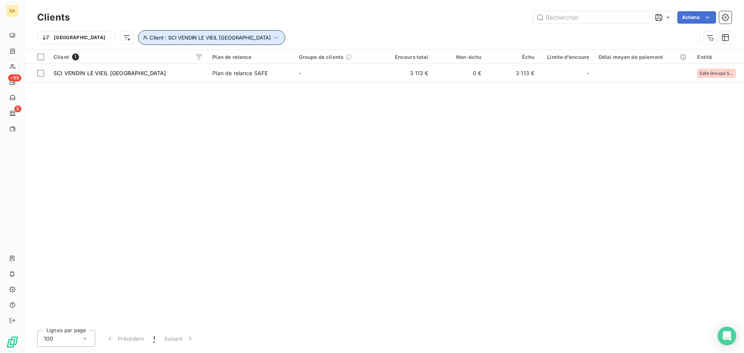
click at [160, 40] on span "Client : SCI VENDIN LE VIEIL RUE PASTEUR LHDF" at bounding box center [210, 37] width 121 height 6
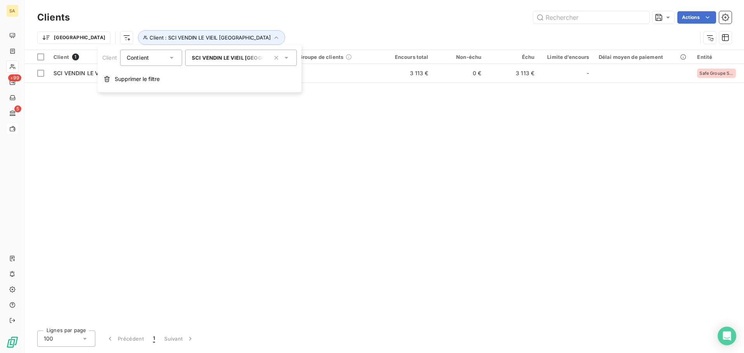
click at [224, 59] on span "SCI VENDIN LE VIEIL RUE PASTEUR LHDF" at bounding box center [246, 58] width 108 height 6
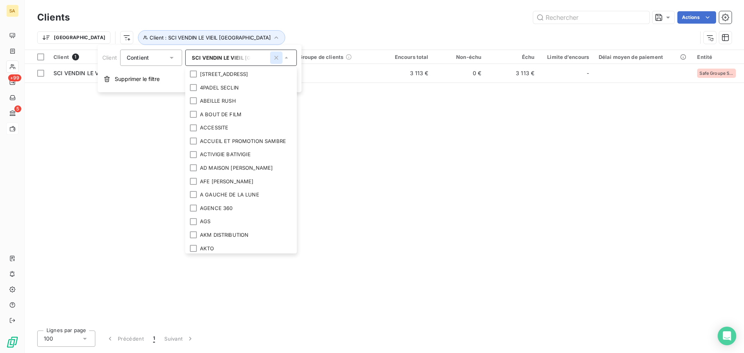
click at [276, 60] on icon "button" at bounding box center [276, 58] width 8 height 8
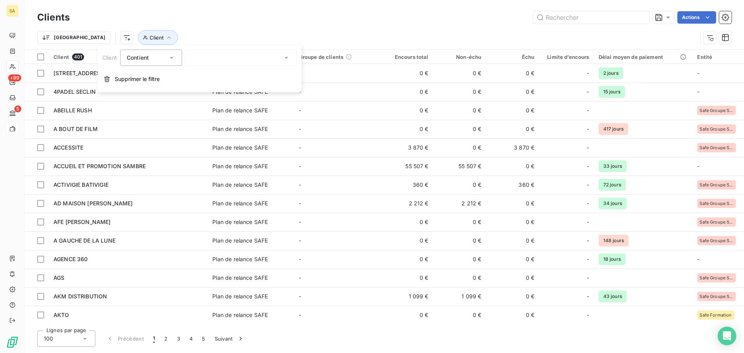
click at [256, 61] on div at bounding box center [241, 58] width 112 height 16
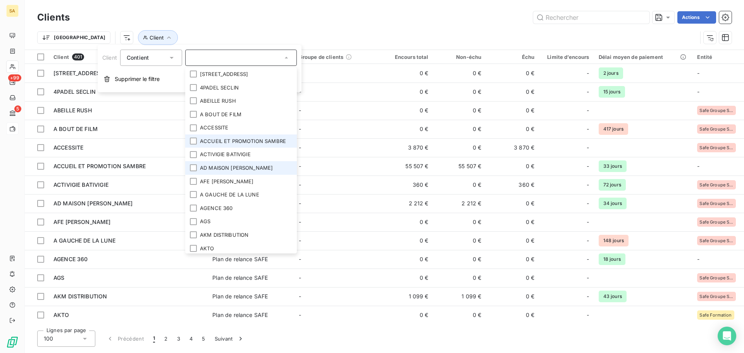
scroll to position [39, 0]
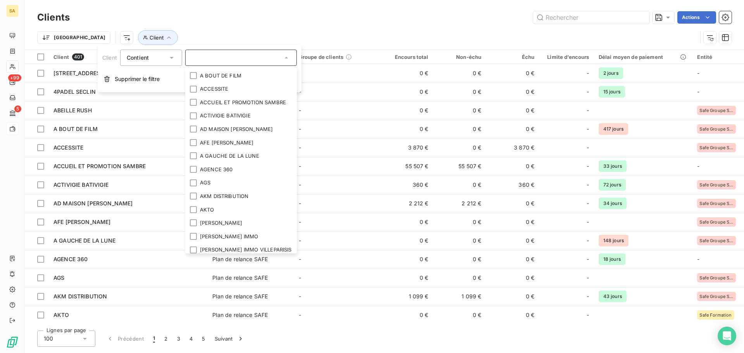
click at [246, 58] on input "text" at bounding box center [237, 57] width 91 height 7
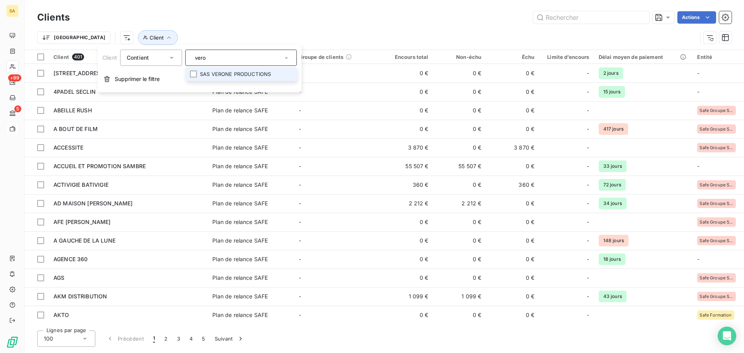
type input "vero"
click at [249, 75] on li "SAS VERONE PRODUCTIONS" at bounding box center [241, 74] width 112 height 14
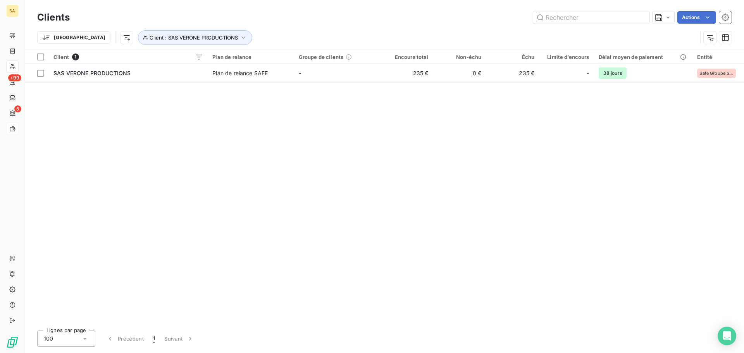
drag, startPoint x: 321, startPoint y: 152, endPoint x: 216, endPoint y: 114, distance: 111.9
click at [321, 151] on div "Client 1 Plan de relance Groupe de clients Encours total Non-échu Échu Limite d…" at bounding box center [384, 187] width 719 height 274
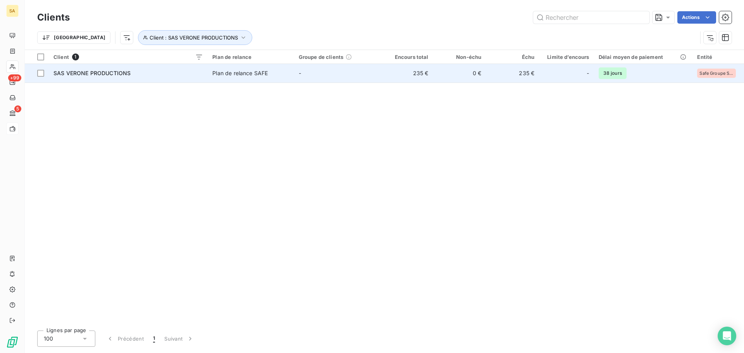
click at [142, 72] on div "SAS VERONE PRODUCTIONS" at bounding box center [128, 73] width 150 height 8
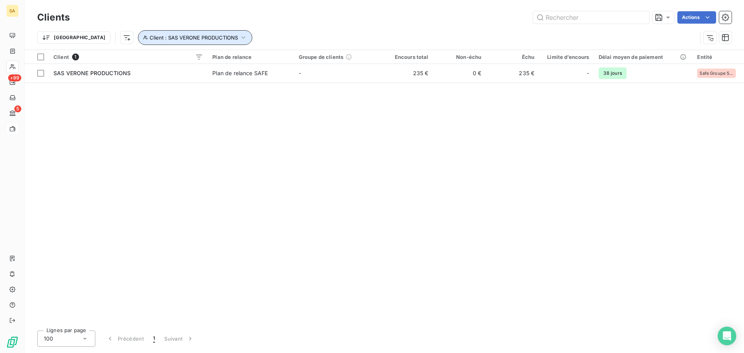
click at [156, 38] on span "Client : SAS VERONE PRODUCTIONS" at bounding box center [194, 37] width 88 height 6
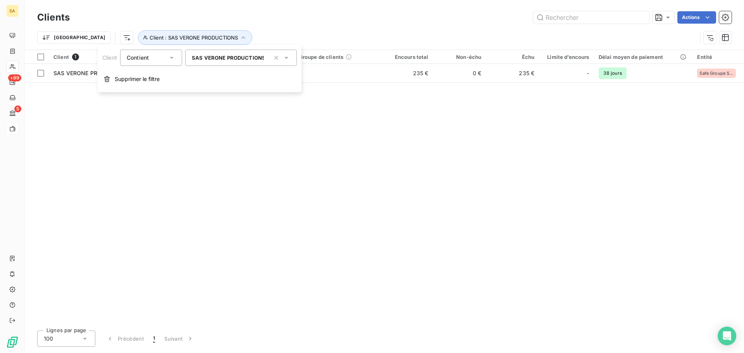
click at [233, 58] on span "SAS VERONE PRODUCTIONS" at bounding box center [229, 58] width 74 height 6
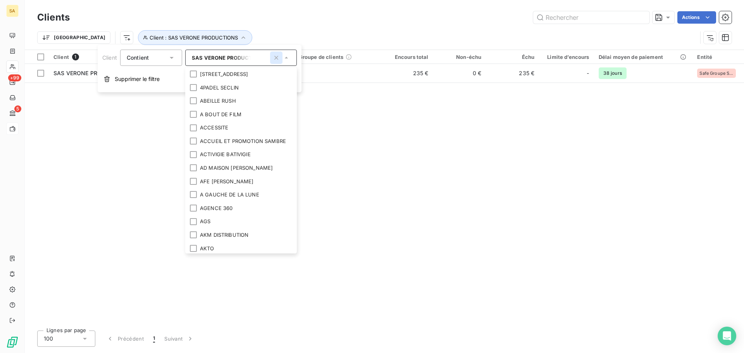
click at [278, 57] on icon "button" at bounding box center [276, 58] width 8 height 8
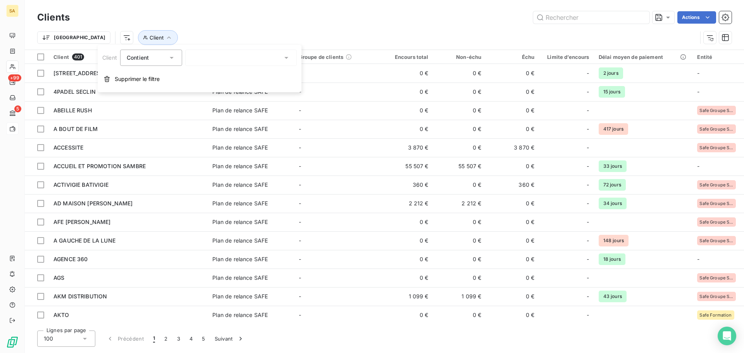
click at [255, 57] on div at bounding box center [241, 58] width 112 height 16
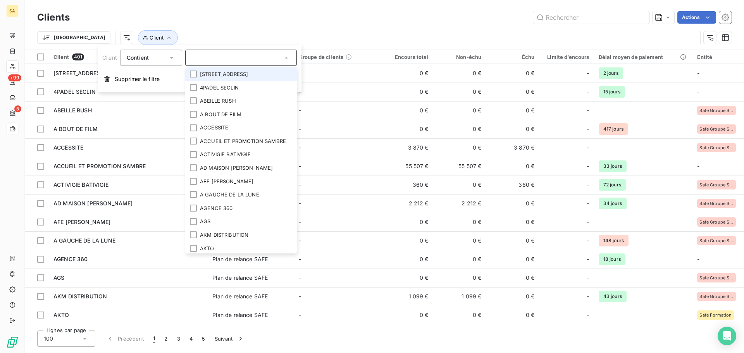
click at [350, 30] on div "Trier Client" at bounding box center [384, 38] width 694 height 24
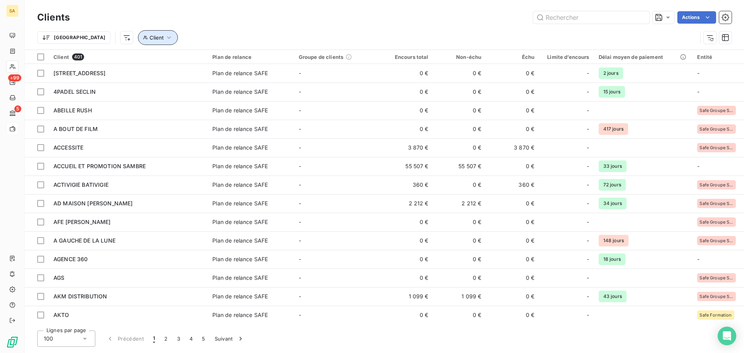
click at [138, 40] on button "Client" at bounding box center [158, 37] width 40 height 15
click at [239, 62] on div at bounding box center [241, 58] width 112 height 16
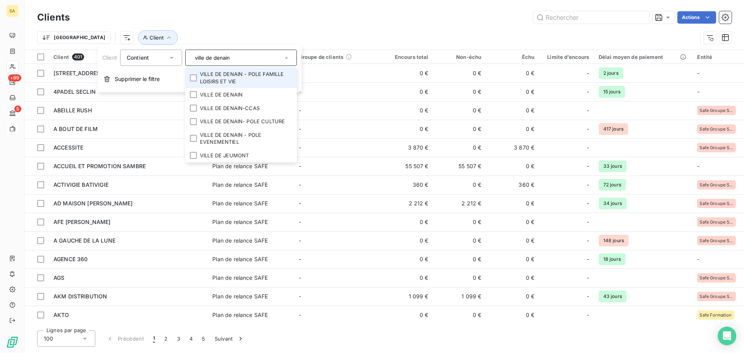
type input "ville de denainb"
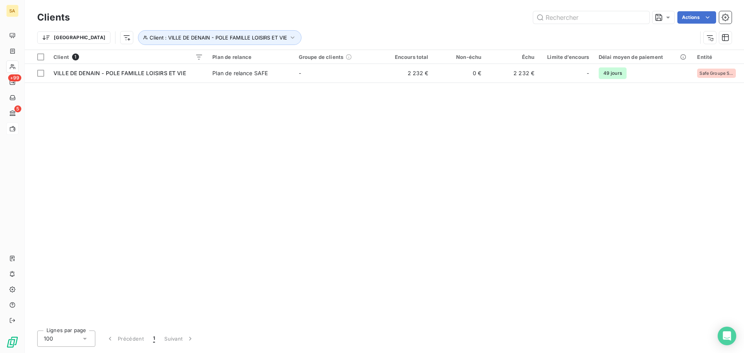
click at [388, 159] on div "Client 1 Plan de relance Groupe de clients Encours total Non-échu Échu Limite d…" at bounding box center [384, 187] width 719 height 274
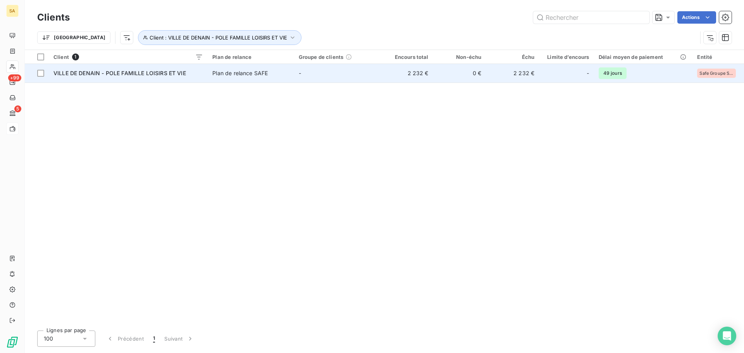
click at [119, 71] on span "VILLE DE DENAIN - POLE FAMILLE LOISIRS ET VIE" at bounding box center [119, 73] width 133 height 7
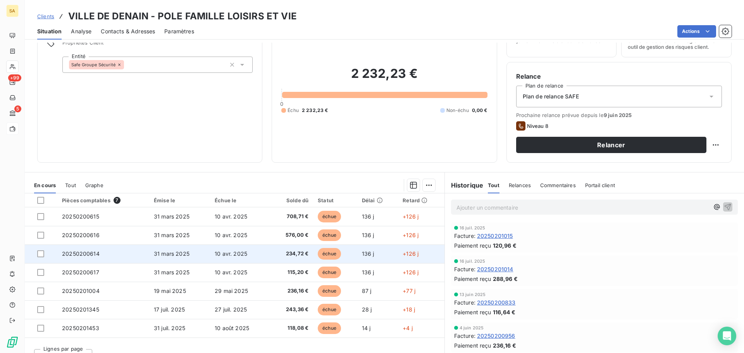
scroll to position [52, 0]
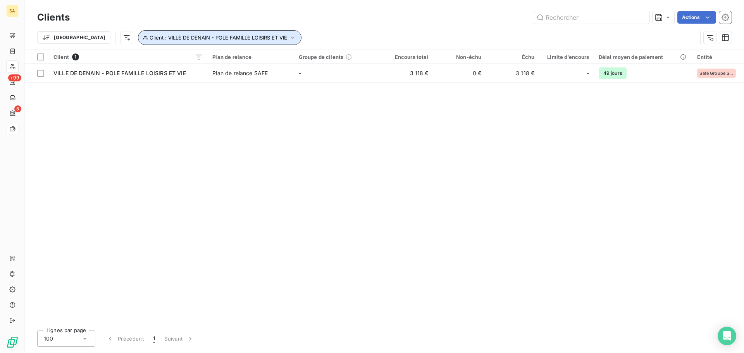
click at [289, 39] on icon "button" at bounding box center [293, 38] width 8 height 8
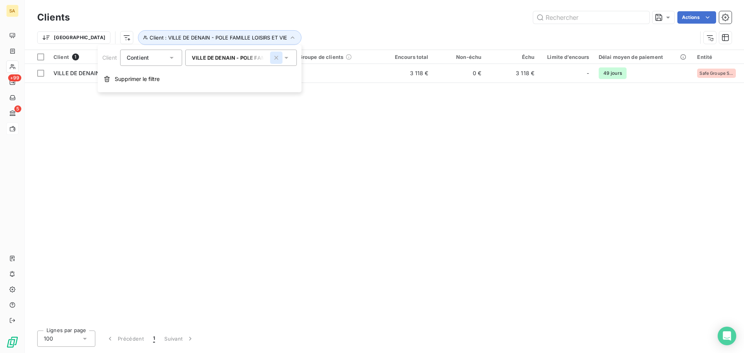
click at [274, 60] on icon "button" at bounding box center [276, 58] width 8 height 8
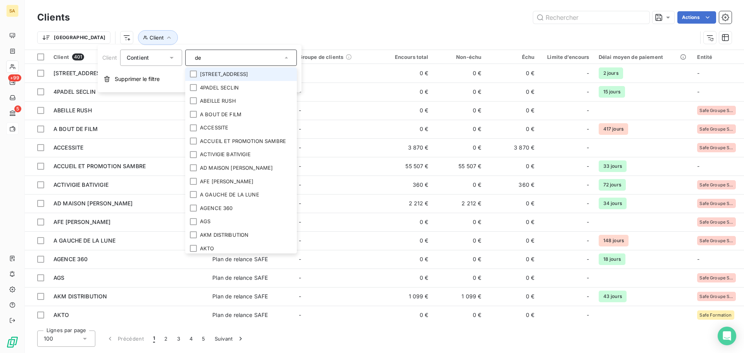
type input "der"
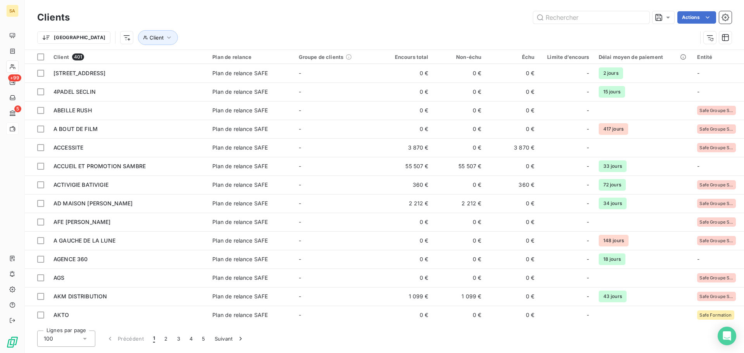
click at [254, 29] on div "Trier Client" at bounding box center [384, 38] width 694 height 24
click at [165, 40] on icon "button" at bounding box center [169, 38] width 8 height 8
click at [227, 62] on div at bounding box center [241, 58] width 112 height 16
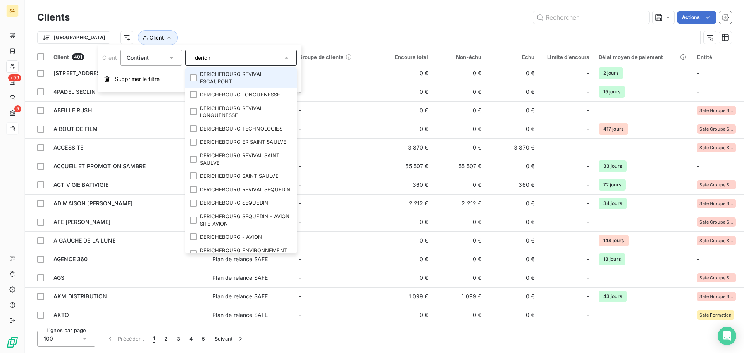
type input "deriche"
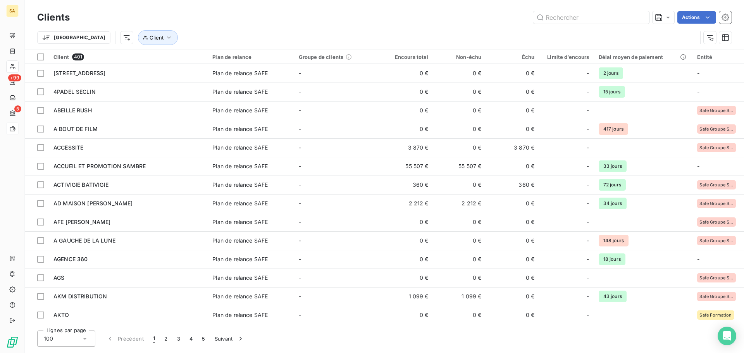
click at [264, 5] on div "Clients Actions Trier Client" at bounding box center [384, 25] width 719 height 50
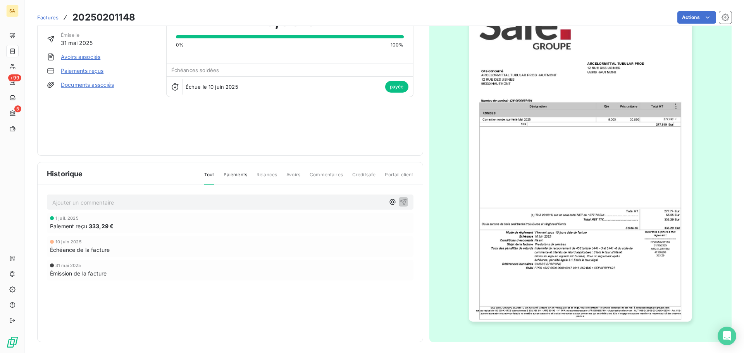
scroll to position [47, 0]
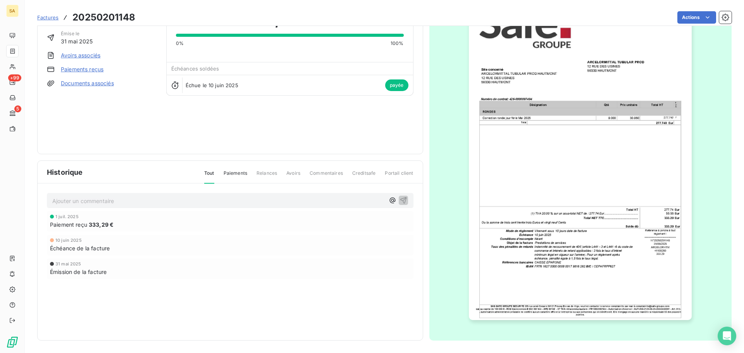
click at [605, 311] on img "button" at bounding box center [580, 162] width 223 height 315
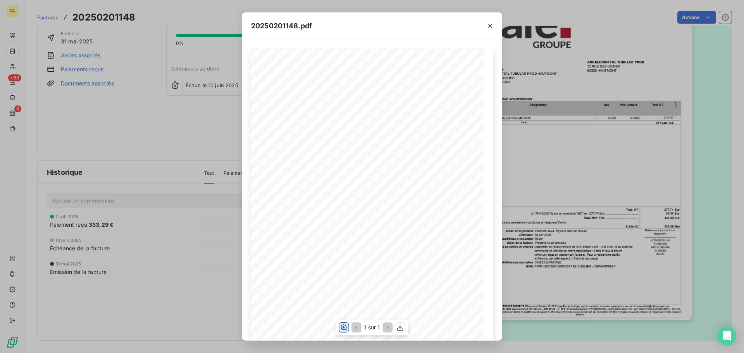
click at [348, 328] on button "button" at bounding box center [343, 327] width 9 height 9
click at [347, 326] on icon "button" at bounding box center [344, 328] width 8 height 8
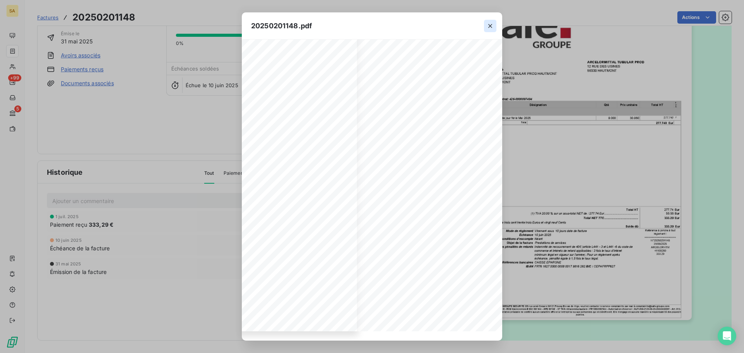
click at [493, 24] on icon "button" at bounding box center [490, 26] width 8 height 8
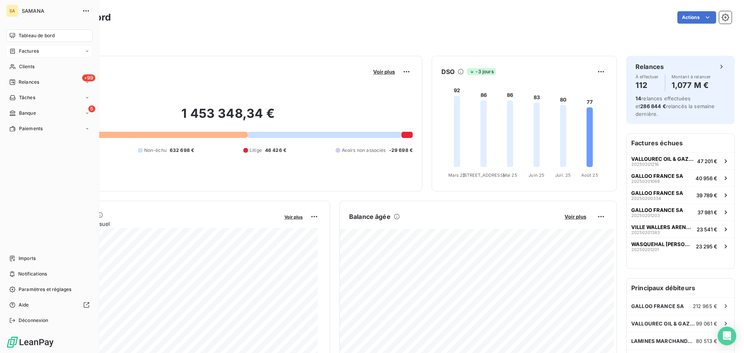
click at [21, 53] on span "Factures" at bounding box center [29, 51] width 20 height 7
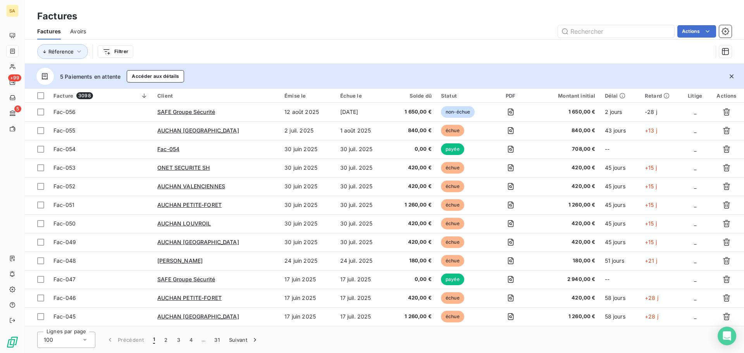
click at [79, 35] on div "Avoirs" at bounding box center [78, 31] width 16 height 16
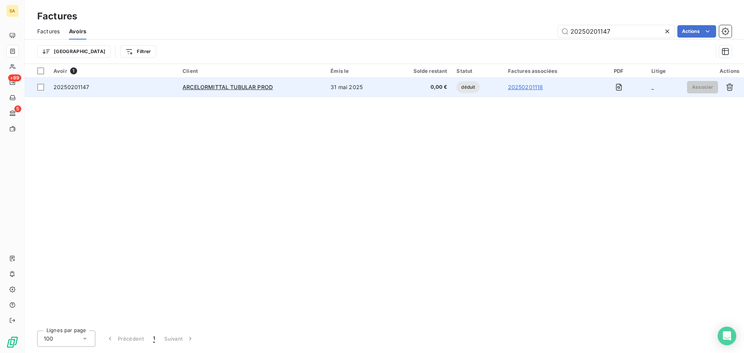
type input "20250201147"
click at [79, 86] on span "20250201147" at bounding box center [71, 87] width 36 height 7
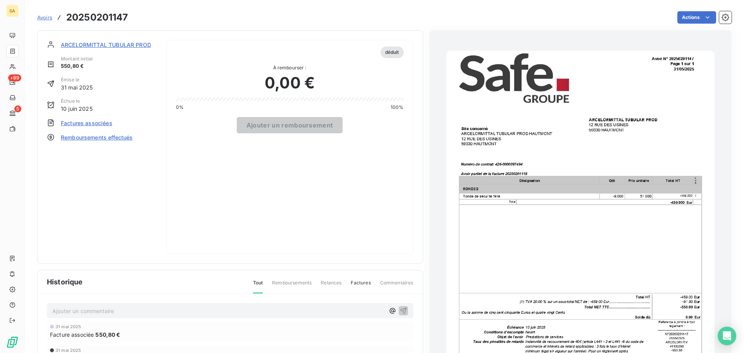
click at [608, 203] on img "button" at bounding box center [580, 240] width 268 height 379
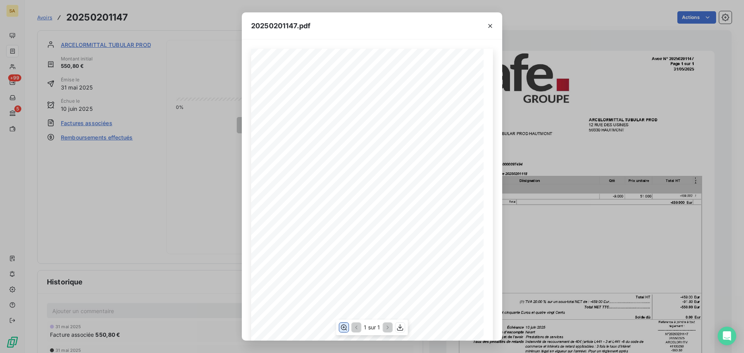
click at [343, 325] on icon "button" at bounding box center [344, 328] width 6 height 6
click at [493, 28] on icon "button" at bounding box center [490, 26] width 8 height 8
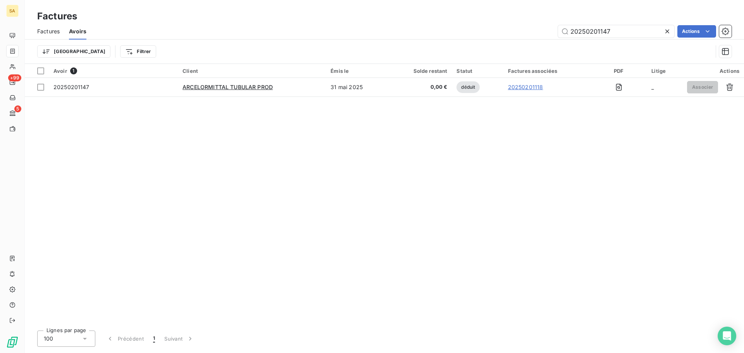
click at [668, 29] on icon at bounding box center [667, 32] width 8 height 8
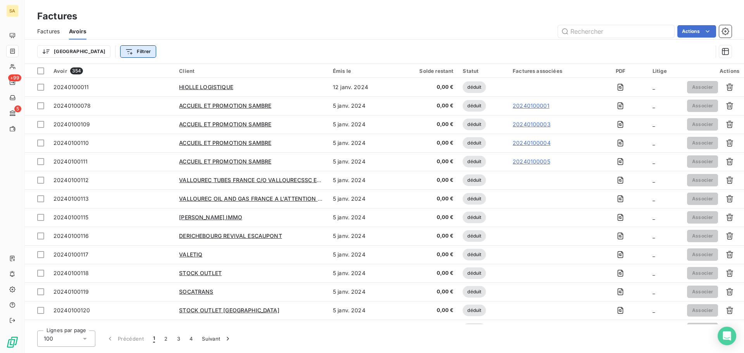
click at [95, 48] on html "SA +99 5 Factures Factures Avoirs Actions Trier Filtrer Avoir 354 Client Émis l…" at bounding box center [372, 176] width 744 height 353
click at [132, 87] on div "Rechercher et sélectionner Client Statut PDF" at bounding box center [137, 95] width 114 height 73
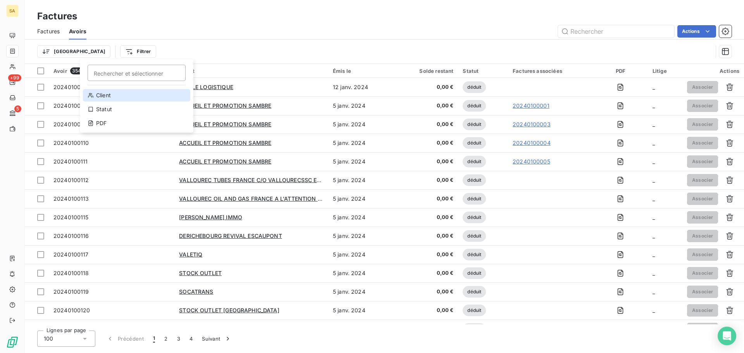
click at [132, 95] on div "Client" at bounding box center [136, 95] width 107 height 12
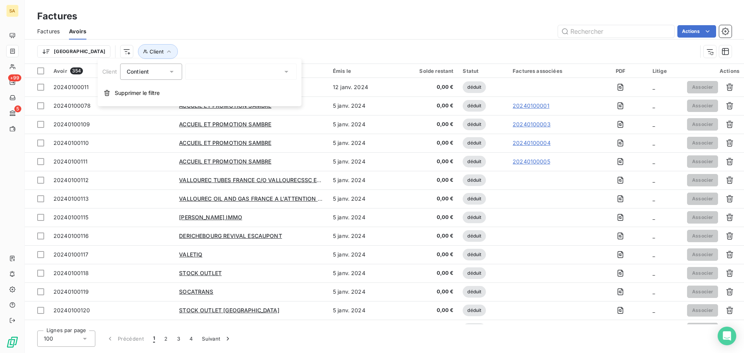
click at [213, 73] on div at bounding box center [241, 72] width 112 height 16
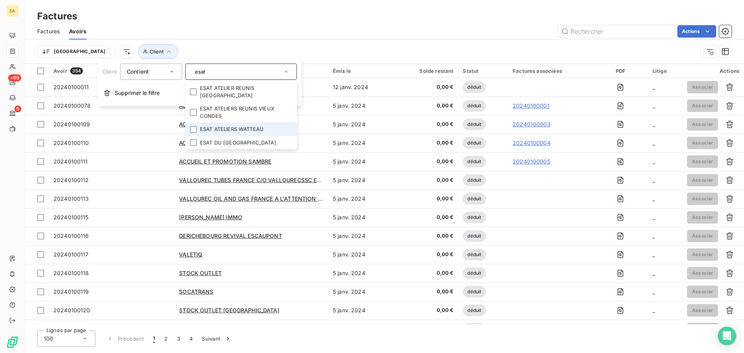
type input "esat"
click at [227, 128] on li "ESAT ATELIERS WATTEAU" at bounding box center [241, 129] width 112 height 14
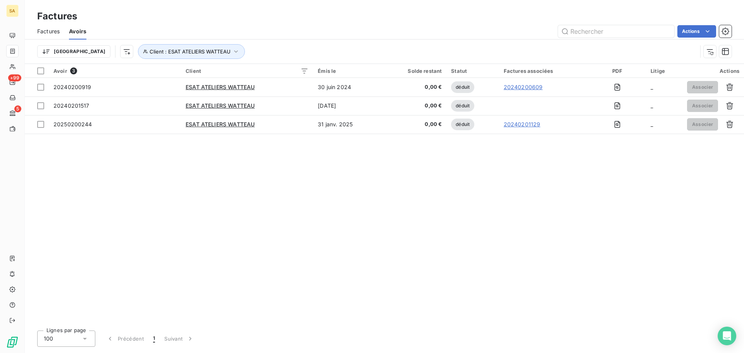
click at [393, 33] on div "Actions" at bounding box center [414, 31] width 636 height 12
click at [48, 29] on span "Factures" at bounding box center [48, 32] width 22 height 8
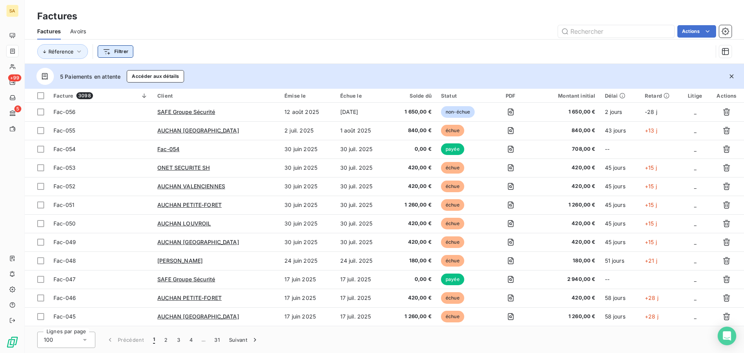
click at [116, 51] on html "SA +99 5 Factures Factures Avoirs Actions Réference Filtrer 5 Paiements en atte…" at bounding box center [372, 176] width 744 height 353
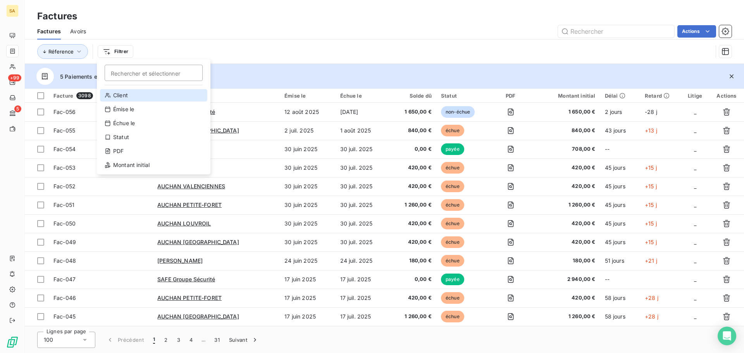
click at [133, 95] on div "Client" at bounding box center [153, 95] width 107 height 12
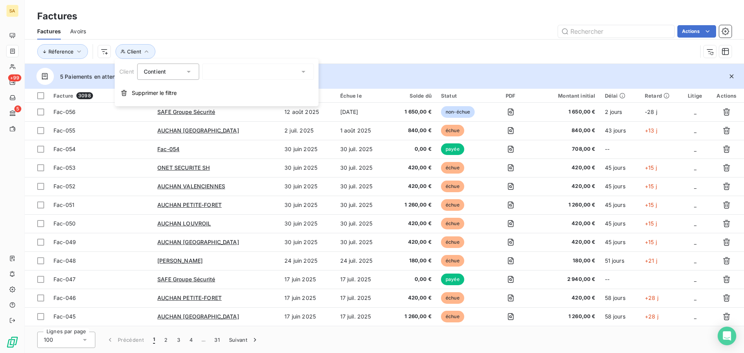
click at [242, 77] on div at bounding box center [258, 72] width 112 height 16
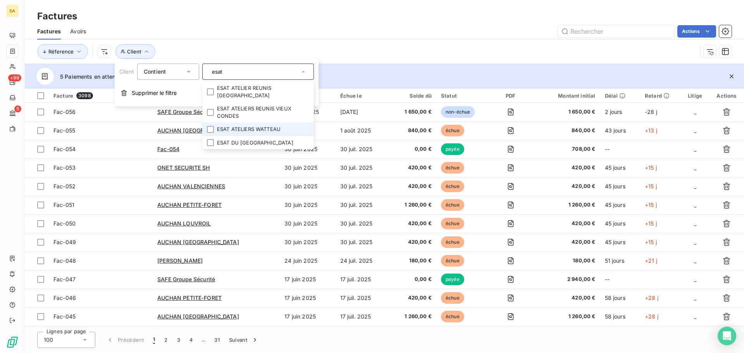
type input "esat"
click at [263, 130] on li "ESAT ATELIERS WATTEAU" at bounding box center [258, 129] width 112 height 14
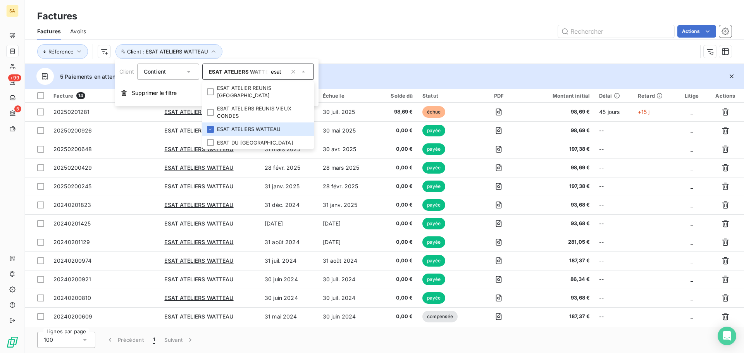
click at [301, 45] on div "Réference Client : ESAT ATELIERS WATTEAU" at bounding box center [367, 51] width 660 height 15
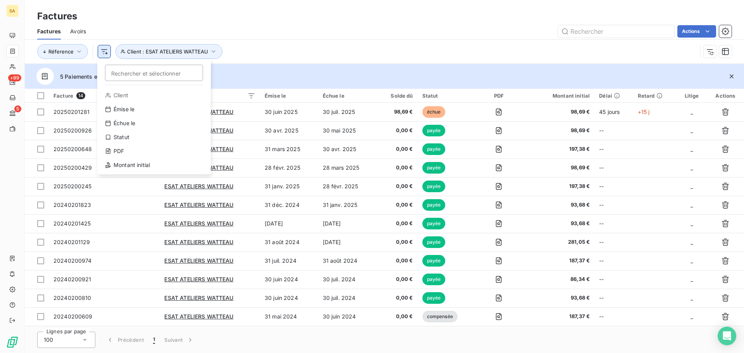
click at [108, 50] on html "SA +99 5 Factures Factures Avoirs Actions Réference Rechercher et sélectionner …" at bounding box center [372, 176] width 744 height 353
click at [135, 140] on div "Statut" at bounding box center [153, 137] width 107 height 12
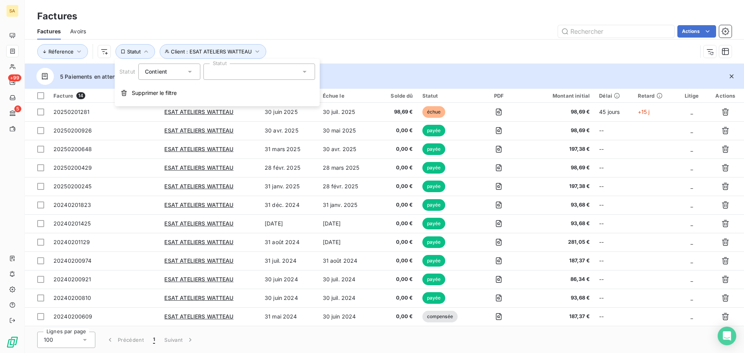
click at [236, 79] on div at bounding box center [259, 72] width 112 height 16
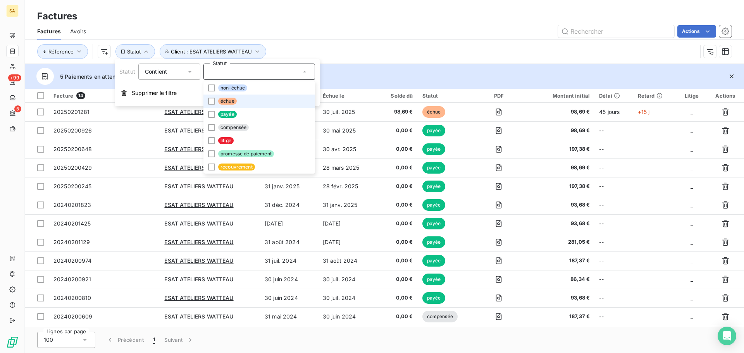
click at [226, 102] on span "échue" at bounding box center [227, 101] width 19 height 7
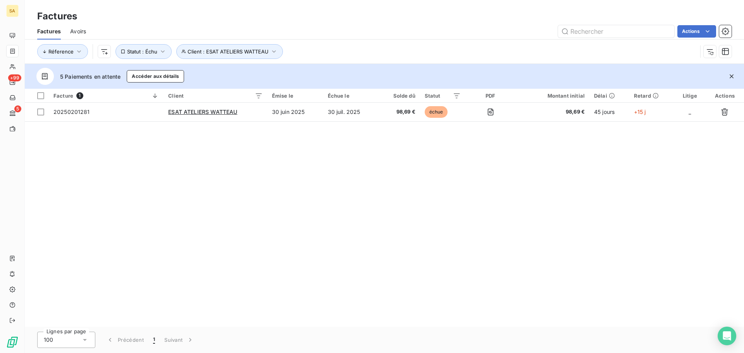
click at [341, 50] on div "Réference Client : ESAT ATELIERS WATTEAU Statut : Échu" at bounding box center [367, 51] width 660 height 15
drag, startPoint x: 235, startPoint y: 60, endPoint x: 234, endPoint y: 48, distance: 12.0
click at [234, 55] on div "Réference Client : ESAT ATELIERS WATTEAU Statut : Échu" at bounding box center [384, 52] width 694 height 24
click at [235, 48] on button "Client : ESAT ATELIERS WATTEAU" at bounding box center [229, 51] width 107 height 15
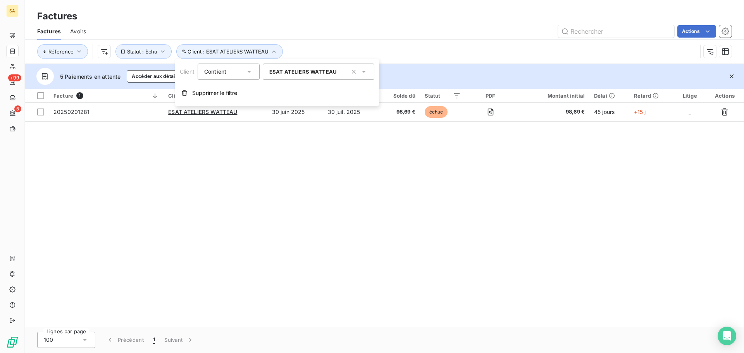
click at [343, 74] on div "ESAT ATELIERS WATTEAU" at bounding box center [319, 72] width 112 height 16
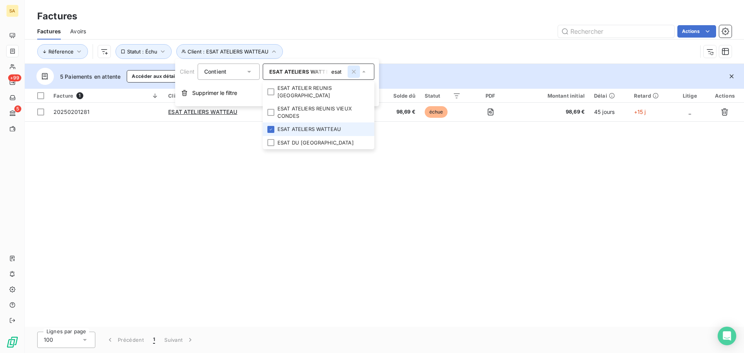
click at [355, 71] on icon "button" at bounding box center [354, 72] width 4 height 4
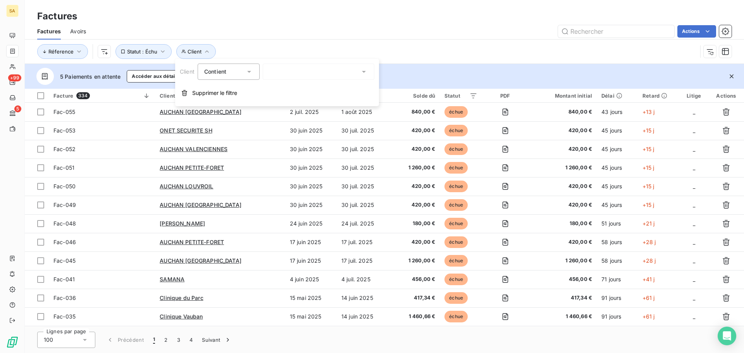
click at [290, 76] on div "esat" at bounding box center [319, 72] width 112 height 16
type input "esp"
click at [291, 76] on div "esp" at bounding box center [319, 72] width 112 height 16
click at [296, 70] on div at bounding box center [319, 72] width 112 height 16
drag, startPoint x: 296, startPoint y: 70, endPoint x: 193, endPoint y: 69, distance: 102.7
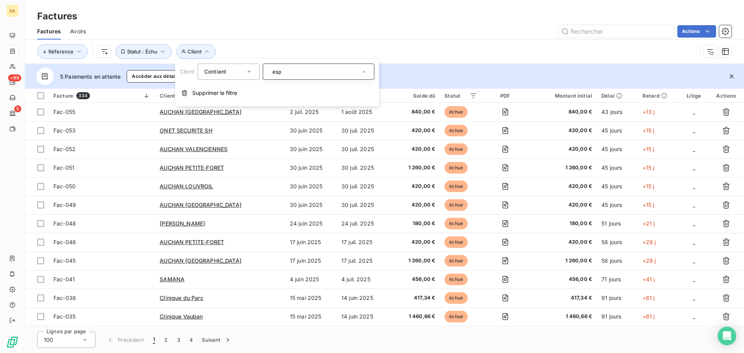
click at [193, 69] on div "Client Contient esp" at bounding box center [277, 72] width 195 height 16
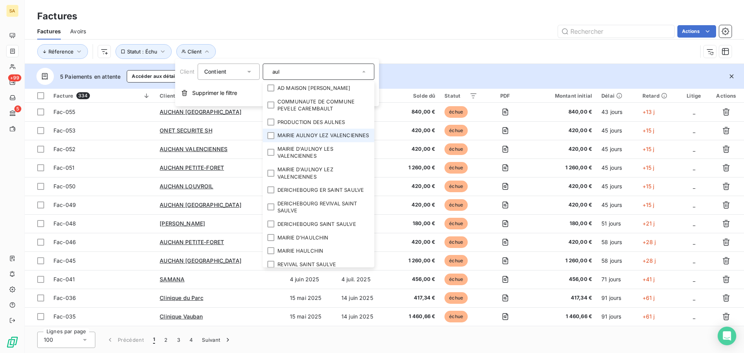
type input "aul"
click at [295, 140] on li "MAIRIE AULNOY LEZ VALENCIENNES" at bounding box center [319, 136] width 112 height 14
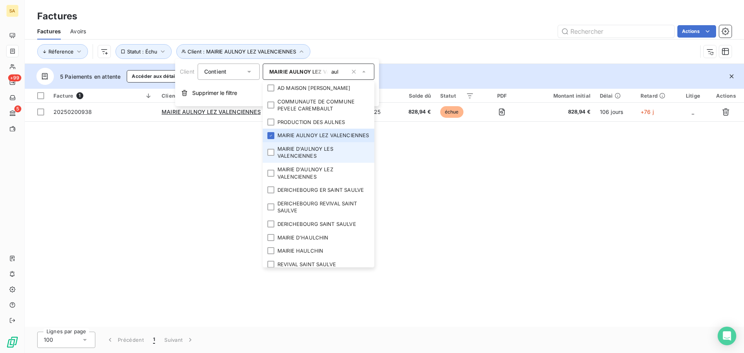
click at [298, 155] on li "MAIRIE D'AULNOY LES VALENCIENNES" at bounding box center [319, 152] width 112 height 21
click at [408, 40] on div "Réference Client : MAIRIE AULNOY LEZ VALENCIENNES , ... Statut : Échu" at bounding box center [384, 52] width 694 height 24
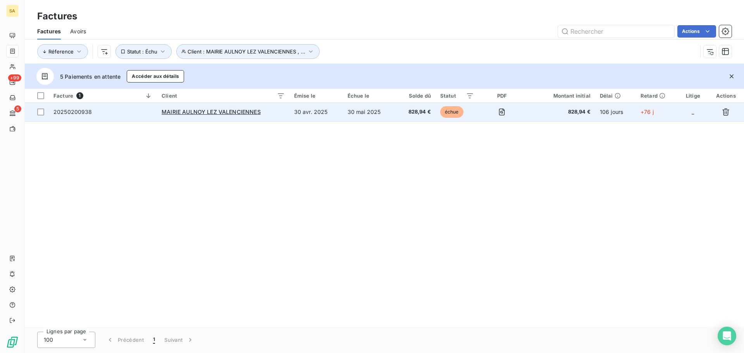
click at [76, 111] on span "20250200938" at bounding box center [72, 112] width 39 height 7
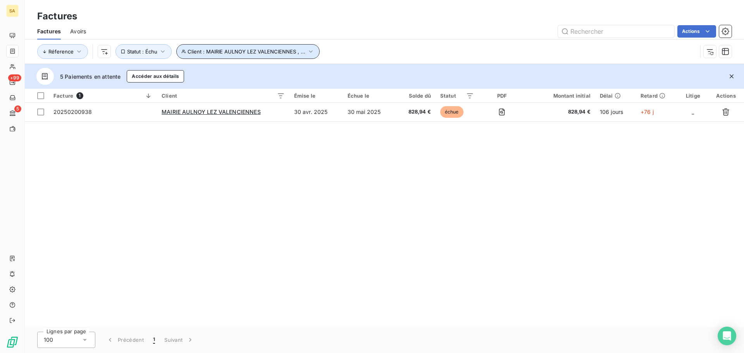
click at [232, 45] on button "Client : MAIRIE AULNOY LEZ VALENCIENNES , ..." at bounding box center [248, 51] width 144 height 15
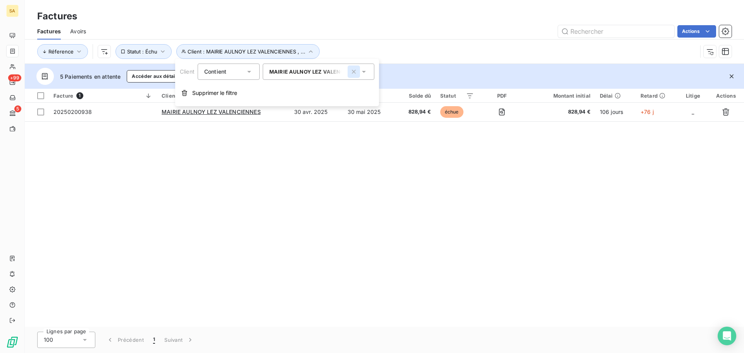
click at [355, 73] on icon "button" at bounding box center [354, 72] width 4 height 4
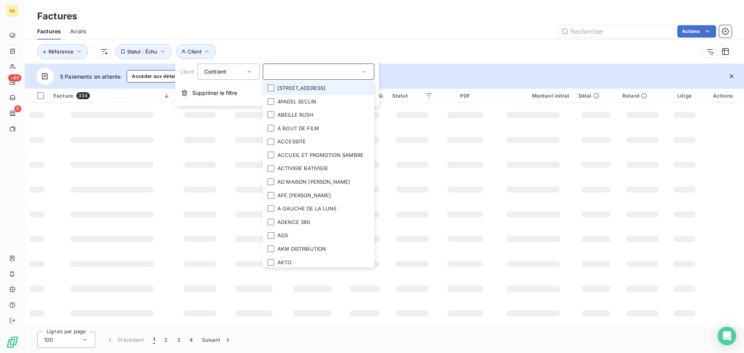
click at [315, 72] on input "text" at bounding box center [314, 71] width 91 height 7
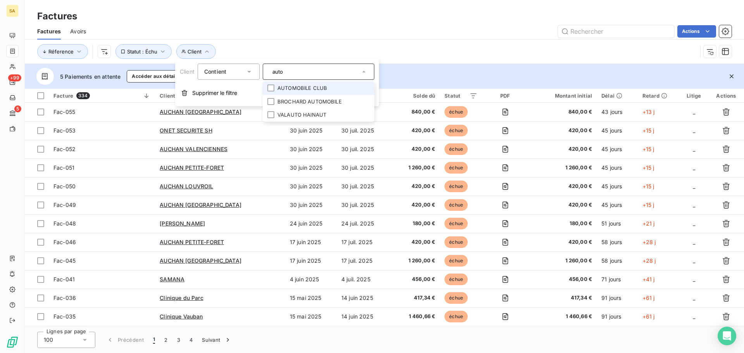
type input "auto"
click at [318, 87] on li "AUTOMOBILE CLUB" at bounding box center [319, 88] width 112 height 14
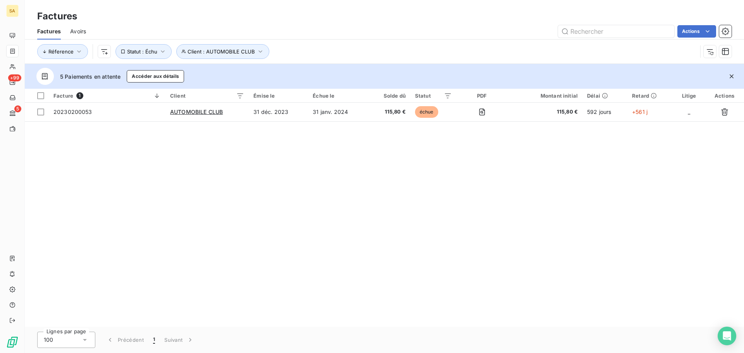
click at [439, 33] on div "Actions" at bounding box center [413, 31] width 636 height 12
click at [183, 45] on button "Client : AUTOMOBILE CLUB" at bounding box center [222, 51] width 93 height 15
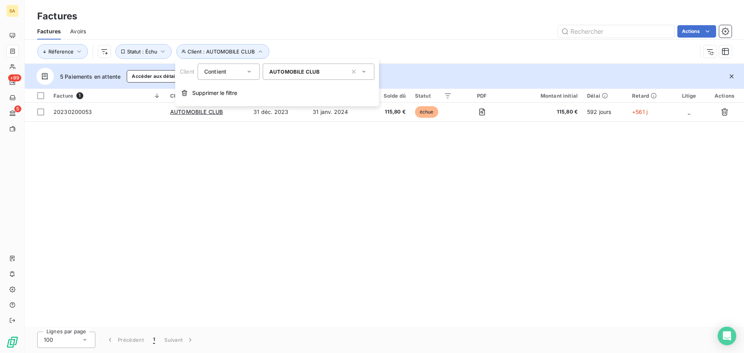
click at [321, 67] on div "AUTOMOBILE CLUB" at bounding box center [319, 72] width 112 height 16
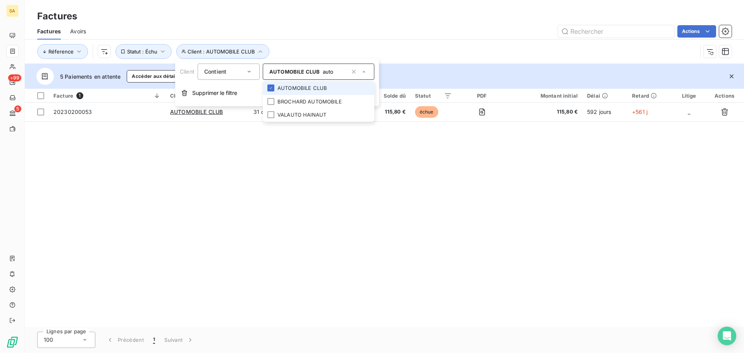
click at [353, 71] on icon "button" at bounding box center [354, 72] width 8 height 8
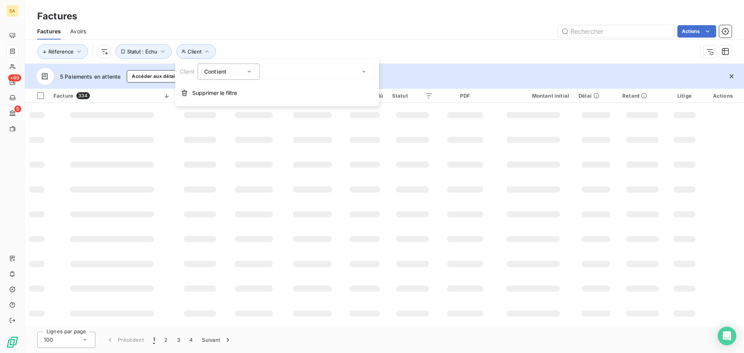
click at [326, 71] on div "auto" at bounding box center [319, 72] width 112 height 16
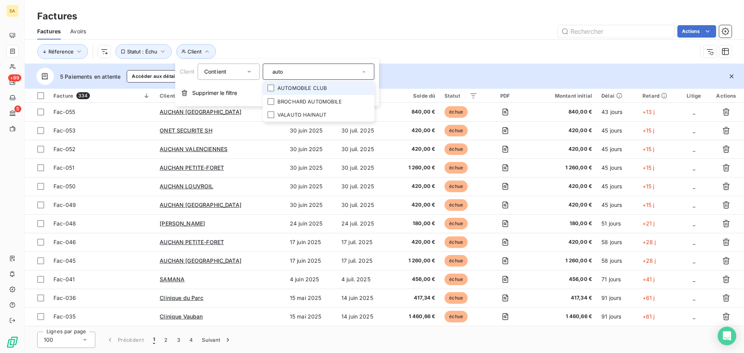
click at [305, 70] on input "auto" at bounding box center [314, 71] width 91 height 7
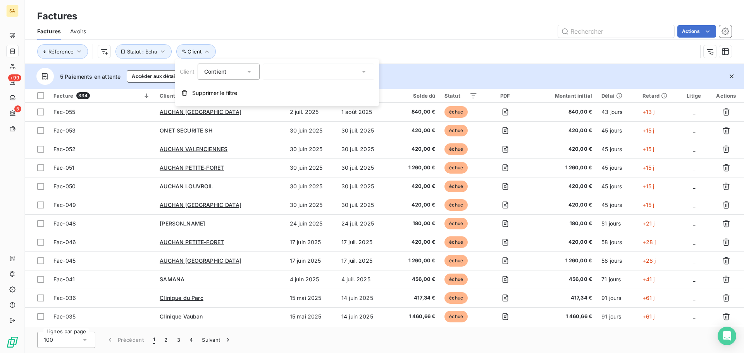
click at [305, 70] on div "auto" at bounding box center [319, 72] width 112 height 16
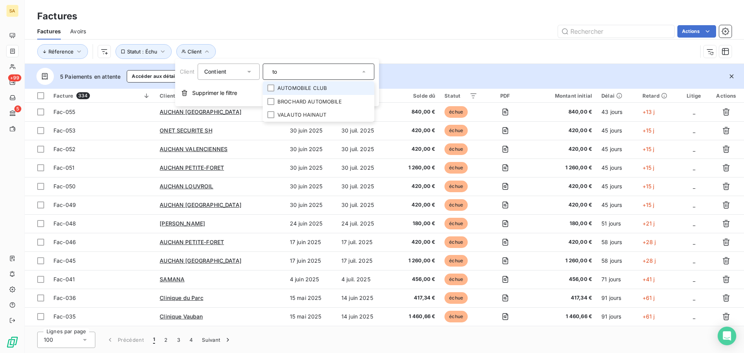
type input "o"
type input "SGOF"
click at [315, 88] on li "SGOF SECURITE" at bounding box center [319, 88] width 112 height 14
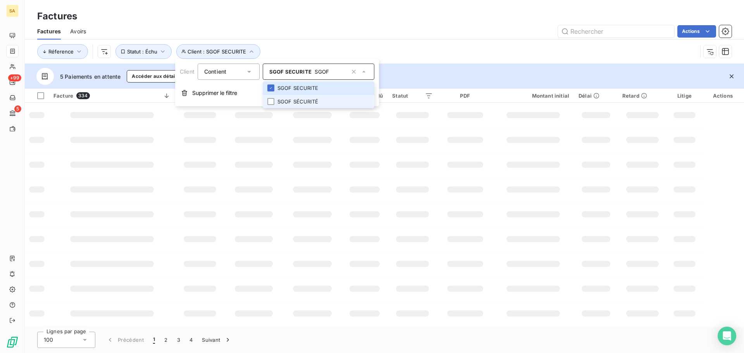
click at [310, 102] on li "SGOF SÉCURITÉ" at bounding box center [319, 102] width 112 height 14
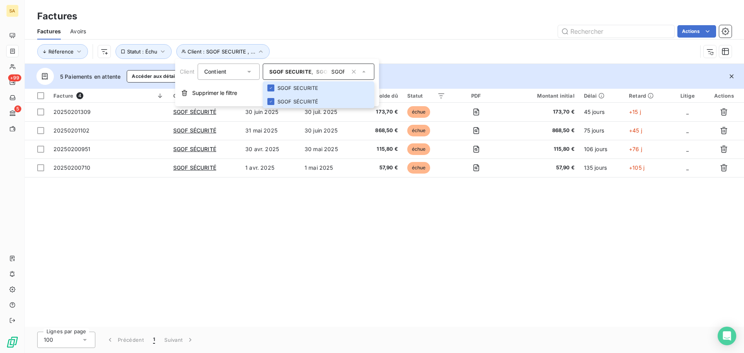
click at [446, 46] on div "Réference Client : SGOF SECURITE , ... Statut : Échu" at bounding box center [367, 51] width 660 height 15
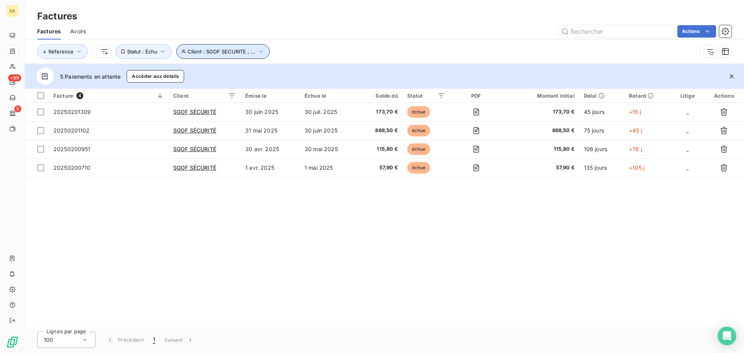
click at [231, 52] on span "Client : SGOF SECURITE , ..." at bounding box center [222, 51] width 68 height 6
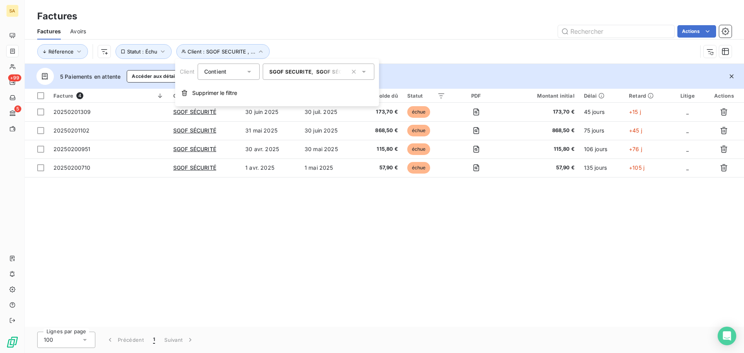
click at [424, 31] on div "Actions" at bounding box center [413, 31] width 636 height 12
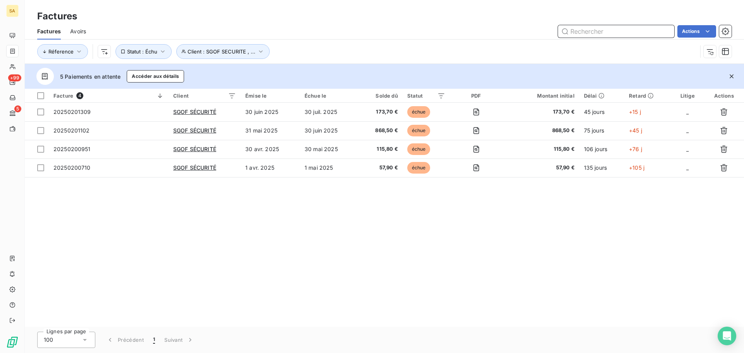
drag, startPoint x: 636, startPoint y: 33, endPoint x: 606, endPoint y: 31, distance: 30.3
click at [606, 31] on input "text" at bounding box center [616, 31] width 116 height 12
paste input "20250200951"
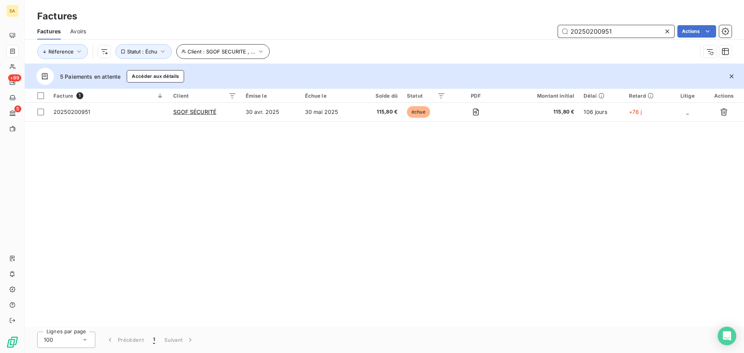
type input "20250200951"
click at [220, 45] on button "Client : SGOF SECURITE , ..." at bounding box center [223, 51] width 94 height 15
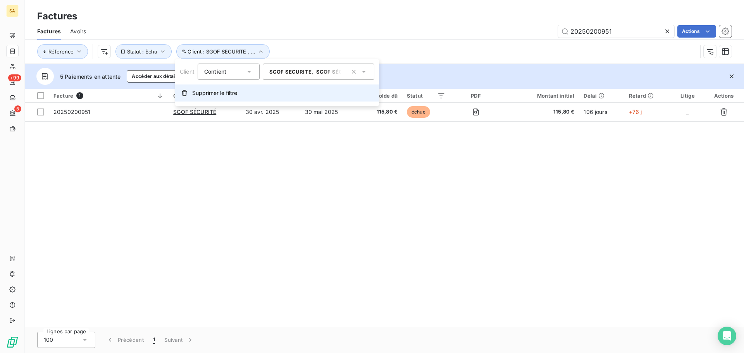
click at [218, 93] on span "Supprimer le filtre" at bounding box center [214, 93] width 45 height 8
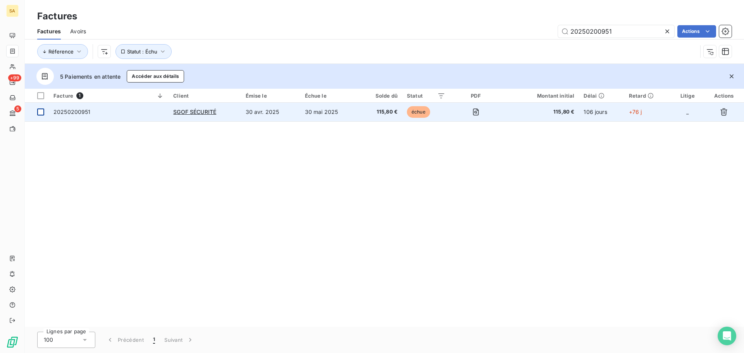
click at [48, 112] on td at bounding box center [37, 112] width 24 height 19
click at [41, 111] on icon at bounding box center [40, 112] width 5 height 5
click at [189, 110] on span "SGOF SÉCURITÉ" at bounding box center [194, 112] width 43 height 7
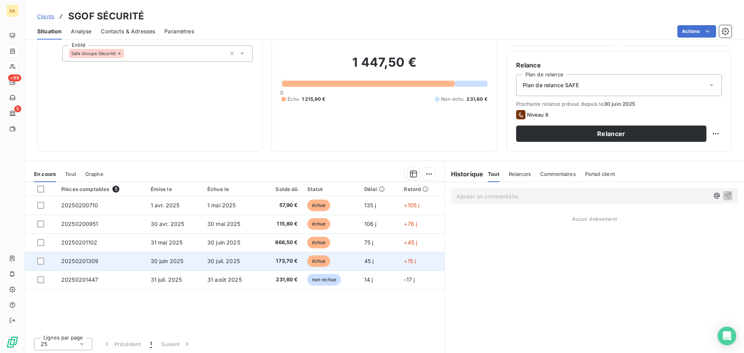
scroll to position [52, 0]
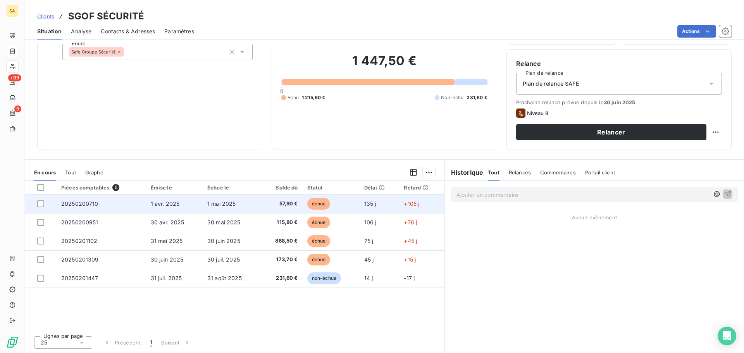
click at [106, 205] on td "20250200710" at bounding box center [102, 204] width 90 height 19
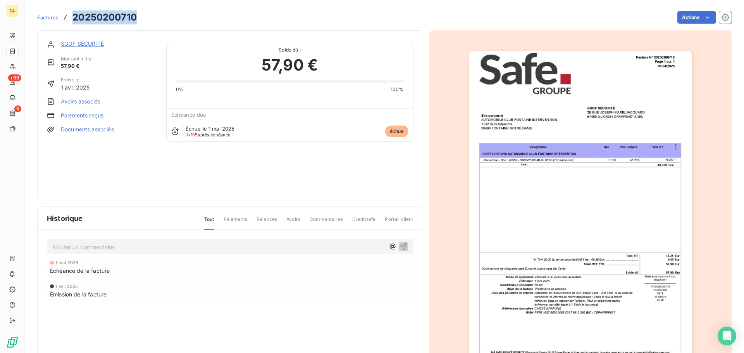
drag, startPoint x: 138, startPoint y: 16, endPoint x: 70, endPoint y: 19, distance: 68.3
click at [70, 19] on div "Factures 20250200710 Actions" at bounding box center [384, 17] width 694 height 16
copy h3 "20250200710"
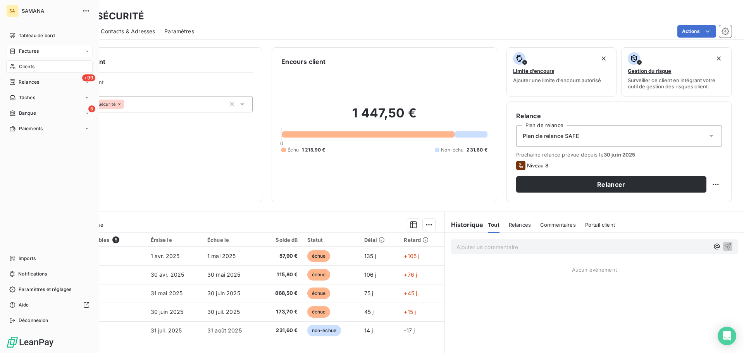
drag, startPoint x: 31, startPoint y: 56, endPoint x: 65, endPoint y: 51, distance: 34.4
click at [31, 56] on div "Factures" at bounding box center [49, 51] width 86 height 12
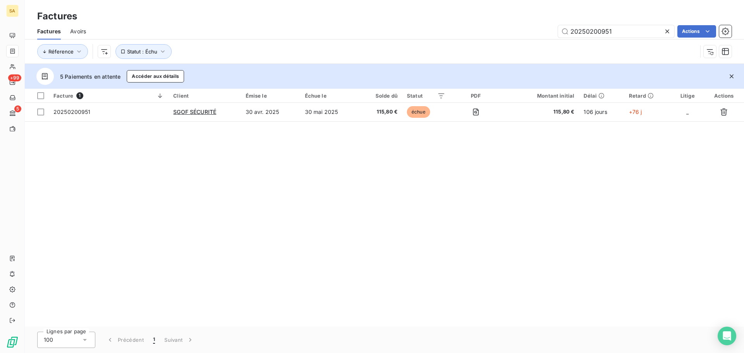
click at [74, 27] on div "Avoirs" at bounding box center [78, 31] width 16 height 16
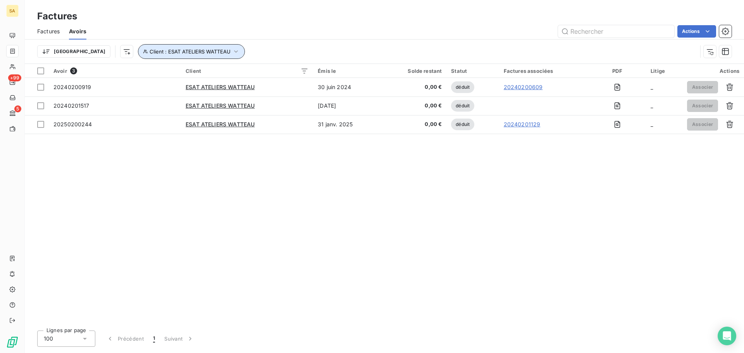
click at [150, 48] on span "Client : ESAT ATELIERS WATTEAU" at bounding box center [190, 51] width 81 height 6
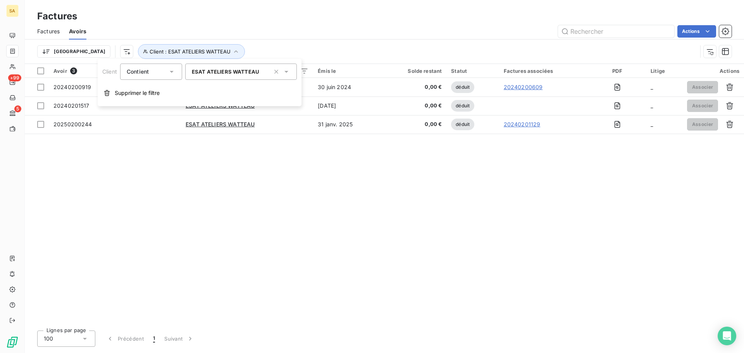
click at [238, 73] on span "ESAT ATELIERS WATTEAU" at bounding box center [225, 72] width 67 height 6
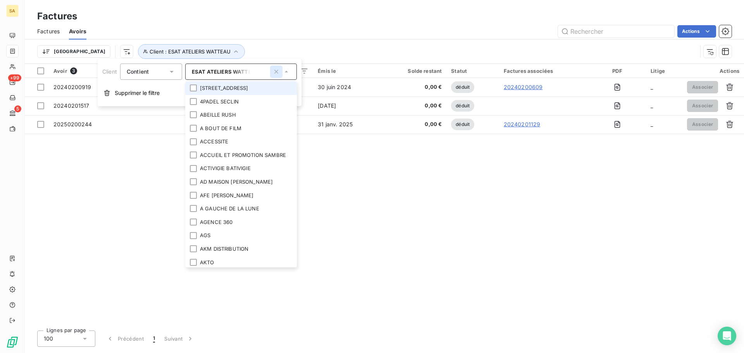
click at [277, 74] on icon "button" at bounding box center [276, 72] width 8 height 8
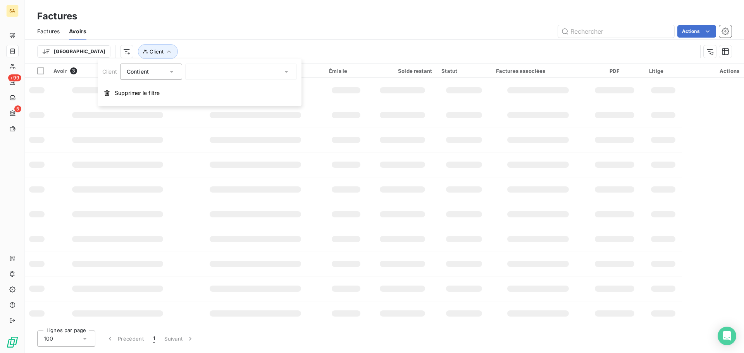
click at [244, 74] on div at bounding box center [241, 72] width 112 height 16
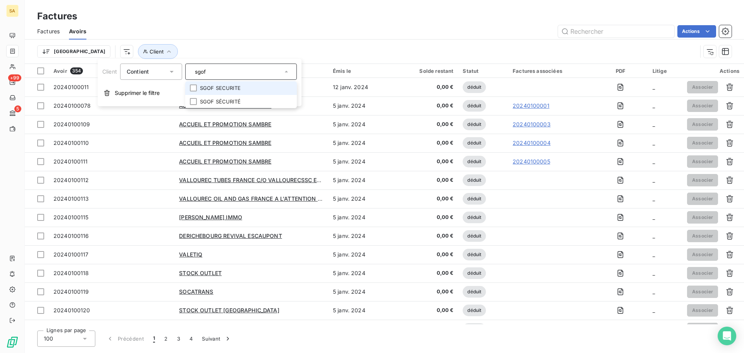
type input "sgof"
click at [243, 84] on li "SGOF SECURITE" at bounding box center [241, 88] width 112 height 14
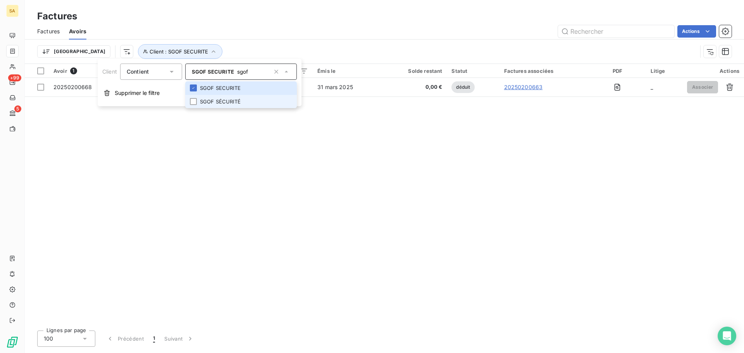
click at [238, 103] on li "SGOF SÉCURITÉ" at bounding box center [241, 102] width 112 height 14
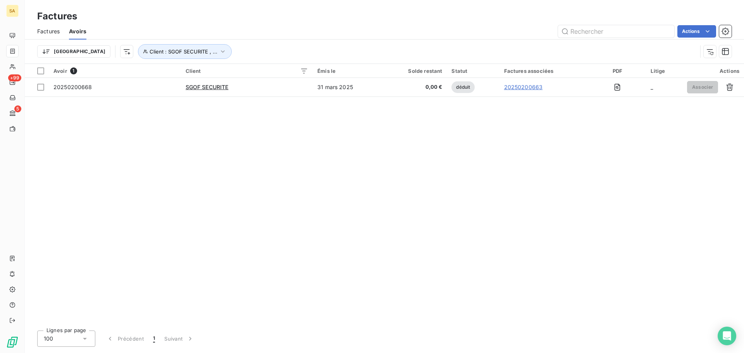
click at [414, 148] on div "Avoir 1 Client Émis le Solde restant Statut Factures associées PDF Litige Actio…" at bounding box center [384, 194] width 719 height 260
click at [177, 50] on button "Client : SGOF SECURITE , ..." at bounding box center [185, 51] width 94 height 15
click at [276, 72] on icon "button" at bounding box center [276, 72] width 4 height 4
type input "sgof"
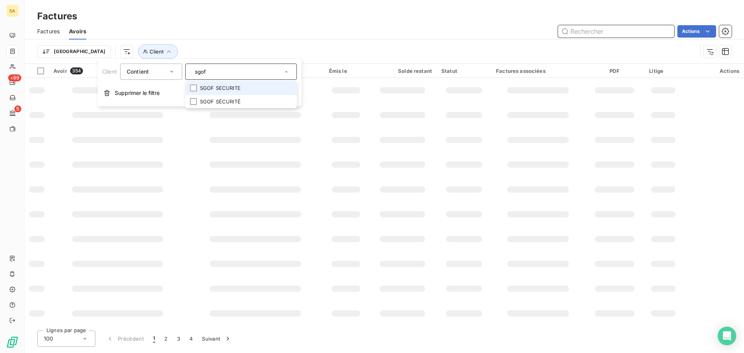
click at [636, 31] on input "text" at bounding box center [616, 31] width 116 height 12
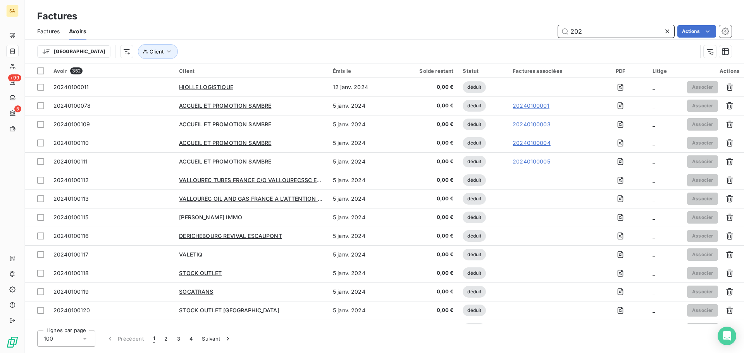
type input "202"
click at [243, 20] on div "Factures" at bounding box center [384, 16] width 719 height 14
click at [56, 31] on span "Factures" at bounding box center [48, 32] width 22 height 8
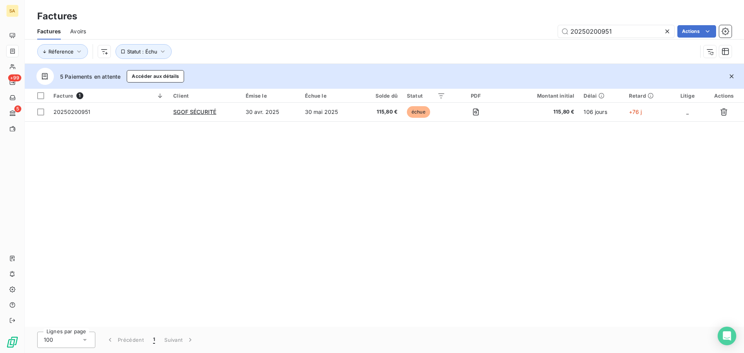
drag, startPoint x: 624, startPoint y: 35, endPoint x: 363, endPoint y: 16, distance: 261.9
click at [363, 16] on div "Factures Factures Avoirs 20250200951 Actions Réference Statut : Échu" at bounding box center [384, 32] width 719 height 64
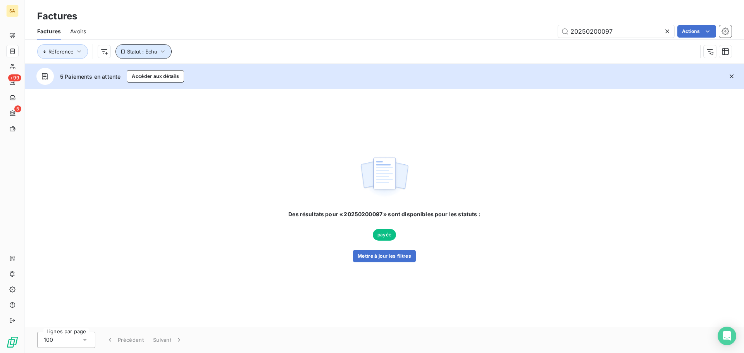
click at [155, 54] on button "Statut : Échu" at bounding box center [143, 51] width 56 height 15
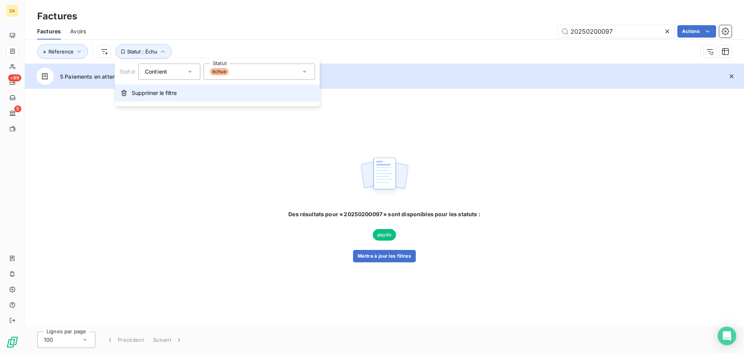
click at [159, 93] on span "Supprimer le filtre" at bounding box center [154, 93] width 45 height 8
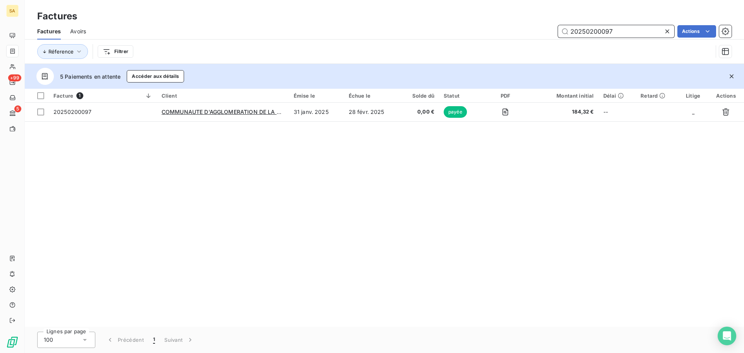
click at [603, 33] on input "20250200097" at bounding box center [616, 31] width 116 height 12
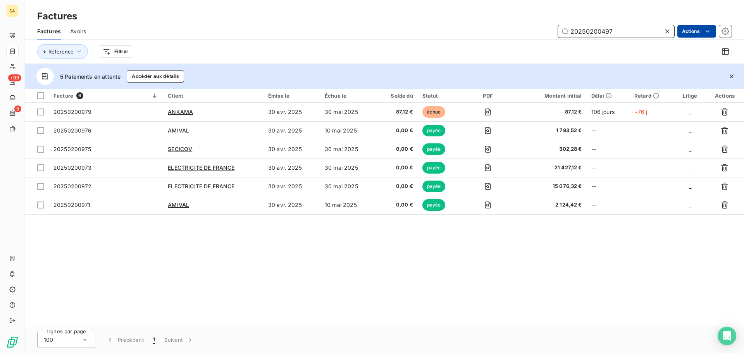
type input "20250200497"
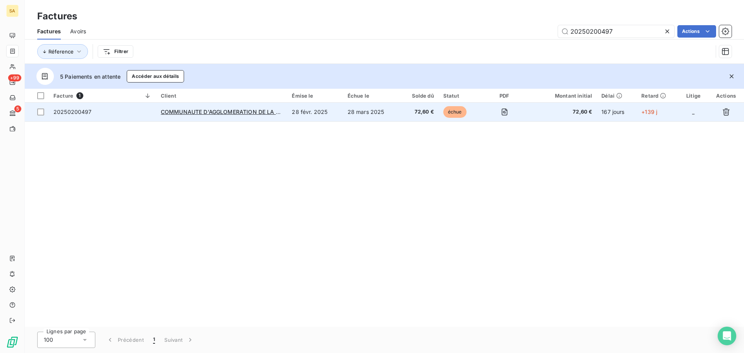
click at [75, 110] on span "20250200497" at bounding box center [72, 112] width 38 height 7
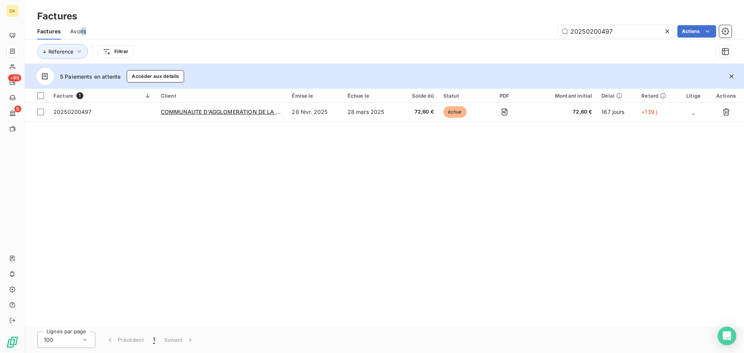
drag, startPoint x: 89, startPoint y: 26, endPoint x: 81, endPoint y: 26, distance: 7.8
click at [81, 26] on div "Factures Avoirs 20250200497 Actions" at bounding box center [384, 31] width 719 height 16
click at [81, 32] on span "Avoirs" at bounding box center [78, 32] width 16 height 8
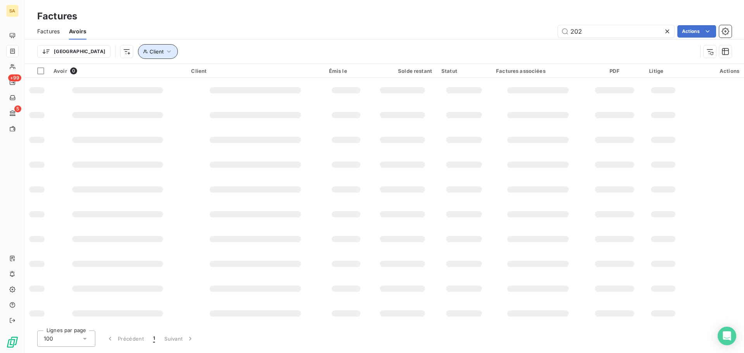
click at [165, 51] on icon "button" at bounding box center [169, 52] width 8 height 8
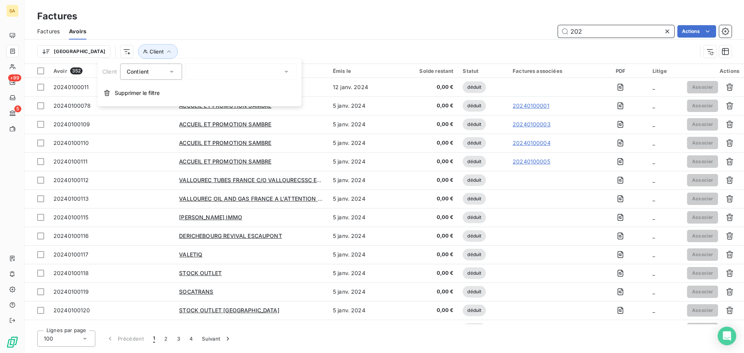
click at [602, 35] on input "202" at bounding box center [616, 31] width 116 height 12
drag, startPoint x: 504, startPoint y: 29, endPoint x: 483, endPoint y: 29, distance: 20.6
click at [486, 29] on div "202 Actions" at bounding box center [414, 31] width 636 height 12
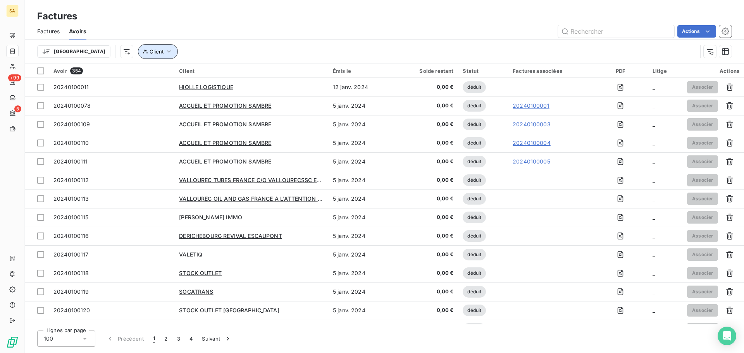
click at [165, 53] on icon "button" at bounding box center [169, 52] width 8 height 8
click at [217, 74] on div at bounding box center [241, 72] width 112 height 16
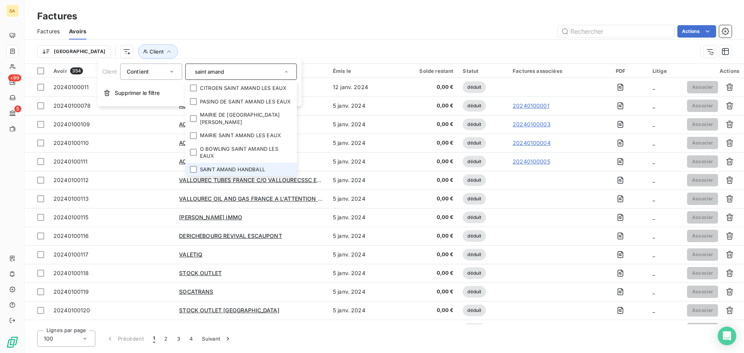
type input "saint amand"
click at [224, 164] on li "SAINT AMAND HANDBALL" at bounding box center [241, 170] width 112 height 14
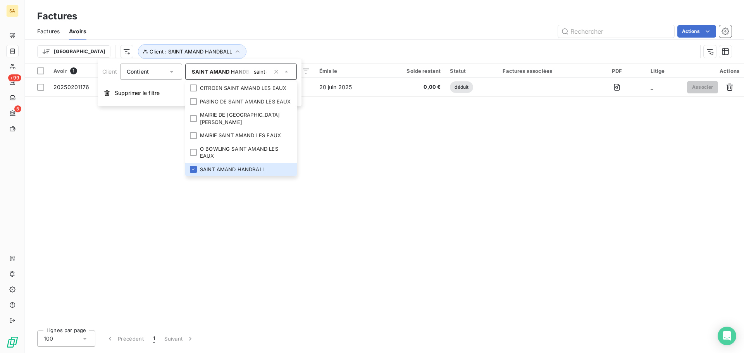
click at [478, 138] on div "Avoir 1 Client Émis le Solde restant Statut Factures associées PDF Litige Actio…" at bounding box center [384, 194] width 719 height 260
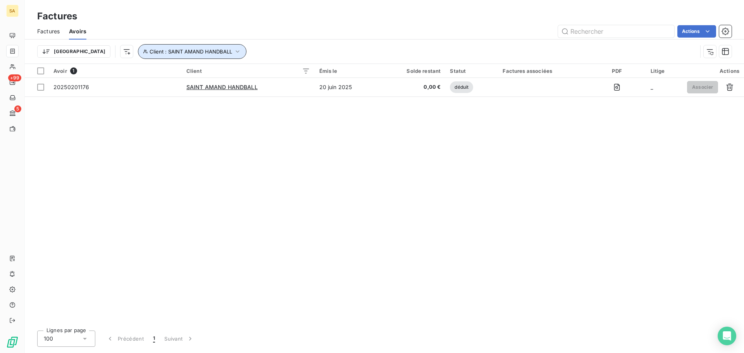
click at [150, 50] on span "Client : SAINT AMAND HANDBALL" at bounding box center [191, 51] width 83 height 6
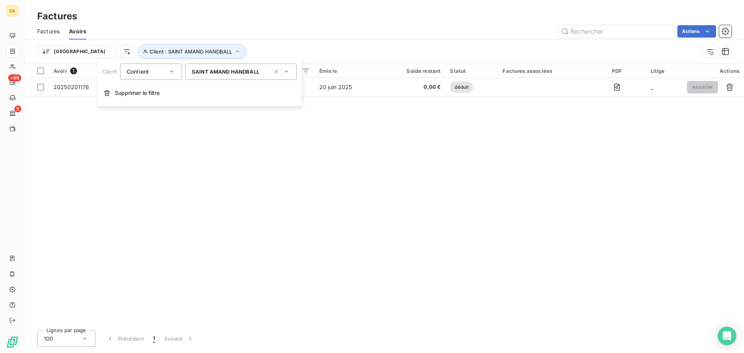
click at [218, 76] on div "SAINT AMAND HANDBALL" at bounding box center [241, 72] width 112 height 16
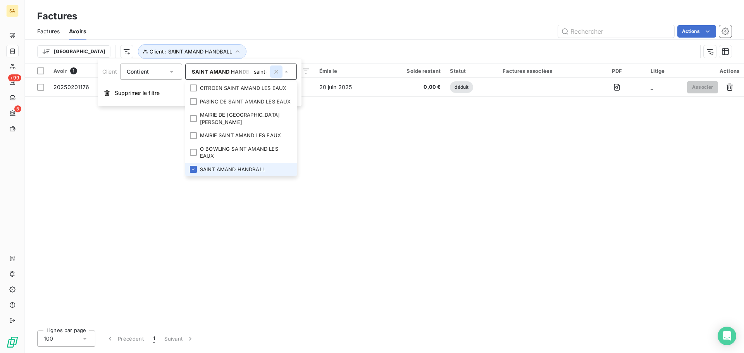
click at [278, 74] on icon "button" at bounding box center [276, 72] width 8 height 8
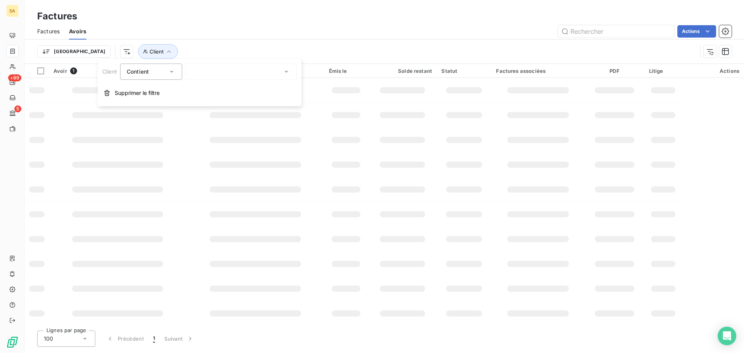
click at [252, 74] on div "saint amand" at bounding box center [241, 72] width 112 height 16
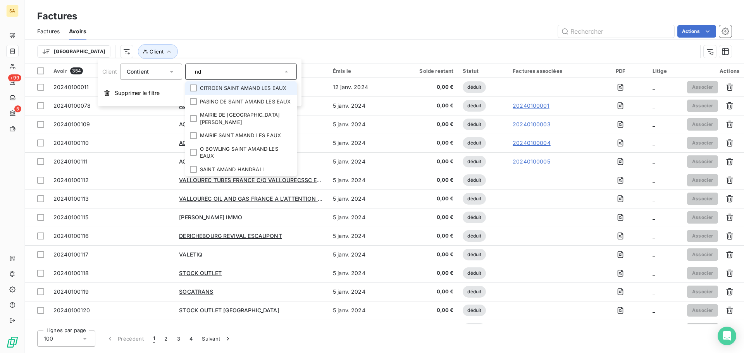
type input "d"
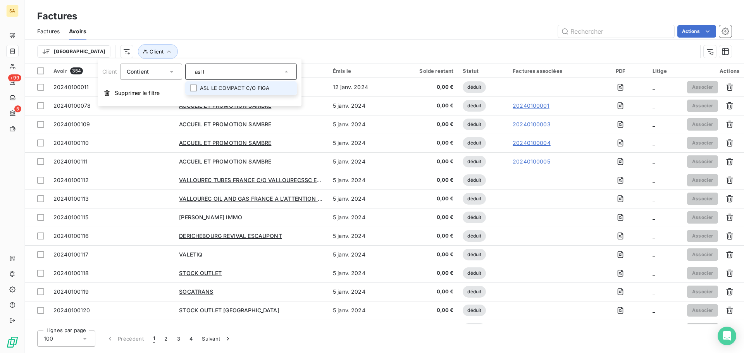
type input "asl l"
click at [268, 86] on li "ASL LE COMPACT C/O FIGA" at bounding box center [241, 88] width 112 height 14
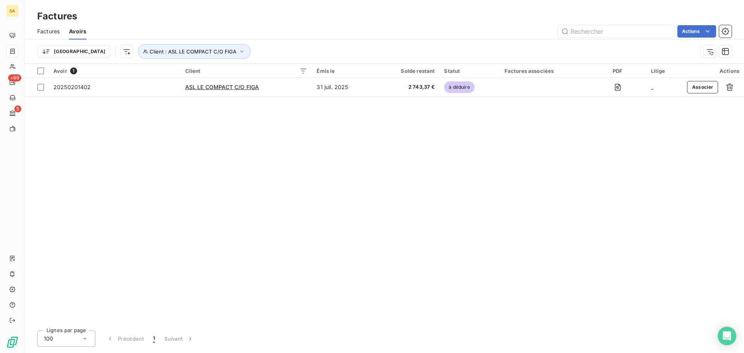
click at [437, 151] on div "Avoir 1 Client Émis le Solde restant Statut Factures associées PDF Litige Actio…" at bounding box center [384, 194] width 719 height 260
click at [152, 51] on span "Client : ASL LE COMPACT C/O FIGA" at bounding box center [193, 51] width 87 height 6
click at [235, 73] on span "ASL LE COMPACT C/O FIGA" at bounding box center [227, 72] width 70 height 6
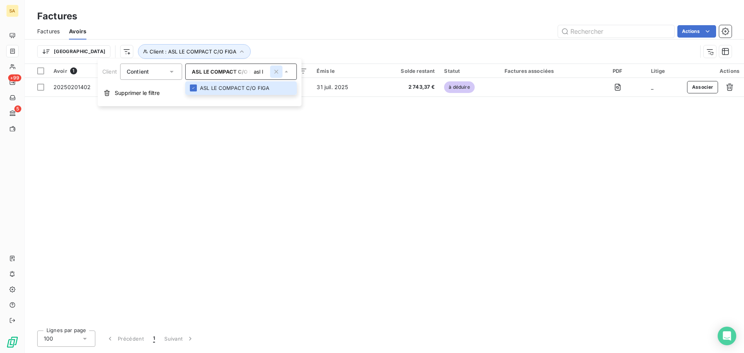
click at [277, 70] on icon "button" at bounding box center [276, 72] width 8 height 8
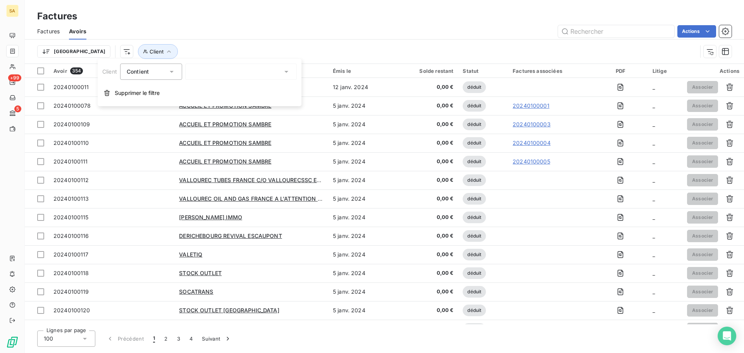
click at [211, 75] on div "asl l" at bounding box center [241, 72] width 112 height 16
drag, startPoint x: 212, startPoint y: 72, endPoint x: 126, endPoint y: 65, distance: 86.2
click at [126, 65] on div "Client Contient asl l ASL LE COMPACT C/O FIGA" at bounding box center [199, 72] width 195 height 16
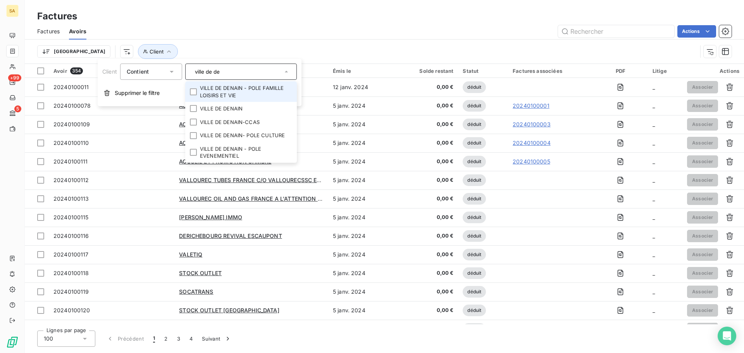
type input "ville de de"
click at [217, 92] on li "VILLE DE DENAIN - POLE FAMILLE LOISIRS ET VIE" at bounding box center [241, 91] width 112 height 21
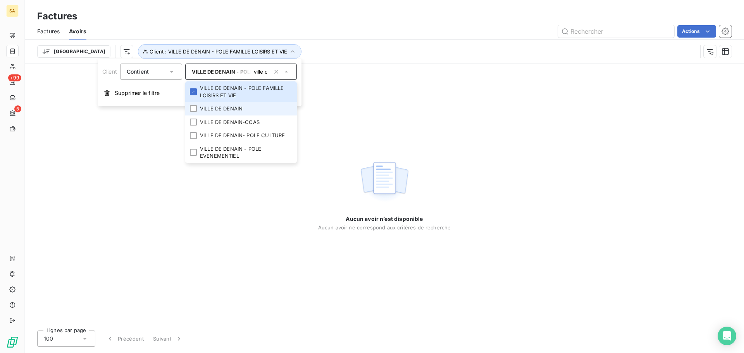
drag, startPoint x: 227, startPoint y: 110, endPoint x: 226, endPoint y: 114, distance: 4.8
click at [227, 110] on li "VILLE DE DENAIN" at bounding box center [241, 109] width 112 height 14
click at [227, 123] on li "VILLE DE DENAIN-CCAS" at bounding box center [241, 122] width 112 height 14
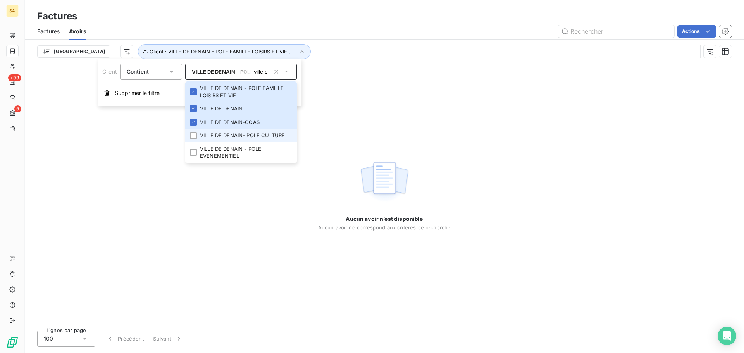
click at [229, 131] on li "VILLE DE DENAIN- POLE CULTURE" at bounding box center [241, 136] width 112 height 14
click at [231, 151] on li "VILLE DE DENAIN - POLE EVENEMENTIEL" at bounding box center [241, 152] width 112 height 21
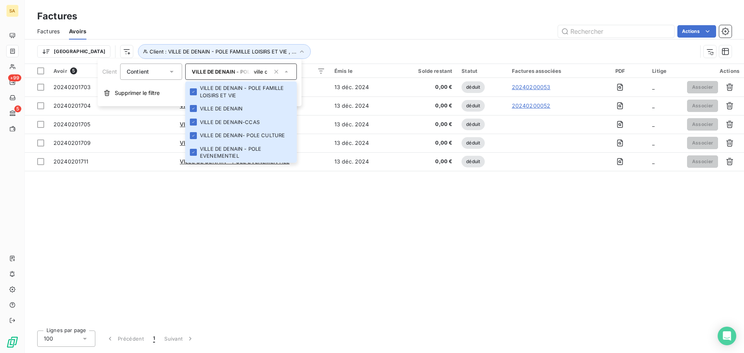
click at [401, 242] on div "Avoir 5 Client Émis le Solde restant Statut Factures associées PDF Litige Actio…" at bounding box center [384, 194] width 719 height 260
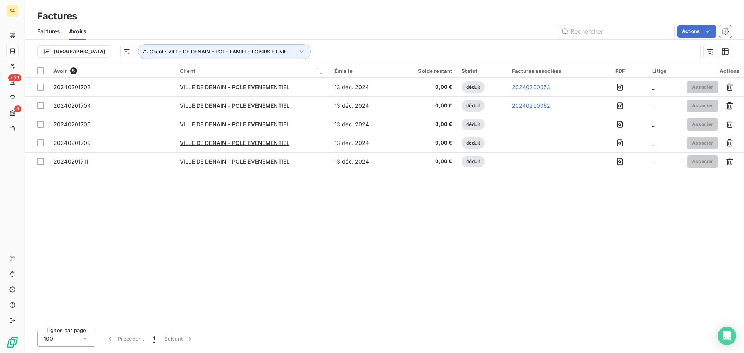
click at [45, 31] on span "Factures" at bounding box center [48, 32] width 22 height 8
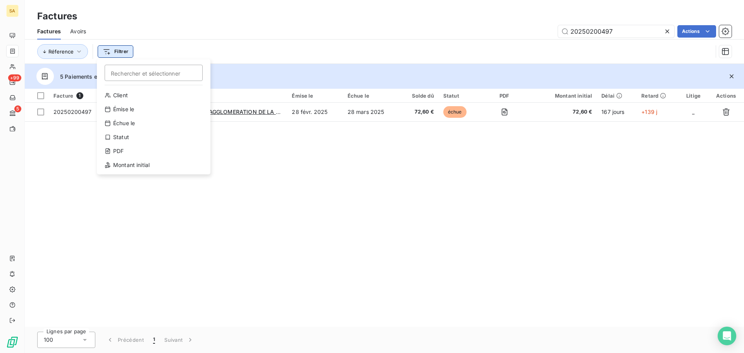
click at [120, 51] on html "SA +99 5 Factures Factures Avoirs 20250200497 Actions Réference Filtrer Recherc…" at bounding box center [372, 176] width 744 height 353
click at [158, 73] on input "Rechercher et sélectionner" at bounding box center [154, 73] width 98 height 16
click at [149, 92] on div "Client" at bounding box center [153, 95] width 107 height 12
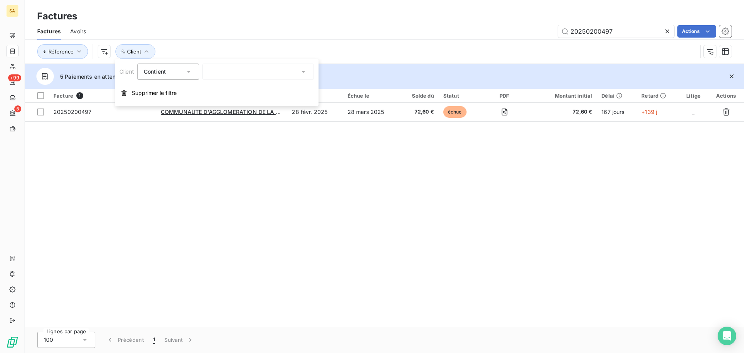
click at [231, 69] on div at bounding box center [258, 72] width 112 height 16
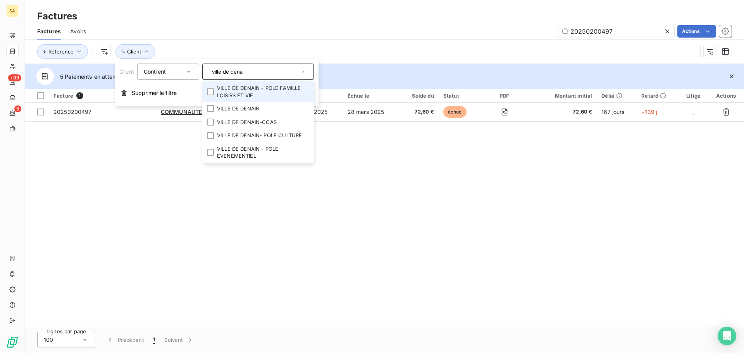
type input "ville de dena"
click at [258, 93] on li "VILLE DE DENAIN - POLE FAMILLE LOISIRS ET VIE" at bounding box center [258, 91] width 112 height 21
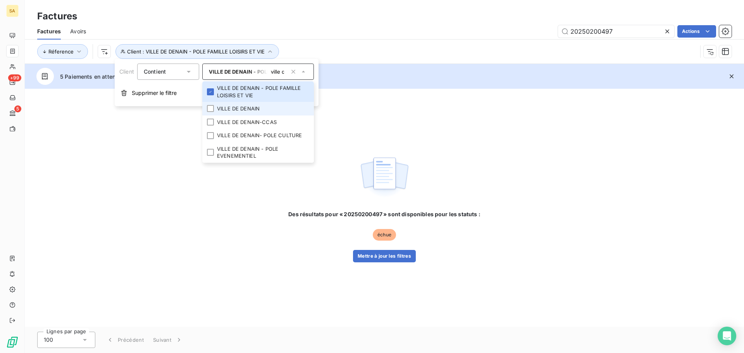
click at [255, 109] on li "VILLE DE DENAIN" at bounding box center [258, 109] width 112 height 14
click at [255, 119] on li "VILLE DE DENAIN-CCAS" at bounding box center [258, 122] width 112 height 14
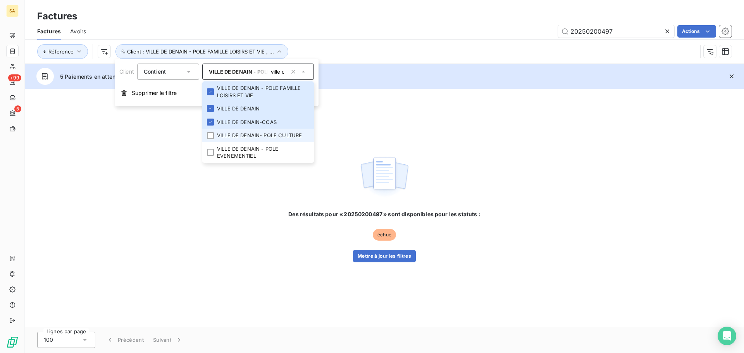
click at [259, 135] on li "VILLE DE DENAIN- POLE CULTURE" at bounding box center [258, 136] width 112 height 14
click at [260, 151] on li "VILLE DE DENAIN - POLE EVENEMENTIEL" at bounding box center [258, 152] width 112 height 21
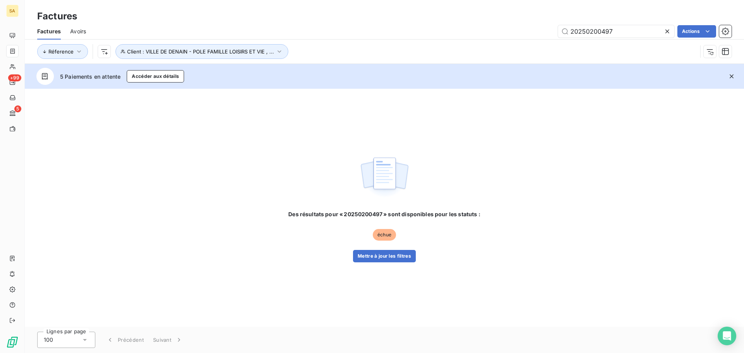
click at [229, 222] on div "Des résultats pour « 20250200497 » sont disponibles pour les statuts : échue Me…" at bounding box center [384, 208] width 719 height 238
click at [668, 34] on icon at bounding box center [667, 32] width 8 height 8
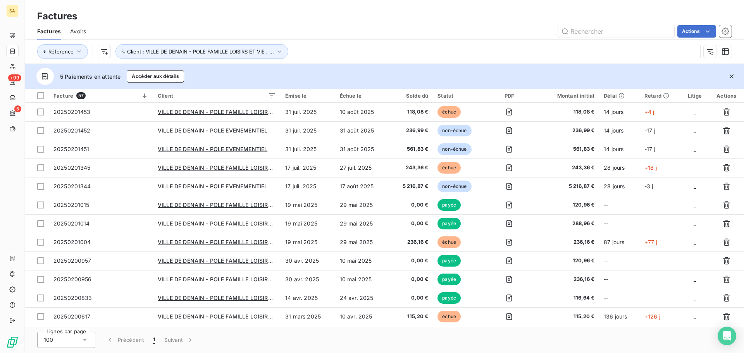
click at [104, 48] on html "SA +99 5 Factures Factures Avoirs Actions Réference Client : VILLE DE DENAIN - …" at bounding box center [372, 176] width 744 height 353
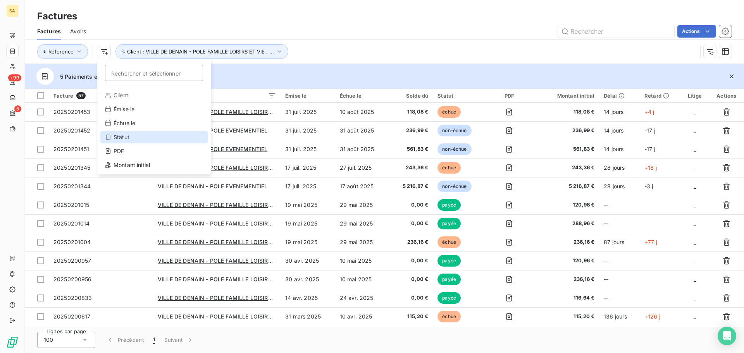
click at [148, 136] on div "Statut" at bounding box center [153, 137] width 107 height 12
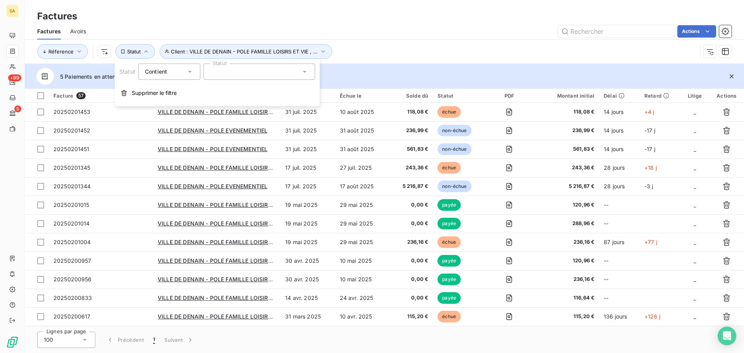
click at [270, 69] on div at bounding box center [259, 72] width 112 height 16
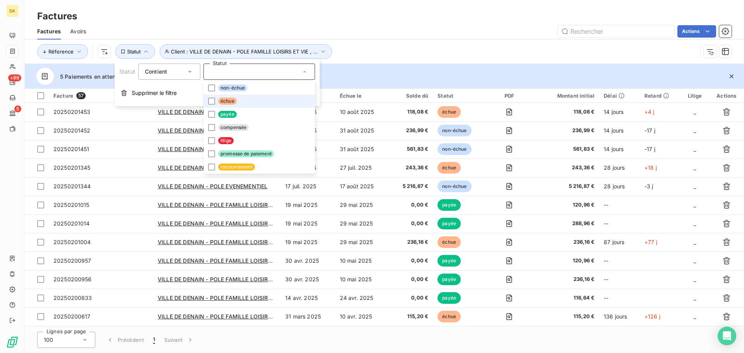
click at [254, 100] on li "échue" at bounding box center [259, 101] width 112 height 13
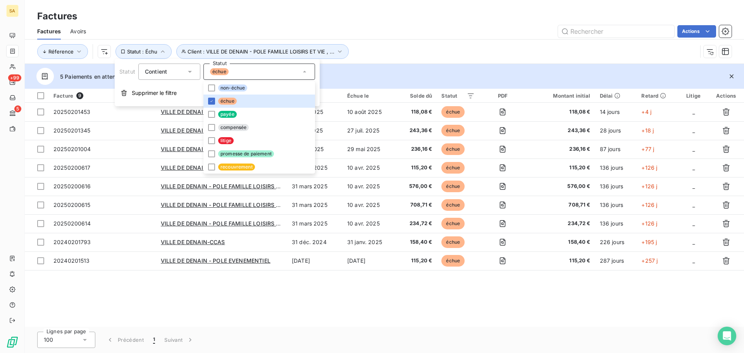
click at [401, 37] on div "Actions" at bounding box center [413, 31] width 636 height 12
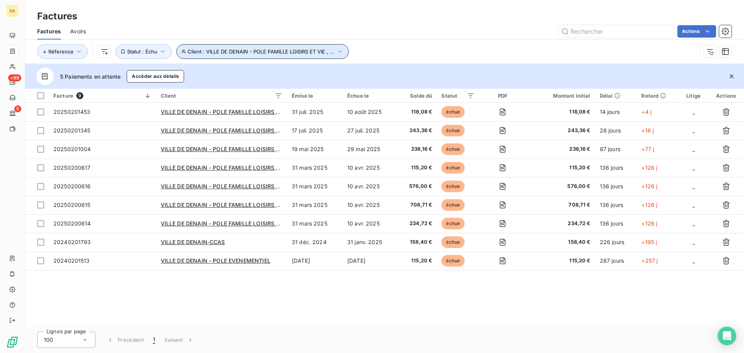
click at [234, 52] on span "Client : VILLE DE DENAIN - POLE FAMILLE LOISIRS ET VIE , ..." at bounding box center [261, 51] width 147 height 6
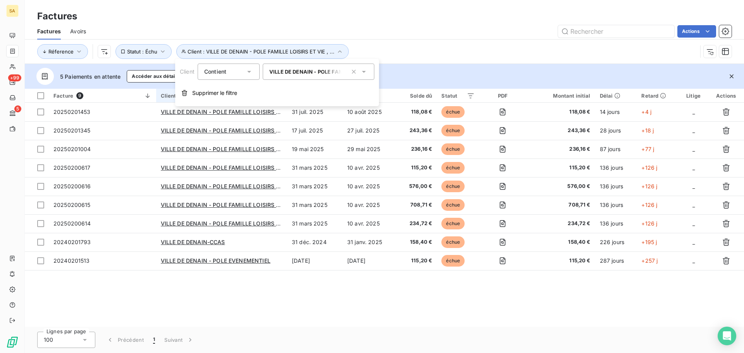
click at [219, 93] on span "Supprimer le filtre" at bounding box center [214, 93] width 45 height 8
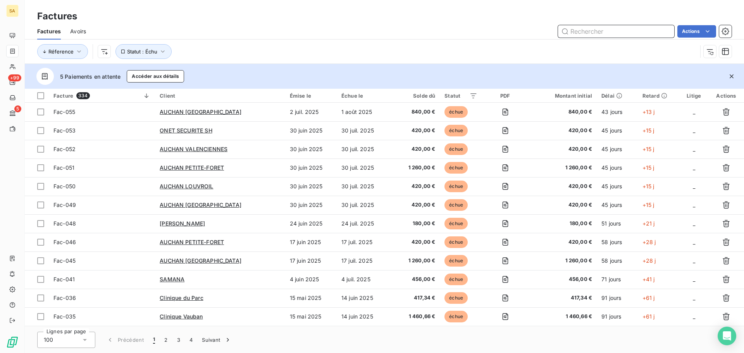
click at [625, 28] on input "text" at bounding box center [616, 31] width 116 height 12
click at [149, 52] on span "Statut : Échu" at bounding box center [142, 51] width 30 height 6
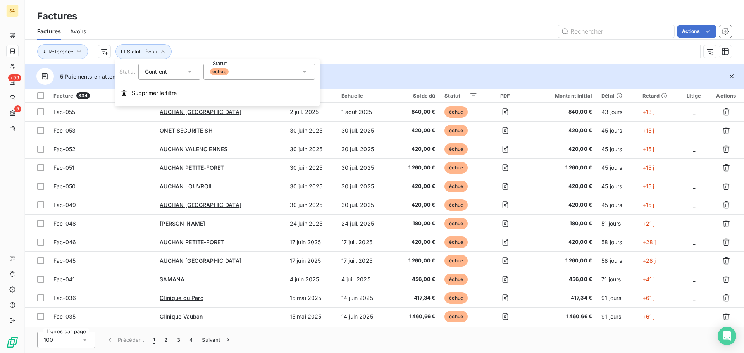
drag, startPoint x: 153, startPoint y: 90, endPoint x: 163, endPoint y: 90, distance: 10.5
click at [153, 90] on span "Supprimer le filtre" at bounding box center [154, 93] width 45 height 8
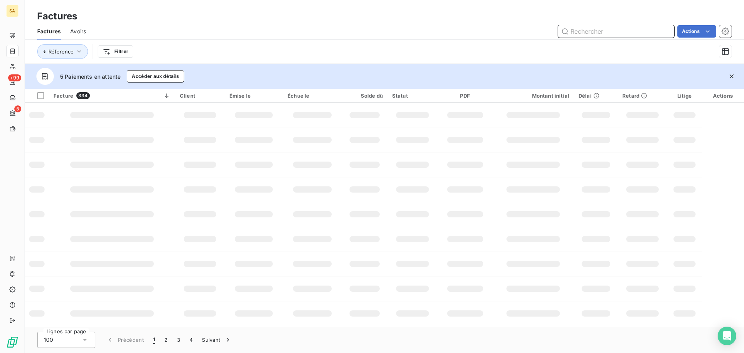
click at [603, 33] on input "text" at bounding box center [616, 31] width 116 height 12
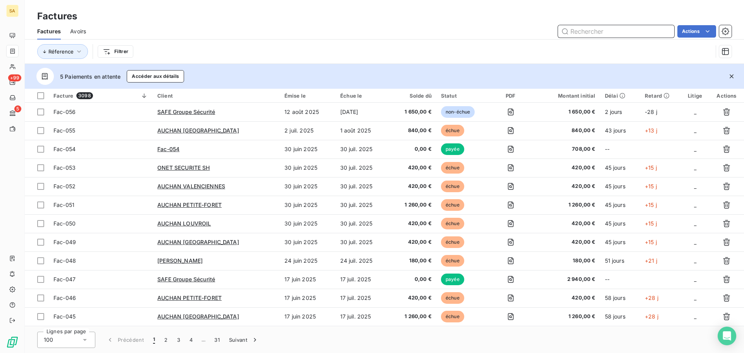
click at [603, 33] on input "text" at bounding box center [616, 31] width 116 height 12
paste input "20250201313"
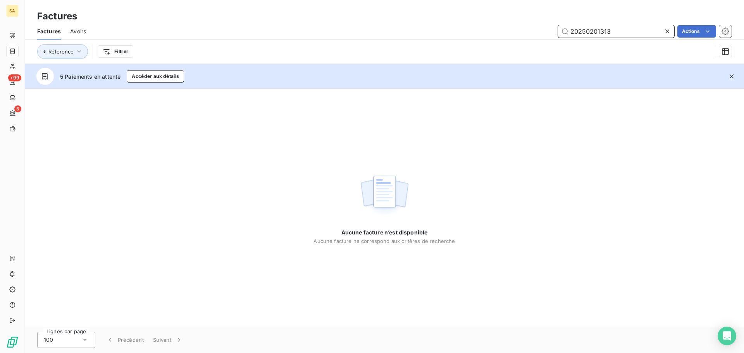
type input "20250201313"
click at [625, 116] on div "Aucune facture n’est disponible Aucune facture ne correspond aux critères de re…" at bounding box center [384, 208] width 719 height 238
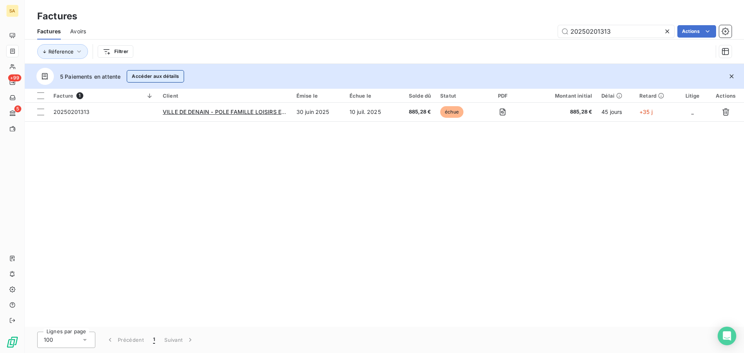
click at [155, 78] on button "Accéder aux détails" at bounding box center [155, 76] width 57 height 12
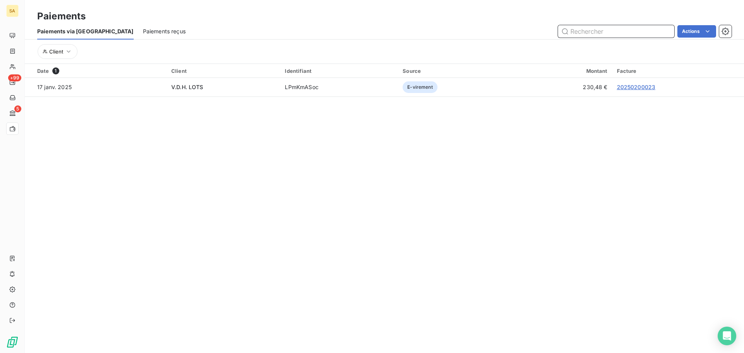
click at [148, 30] on span "Paiements reçus" at bounding box center [164, 32] width 43 height 8
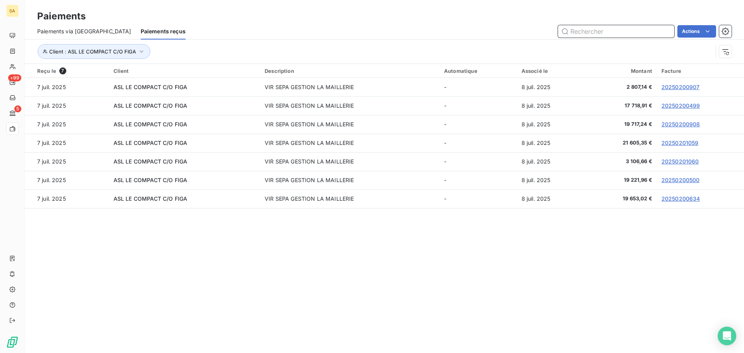
click at [633, 30] on input "text" at bounding box center [616, 31] width 116 height 12
paste input "20250200876"
type input "20250200876"
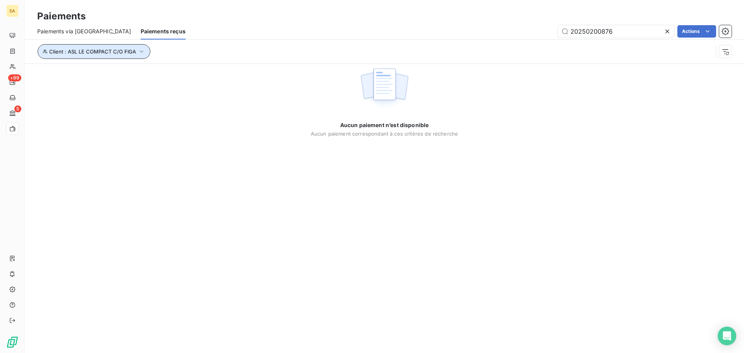
click at [129, 47] on button "Client : ASL LE COMPACT C/O FIGA" at bounding box center [94, 51] width 113 height 15
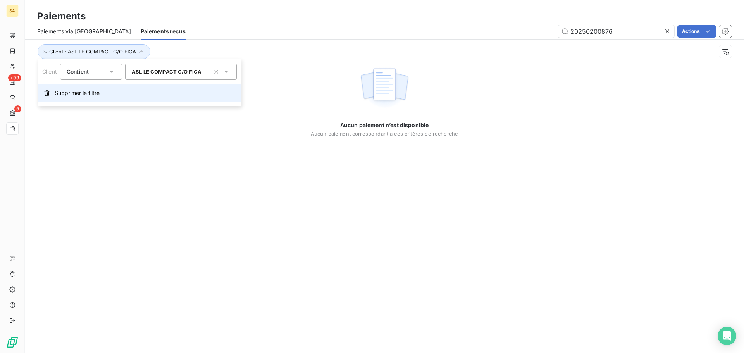
click at [92, 92] on span "Supprimer le filtre" at bounding box center [77, 93] width 45 height 8
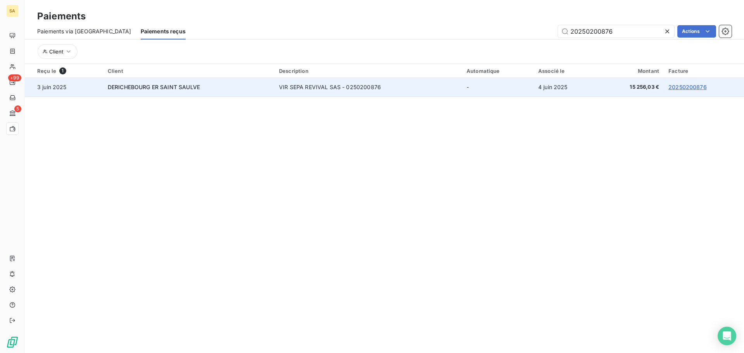
click at [196, 88] on span "DERICHEBOURG ER SAINT SAULVE" at bounding box center [154, 87] width 92 height 7
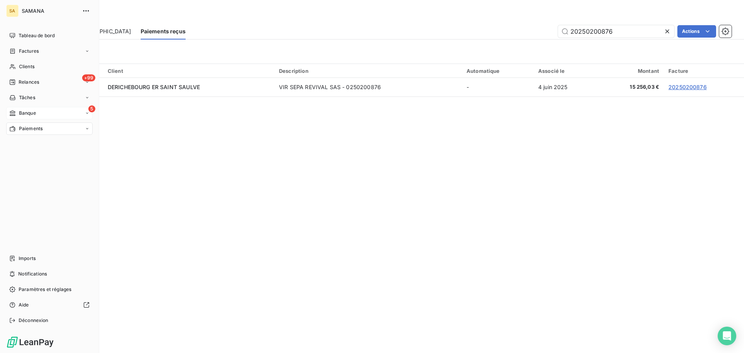
click at [21, 113] on span "Banque" at bounding box center [27, 113] width 17 height 7
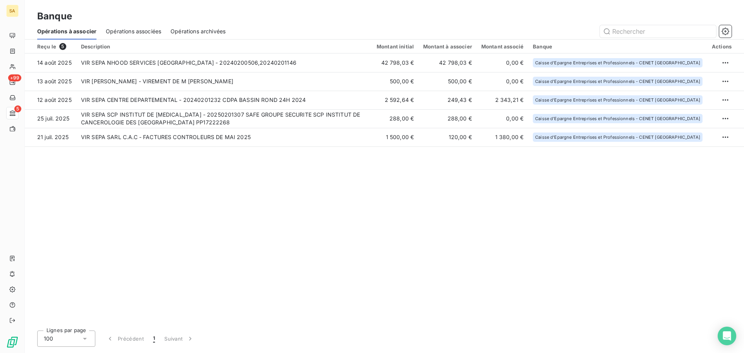
click at [125, 28] on span "Opérations associées" at bounding box center [133, 32] width 55 height 8
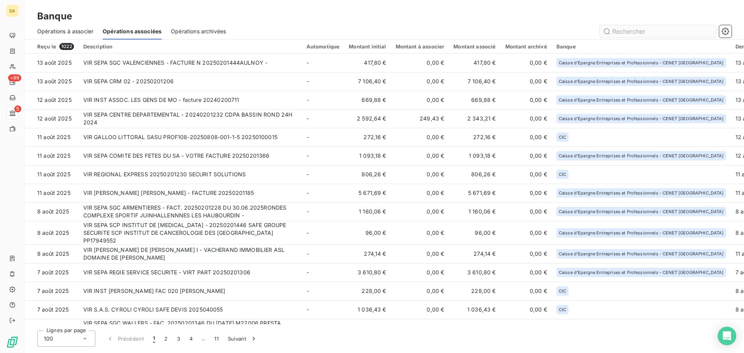
click at [635, 33] on input "text" at bounding box center [658, 31] width 116 height 12
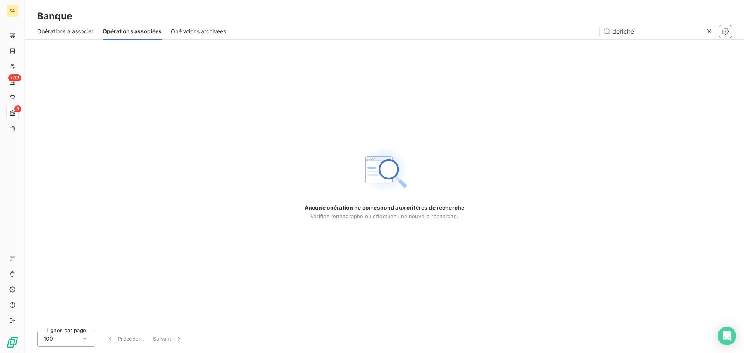
type input "deriche"
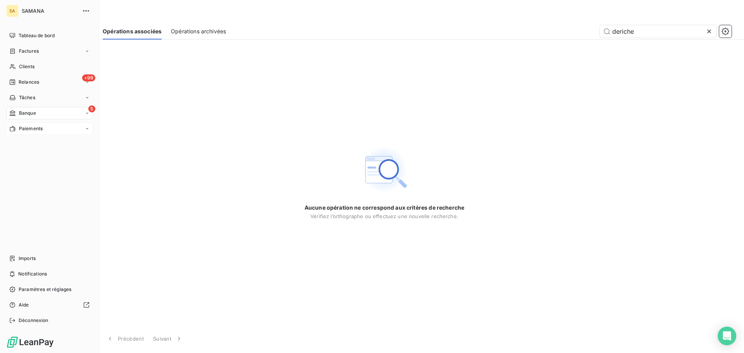
click at [42, 129] on span "Paiements" at bounding box center [31, 128] width 24 height 7
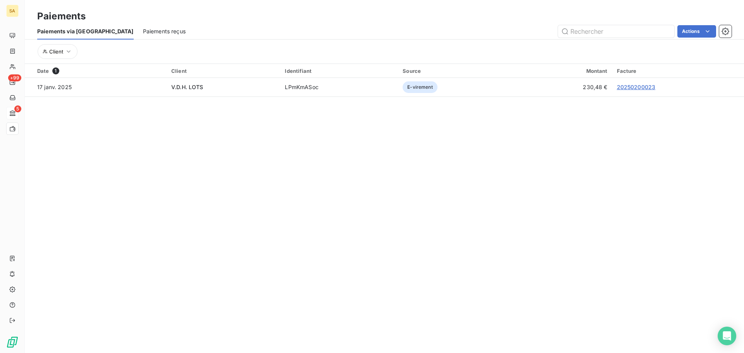
click at [143, 35] on div "Paiements reçus" at bounding box center [164, 31] width 43 height 16
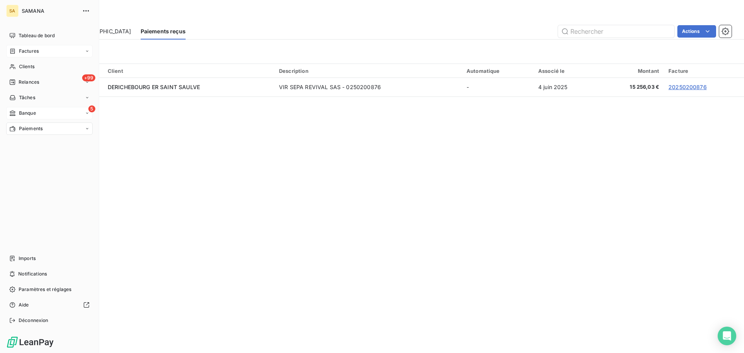
click at [40, 52] on div "Factures" at bounding box center [49, 51] width 86 height 12
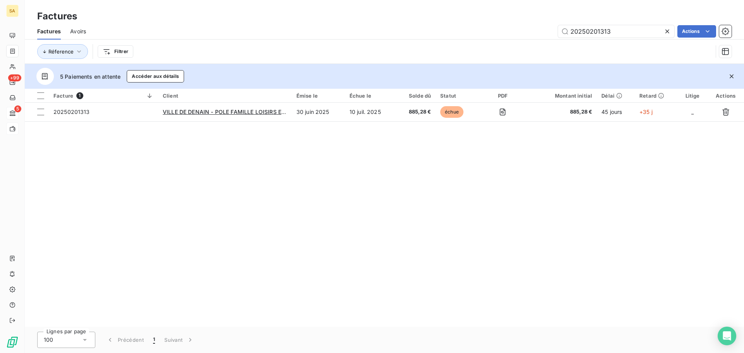
click at [669, 32] on icon at bounding box center [667, 32] width 8 height 8
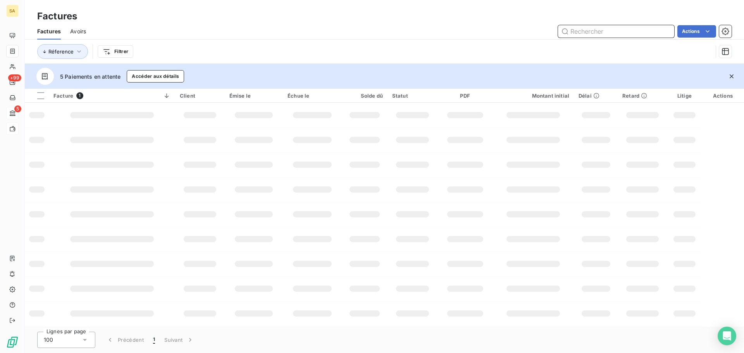
click at [616, 32] on input "text" at bounding box center [616, 31] width 116 height 12
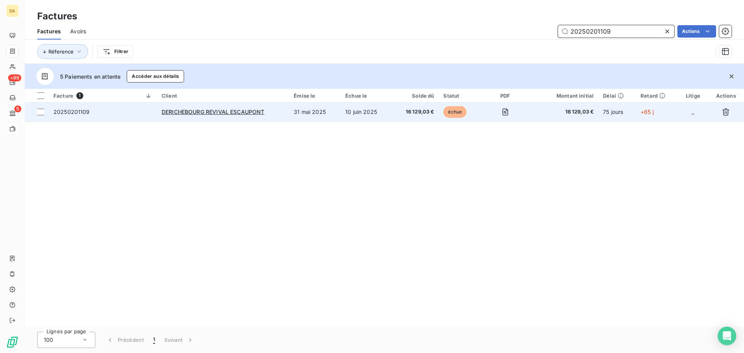
type input "20250201109"
click at [66, 109] on span "20250201109" at bounding box center [71, 112] width 36 height 7
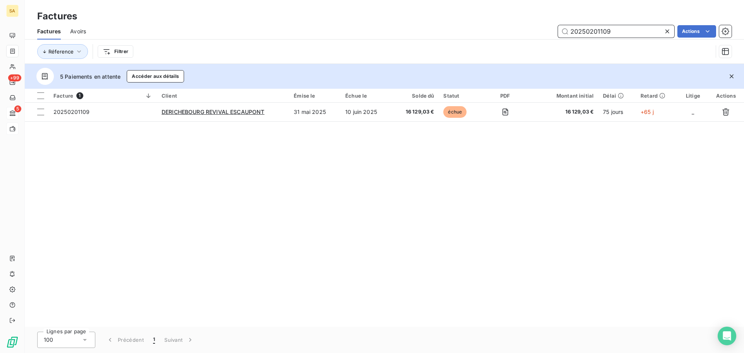
drag, startPoint x: 624, startPoint y: 30, endPoint x: 184, endPoint y: 16, distance: 440.0
click at [184, 16] on div "Factures Factures Avoirs 20250201109 Actions Réference Filtrer" at bounding box center [384, 32] width 719 height 64
paste input "40200968"
type input "20240200968"
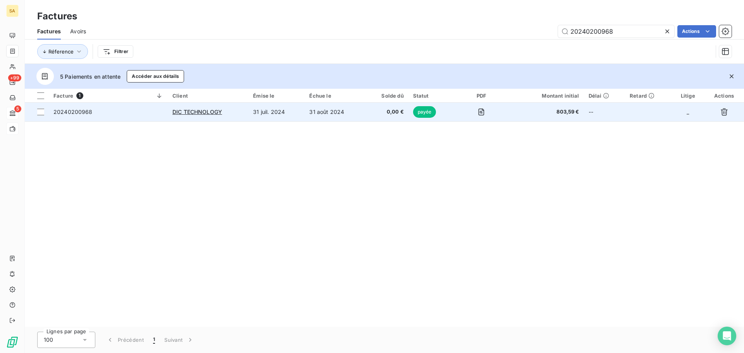
click at [78, 115] on div "20240200968" at bounding box center [72, 112] width 39 height 8
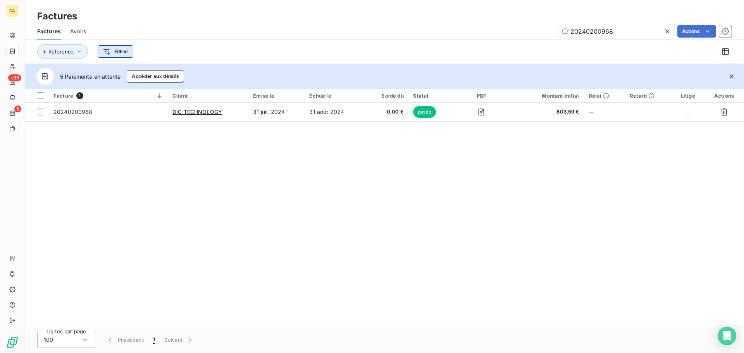
click at [122, 50] on html "SA +99 5 Factures Factures Avoirs 20240200968 Actions Réference Filtrer 5 Paiem…" at bounding box center [372, 176] width 744 height 353
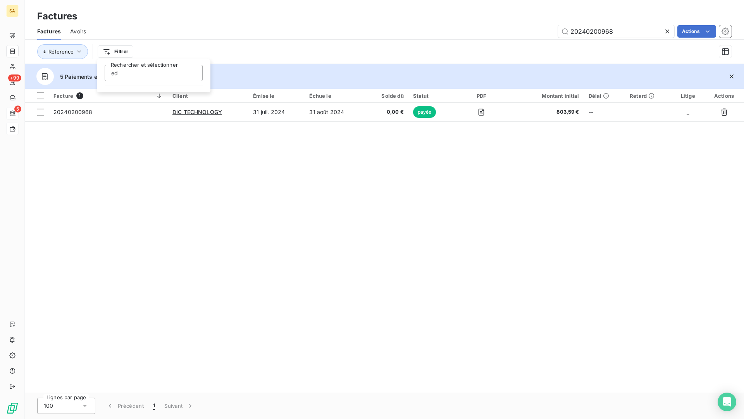
type input "e"
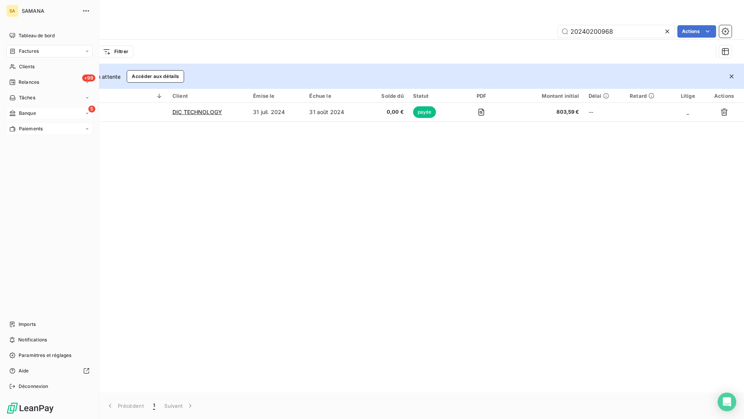
click at [36, 54] on span "Factures" at bounding box center [29, 51] width 20 height 7
click at [36, 146] on span "Banque" at bounding box center [27, 144] width 17 height 7
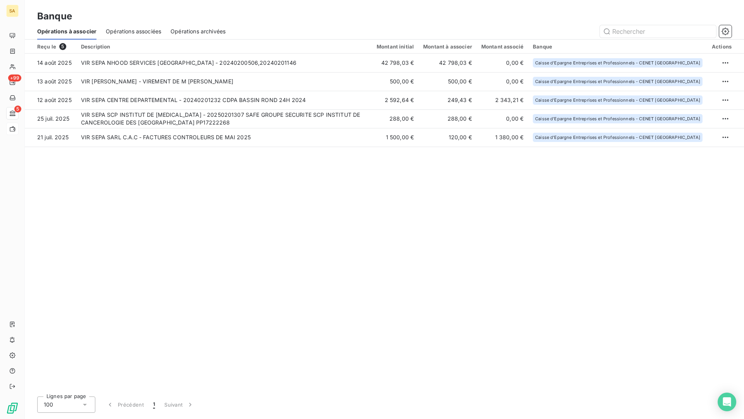
click at [217, 189] on div "Reçu le 5 Description Montant initial Montant à associer Montant associé Banque…" at bounding box center [384, 215] width 719 height 350
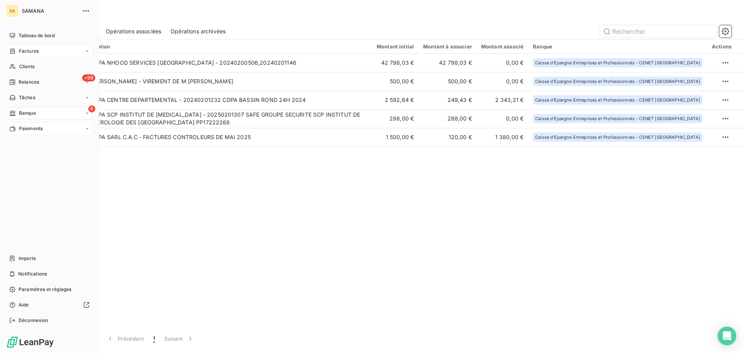
click at [20, 51] on span "Factures" at bounding box center [29, 51] width 20 height 7
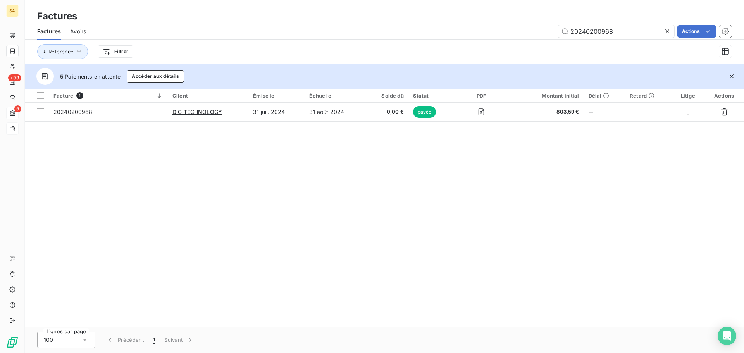
drag, startPoint x: 622, startPoint y: 30, endPoint x: 100, endPoint y: 73, distance: 523.8
click at [176, 65] on div "Factures Factures Avoirs 20240200968 Actions Réference Filtrer 5 Paiements en a…" at bounding box center [384, 176] width 719 height 353
type input "20240200214"
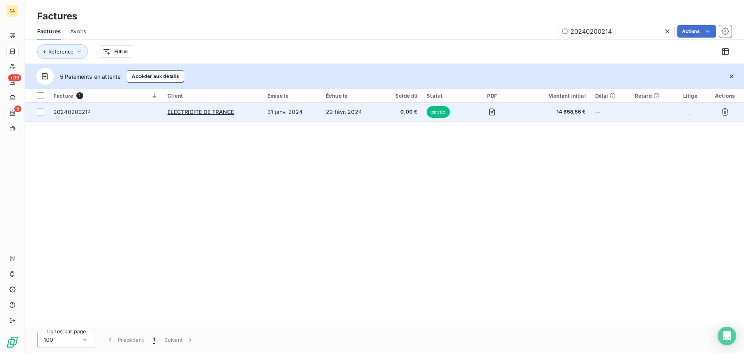
click at [81, 114] on span "20240200214" at bounding box center [72, 112] width 38 height 7
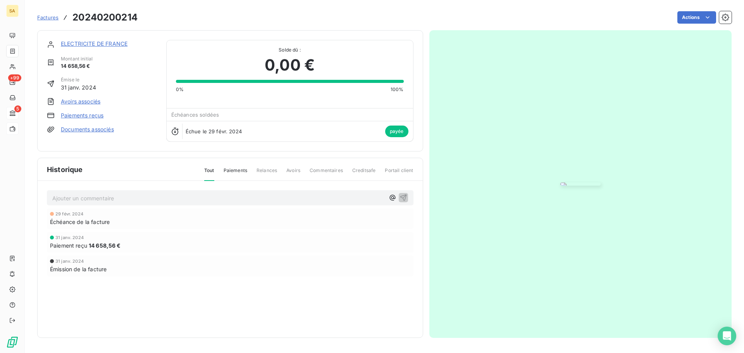
scroll to position [47, 0]
click at [587, 183] on img "button" at bounding box center [580, 184] width 40 height 3
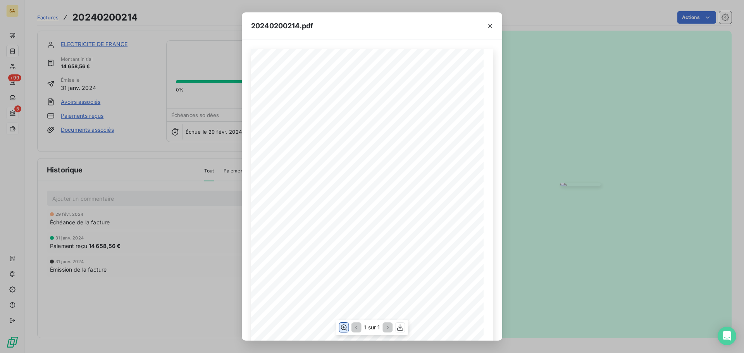
click at [342, 326] on icon "button" at bounding box center [344, 328] width 8 height 8
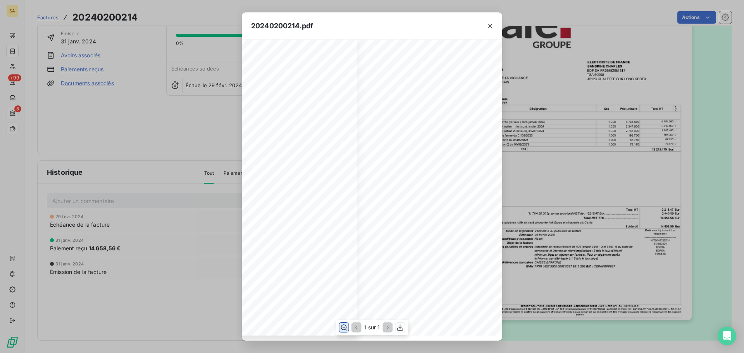
scroll to position [271, 142]
click at [492, 28] on icon "button" at bounding box center [490, 26] width 8 height 8
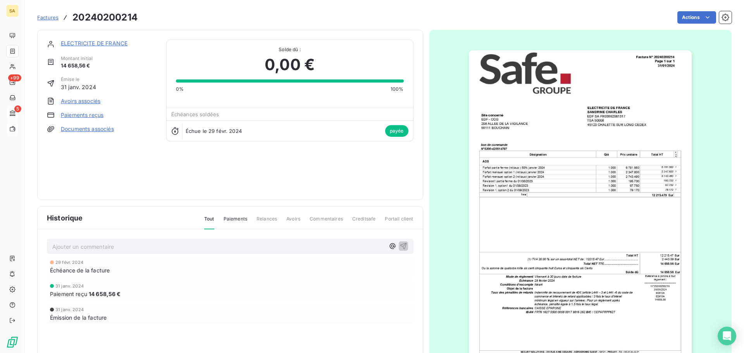
scroll to position [0, 0]
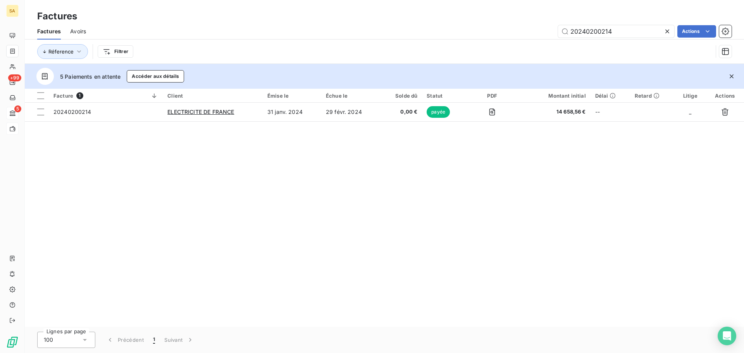
drag, startPoint x: 663, startPoint y: 30, endPoint x: 294, endPoint y: 50, distance: 369.4
click at [294, 50] on div "Factures Avoirs 20240200214 Actions Réference Filtrer" at bounding box center [384, 43] width 719 height 40
drag, startPoint x: 581, startPoint y: 33, endPoint x: 344, endPoint y: 54, distance: 238.1
click at [435, 37] on div "20240200214 Actions" at bounding box center [413, 31] width 636 height 12
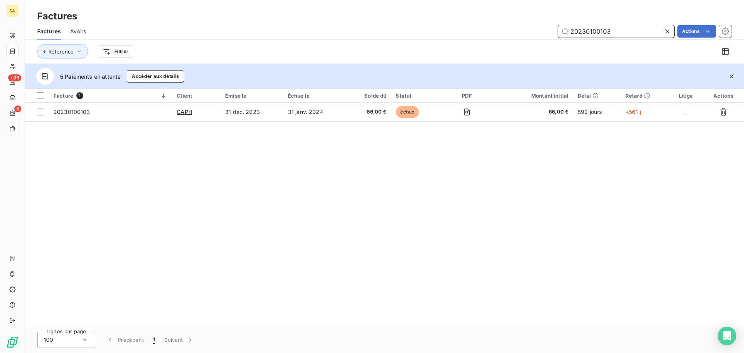
drag, startPoint x: 630, startPoint y: 31, endPoint x: 175, endPoint y: 50, distance: 455.3
click at [175, 50] on div "Factures Avoirs 20230100103 Actions Réference Filtrer" at bounding box center [384, 43] width 719 height 40
paste input "2"
type input "20230100123"
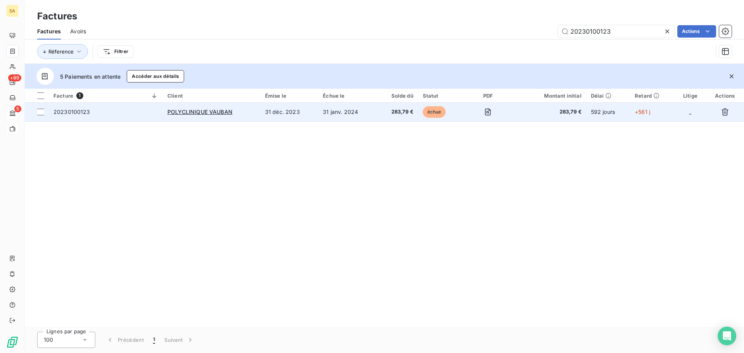
click at [60, 112] on span "20230100123" at bounding box center [71, 112] width 37 height 7
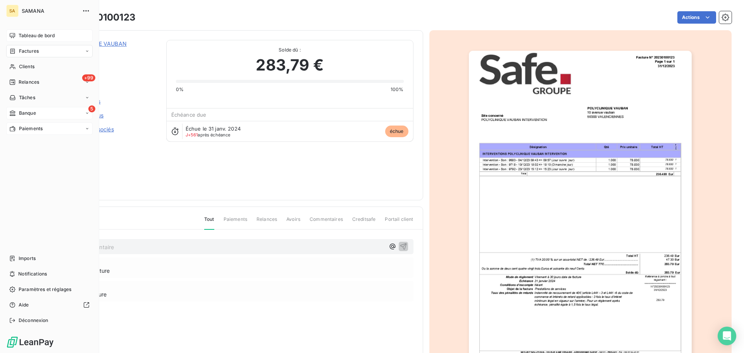
click at [16, 36] on div "Tableau de bord" at bounding box center [49, 35] width 86 height 12
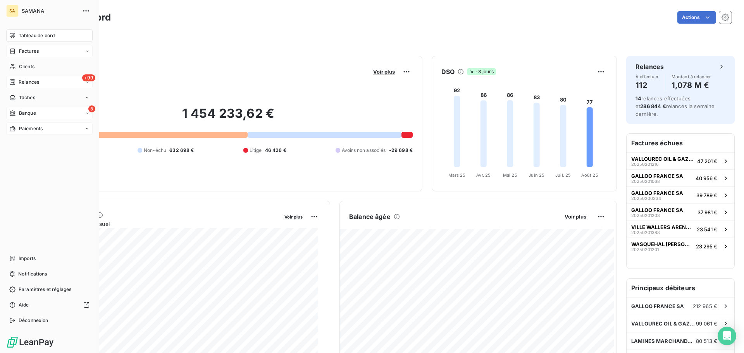
click at [39, 82] on span "Relances" at bounding box center [29, 82] width 21 height 7
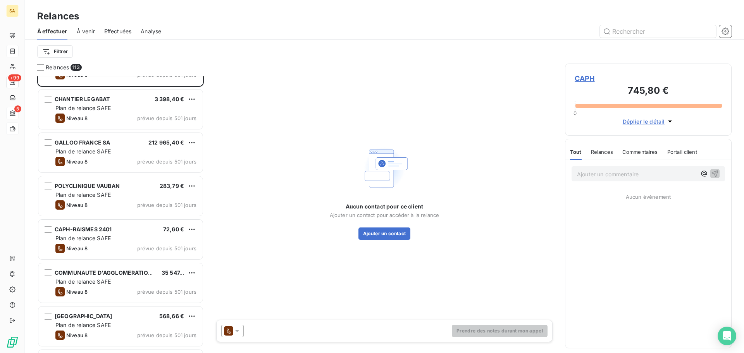
scroll to position [39, 0]
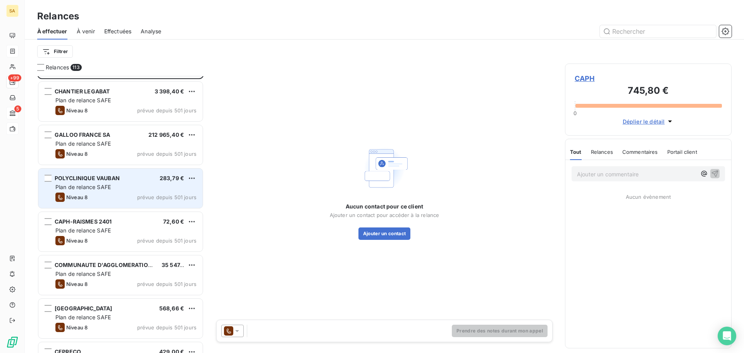
click at [118, 172] on div "POLYCLINIQUE VAUBAN 283,79 € Plan de relance SAFE Niveau 8 prévue depuis 501 jo…" at bounding box center [120, 189] width 164 height 40
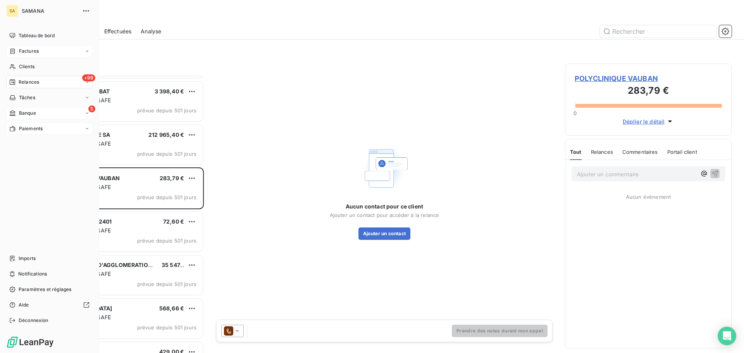
click at [30, 51] on span "Factures" at bounding box center [29, 51] width 20 height 7
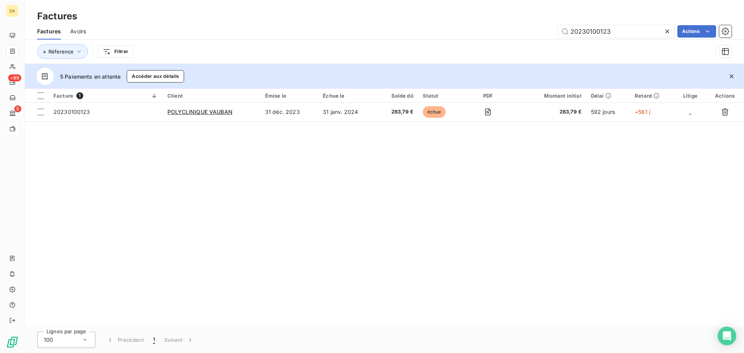
click at [341, 47] on div "Réference Filtrer" at bounding box center [374, 51] width 675 height 15
drag, startPoint x: 616, startPoint y: 32, endPoint x: 254, endPoint y: 80, distance: 364.8
click at [305, 65] on div "Factures Factures Avoirs 20230100123 Actions Réference Filtrer 5 Paiements en a…" at bounding box center [384, 176] width 719 height 353
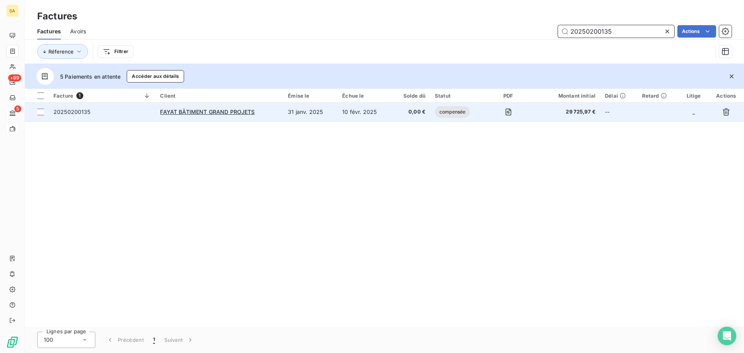
type input "20250200135"
click at [79, 110] on span "20250200135" at bounding box center [71, 112] width 37 height 7
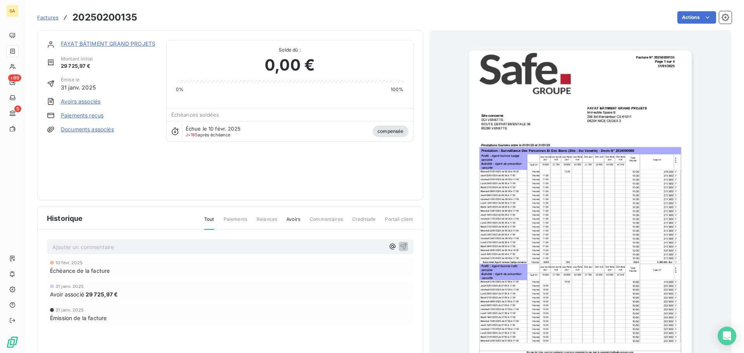
click at [100, 105] on link "Avoirs associés" at bounding box center [81, 102] width 40 height 8
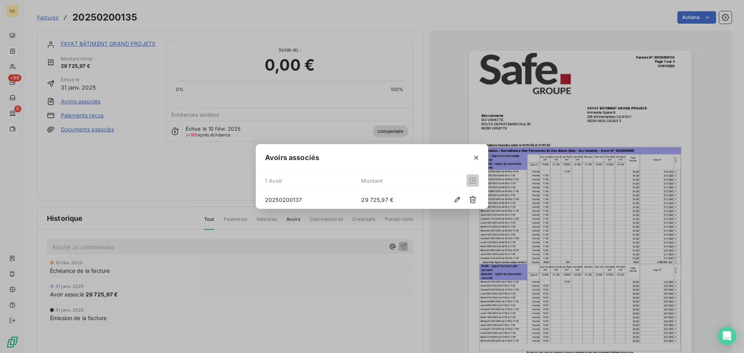
click at [475, 155] on icon "button" at bounding box center [476, 158] width 8 height 8
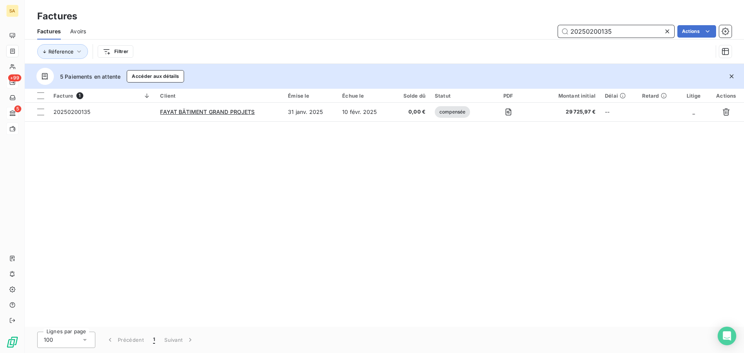
click at [622, 33] on input "20250200135" at bounding box center [616, 31] width 116 height 12
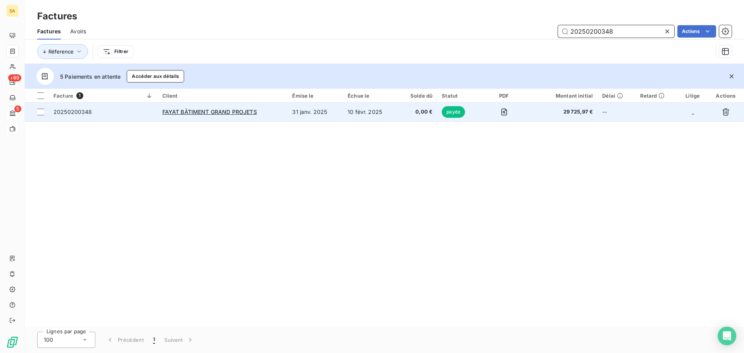
type input "20250200348"
click at [71, 114] on span "20250200348" at bounding box center [72, 112] width 39 height 7
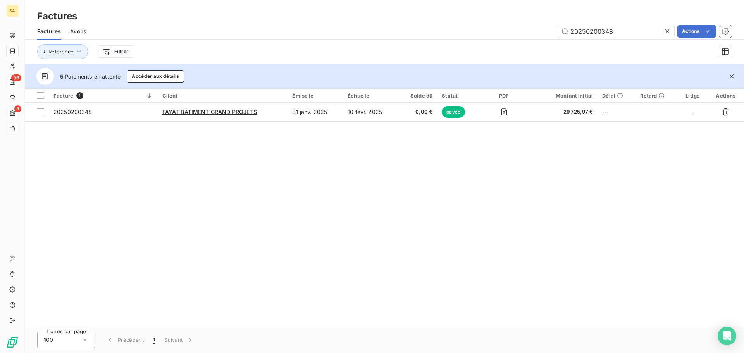
click at [671, 31] on div at bounding box center [668, 31] width 11 height 12
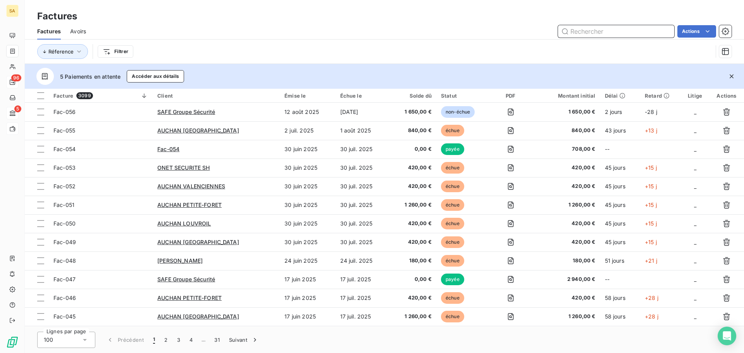
click at [606, 33] on input "text" at bounding box center [616, 31] width 116 height 12
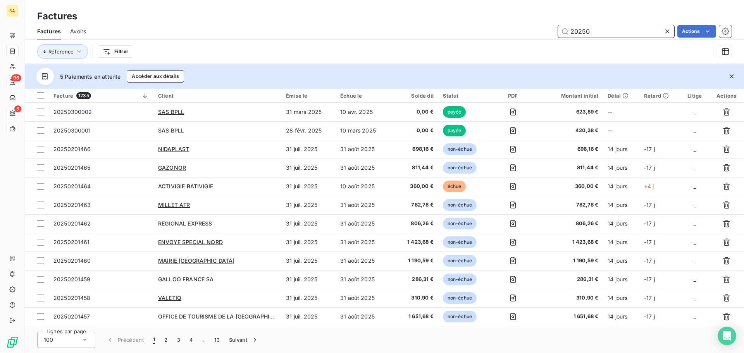
click at [623, 32] on input "20250" at bounding box center [616, 31] width 116 height 12
type input "20250200883"
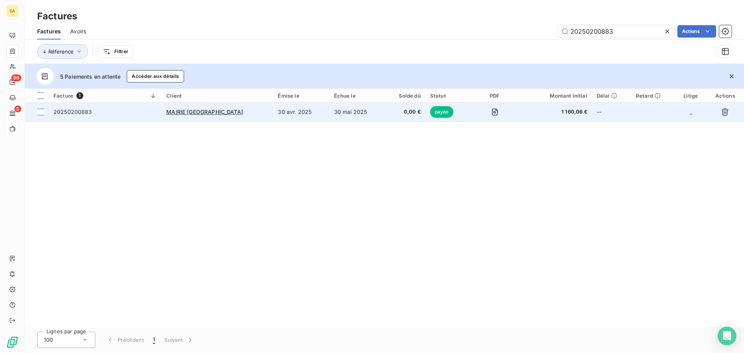
click at [59, 109] on span "20250200883" at bounding box center [72, 112] width 39 height 7
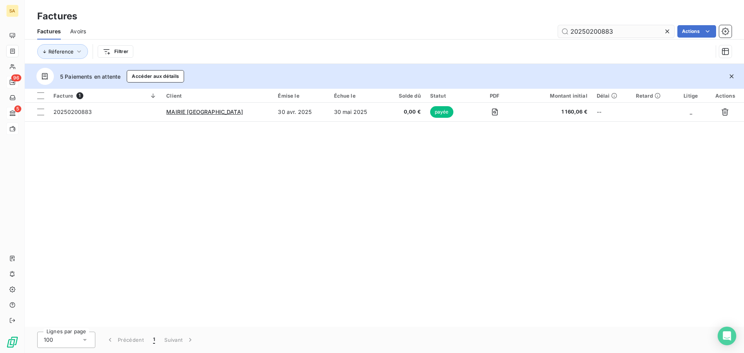
click at [628, 34] on input "20250200883" at bounding box center [616, 31] width 116 height 12
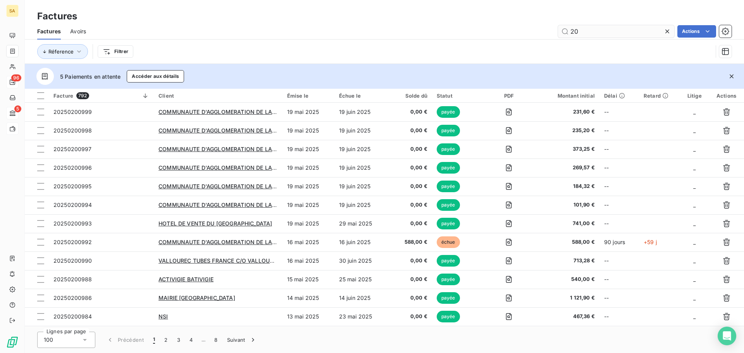
type input "2"
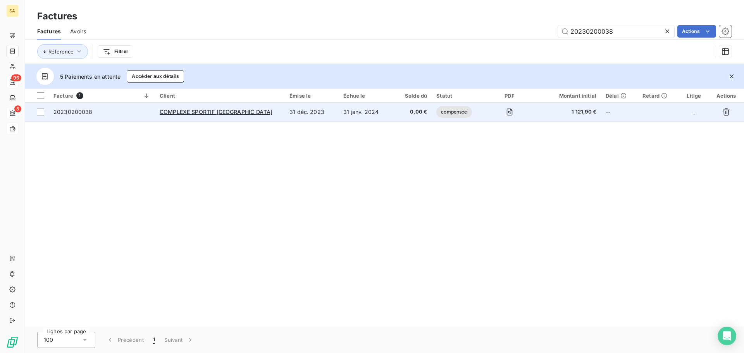
type input "20230200038"
click at [80, 110] on span "20230200038" at bounding box center [72, 112] width 39 height 7
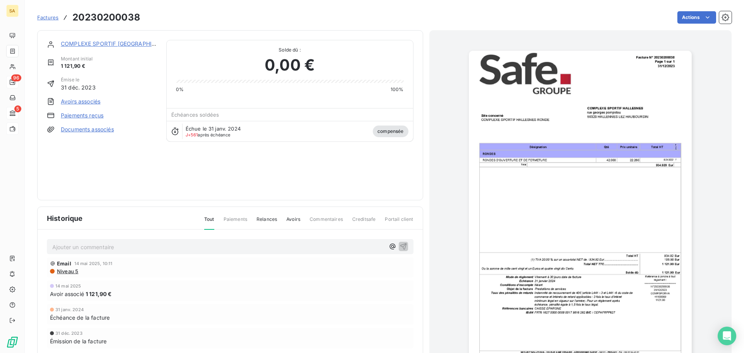
click at [71, 103] on link "Avoirs associés" at bounding box center [81, 102] width 40 height 8
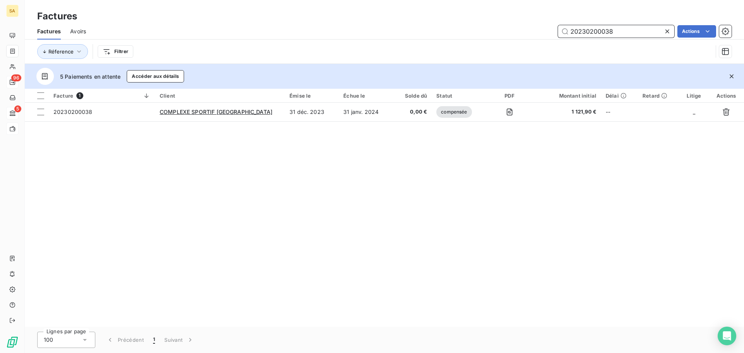
click at [618, 32] on input "20230200038" at bounding box center [616, 31] width 116 height 12
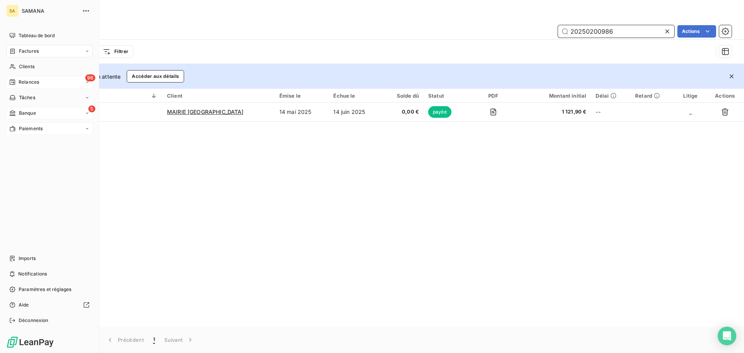
type input "20250200986"
click at [72, 115] on div "5 Banque" at bounding box center [49, 113] width 86 height 12
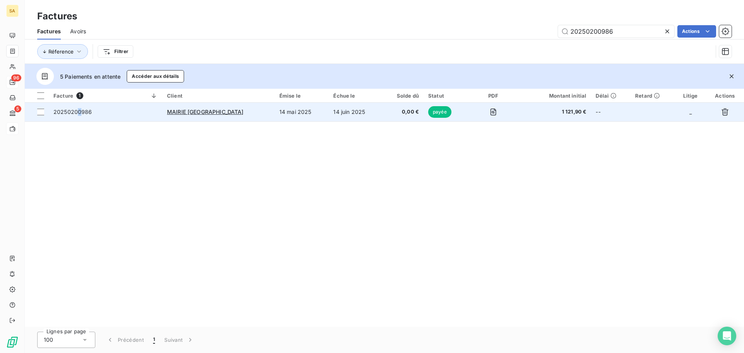
click at [79, 118] on td "20250200986" at bounding box center [106, 112] width 114 height 19
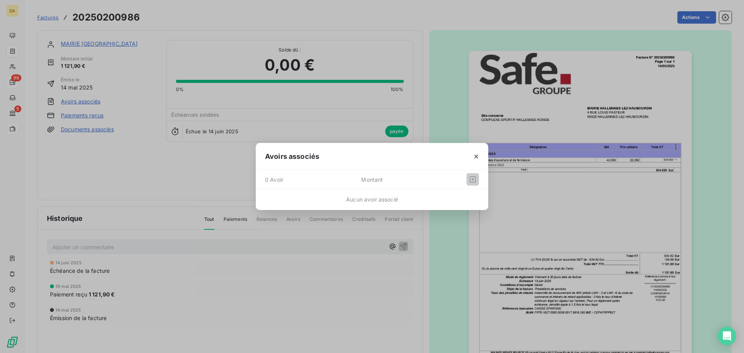
click at [111, 43] on div "Avoirs associés 0 Avoir Montant Aucun avoir associé" at bounding box center [372, 176] width 744 height 353
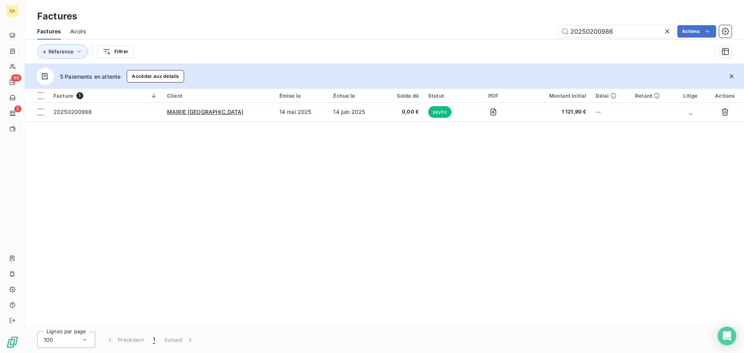
drag, startPoint x: 624, startPoint y: 33, endPoint x: 145, endPoint y: 67, distance: 479.8
click at [145, 67] on div "Factures Factures Avoirs 20250200986 Actions Réference Filtrer 5 Paiements en a…" at bounding box center [384, 176] width 719 height 353
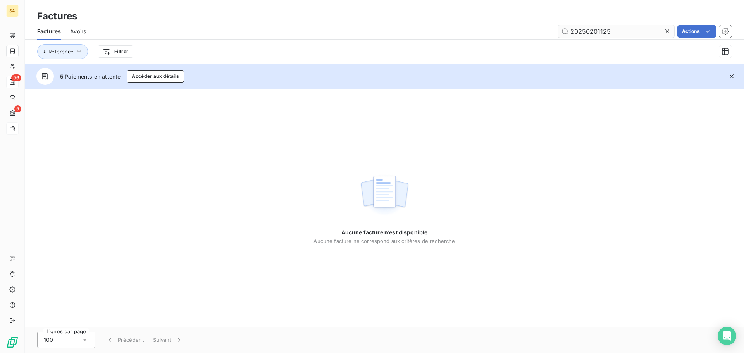
click at [596, 30] on input "20250201125" at bounding box center [616, 31] width 116 height 12
drag, startPoint x: 622, startPoint y: 29, endPoint x: 496, endPoint y: 36, distance: 125.7
click at [496, 36] on div "20250201125 Actions" at bounding box center [413, 31] width 636 height 12
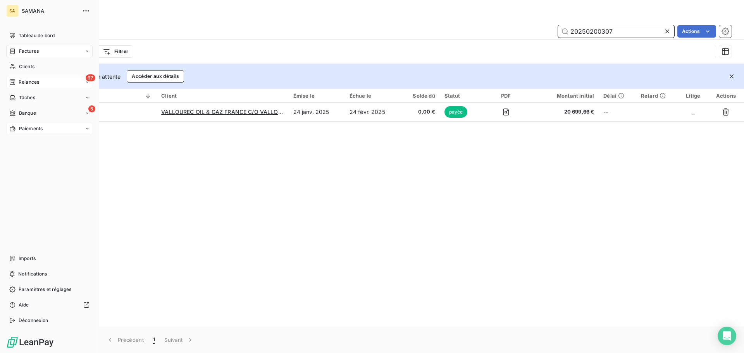
type input "20250200307"
click at [27, 110] on span "Banque" at bounding box center [27, 113] width 17 height 7
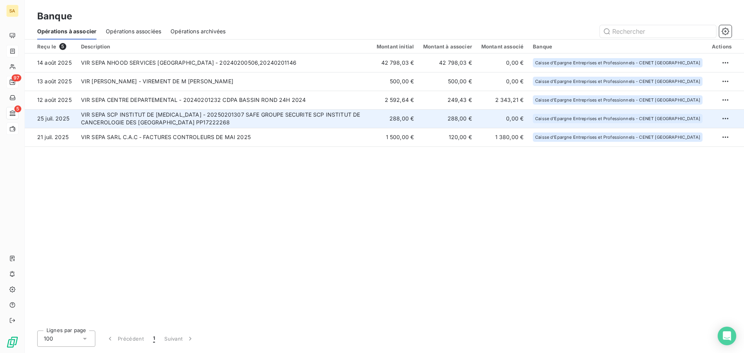
click at [120, 118] on td "VIR SEPA SCP INSTITUT DE CANCER - 20250201307 SAFE GROUPE SECURITE SCP INSTITUT…" at bounding box center [224, 118] width 296 height 19
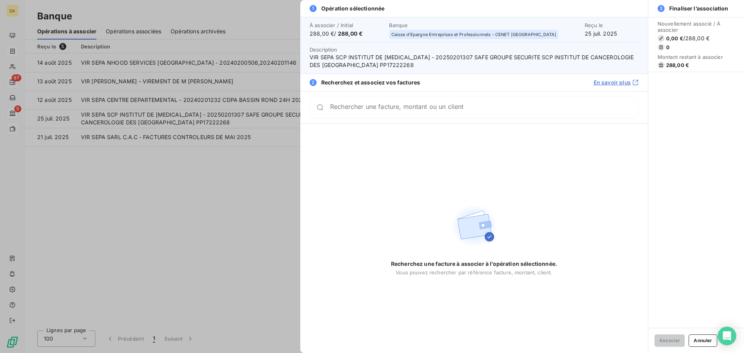
click at [166, 236] on div at bounding box center [372, 176] width 744 height 353
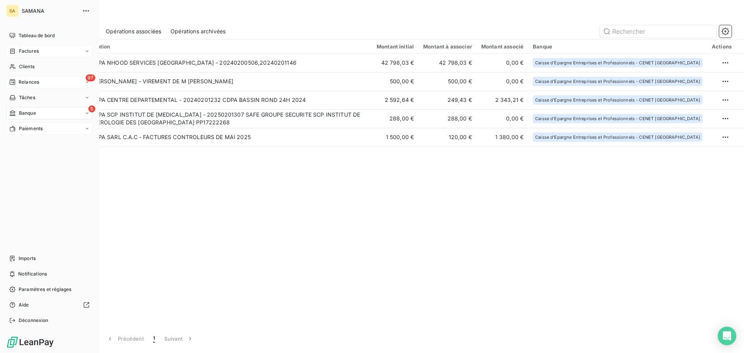
click at [22, 51] on span "Factures" at bounding box center [29, 51] width 20 height 7
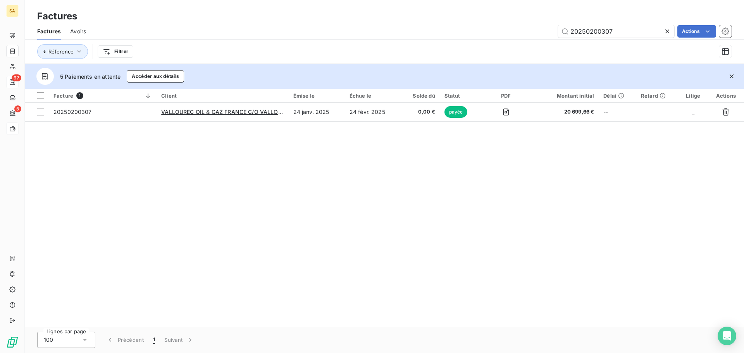
drag, startPoint x: 615, startPoint y: 29, endPoint x: 0, endPoint y: 47, distance: 615.2
click at [0, 45] on div "SA 97 5 Factures Factures Avoirs 20250200307 Actions Réference Filtrer 5 Paieme…" at bounding box center [372, 176] width 744 height 353
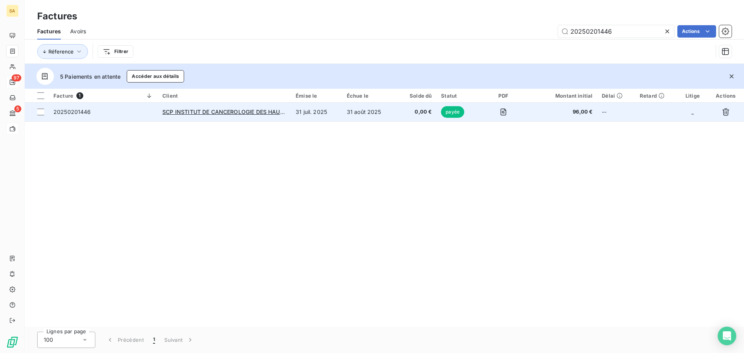
type input "20250201446"
click at [74, 112] on span "20250201446" at bounding box center [72, 112] width 38 height 7
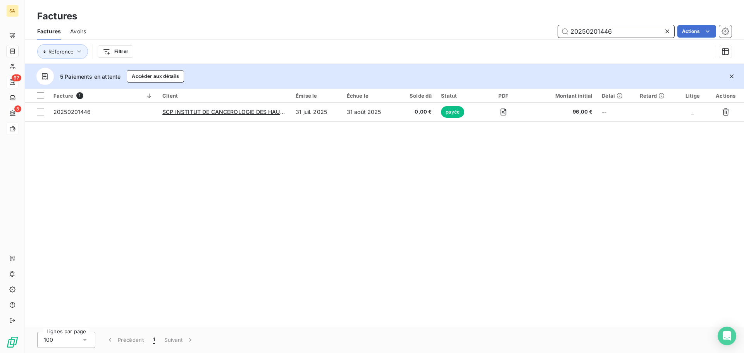
drag, startPoint x: 541, startPoint y: 32, endPoint x: 17, endPoint y: 81, distance: 526.6
click at [264, 48] on div "Factures Avoirs 20250201446 Actions Réference Filtrer" at bounding box center [384, 43] width 719 height 40
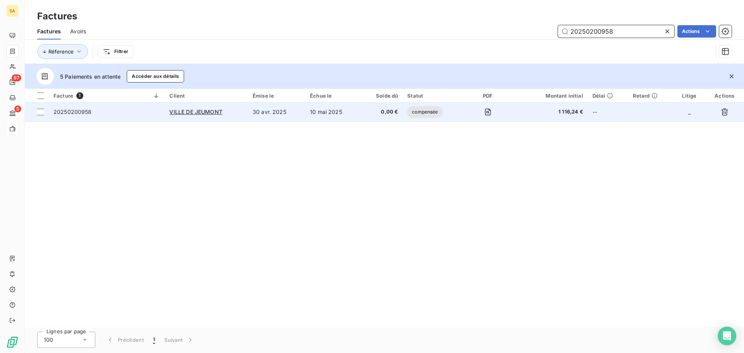
type input "20250200958"
click at [63, 109] on span "20250200958" at bounding box center [72, 112] width 38 height 7
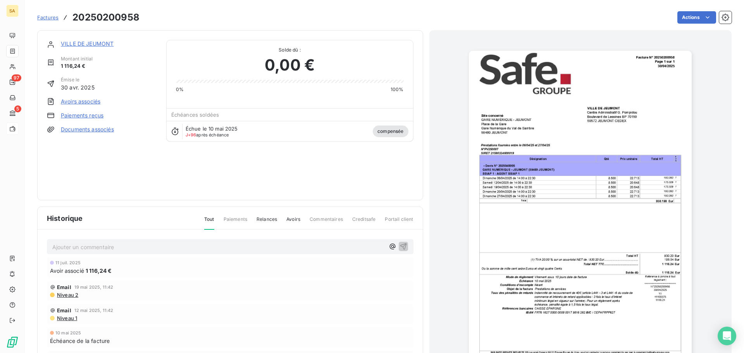
click at [93, 104] on link "Avoirs associés" at bounding box center [81, 102] width 40 height 8
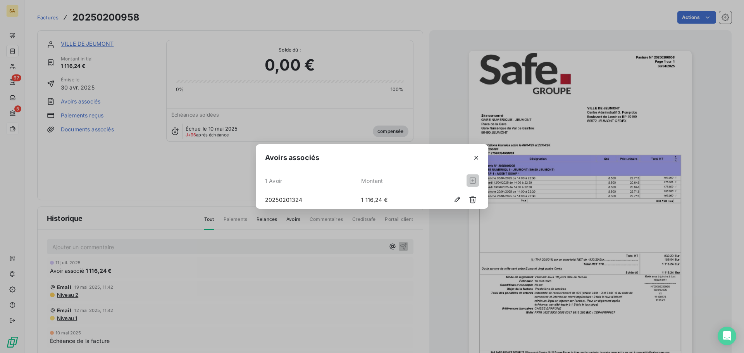
click at [654, 97] on div "Avoirs associés 1 Avoir Montant 20250201324 1 116,24 €" at bounding box center [372, 176] width 744 height 353
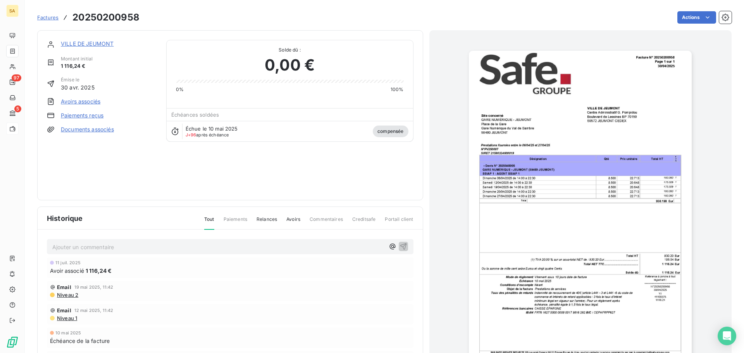
click at [593, 126] on img "button" at bounding box center [580, 208] width 223 height 315
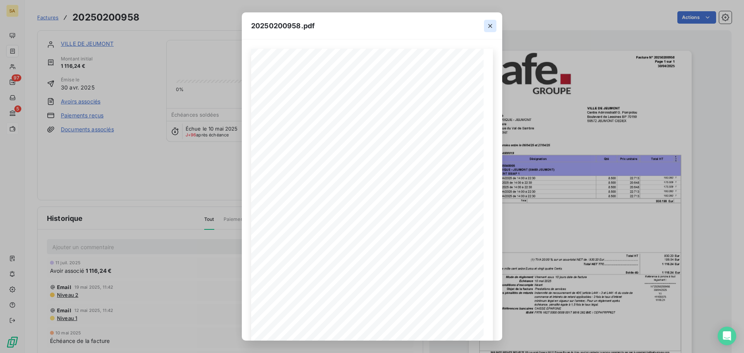
click at [491, 27] on icon "button" at bounding box center [490, 26] width 4 height 4
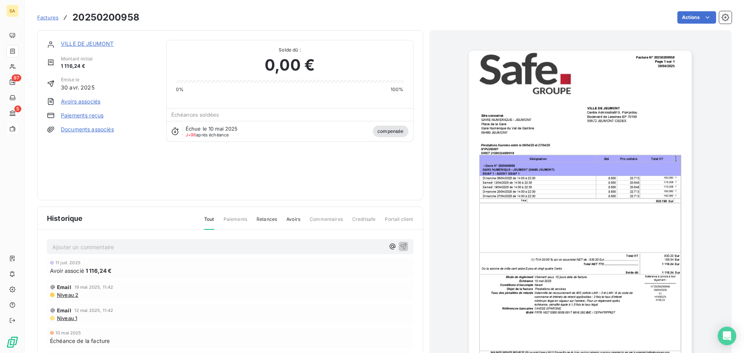
click at [79, 98] on link "Avoirs associés" at bounding box center [81, 102] width 40 height 8
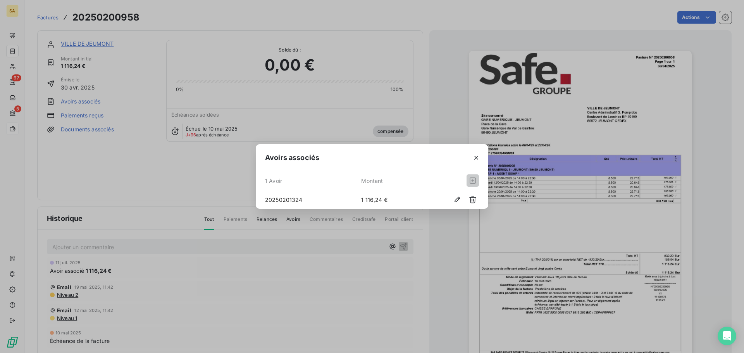
drag, startPoint x: 477, startPoint y: 156, endPoint x: 225, endPoint y: 81, distance: 263.1
click at [476, 155] on icon "button" at bounding box center [476, 158] width 8 height 8
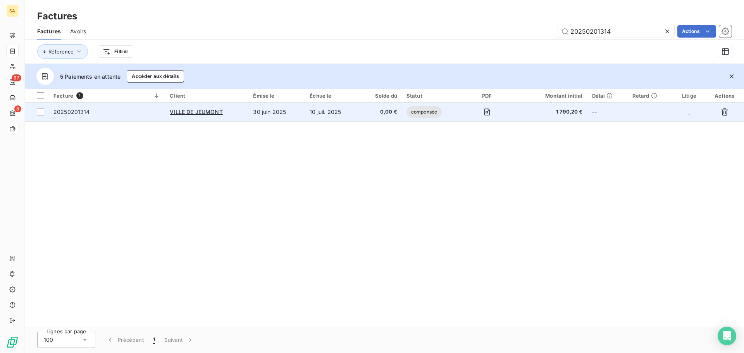
type input "20250201314"
click at [72, 115] on span "20250201314" at bounding box center [71, 112] width 36 height 7
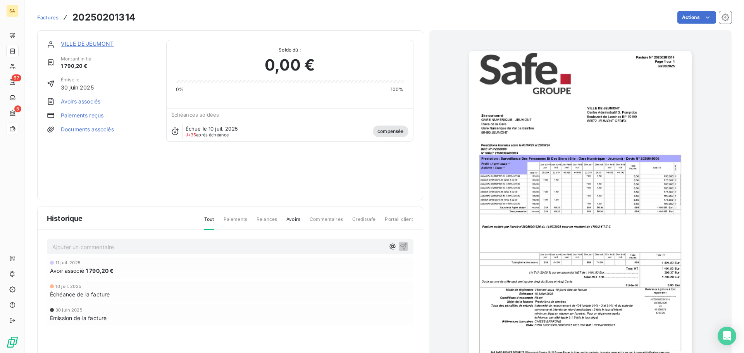
click at [91, 102] on link "Avoirs associés" at bounding box center [81, 102] width 40 height 8
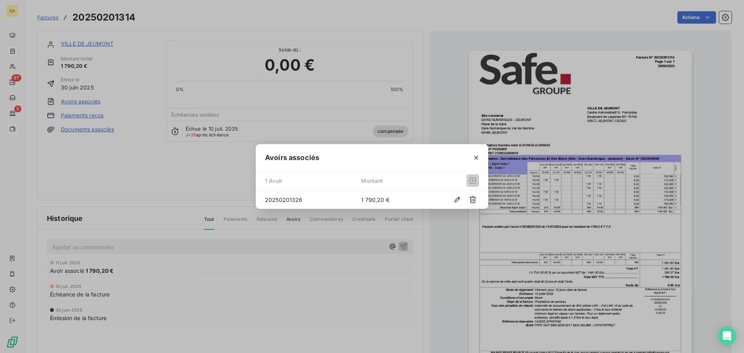
click at [103, 156] on div "Avoirs associés 1 Avoir Montant 20250201326 1 790,20 €" at bounding box center [372, 176] width 744 height 353
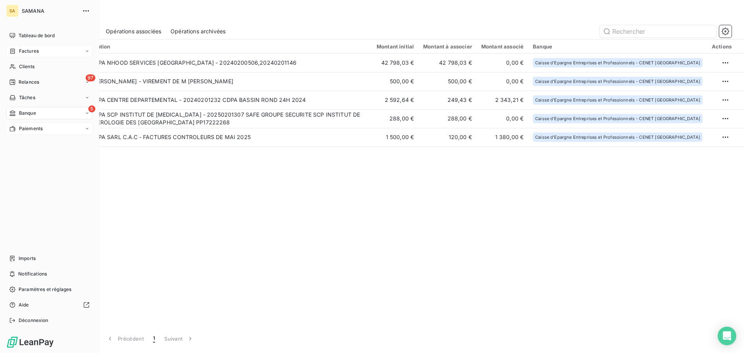
click at [28, 50] on span "Factures" at bounding box center [29, 51] width 20 height 7
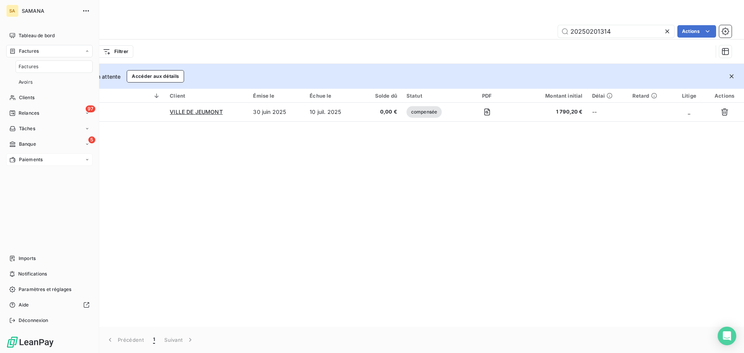
click at [28, 65] on span "Factures" at bounding box center [29, 66] width 20 height 7
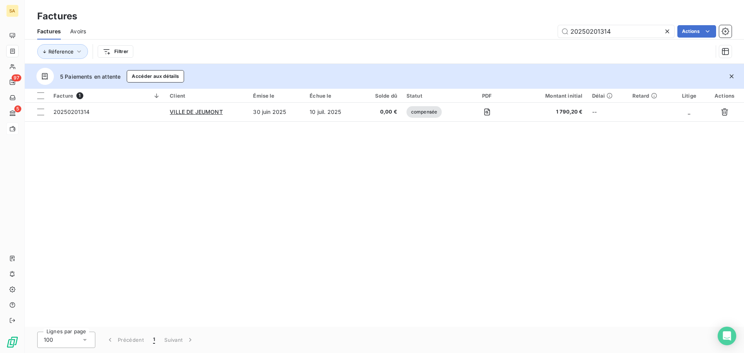
click at [213, 186] on div "Facture 1 Client Émise le Échue le Solde dû Statut PDF Montant initial Délai Re…" at bounding box center [384, 208] width 719 height 238
click at [669, 31] on icon at bounding box center [667, 32] width 8 height 8
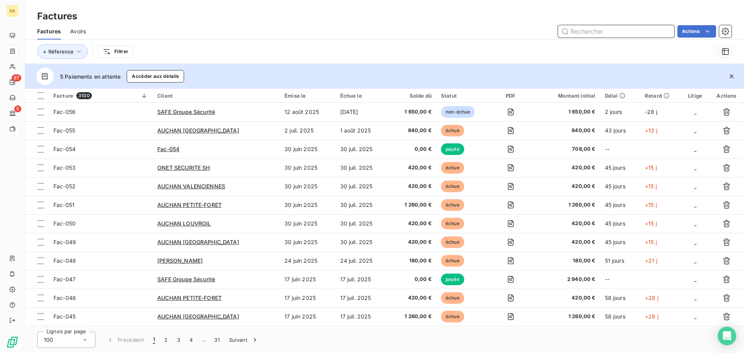
click at [635, 28] on input "text" at bounding box center [616, 31] width 116 height 12
click at [81, 29] on span "Avoirs" at bounding box center [78, 32] width 16 height 8
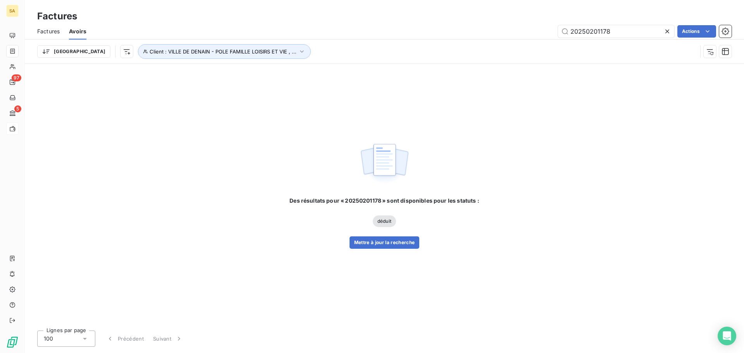
type input "20250201178"
click at [200, 44] on div "Trier Client : VILLE DE DENAIN - POLE FAMILLE LOISIRS ET VIE , ..." at bounding box center [384, 52] width 694 height 24
click at [238, 55] on button "Client : VILLE DE DENAIN - POLE FAMILLE LOISIRS ET VIE , ..." at bounding box center [224, 51] width 173 height 15
click at [283, 67] on div "VILLE DE DENAIN - POLE FAMILLE LOISIRS ET VIE , VILLE DE DENAIN , VILLE DE DENA…" at bounding box center [241, 72] width 112 height 16
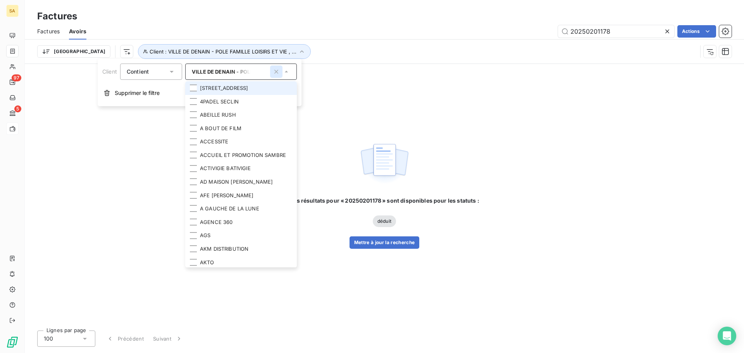
click at [281, 70] on button "button" at bounding box center [276, 71] width 12 height 12
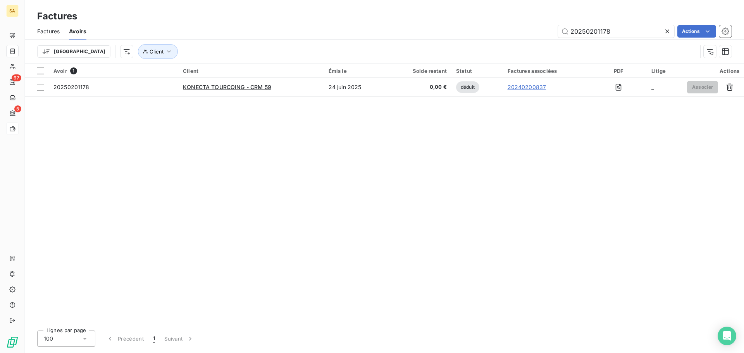
click at [385, 172] on div "Avoir 1 Client Émis le Solde restant Statut Factures associées PDF Litige Actio…" at bounding box center [384, 194] width 719 height 260
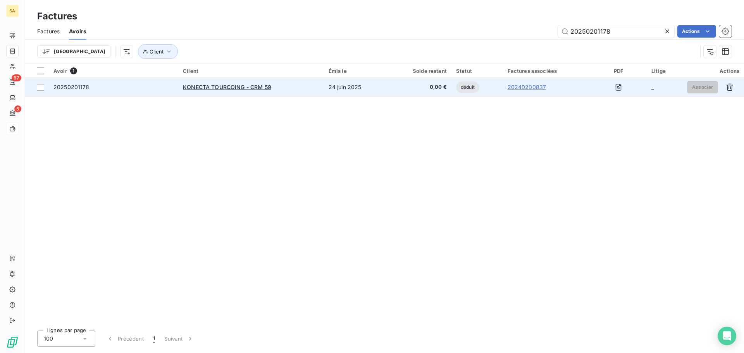
click at [84, 89] on span "20250201178" at bounding box center [71, 87] width 36 height 7
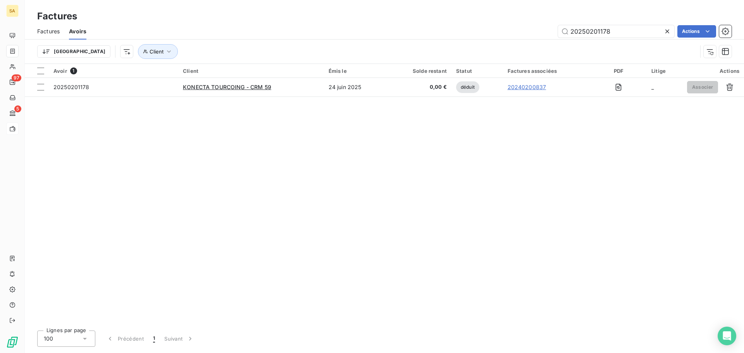
drag, startPoint x: 629, startPoint y: 34, endPoint x: 262, endPoint y: 14, distance: 368.3
click at [262, 14] on div "Factures Factures Avoirs 20250201178 Actions Trier Client" at bounding box center [384, 32] width 719 height 64
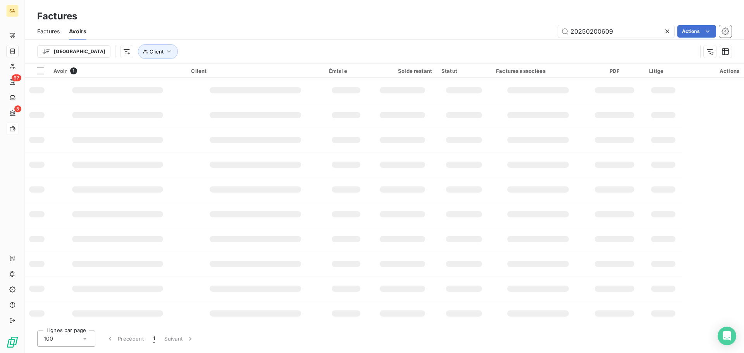
type input "20250200609"
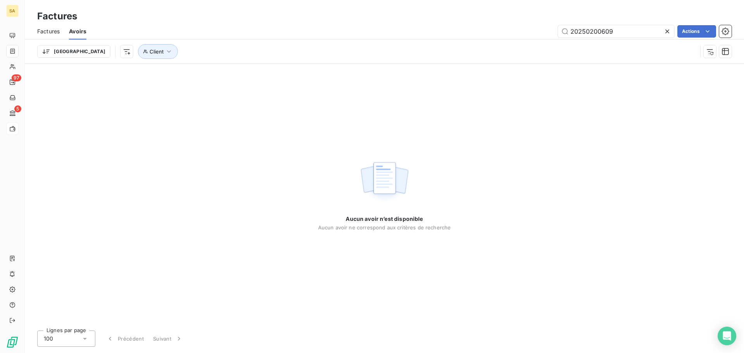
drag, startPoint x: 625, startPoint y: 33, endPoint x: 520, endPoint y: 34, distance: 104.6
click at [520, 34] on div "20250200609 Actions" at bounding box center [414, 31] width 636 height 12
click at [45, 27] on div "Factures" at bounding box center [48, 31] width 22 height 16
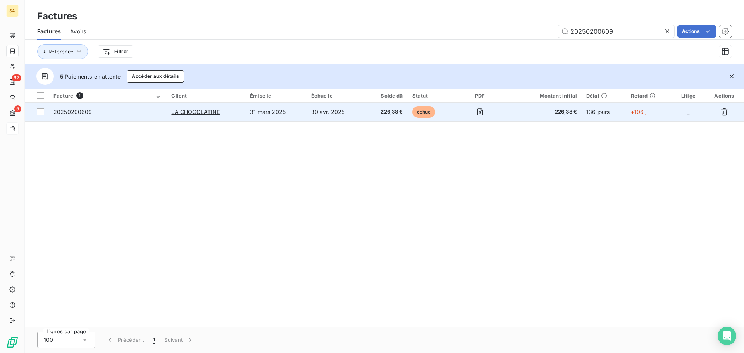
type input "20250200609"
click at [69, 111] on span "20250200609" at bounding box center [72, 112] width 39 height 7
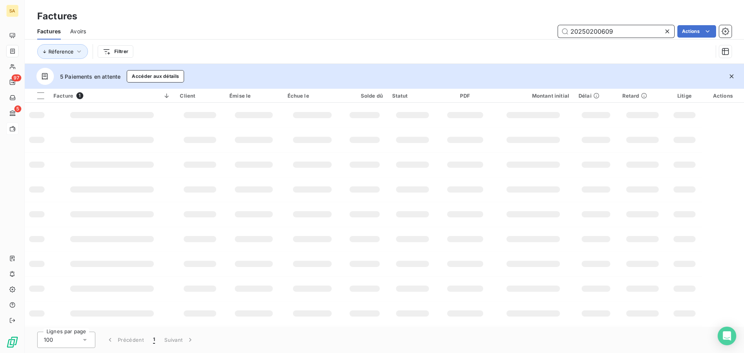
drag, startPoint x: 617, startPoint y: 33, endPoint x: 212, endPoint y: 2, distance: 405.7
click at [225, 2] on div "Factures Factures Avoirs 20250200609 Actions Réference Filtrer" at bounding box center [384, 32] width 719 height 64
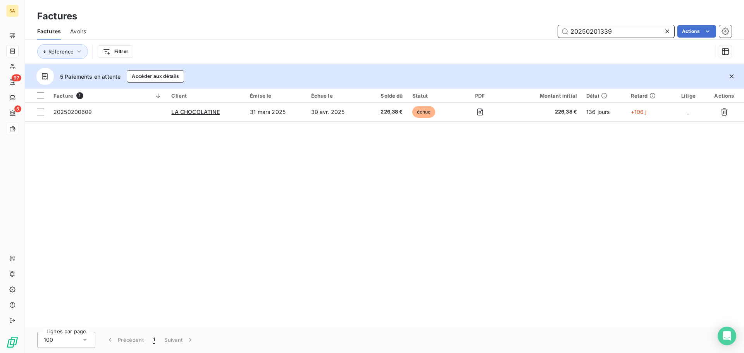
type input "20250201339"
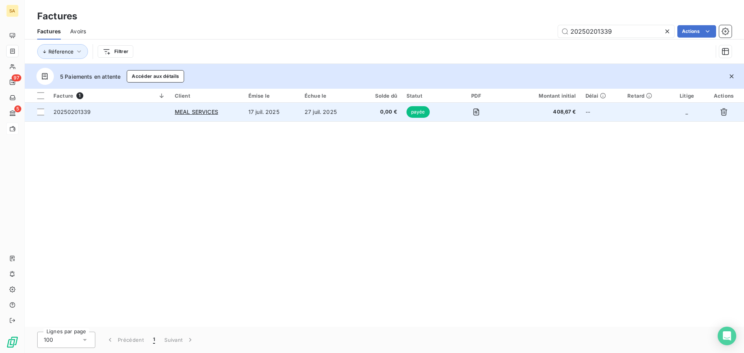
click at [79, 112] on span "20250201339" at bounding box center [72, 112] width 38 height 7
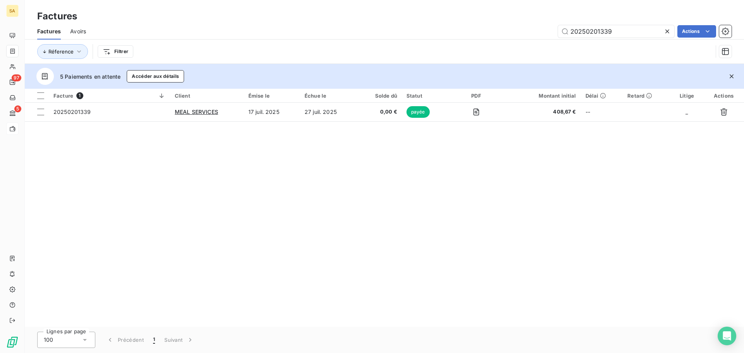
drag, startPoint x: 617, startPoint y: 30, endPoint x: 289, endPoint y: 22, distance: 327.9
click at [289, 22] on div "Factures Factures Avoirs 20250201339 Actions Réference Filtrer" at bounding box center [384, 32] width 719 height 64
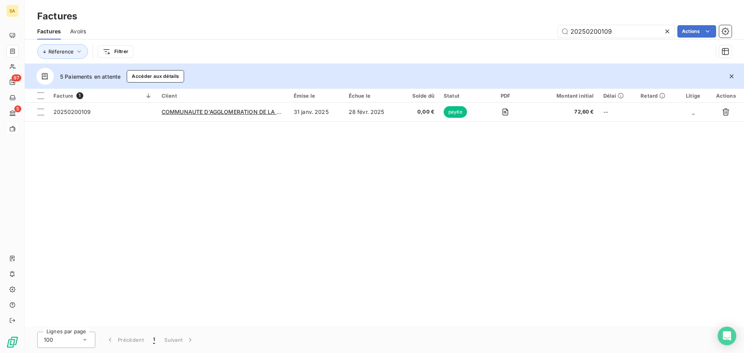
type input "20250200109"
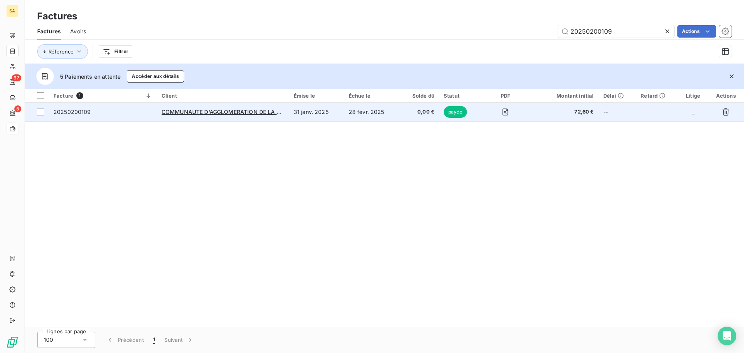
click at [88, 112] on span "20250200109" at bounding box center [72, 112] width 38 height 7
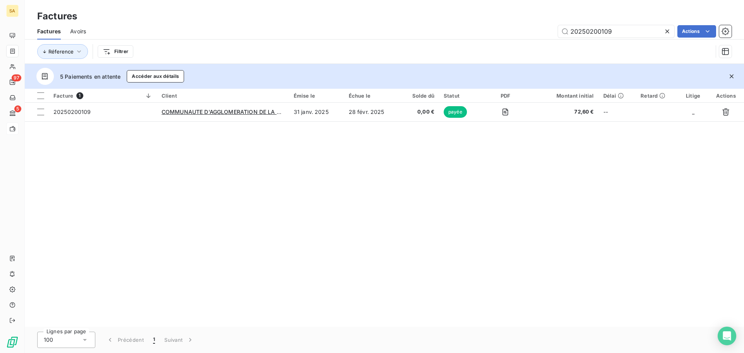
drag, startPoint x: 618, startPoint y: 29, endPoint x: 422, endPoint y: 19, distance: 195.6
click at [422, 19] on div "Factures Factures Avoirs 20250200109 Actions Réference Filtrer" at bounding box center [384, 32] width 719 height 64
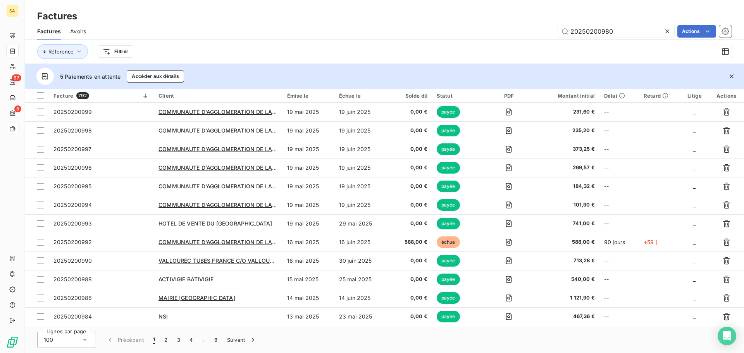
type input "20250200980"
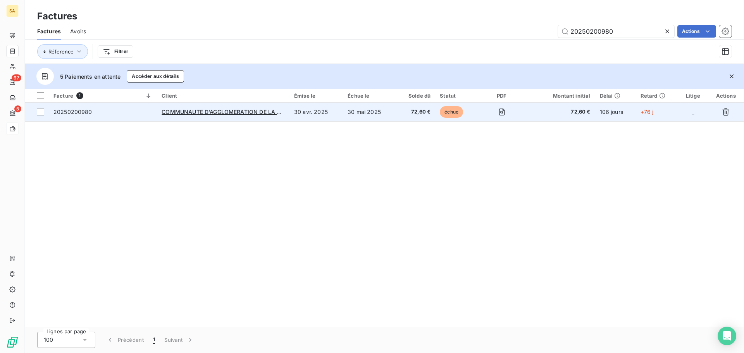
click at [73, 111] on span "20250200980" at bounding box center [72, 112] width 39 height 7
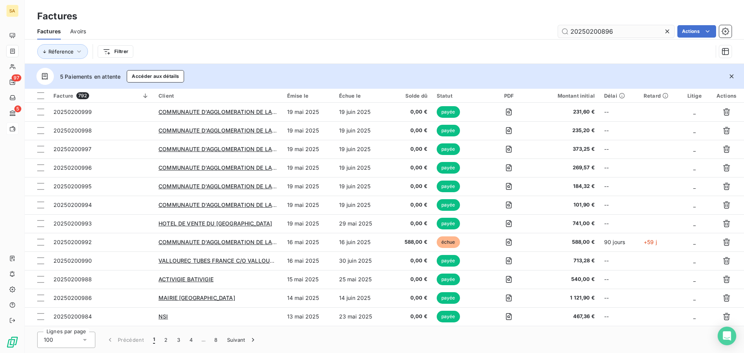
type input "20250200896"
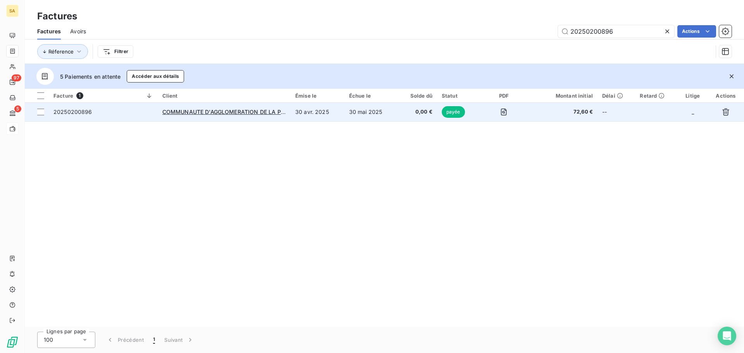
click at [100, 110] on span "20250200896" at bounding box center [103, 112] width 100 height 8
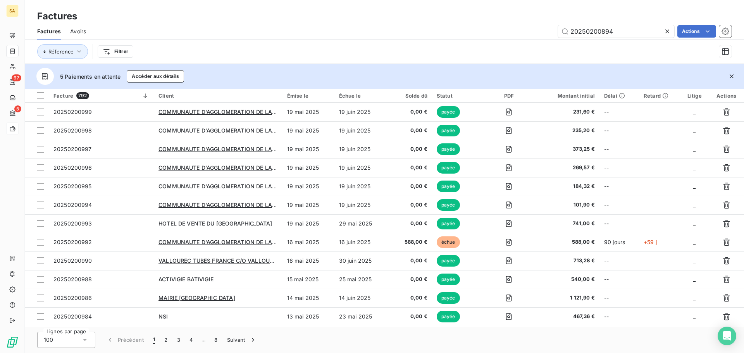
type input "20250200894"
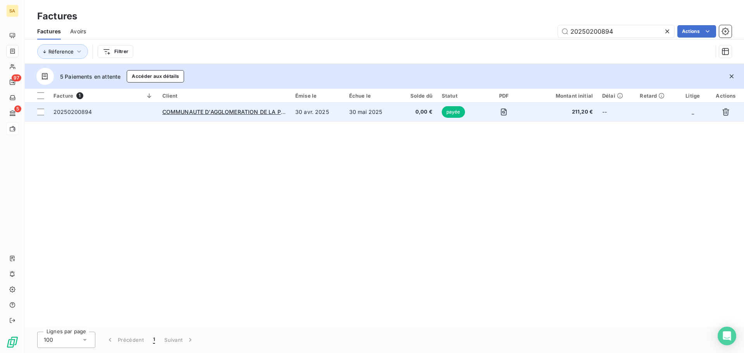
click at [71, 110] on span "20250200894" at bounding box center [72, 112] width 39 height 7
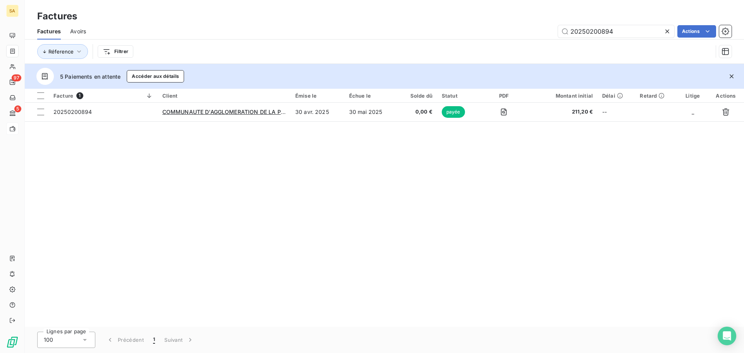
drag, startPoint x: 616, startPoint y: 31, endPoint x: 385, endPoint y: -1, distance: 233.1
click at [385, 0] on html "SA 97 5 Factures Factures Avoirs 20250200894 Actions Réference Filtrer 5 Paieme…" at bounding box center [372, 176] width 744 height 353
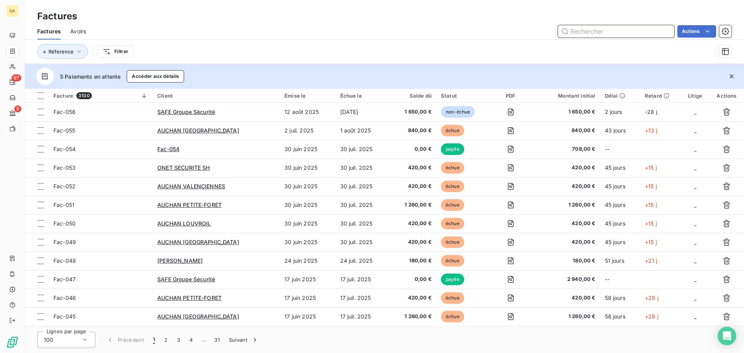
click at [638, 32] on input "text" at bounding box center [616, 31] width 116 height 12
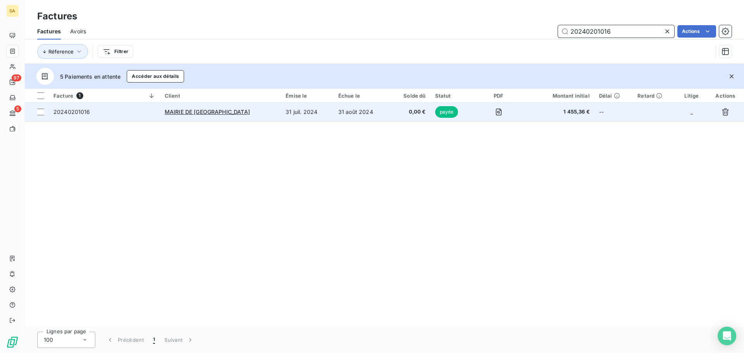
type input "20240201016"
click at [74, 113] on span "20240201016" at bounding box center [71, 112] width 37 height 7
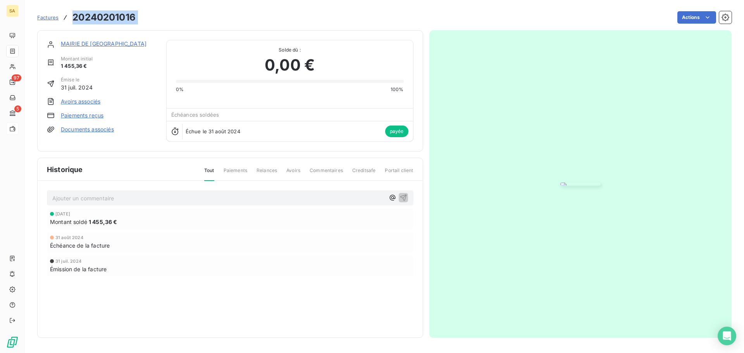
drag, startPoint x: 145, startPoint y: 18, endPoint x: 73, endPoint y: 15, distance: 72.1
click at [73, 15] on div "Factures 20240201016 Actions" at bounding box center [384, 17] width 694 height 16
copy section "20240201016 Actions"
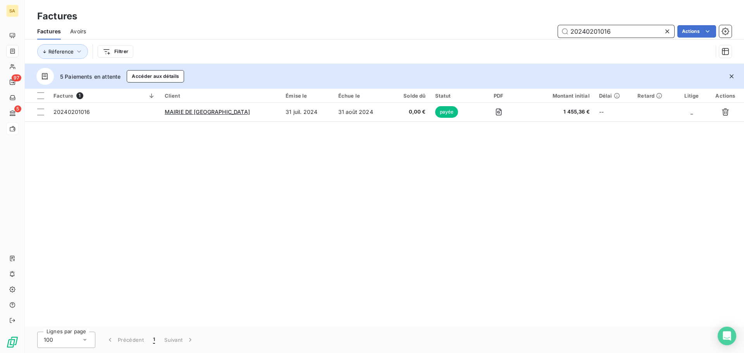
click at [82, 32] on span "Avoirs" at bounding box center [78, 32] width 16 height 8
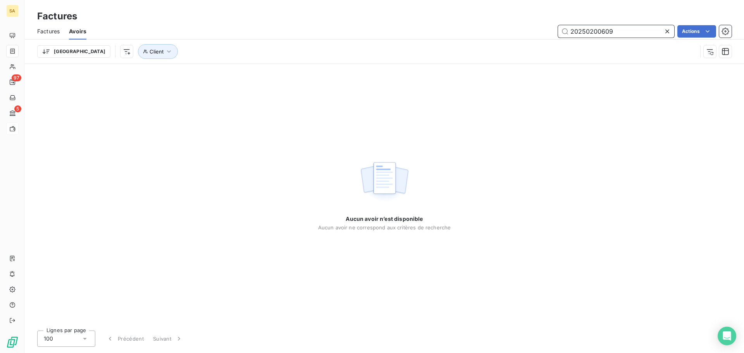
drag, startPoint x: 625, startPoint y: 32, endPoint x: 190, endPoint y: 38, distance: 435.2
click at [190, 38] on div "Factures Avoirs 20250200609 Actions" at bounding box center [384, 31] width 719 height 16
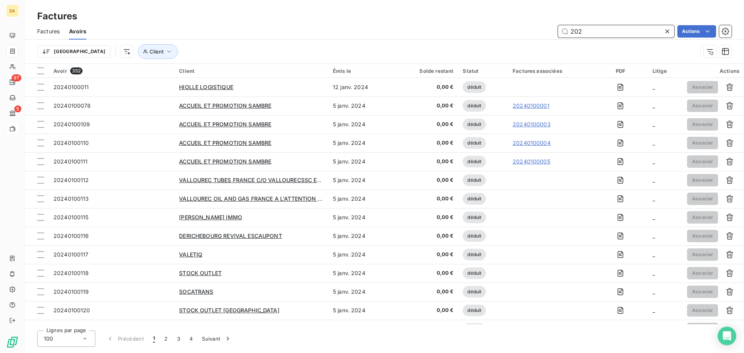
drag, startPoint x: 591, startPoint y: 32, endPoint x: 419, endPoint y: 31, distance: 171.3
click at [420, 31] on div "202 Actions" at bounding box center [414, 31] width 636 height 12
paste input "50201023"
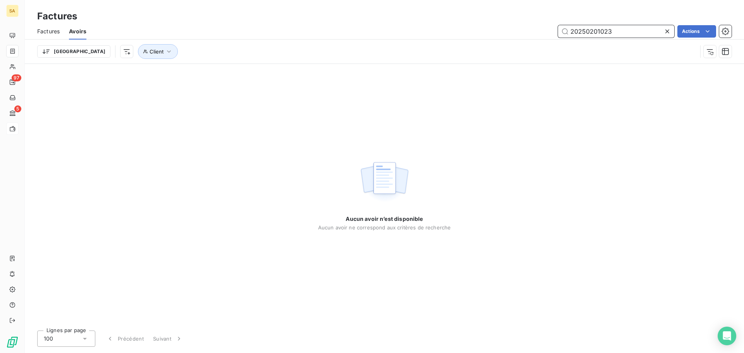
type input "20250201023"
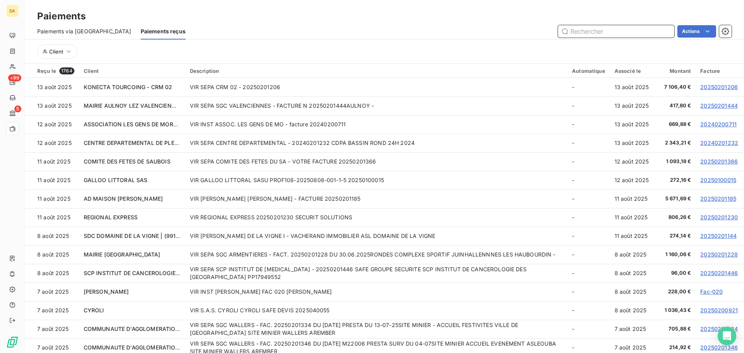
click at [590, 32] on input "text" at bounding box center [616, 31] width 116 height 12
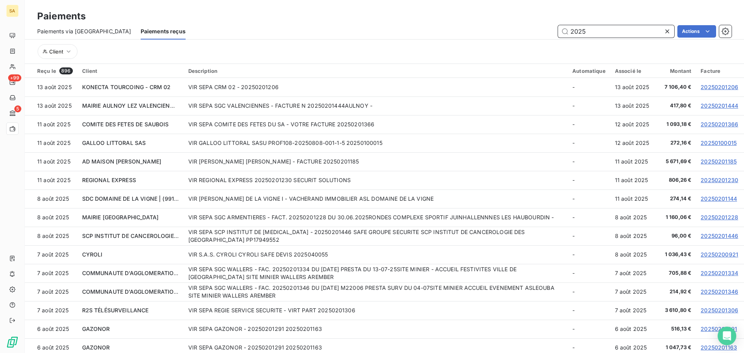
drag, startPoint x: 630, startPoint y: 30, endPoint x: 222, endPoint y: 19, distance: 408.6
click at [222, 19] on div "Paiements Paiements via le Portail Paiements reçus 2025 Actions Client" at bounding box center [384, 32] width 719 height 64
paste input "0200876"
type input "20250200876"
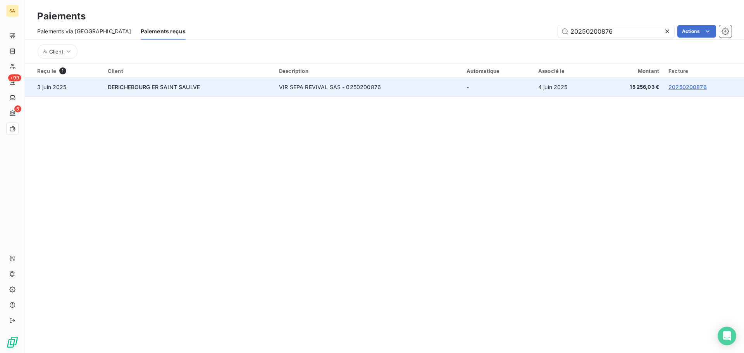
click at [329, 88] on td "VIR SEPA REVIVAL SAS - 0250200876" at bounding box center [368, 87] width 188 height 19
click at [47, 87] on td "3 juin 2025" at bounding box center [64, 87] width 78 height 19
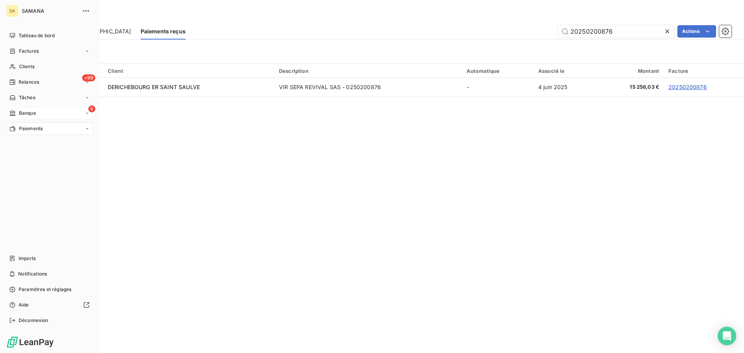
click at [43, 116] on div "5 Banque" at bounding box center [49, 113] width 86 height 12
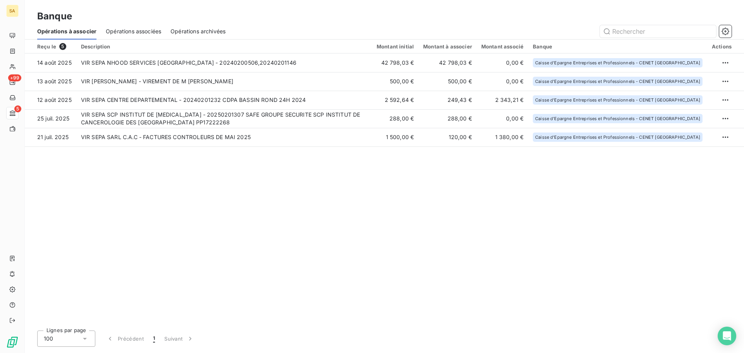
click at [122, 31] on span "Opérations associées" at bounding box center [133, 32] width 55 height 8
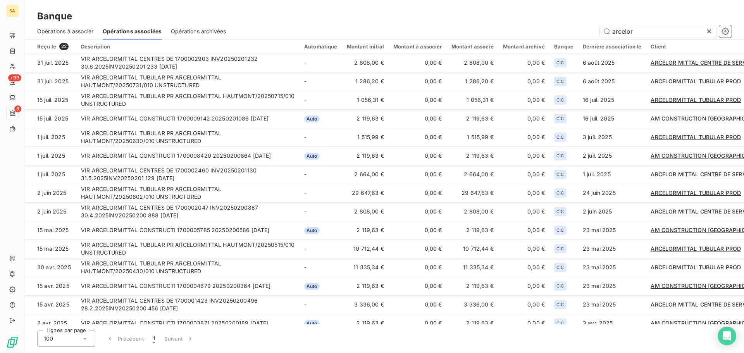
drag, startPoint x: 634, startPoint y: 32, endPoint x: 312, endPoint y: 35, distance: 322.0
click at [312, 35] on div "arcelor" at bounding box center [483, 31] width 496 height 12
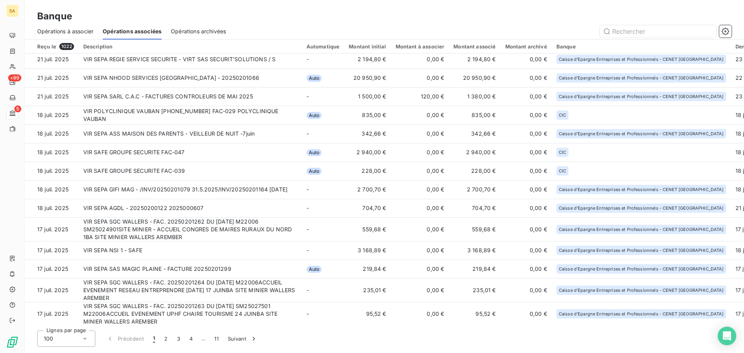
scroll to position [1364, 0]
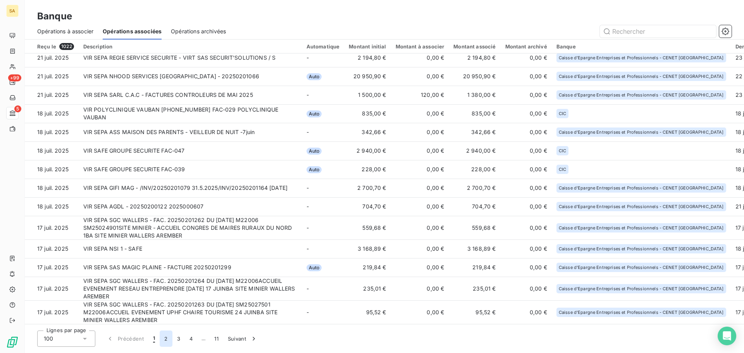
click at [170, 338] on button "2" at bounding box center [166, 339] width 12 height 16
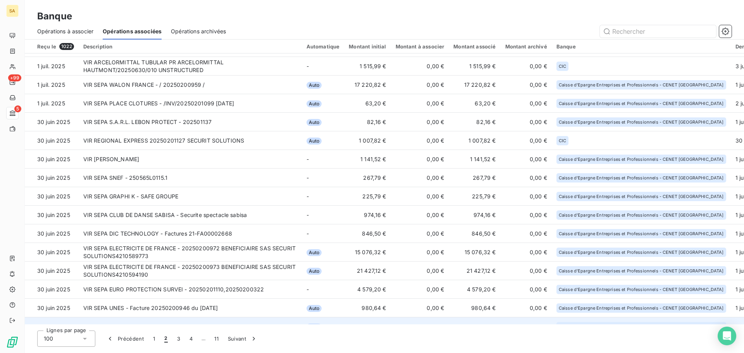
scroll to position [1424, 0]
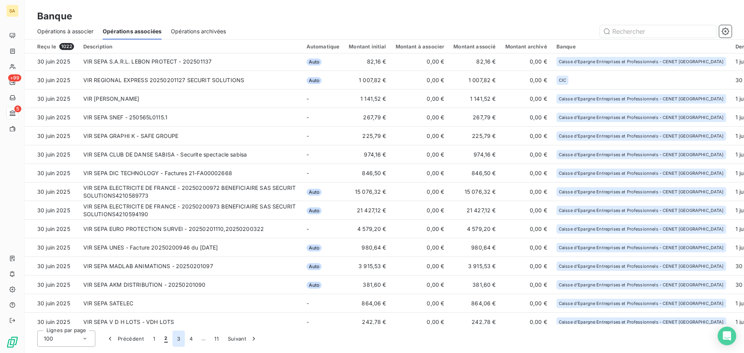
click at [180, 339] on button "3" at bounding box center [178, 339] width 12 height 16
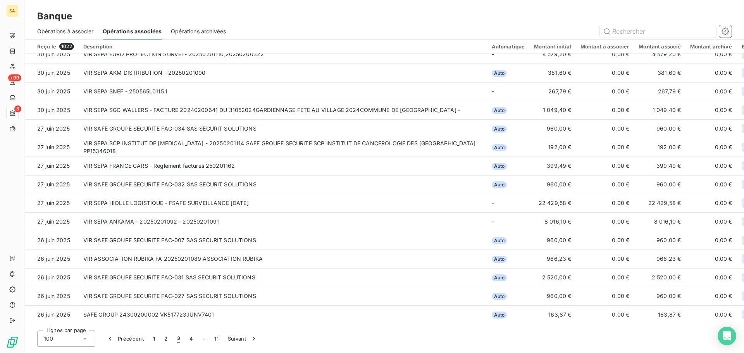
scroll to position [1053, 0]
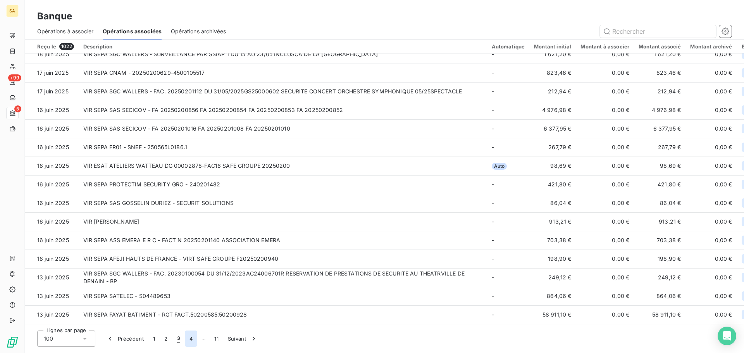
click at [189, 341] on button "4" at bounding box center [191, 339] width 12 height 16
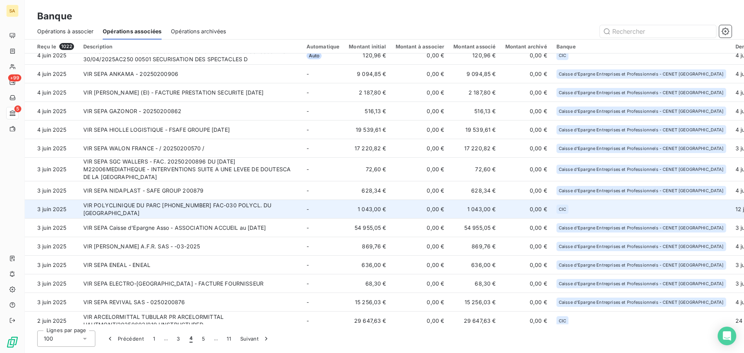
scroll to position [423, 0]
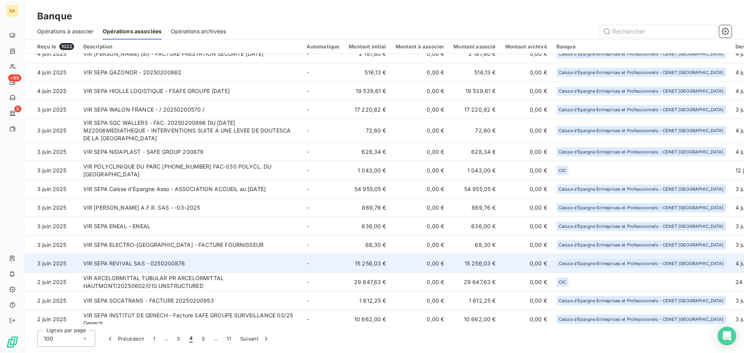
click at [160, 263] on td "VIR SEPA REVIVAL SAS - 0250200876" at bounding box center [190, 263] width 223 height 19
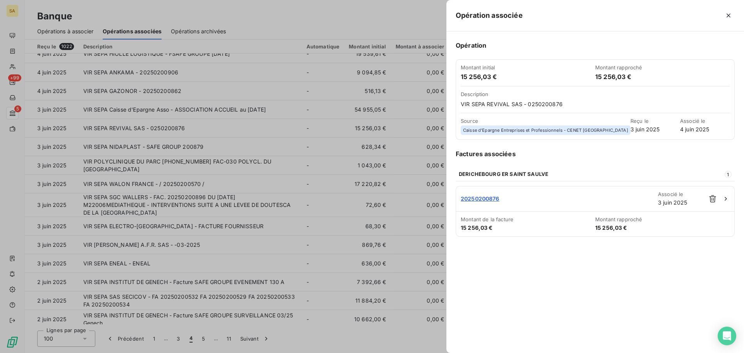
scroll to position [367, 0]
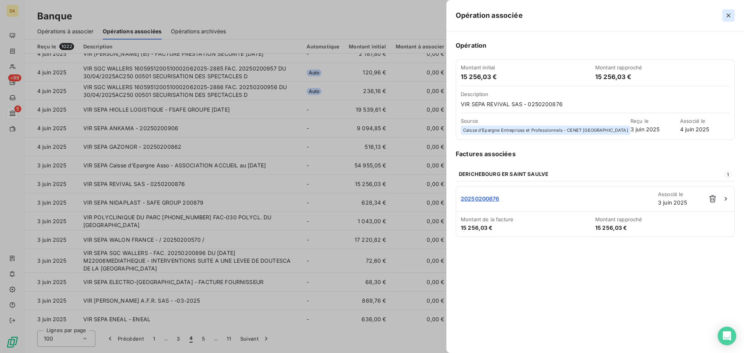
click at [729, 14] on icon "button" at bounding box center [729, 16] width 8 height 8
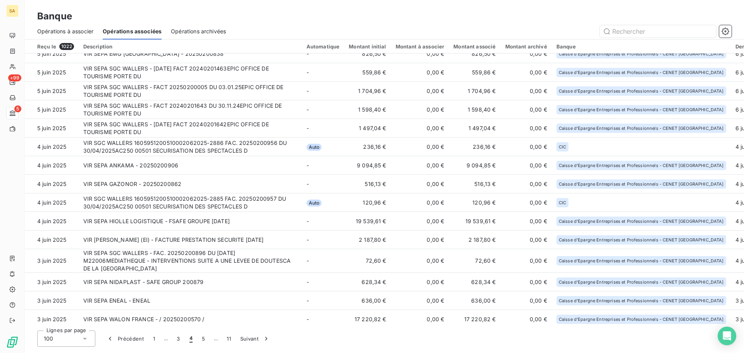
scroll to position [256, 0]
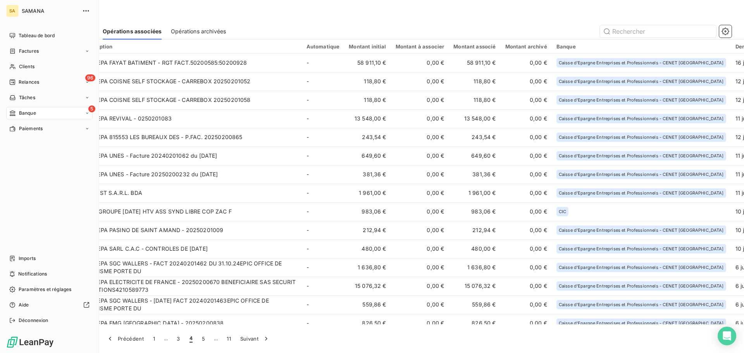
scroll to position [232, 0]
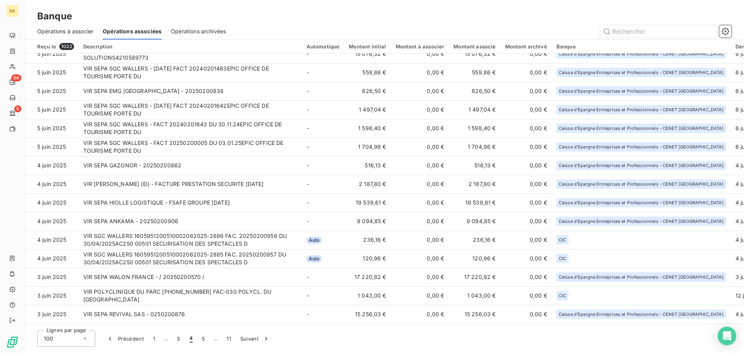
click at [675, 39] on div "Opérations à associer Opérations associées Opérations archivées" at bounding box center [384, 31] width 719 height 16
click at [674, 33] on input "text" at bounding box center [658, 31] width 116 height 12
